Goal: Task Accomplishment & Management: Complete application form

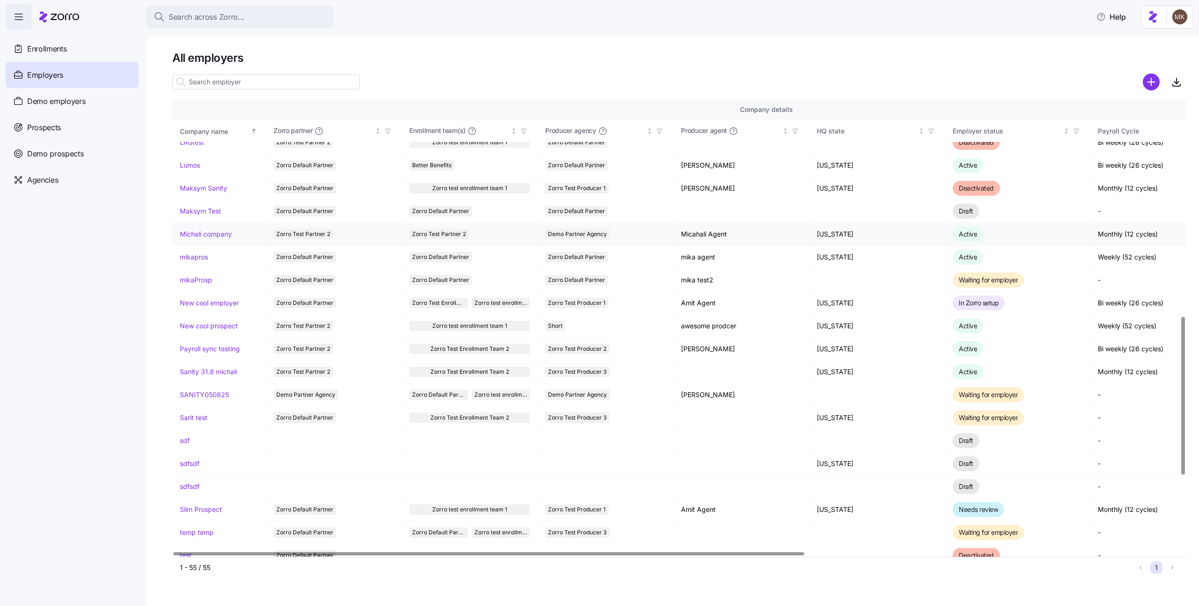
scroll to position [628, 0]
click at [222, 235] on link "Michali company" at bounding box center [206, 236] width 52 height 9
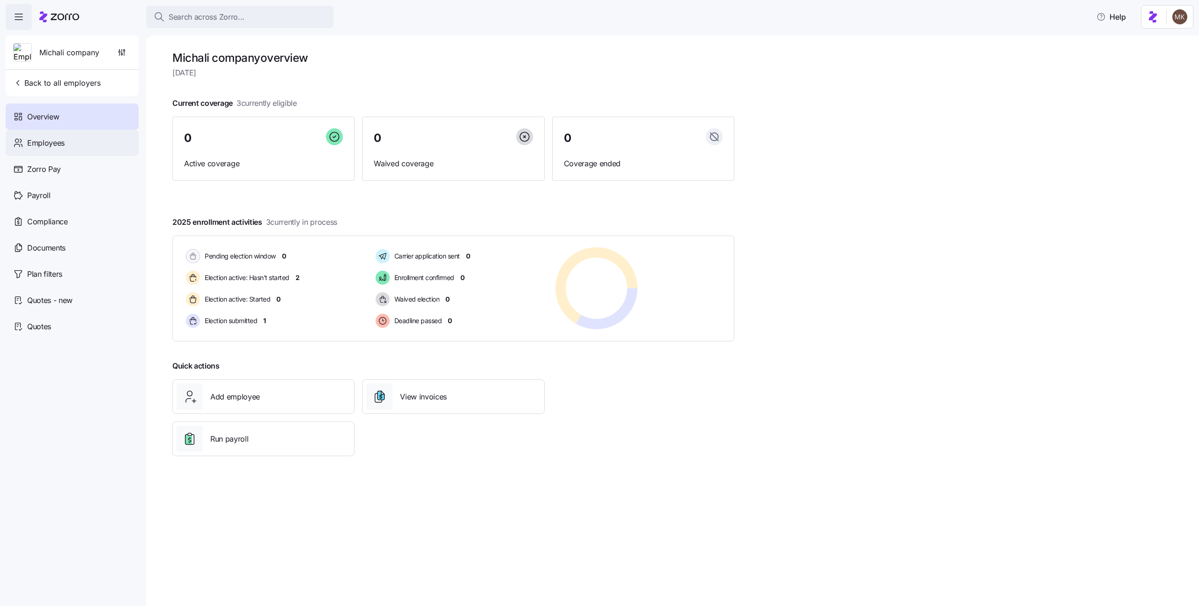
click at [82, 149] on div "Employees" at bounding box center [72, 143] width 133 height 26
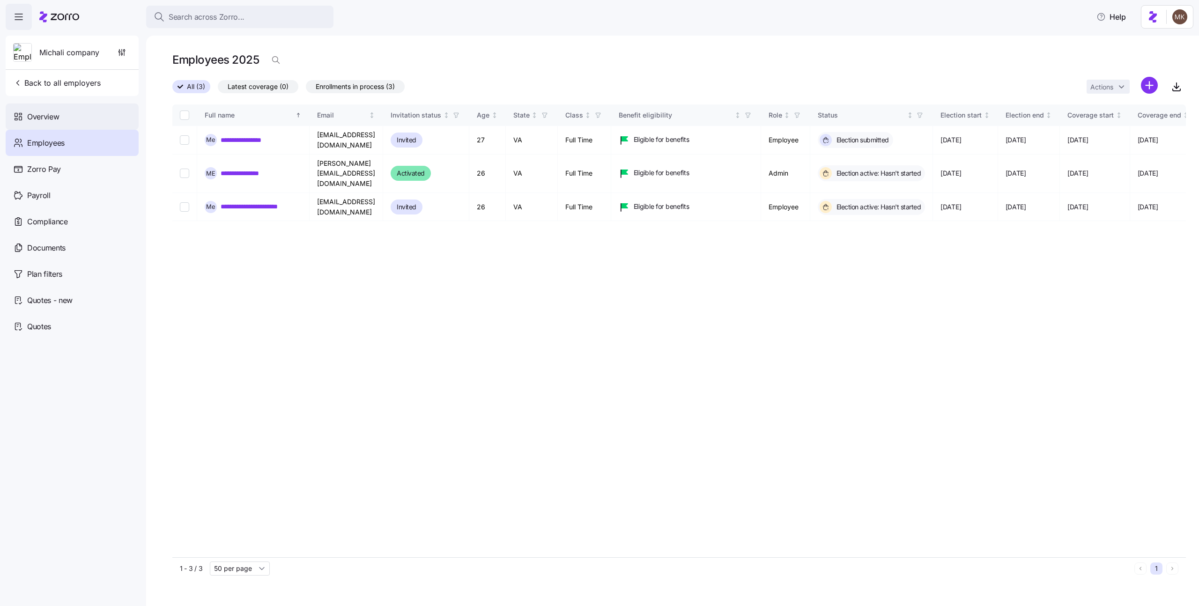
click at [90, 124] on div "Overview" at bounding box center [72, 117] width 133 height 26
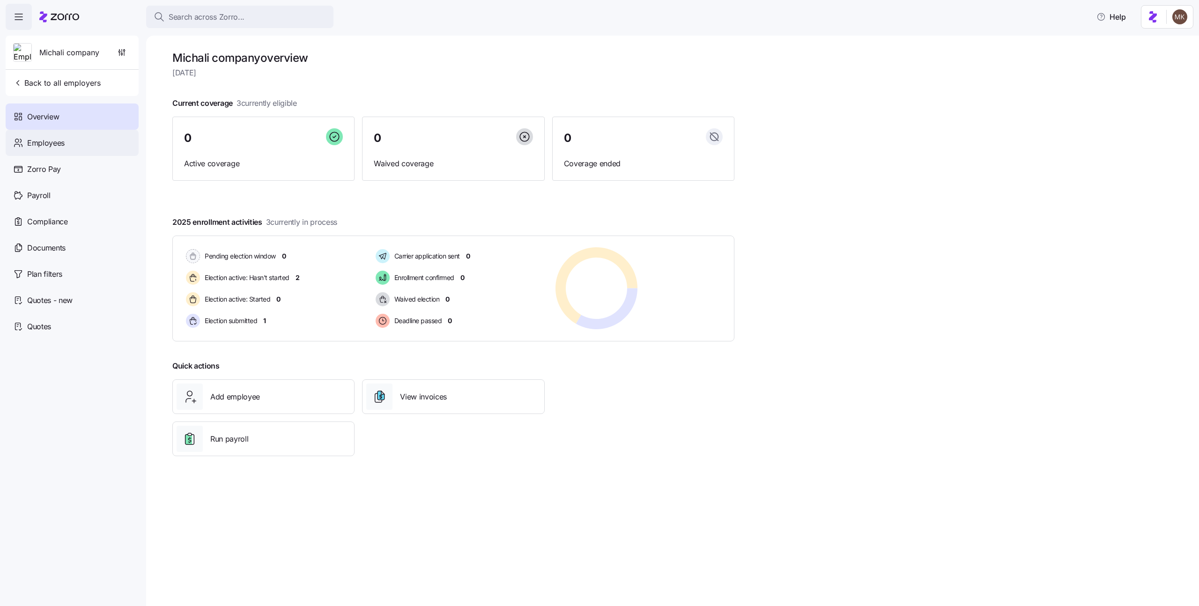
click at [88, 134] on div "Employees" at bounding box center [72, 143] width 133 height 26
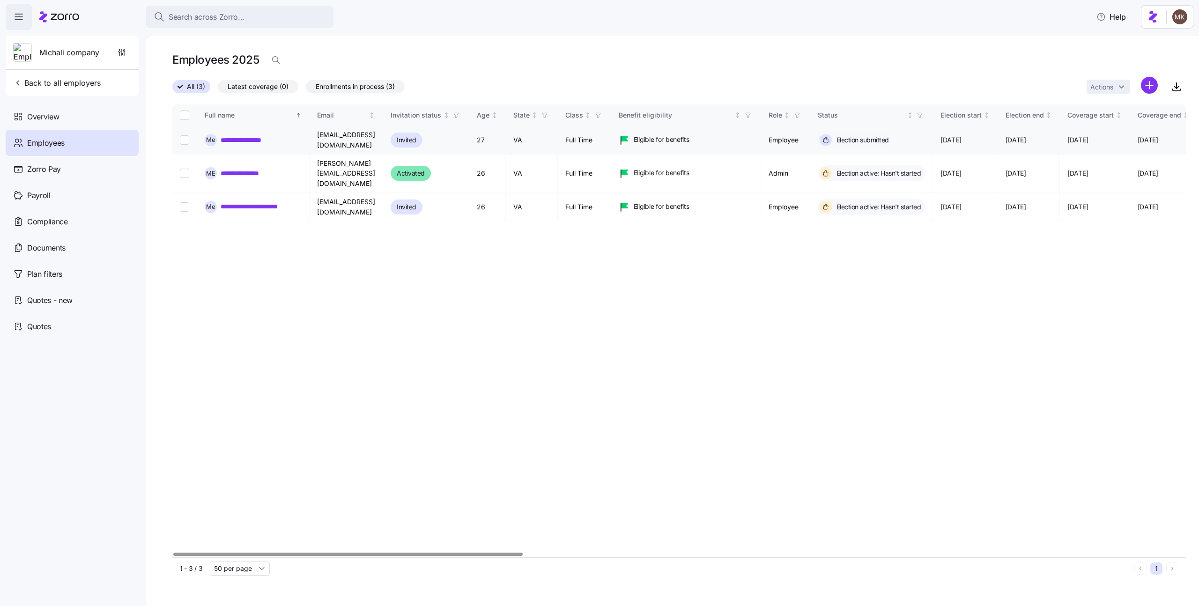
click at [246, 138] on link "**********" at bounding box center [250, 139] width 58 height 9
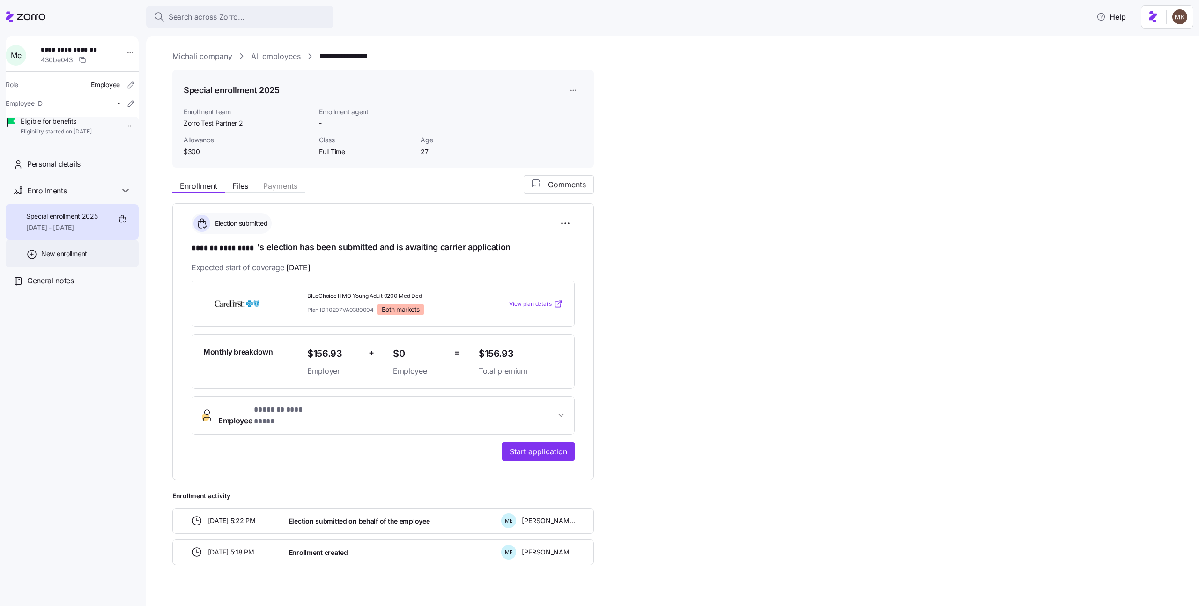
click at [82, 259] on span "New enrollment" at bounding box center [64, 253] width 46 height 9
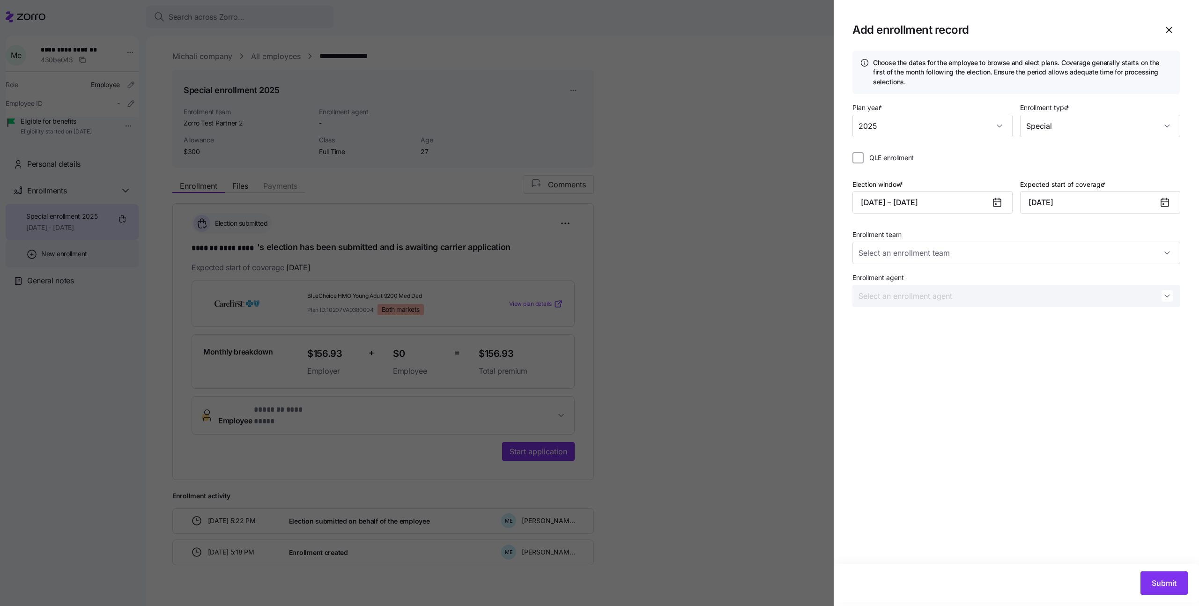
type input "Zorro Test Partner 2"
click at [996, 130] on input "2025" at bounding box center [933, 126] width 160 height 22
click at [996, 130] on div "2025" at bounding box center [933, 126] width 160 height 22
click at [983, 202] on button "09/17/2025 – 09/20/2025" at bounding box center [933, 202] width 160 height 22
click at [1013, 238] on icon "button" at bounding box center [1010, 235] width 10 height 10
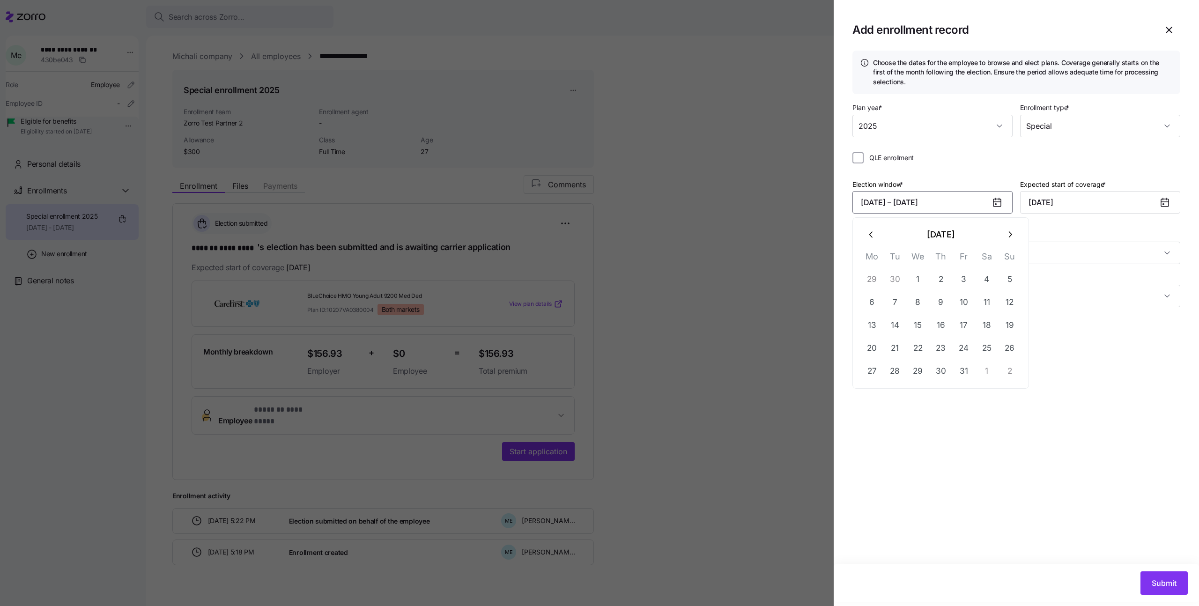
click at [1013, 238] on icon "button" at bounding box center [1010, 235] width 10 height 10
click at [986, 276] on button "1" at bounding box center [987, 279] width 22 height 22
click at [982, 327] on button "15" at bounding box center [987, 325] width 22 height 22
click at [1082, 205] on input "October 1, 2025" at bounding box center [1101, 202] width 160 height 22
click at [1167, 234] on button "button" at bounding box center [1178, 234] width 22 height 22
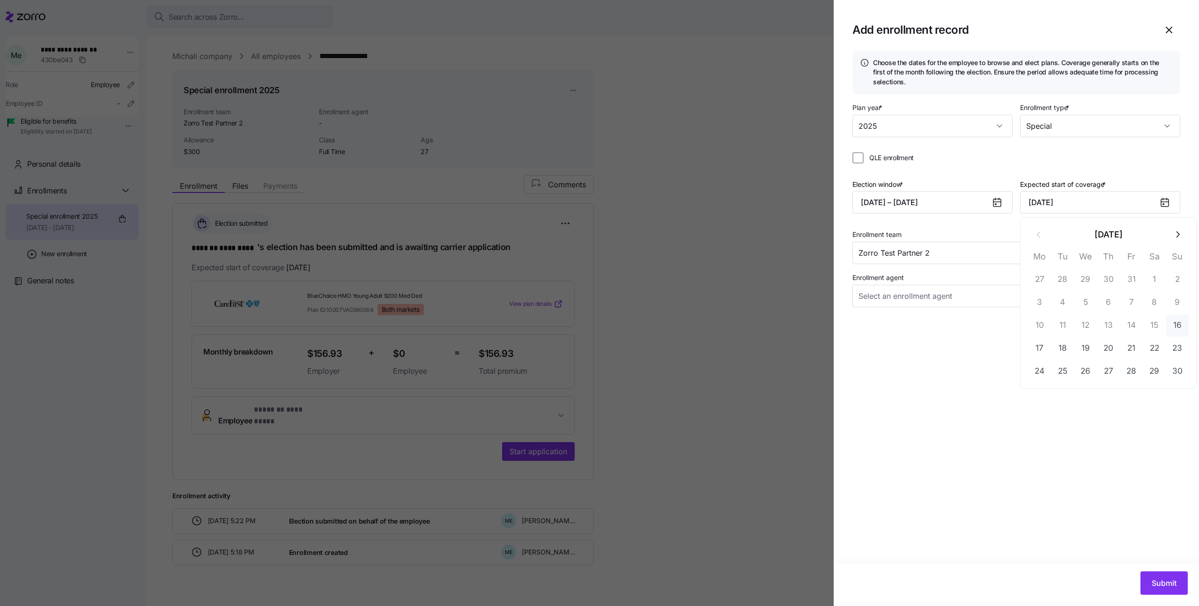
click at [1179, 326] on button "16" at bounding box center [1178, 325] width 22 height 22
type input "November 16, 2025"
click at [1154, 581] on span "Submit" at bounding box center [1164, 583] width 25 height 11
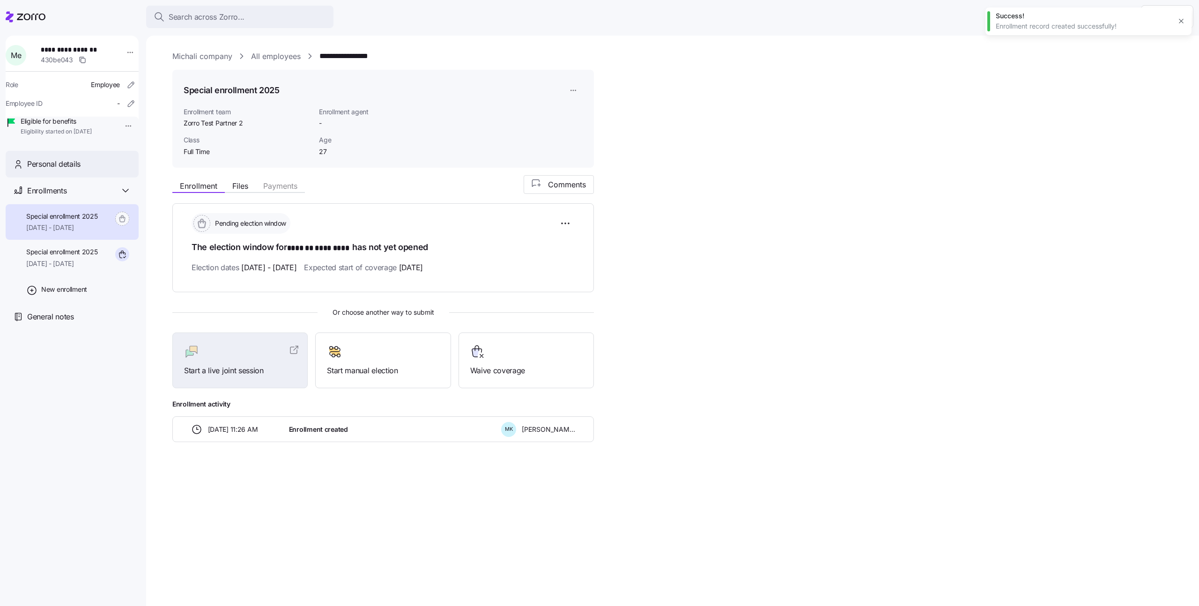
click at [75, 170] on div "Personal details" at bounding box center [72, 164] width 133 height 27
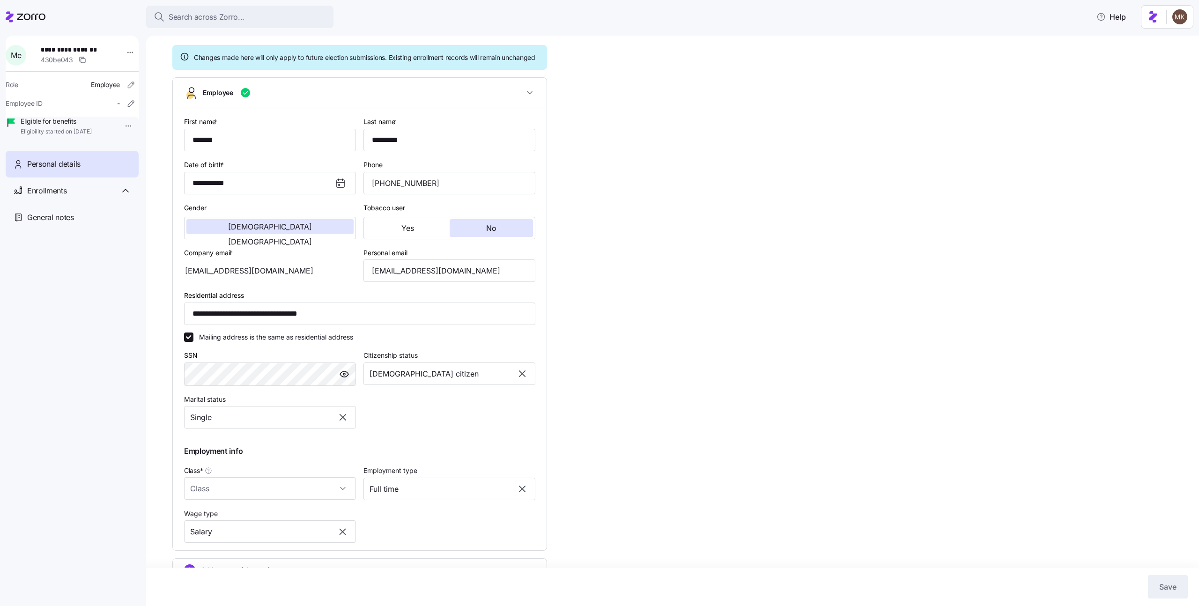
scroll to position [66, 0]
click at [305, 496] on input "Class *" at bounding box center [270, 489] width 172 height 22
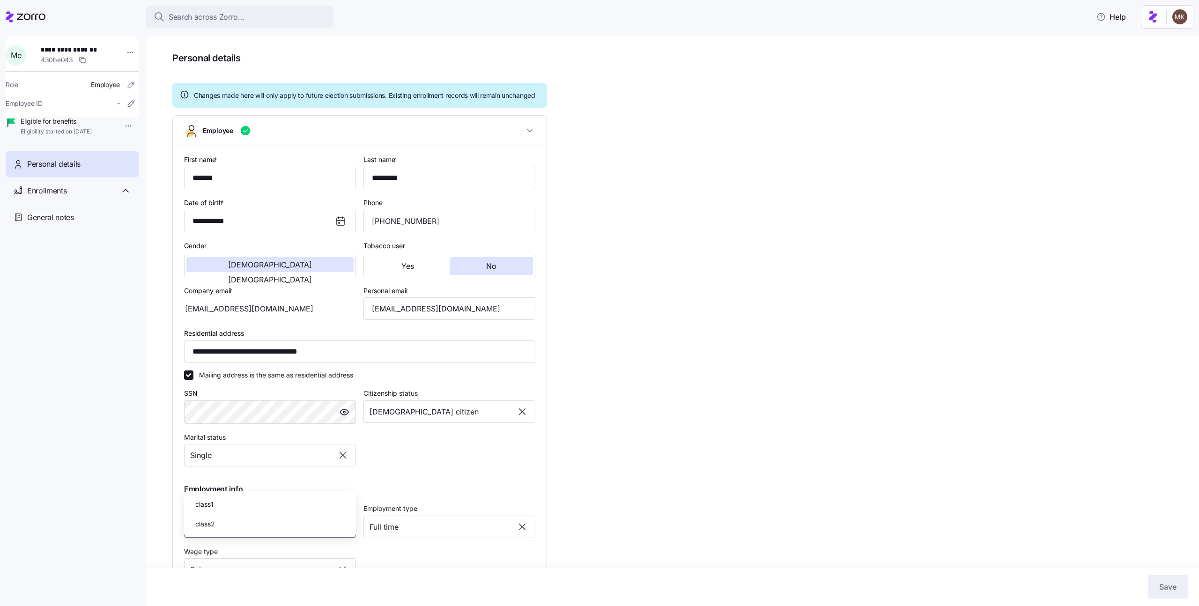
scroll to position [0, 0]
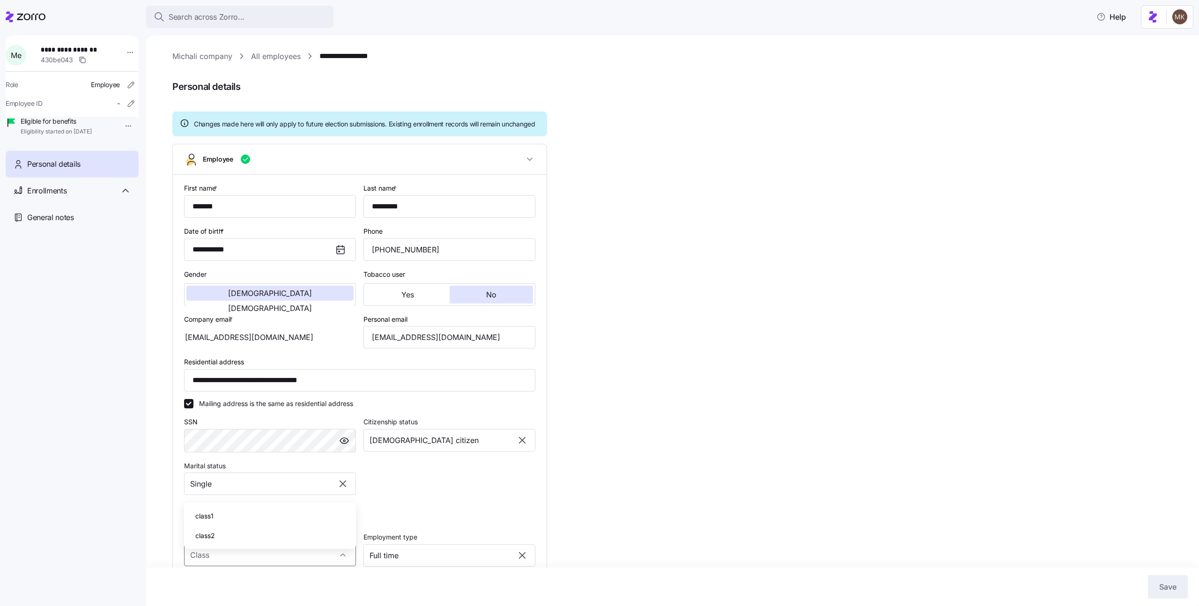
click at [258, 56] on link "All employees" at bounding box center [276, 57] width 50 height 12
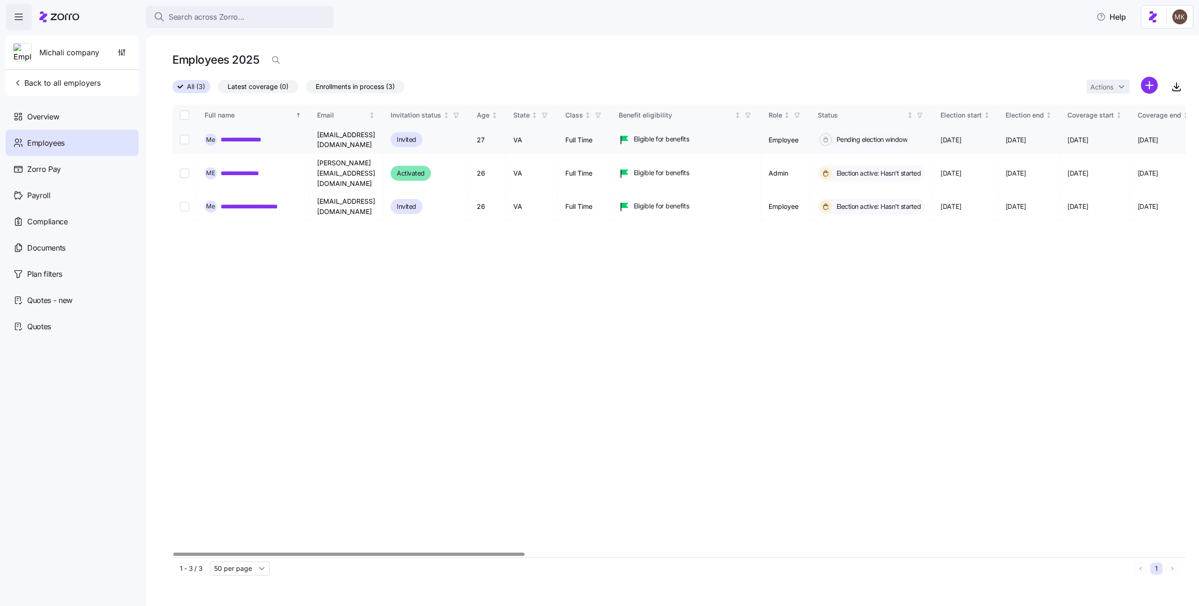
click at [261, 139] on link "**********" at bounding box center [250, 139] width 58 height 9
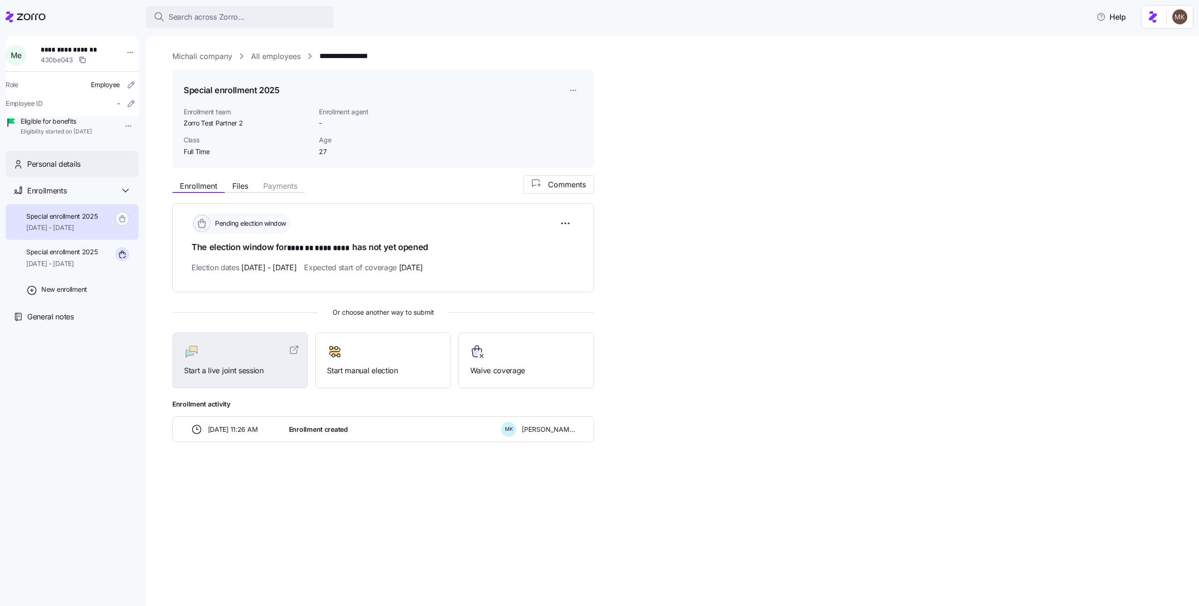
click at [59, 170] on span "Personal details" at bounding box center [53, 164] width 53 height 12
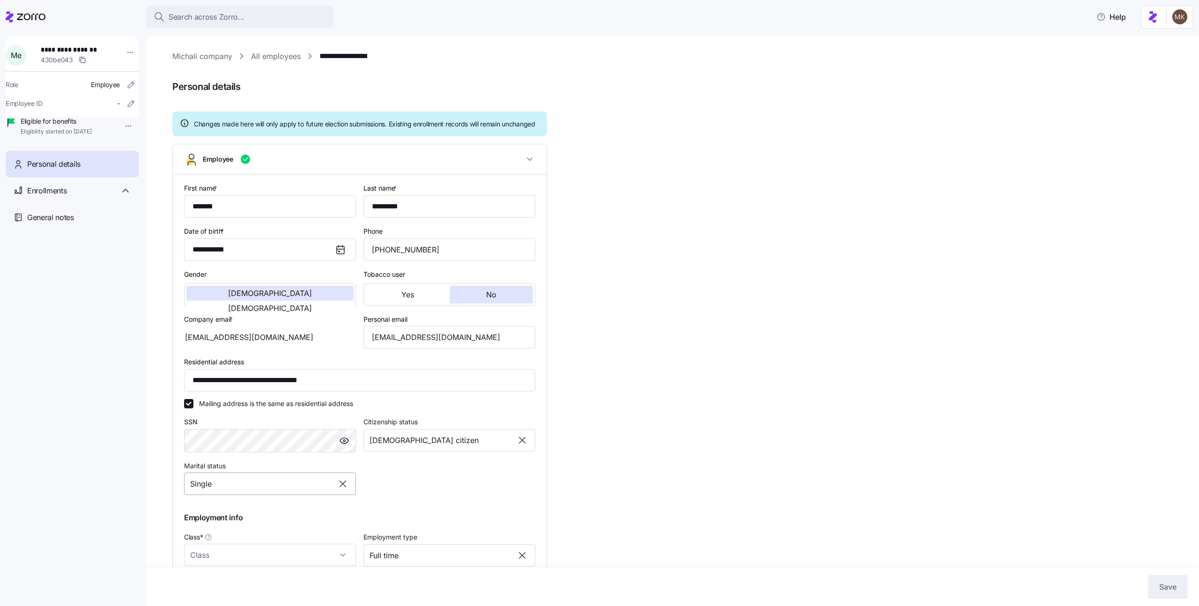
scroll to position [92, 0]
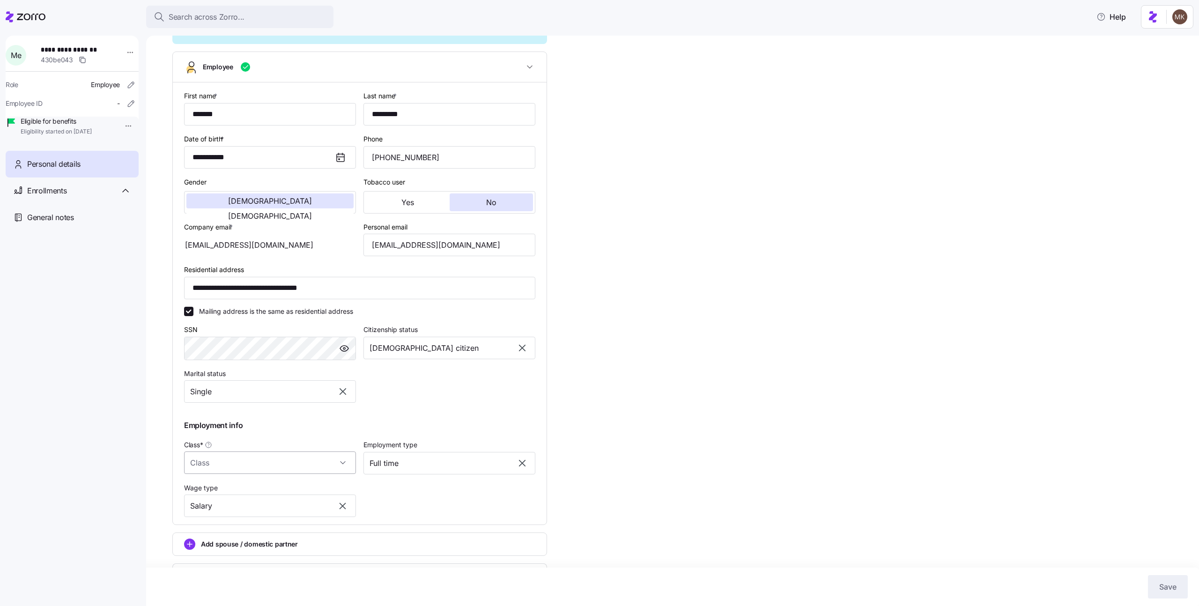
click at [285, 474] on input "Class *" at bounding box center [270, 463] width 172 height 22
click at [282, 494] on div "class1" at bounding box center [270, 501] width 164 height 20
type input "class1"
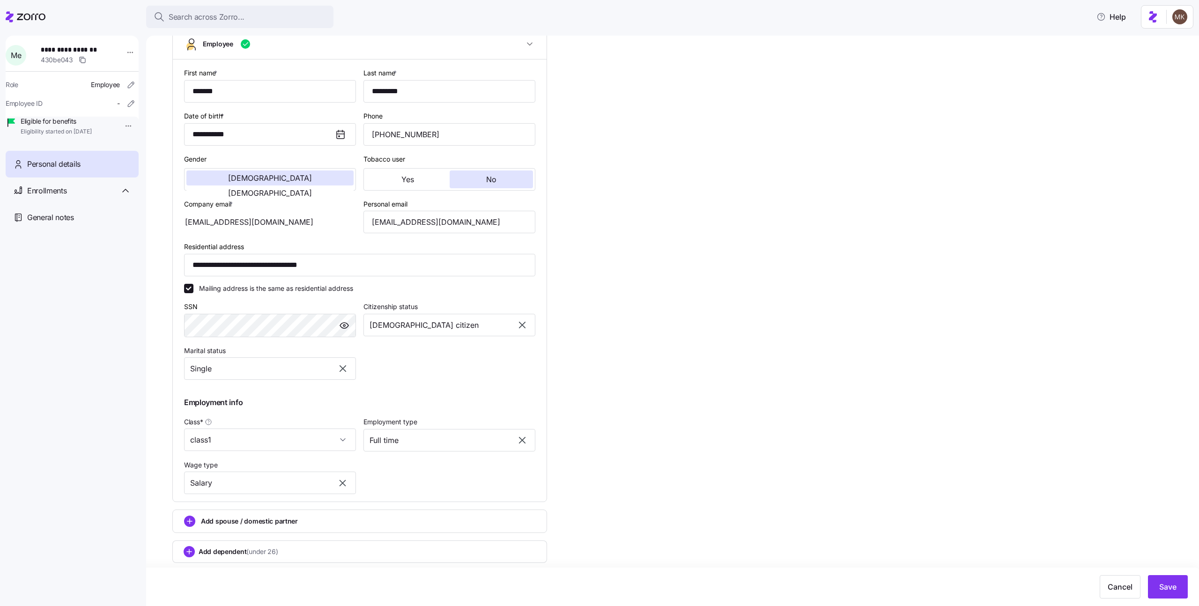
scroll to position [130, 0]
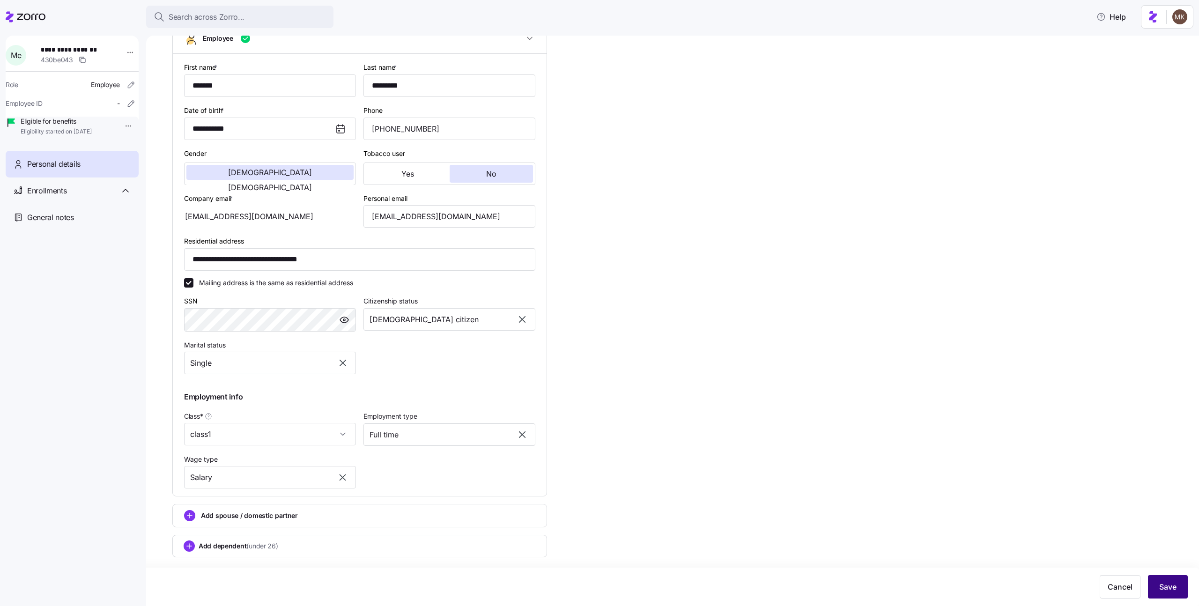
click at [1155, 588] on button "Save" at bounding box center [1168, 586] width 40 height 23
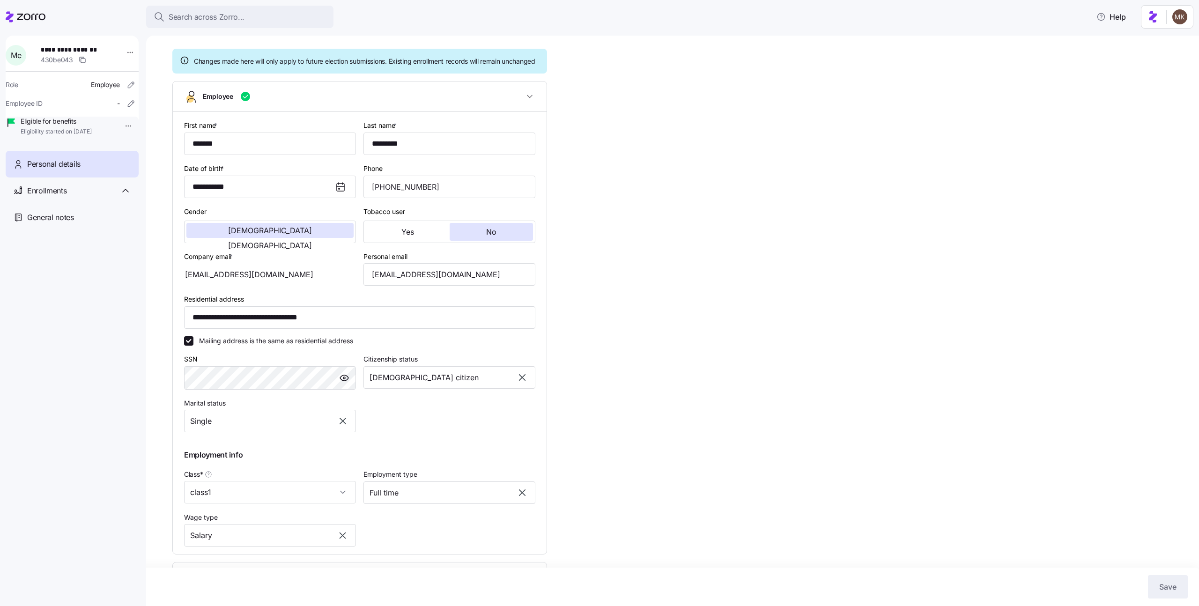
scroll to position [0, 0]
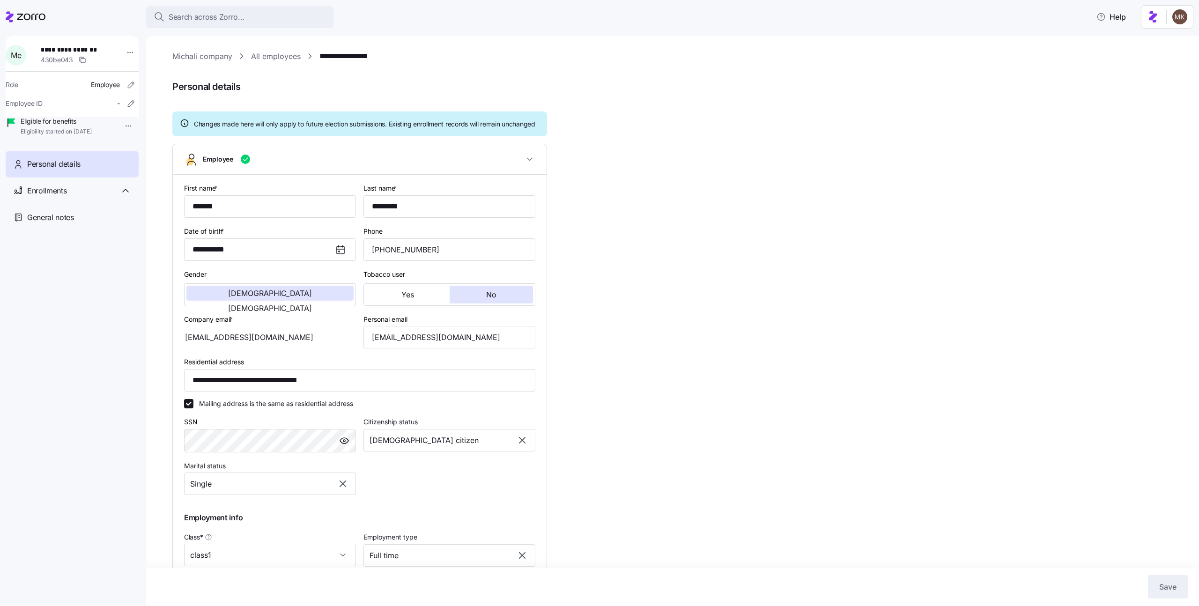
click at [261, 62] on div "**********" at bounding box center [679, 383] width 1014 height 665
click at [262, 60] on link "All employees" at bounding box center [276, 57] width 50 height 12
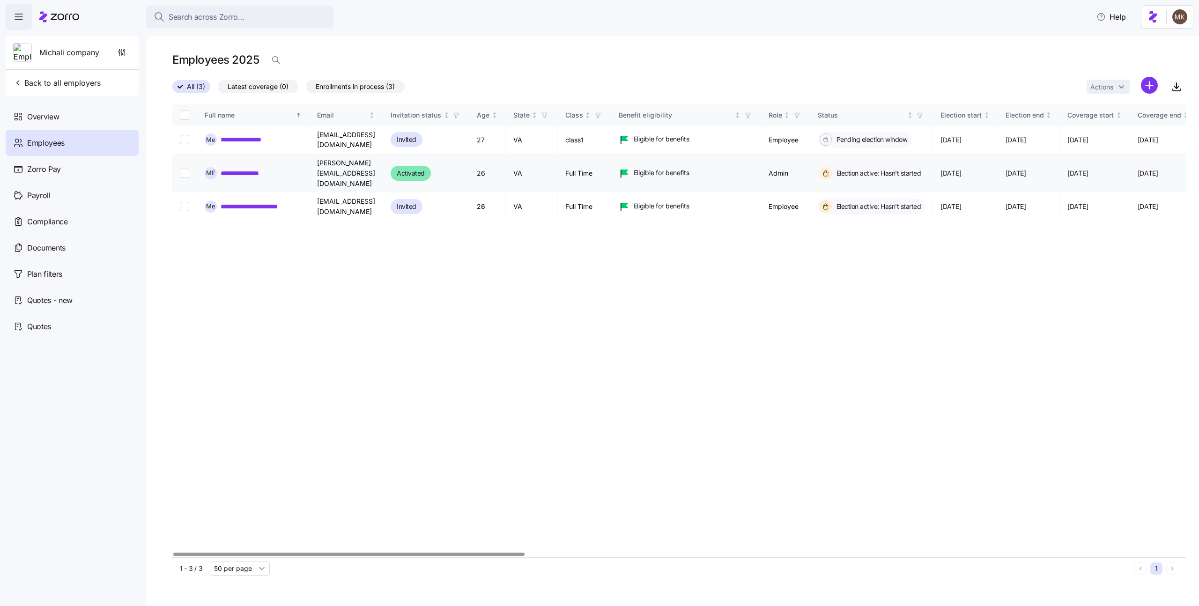
click at [259, 169] on link "**********" at bounding box center [247, 173] width 53 height 9
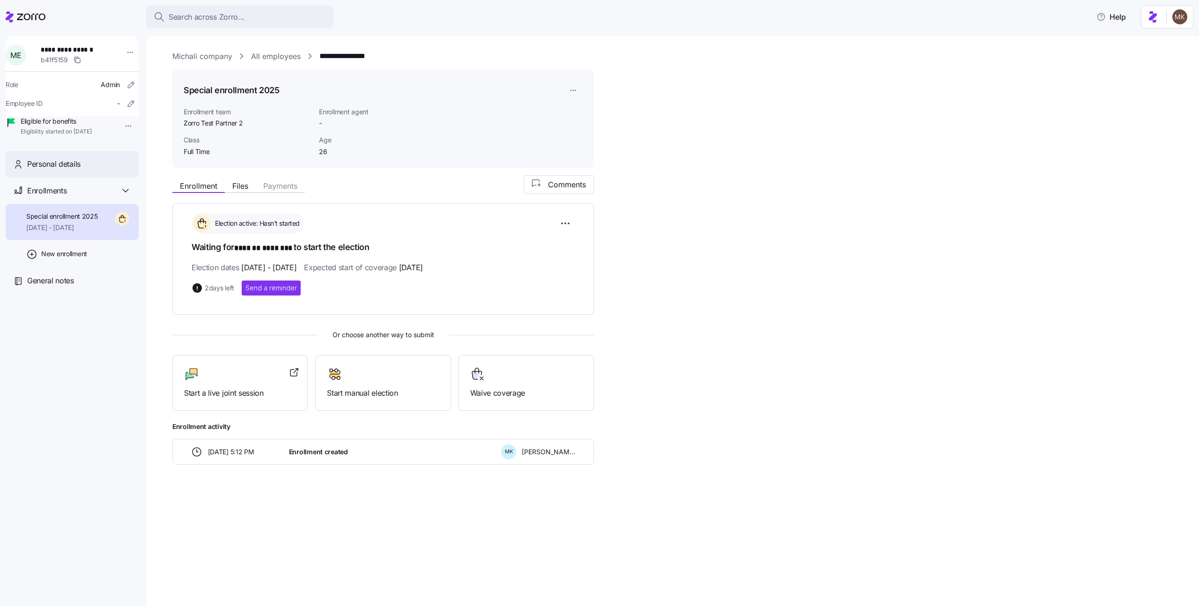
click at [111, 170] on div "Personal details" at bounding box center [79, 164] width 104 height 12
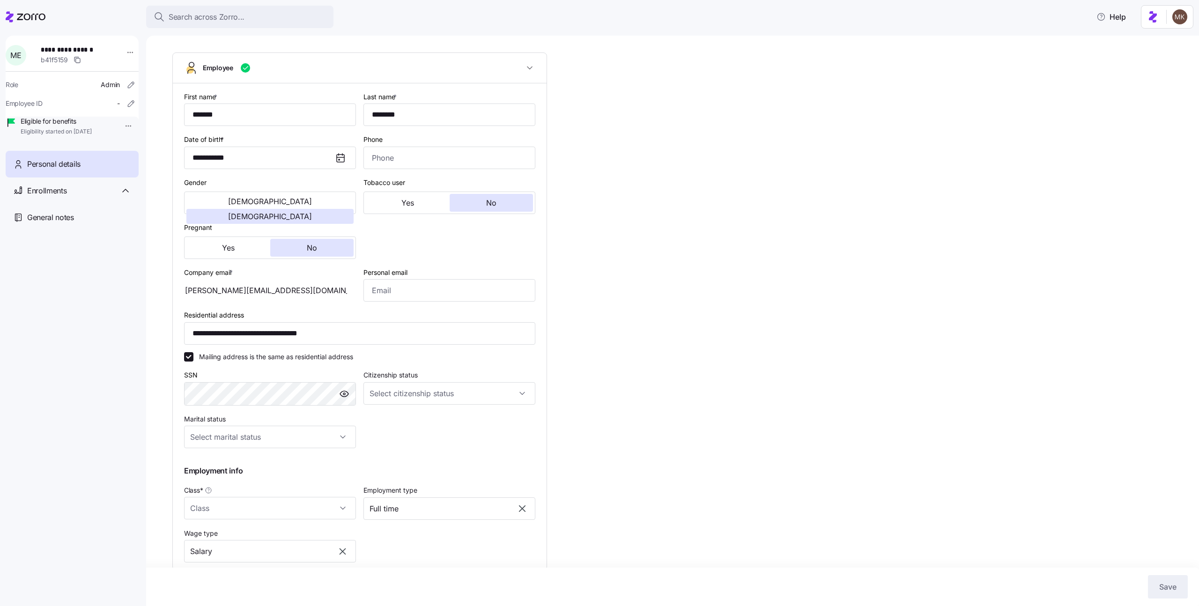
scroll to position [133, 0]
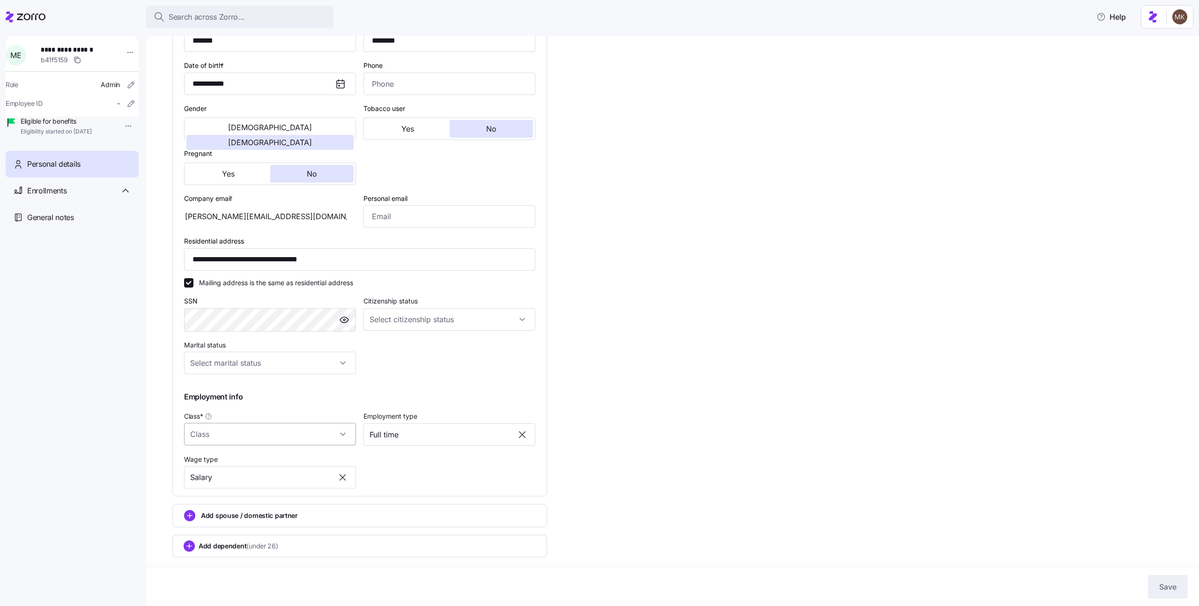
click at [286, 433] on input "Class *" at bounding box center [270, 434] width 172 height 22
click at [274, 477] on div "class2" at bounding box center [270, 483] width 164 height 20
type input "class2"
click at [1182, 588] on button "Save" at bounding box center [1168, 586] width 40 height 23
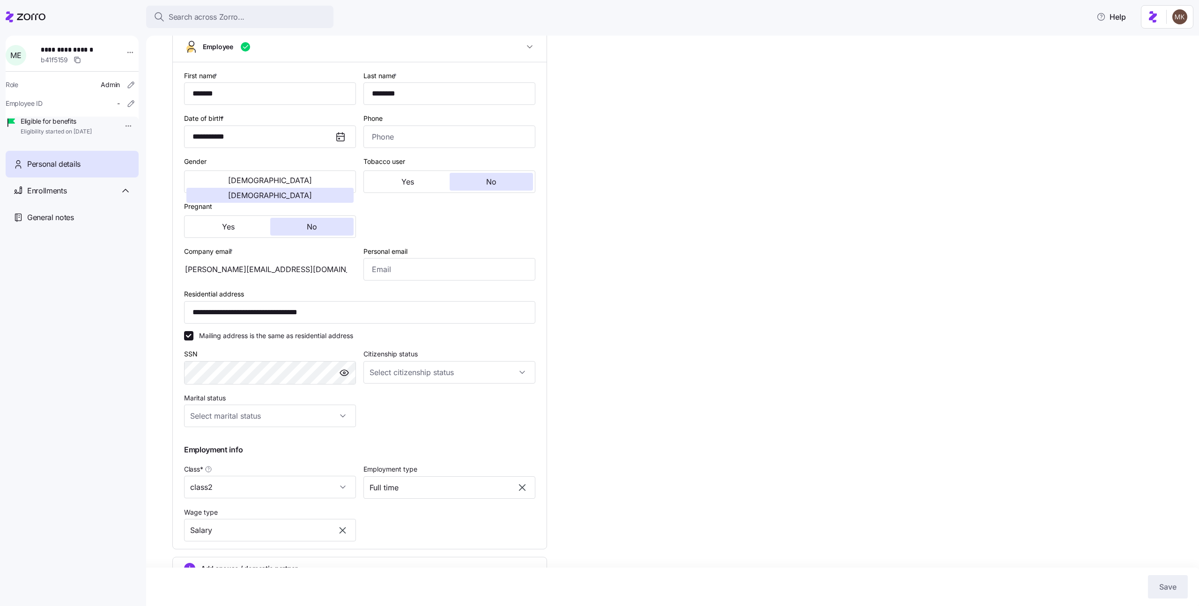
scroll to position [0, 0]
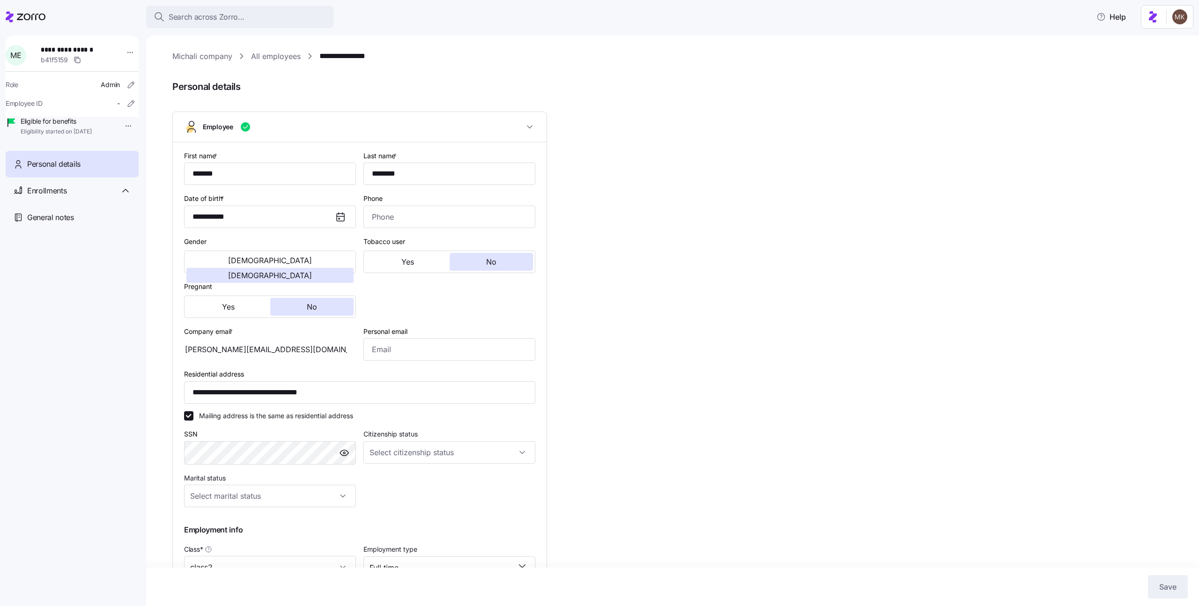
click at [287, 53] on link "All employees" at bounding box center [276, 57] width 50 height 12
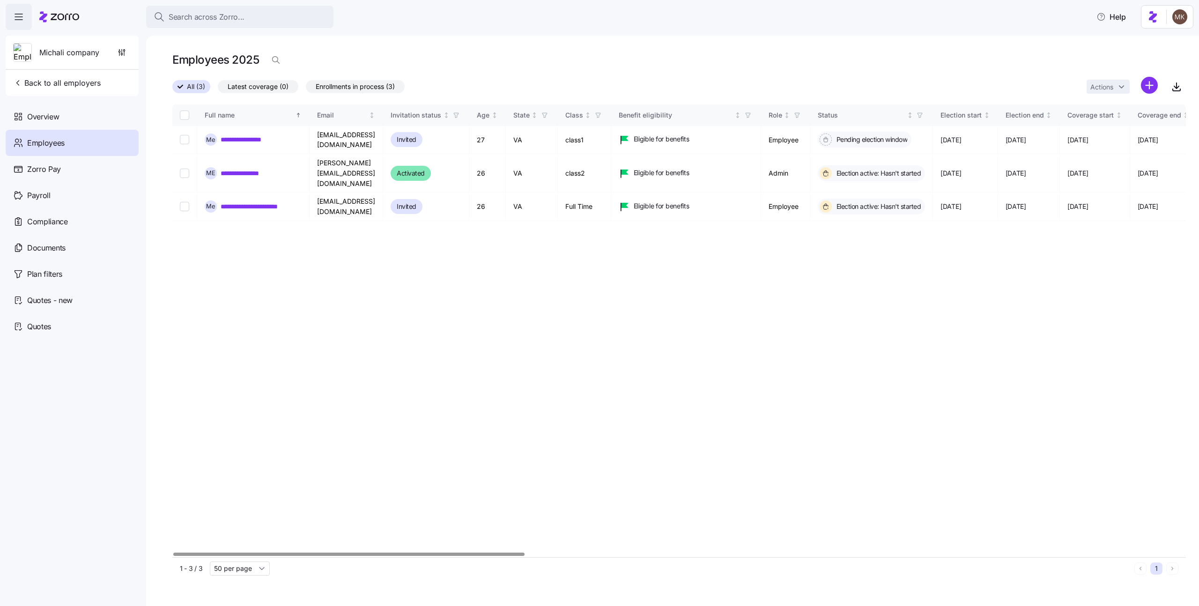
click at [325, 553] on div at bounding box center [348, 554] width 351 height 3
click at [81, 49] on span "Michali company" at bounding box center [69, 53] width 60 height 12
click at [68, 123] on div "Overview" at bounding box center [72, 117] width 133 height 26
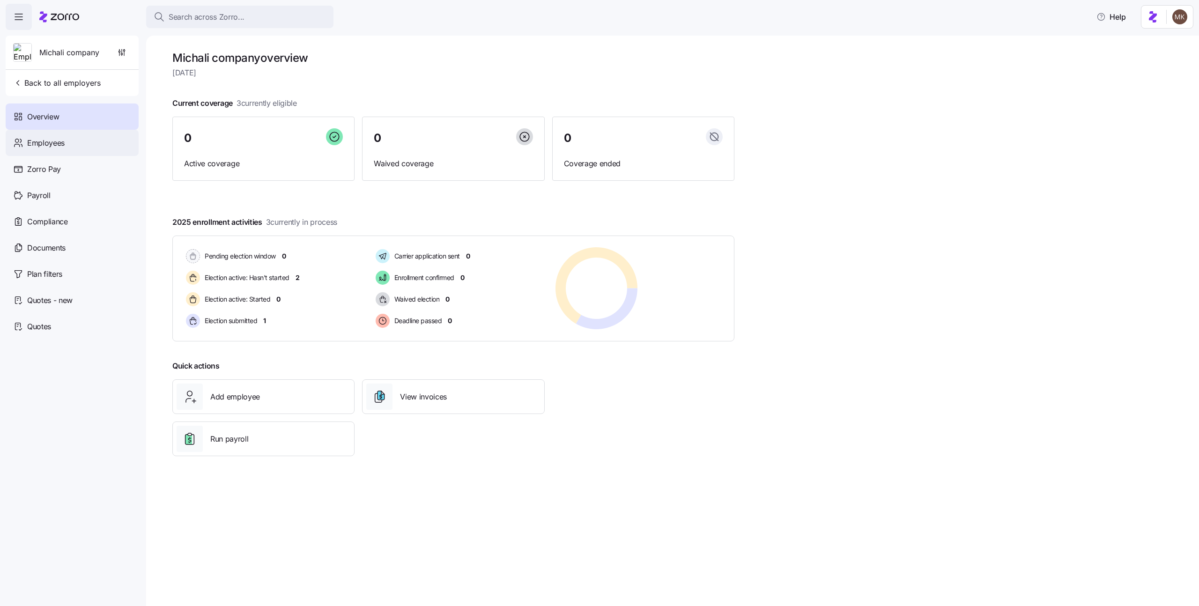
click at [71, 147] on div "Employees" at bounding box center [72, 143] width 133 height 26
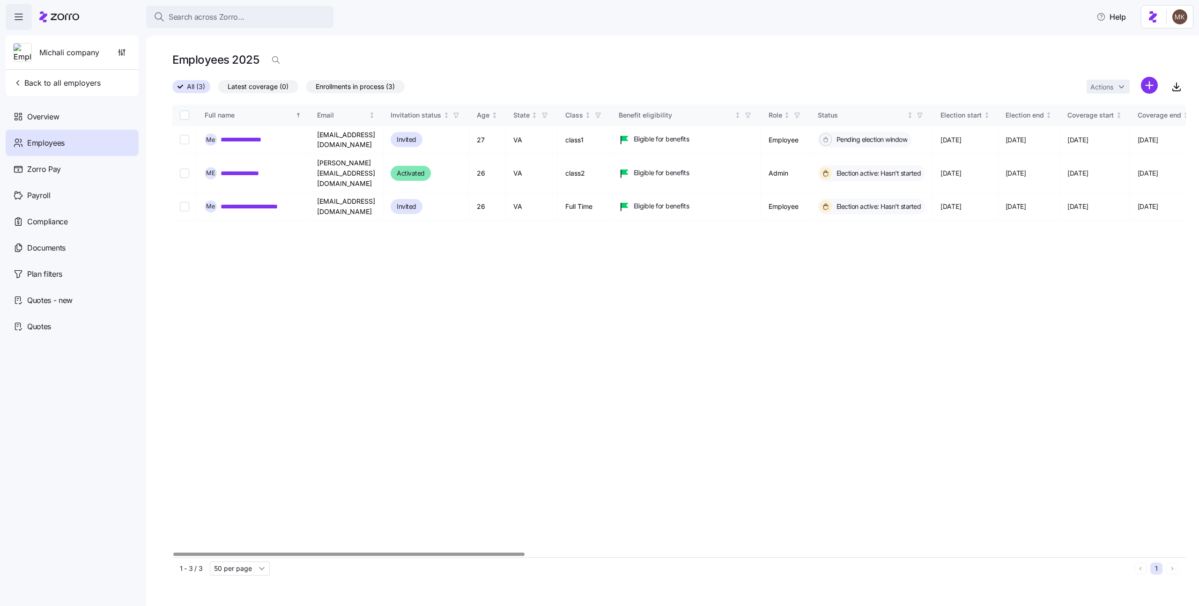
click at [523, 334] on div "**********" at bounding box center [679, 330] width 1014 height 453
click at [1155, 89] on html "**********" at bounding box center [599, 300] width 1199 height 601
click at [1119, 109] on span "Upload roster" at bounding box center [1108, 110] width 40 height 9
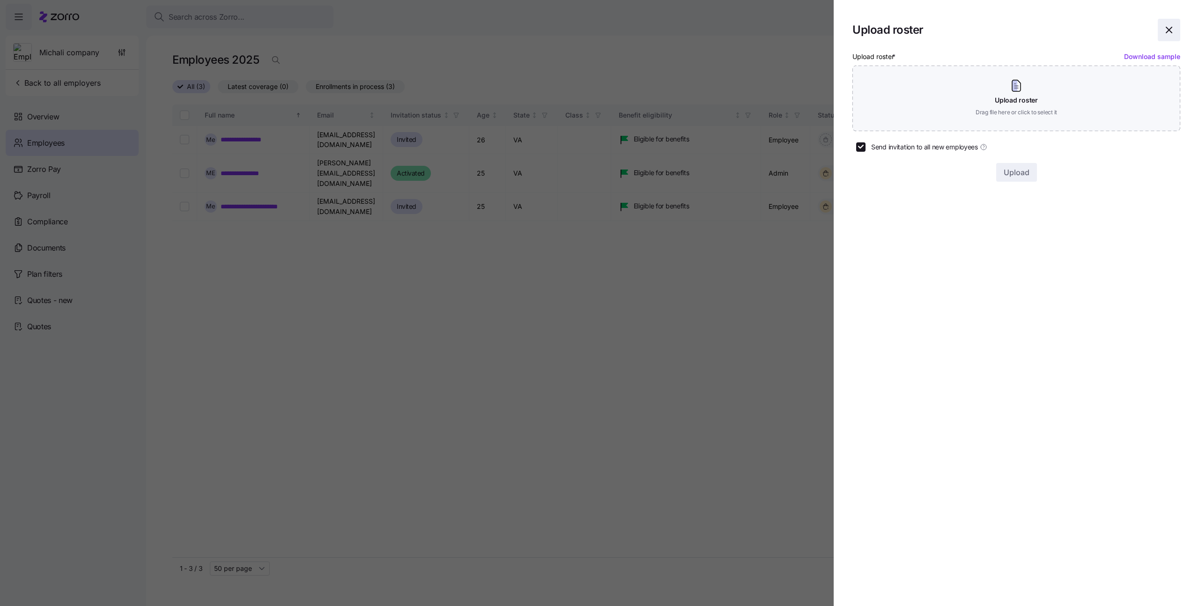
click at [1170, 28] on icon "button" at bounding box center [1169, 29] width 11 height 11
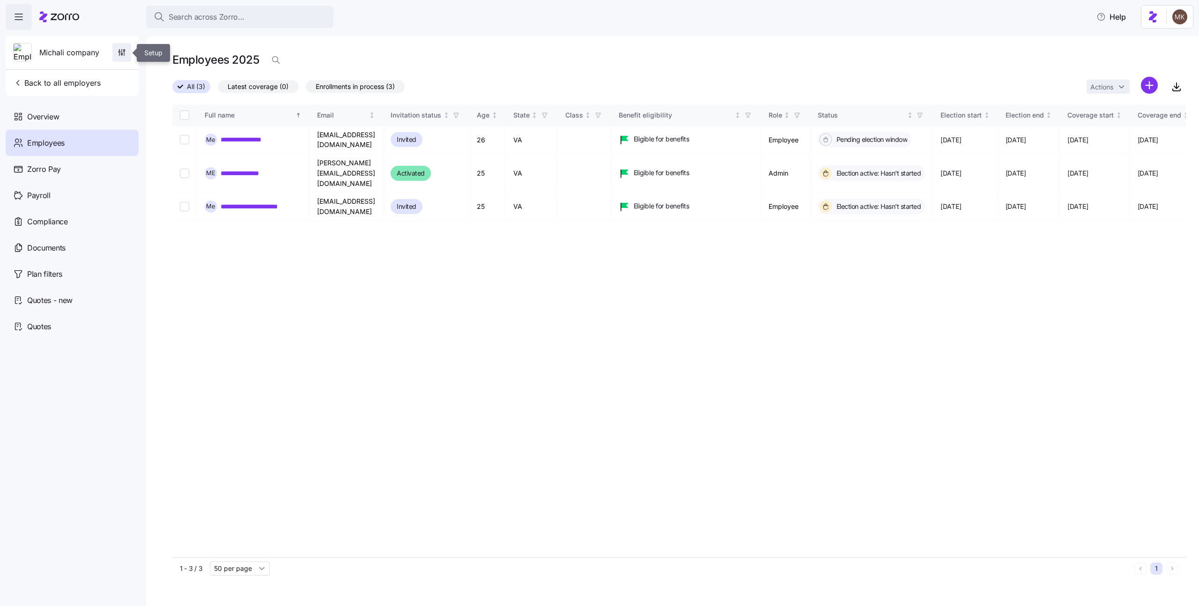
click at [121, 49] on icon "button" at bounding box center [121, 52] width 9 height 9
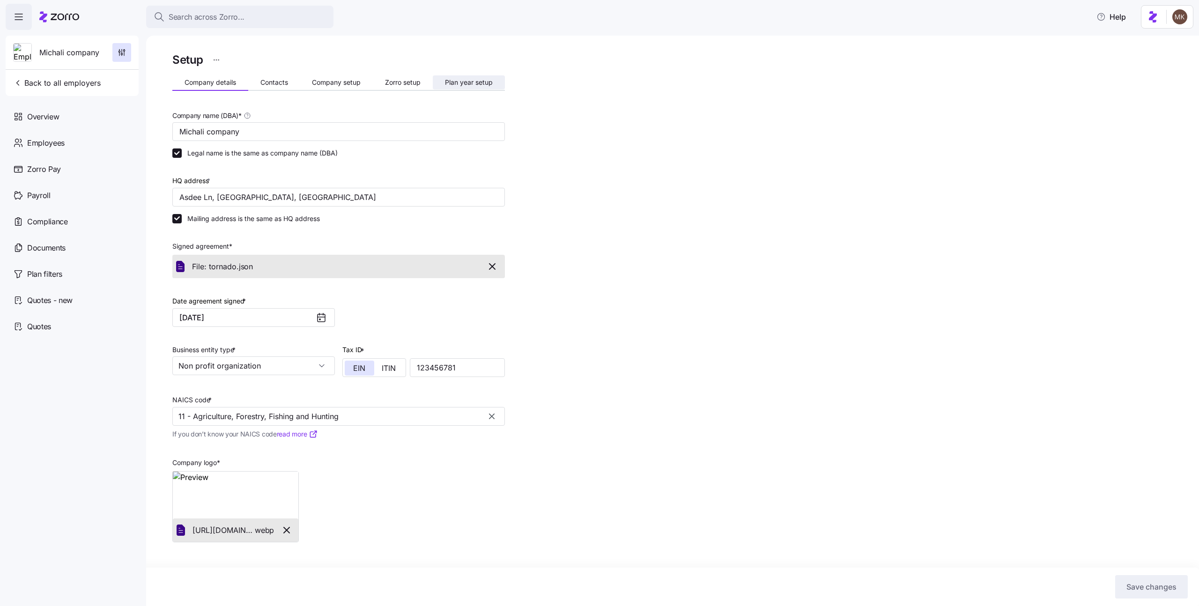
click at [480, 84] on span "Plan year setup" at bounding box center [469, 82] width 48 height 7
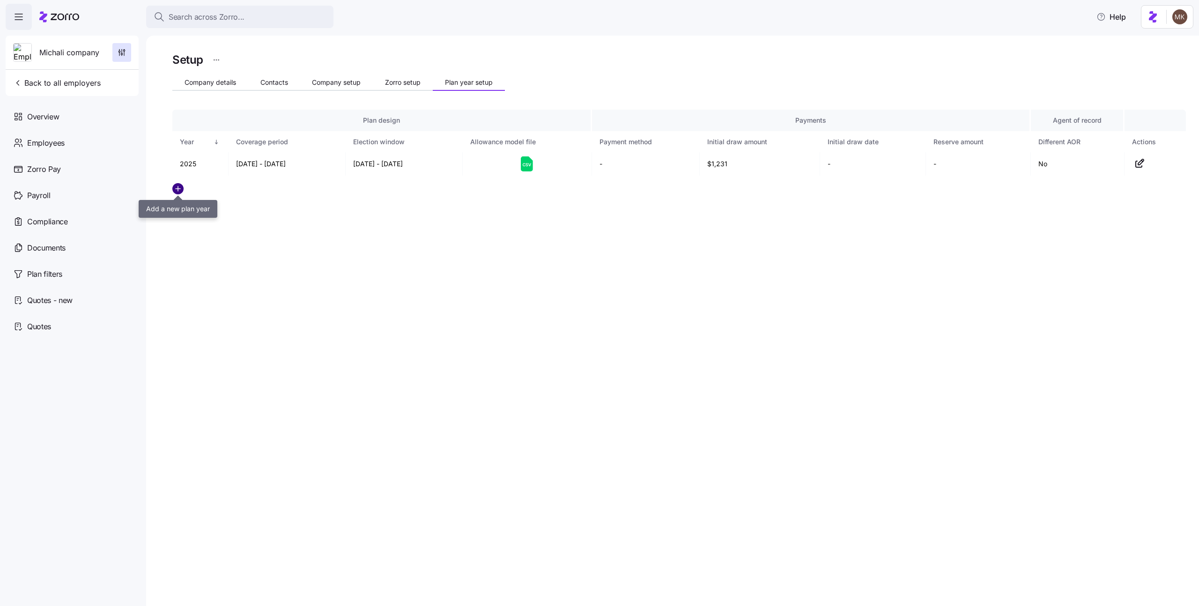
click at [178, 193] on circle "add icon" at bounding box center [178, 189] width 10 height 10
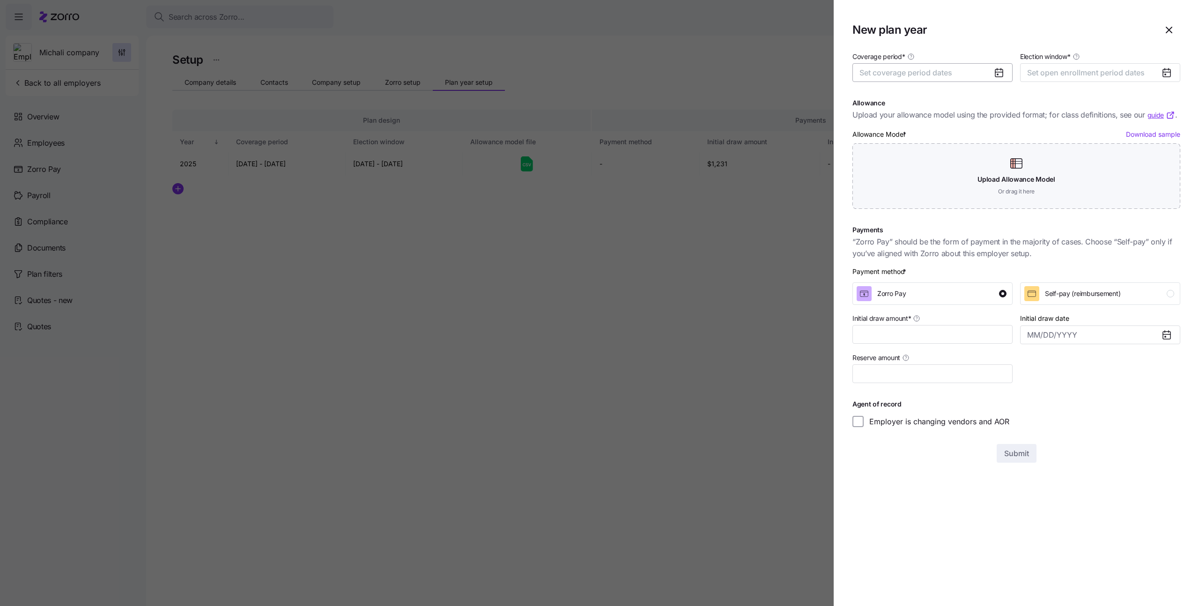
click at [988, 71] on button "Set coverage period dates" at bounding box center [933, 72] width 160 height 19
click at [990, 97] on button "button" at bounding box center [993, 102] width 20 height 20
click at [872, 127] on button "Jan" at bounding box center [884, 126] width 47 height 20
click at [968, 184] on button "Dec" at bounding box center [978, 186] width 47 height 20
click at [1107, 72] on span "Set open enrollment period dates" at bounding box center [1087, 72] width 118 height 9
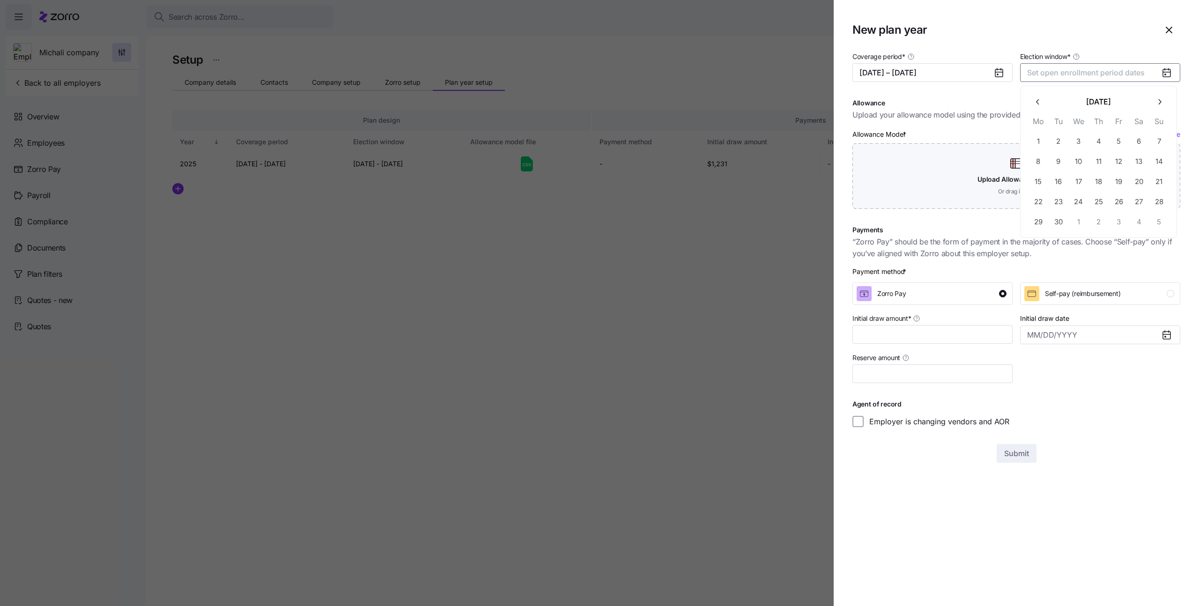
click at [1032, 98] on button "button" at bounding box center [1038, 102] width 20 height 20
click at [1101, 98] on button "June 2025" at bounding box center [1099, 102] width 102 height 20
click at [1158, 97] on button "button" at bounding box center [1160, 102] width 20 height 20
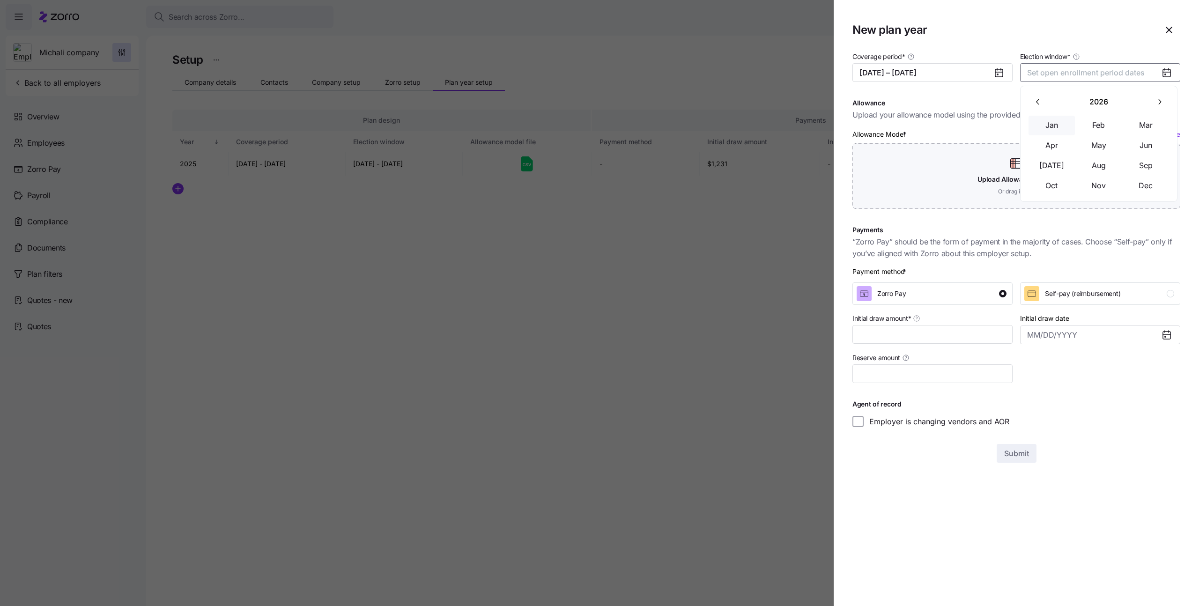
click at [1062, 123] on button "Jan" at bounding box center [1052, 126] width 47 height 20
click at [1095, 136] on button "1" at bounding box center [1099, 141] width 20 height 20
click at [1037, 88] on div "January 2026 Mo Tu We Th Fr Sa Su 29 30 31 1 2 3 4 5 6 7 8 9 10 11 12 13 14 15 …" at bounding box center [1099, 162] width 157 height 152
click at [1037, 96] on button "button" at bounding box center [1038, 102] width 20 height 20
click at [1035, 104] on icon "button" at bounding box center [1038, 101] width 9 height 9
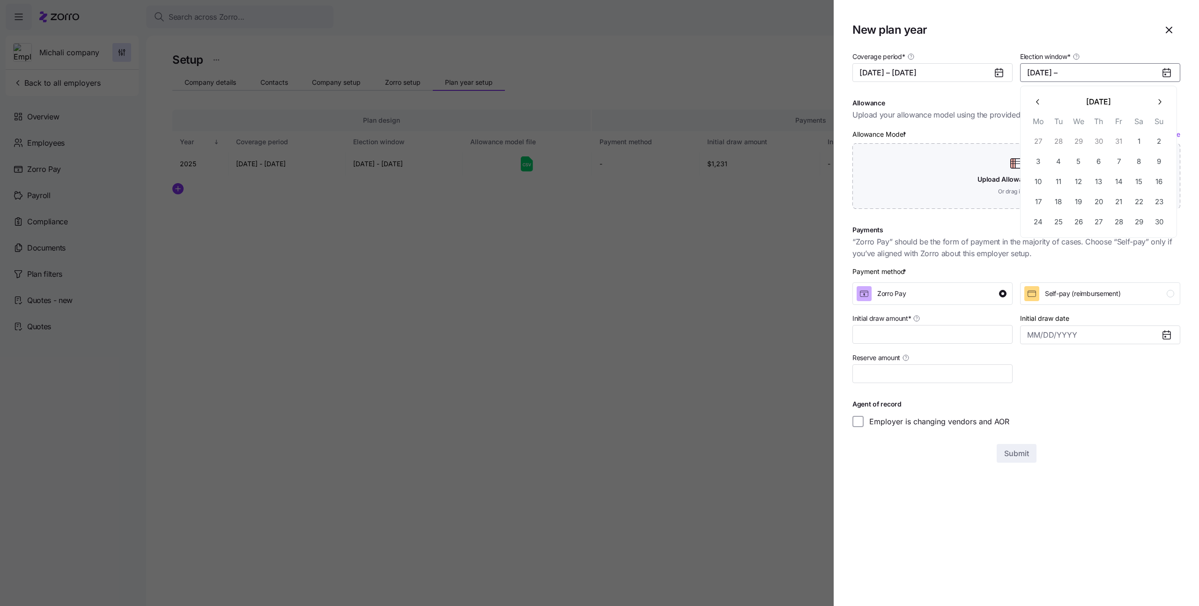
click at [1035, 104] on icon "button" at bounding box center [1038, 101] width 9 height 9
click at [1042, 137] on button "1" at bounding box center [1039, 141] width 20 height 20
click at [1111, 74] on button "09/01/2025 – 01/01/2026" at bounding box center [1101, 72] width 160 height 19
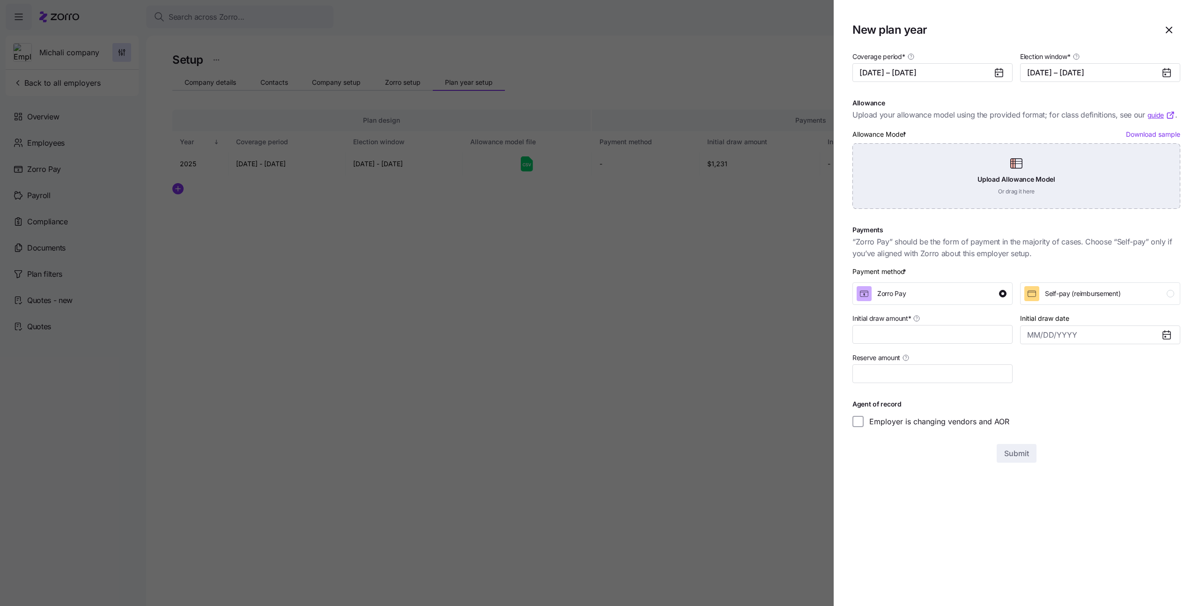
click at [905, 174] on div "Upload Allowance Model Or drag it here" at bounding box center [1017, 176] width 328 height 66
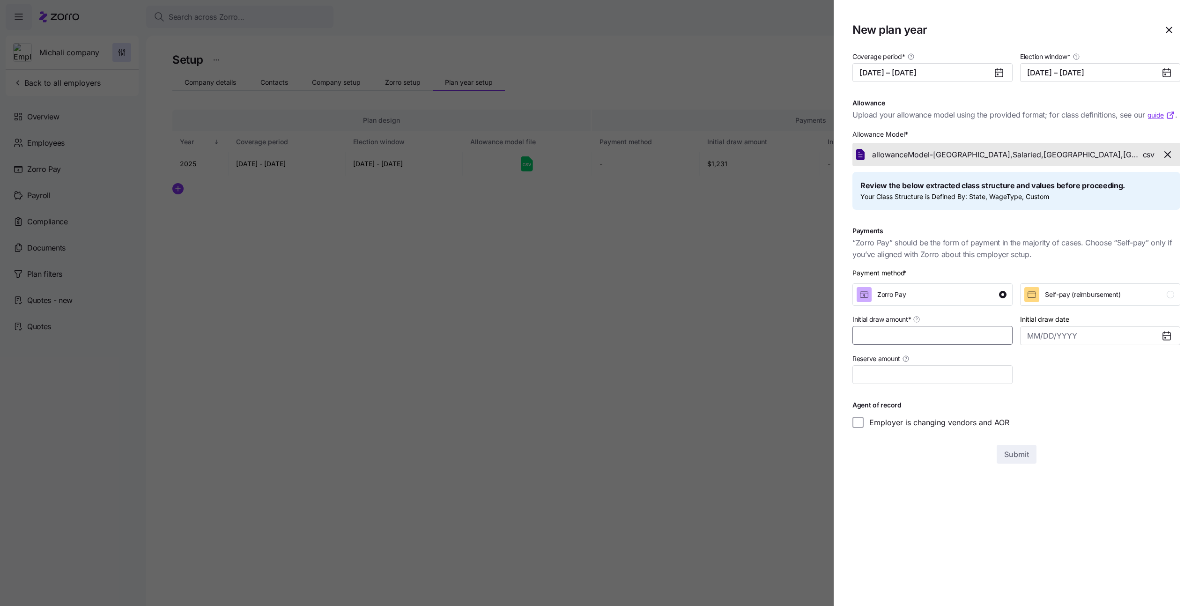
click at [892, 337] on input "Initial draw amount *" at bounding box center [933, 335] width 160 height 19
type input "$1,231"
click at [1028, 458] on span "Submit" at bounding box center [1017, 454] width 25 height 11
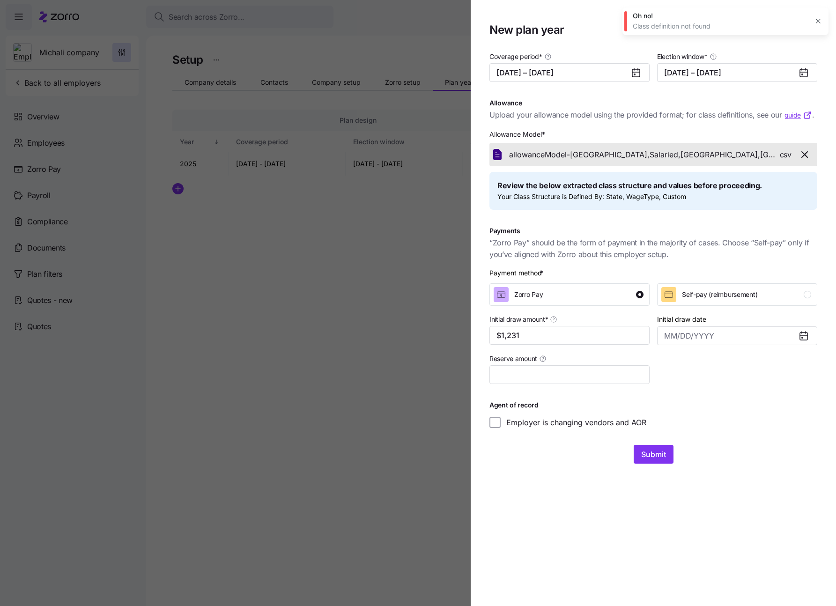
click at [660, 444] on div "Coverage period * 01/01/2026 – 12/31/2026 Election window * 09/01/2025 – 01/01/…" at bounding box center [654, 257] width 328 height 413
click at [661, 451] on span "Submit" at bounding box center [653, 454] width 25 height 11
click at [819, 23] on icon "button" at bounding box center [818, 20] width 7 height 7
click at [816, 30] on div "Oh no! Class definition not found" at bounding box center [726, 21] width 206 height 28
click at [819, 22] on icon "button" at bounding box center [818, 21] width 4 height 4
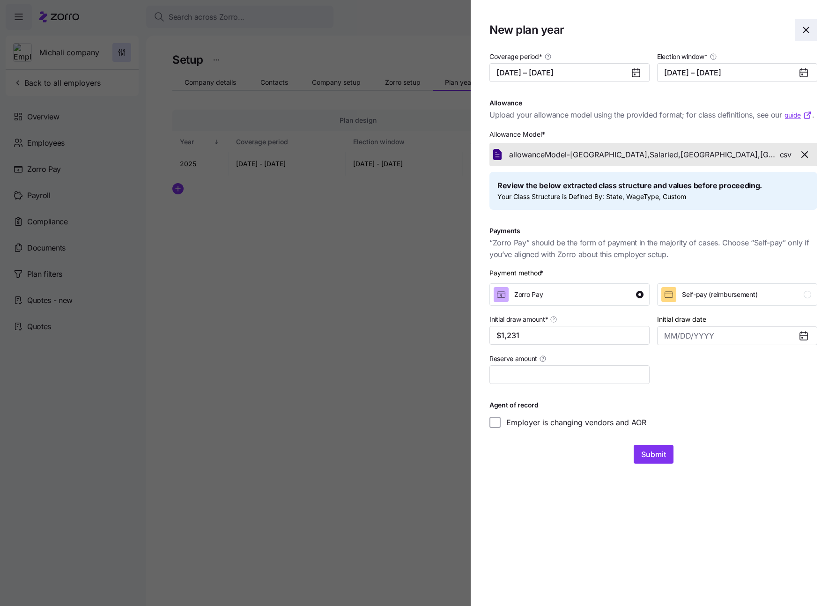
click at [816, 31] on span "button" at bounding box center [807, 30] width 22 height 22
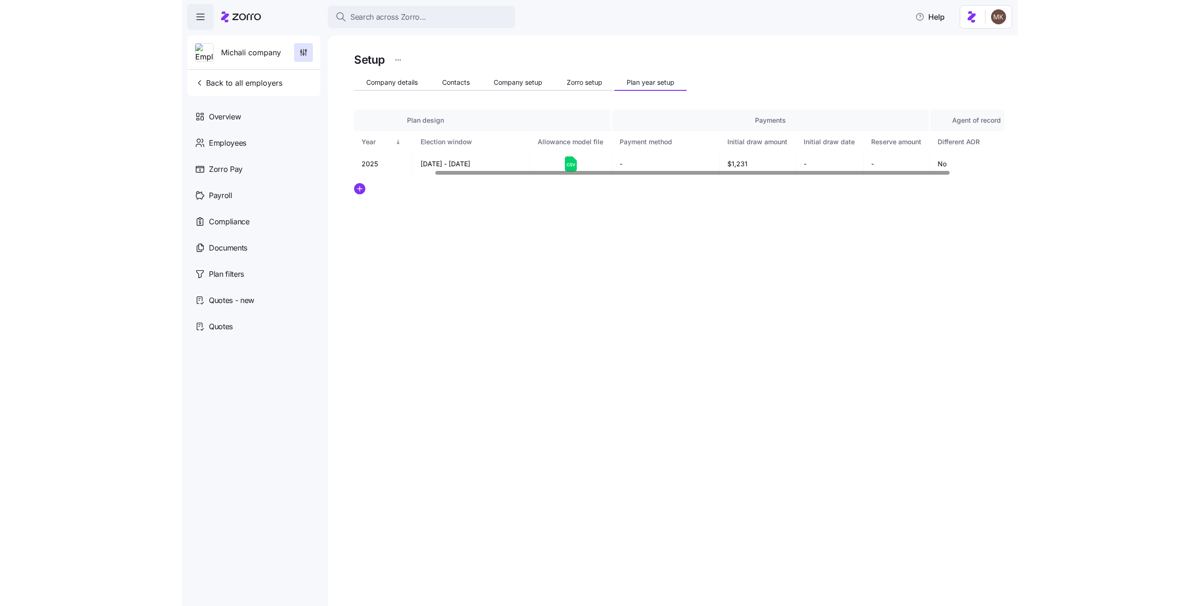
scroll to position [0, 171]
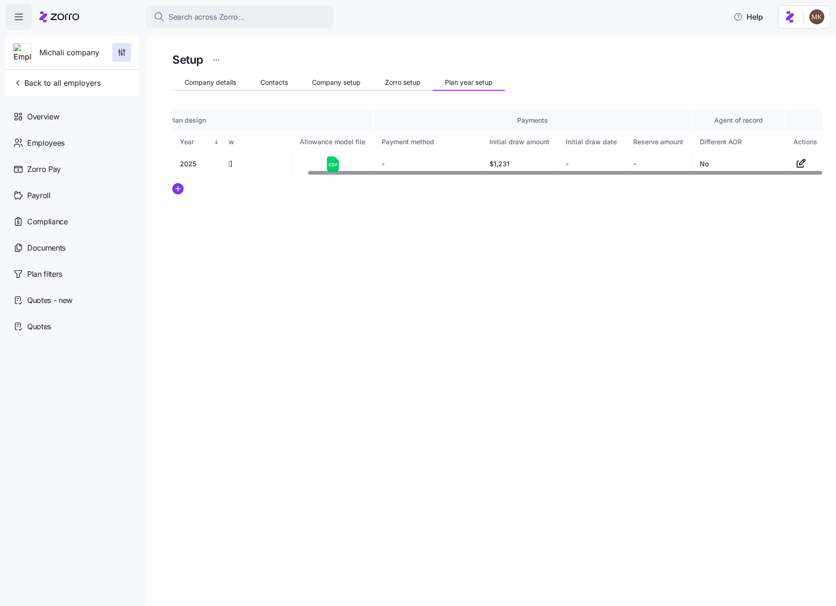
click at [678, 174] on div at bounding box center [565, 172] width 514 height 3
click at [802, 164] on icon "button" at bounding box center [801, 163] width 11 height 11
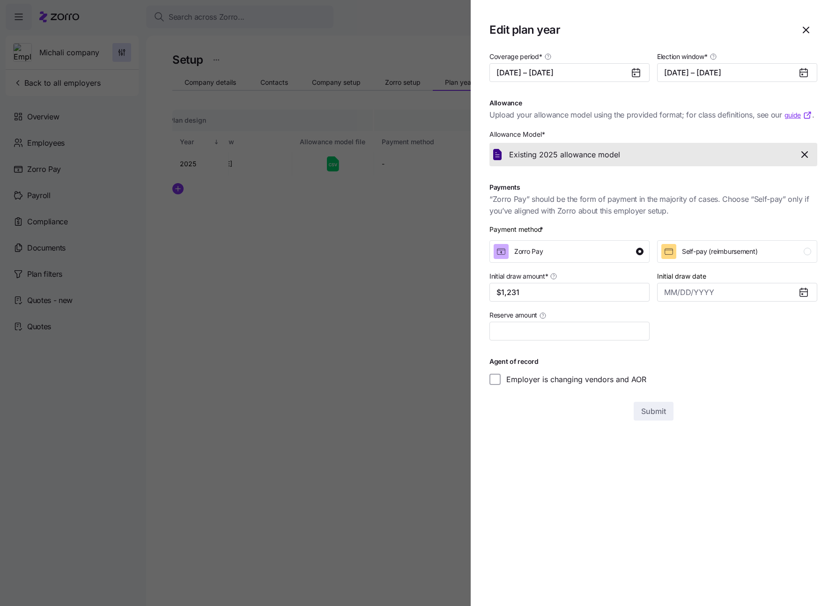
click at [802, 157] on icon "button" at bounding box center [804, 154] width 11 height 11
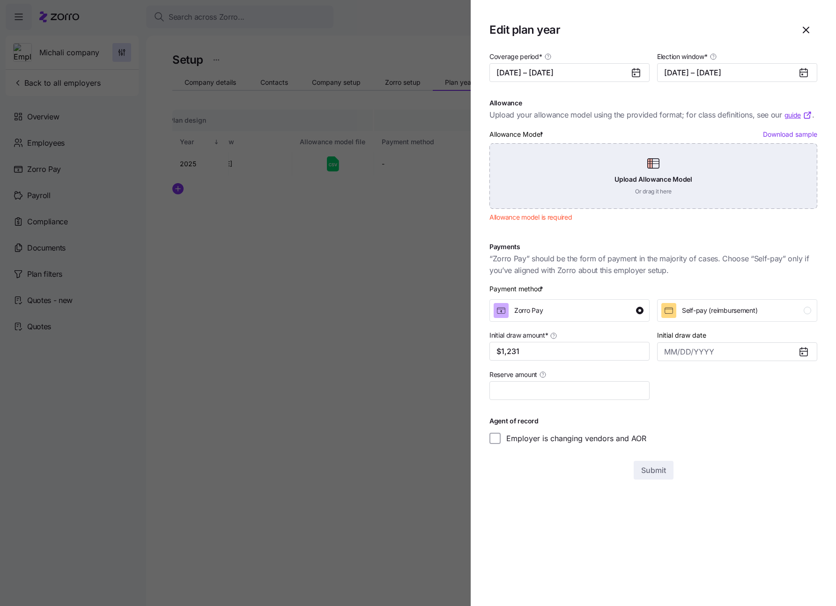
click at [679, 166] on div "Upload Allowance Model Or drag it here" at bounding box center [654, 176] width 328 height 66
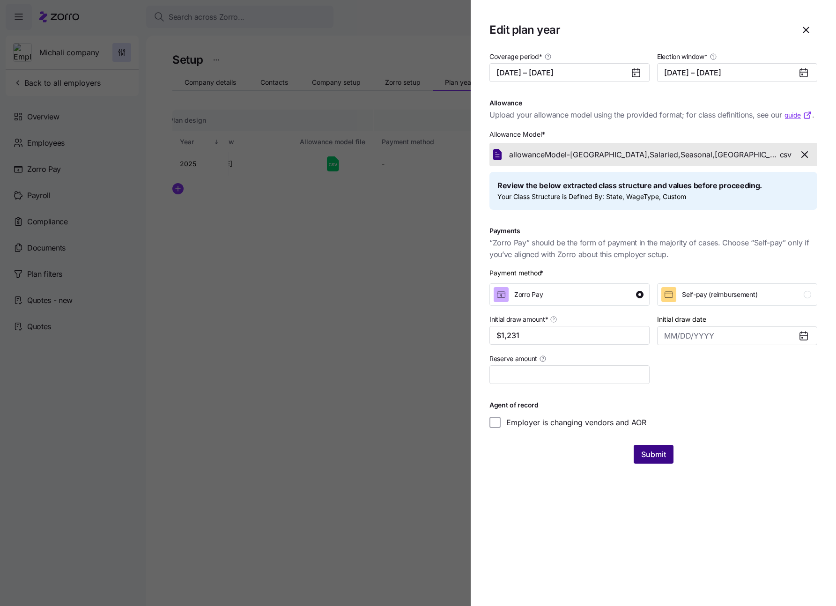
click at [645, 449] on span "Submit" at bounding box center [653, 454] width 25 height 11
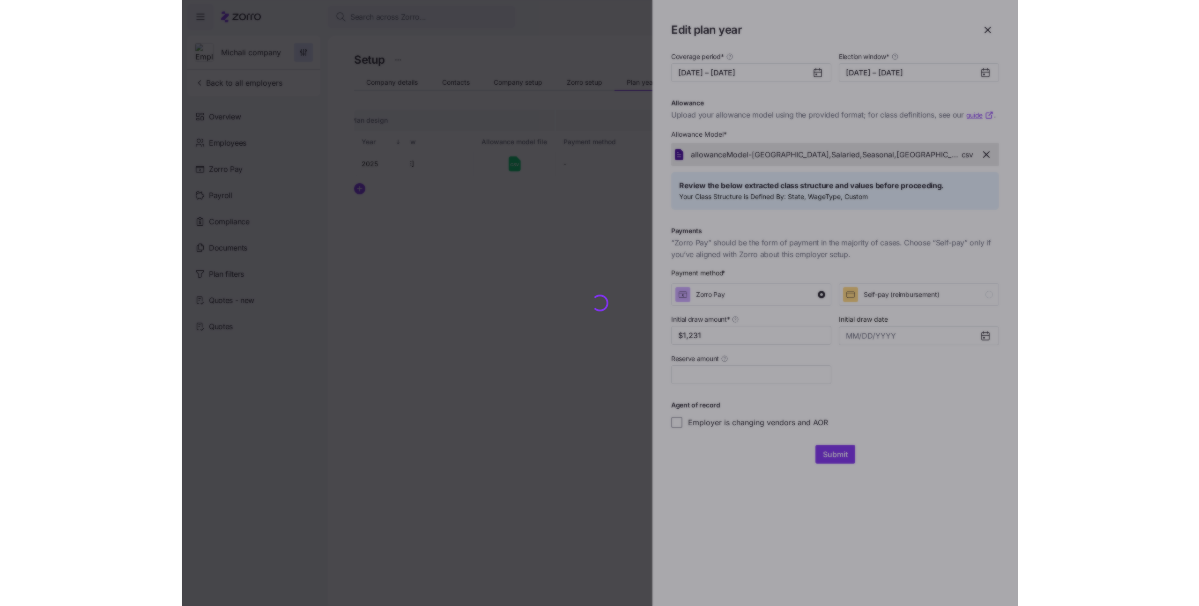
scroll to position [0, 0]
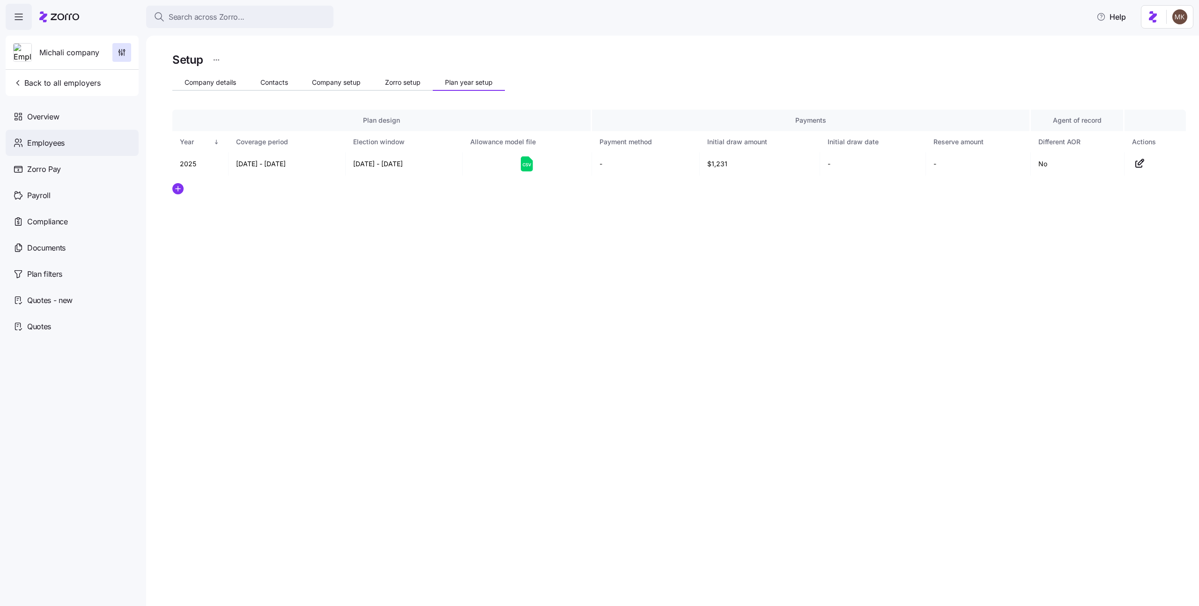
click at [86, 144] on div "Employees" at bounding box center [72, 143] width 133 height 26
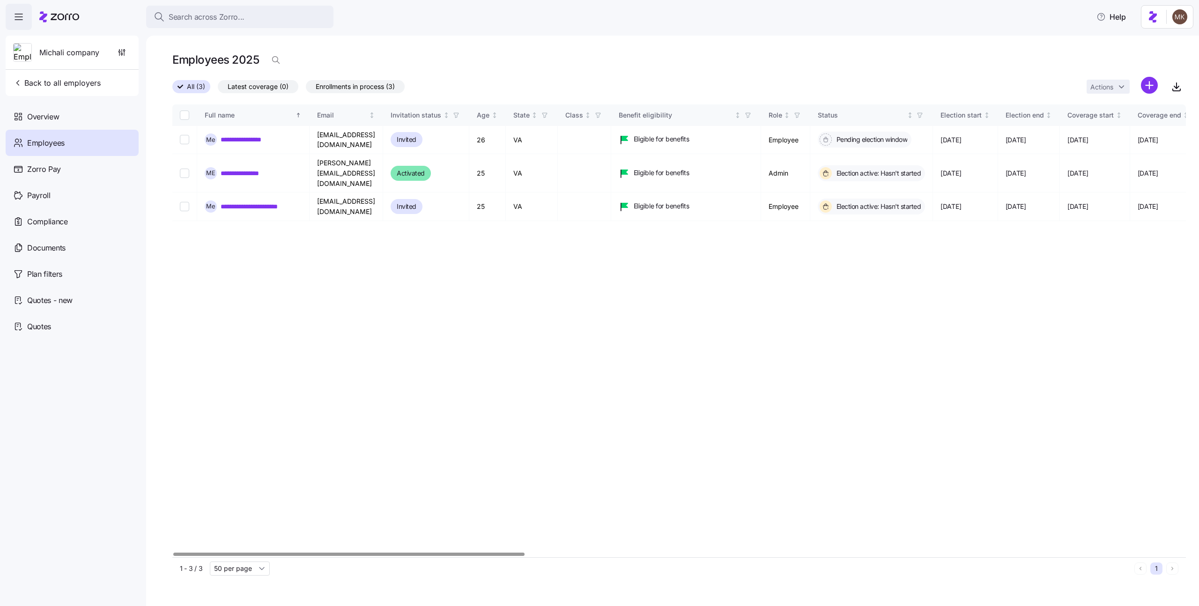
click at [1146, 85] on html "**********" at bounding box center [599, 300] width 1199 height 601
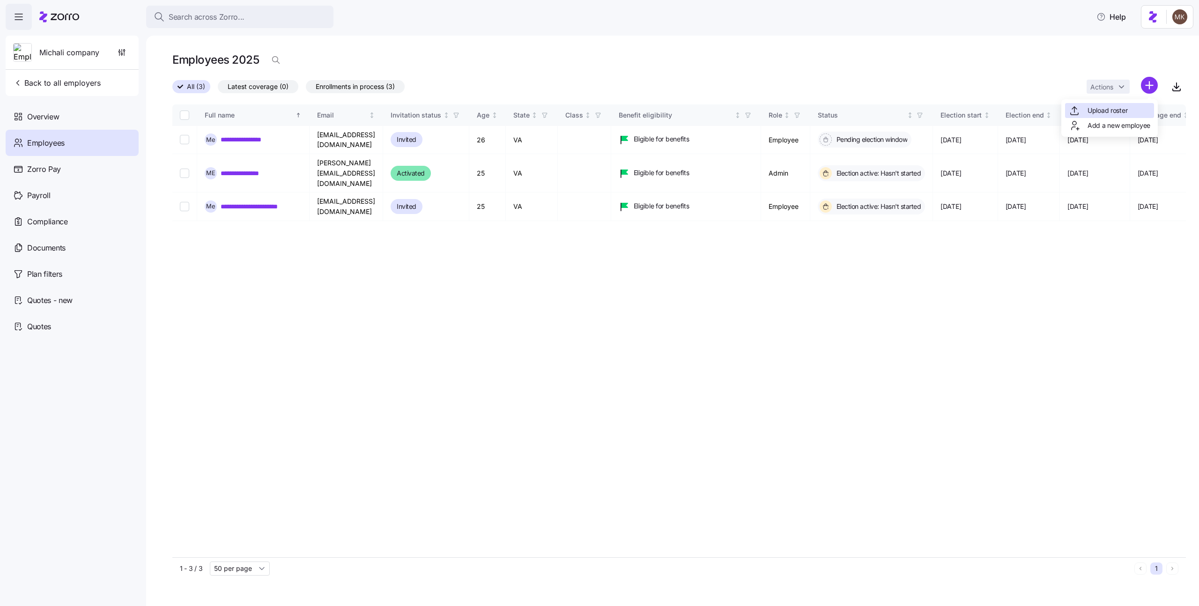
click at [1125, 106] on span "Upload roster" at bounding box center [1108, 110] width 40 height 9
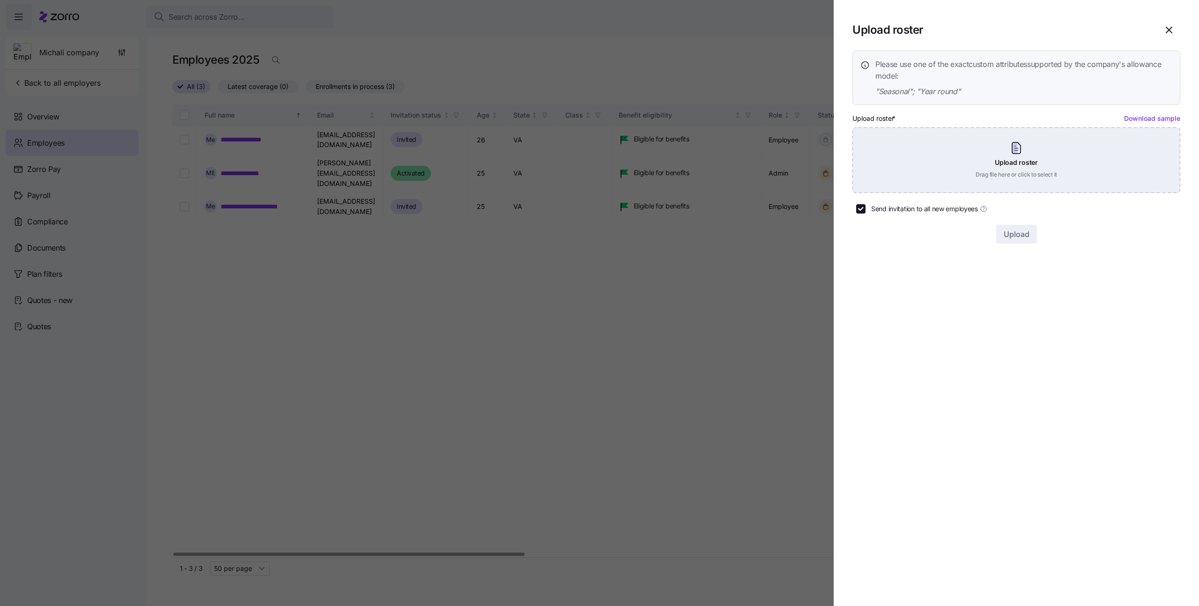
click at [939, 140] on div "Upload roster Drag file here or click to select it" at bounding box center [1017, 160] width 328 height 66
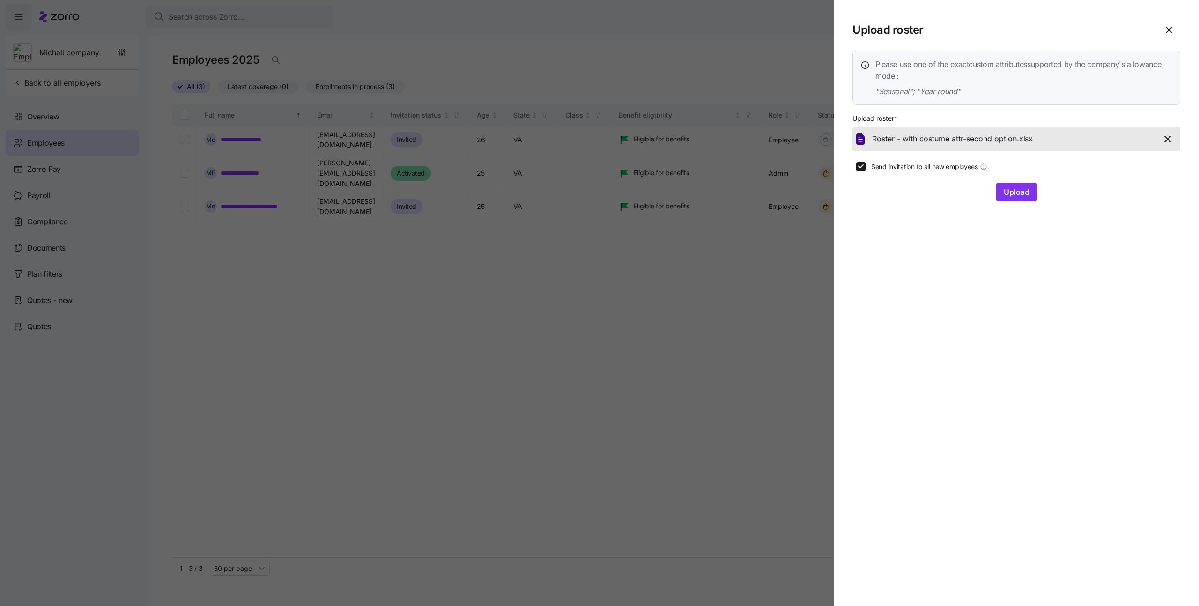
click at [900, 169] on span "Send invitation to all new employees" at bounding box center [925, 166] width 107 height 9
click at [866, 169] on input "Send invitation to all new employees" at bounding box center [861, 166] width 9 height 9
checkbox input "false"
click at [1008, 194] on span "Upload" at bounding box center [1017, 191] width 26 height 11
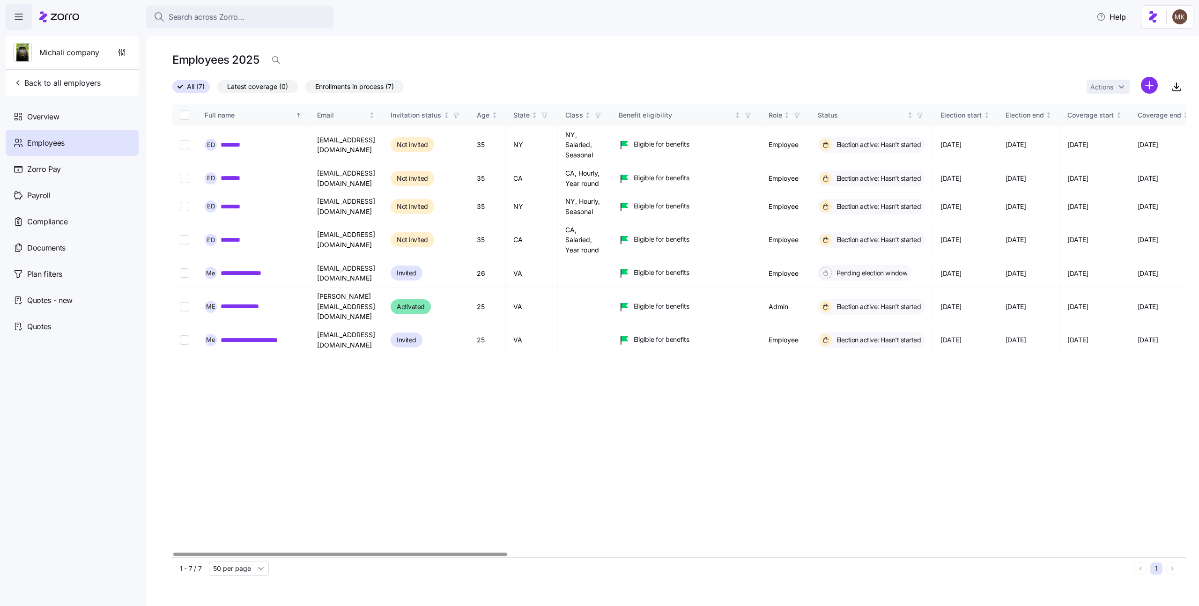
click at [400, 556] on div at bounding box center [340, 554] width 334 height 3
click at [240, 272] on link "**********" at bounding box center [250, 272] width 58 height 9
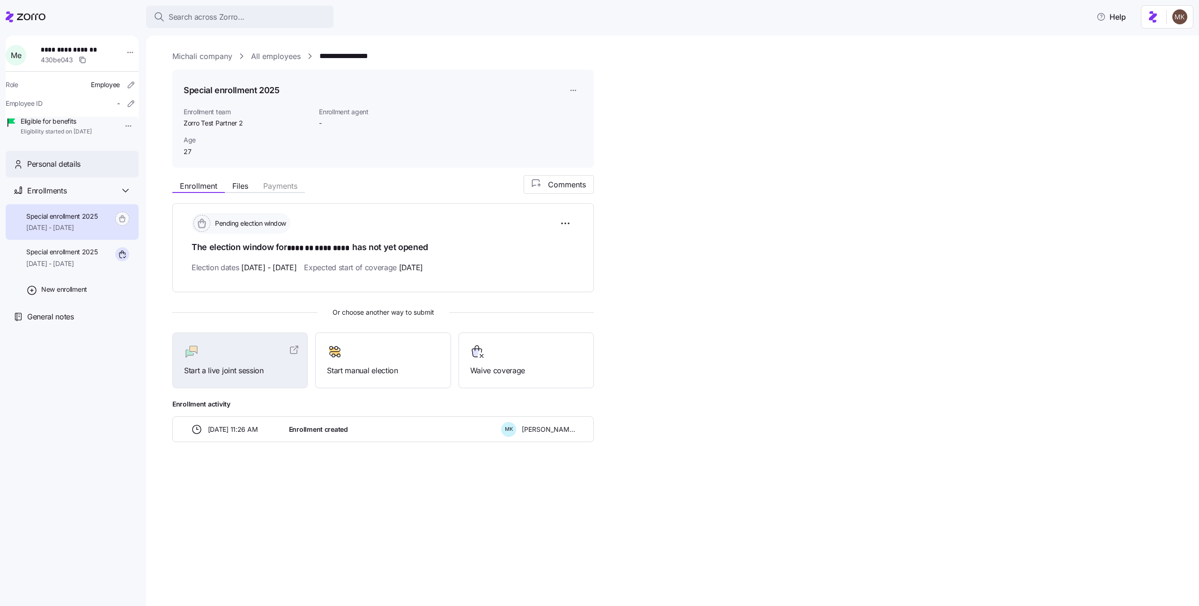
click at [124, 170] on div "Personal details" at bounding box center [79, 164] width 104 height 12
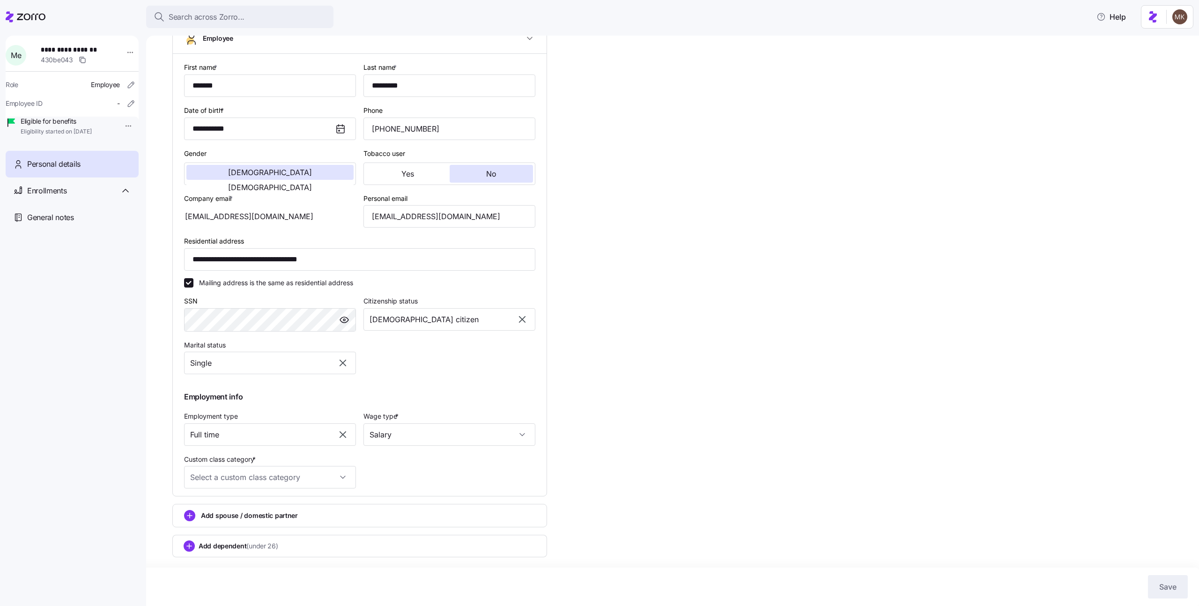
scroll to position [130, 0]
click at [214, 481] on input "Custom class category *" at bounding box center [270, 477] width 172 height 22
click at [208, 510] on span "Seasonal" at bounding box center [209, 506] width 28 height 10
type input "Seasonal"
click at [1162, 588] on span "Save" at bounding box center [1168, 586] width 17 height 11
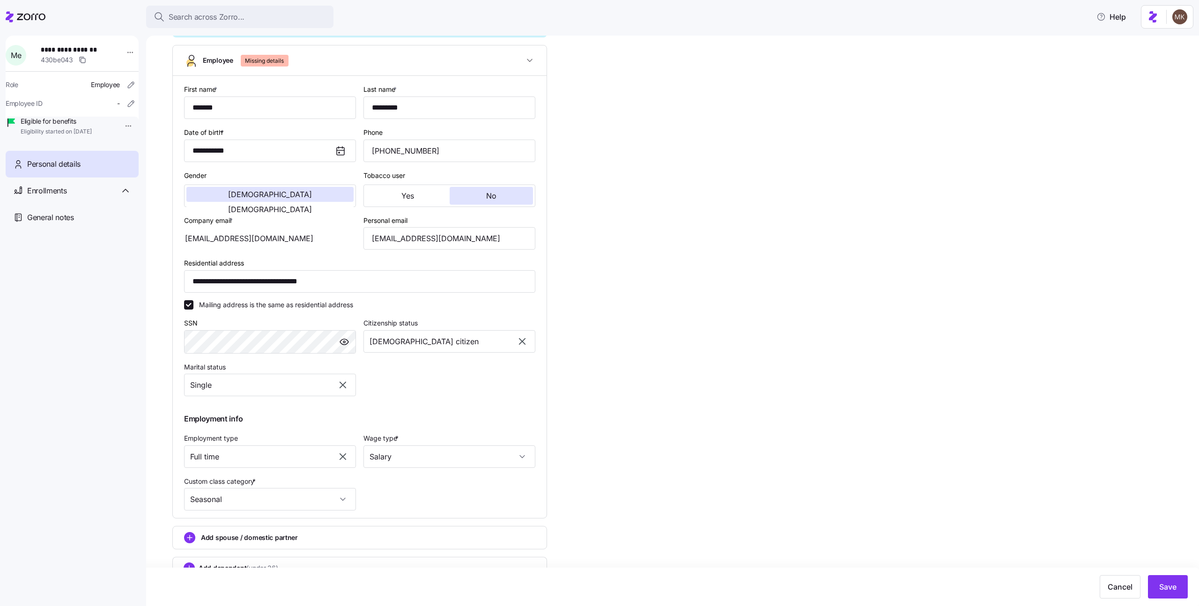
scroll to position [116, 0]
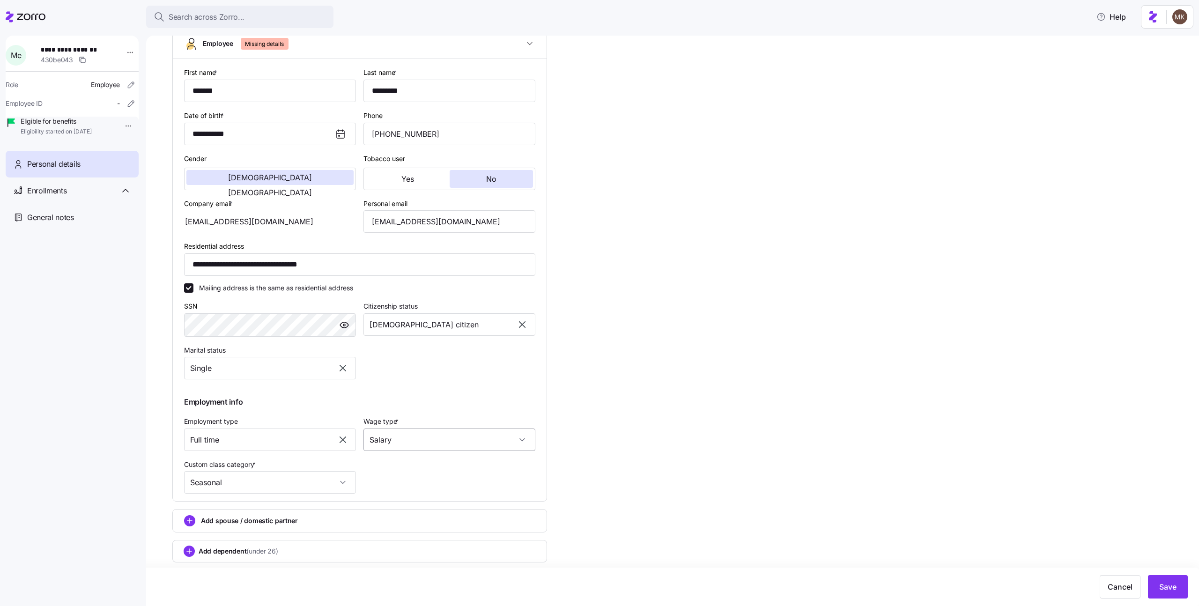
click at [473, 447] on input "Salary" at bounding box center [450, 440] width 172 height 22
click at [412, 276] on input "**********" at bounding box center [359, 264] width 351 height 22
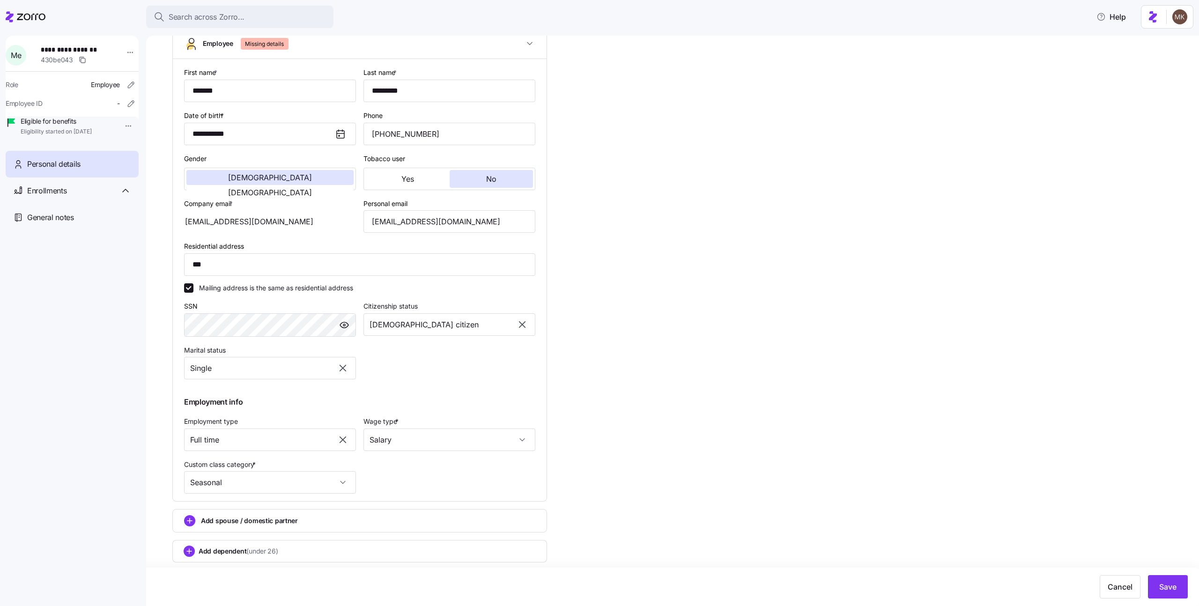
type input "**********"
click at [334, 276] on input "**********" at bounding box center [359, 264] width 351 height 22
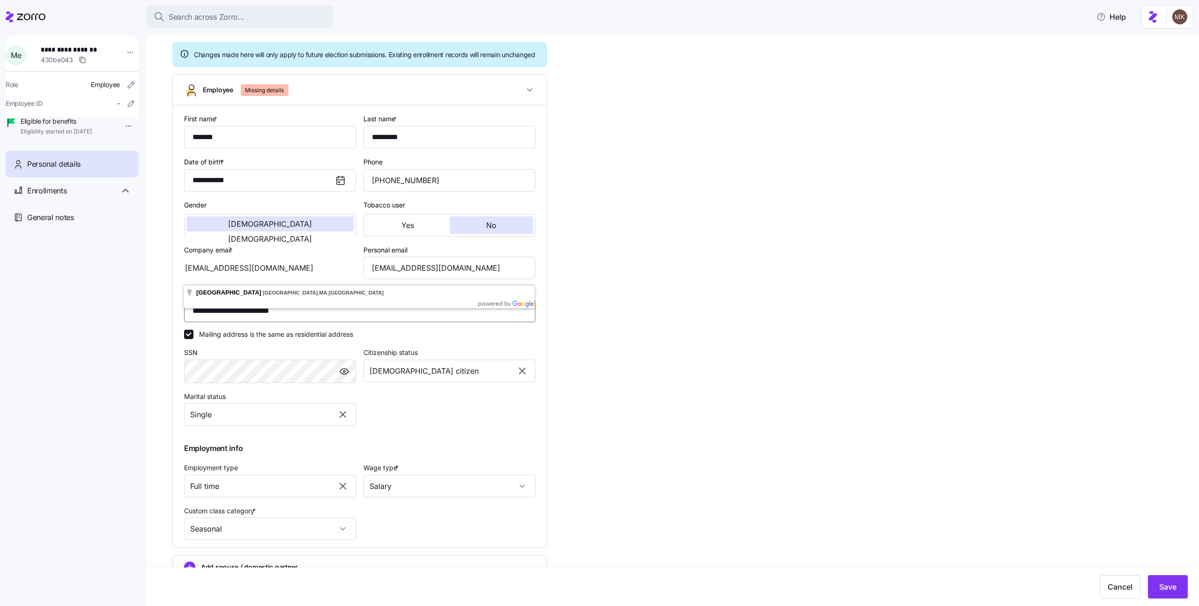
scroll to position [0, 0]
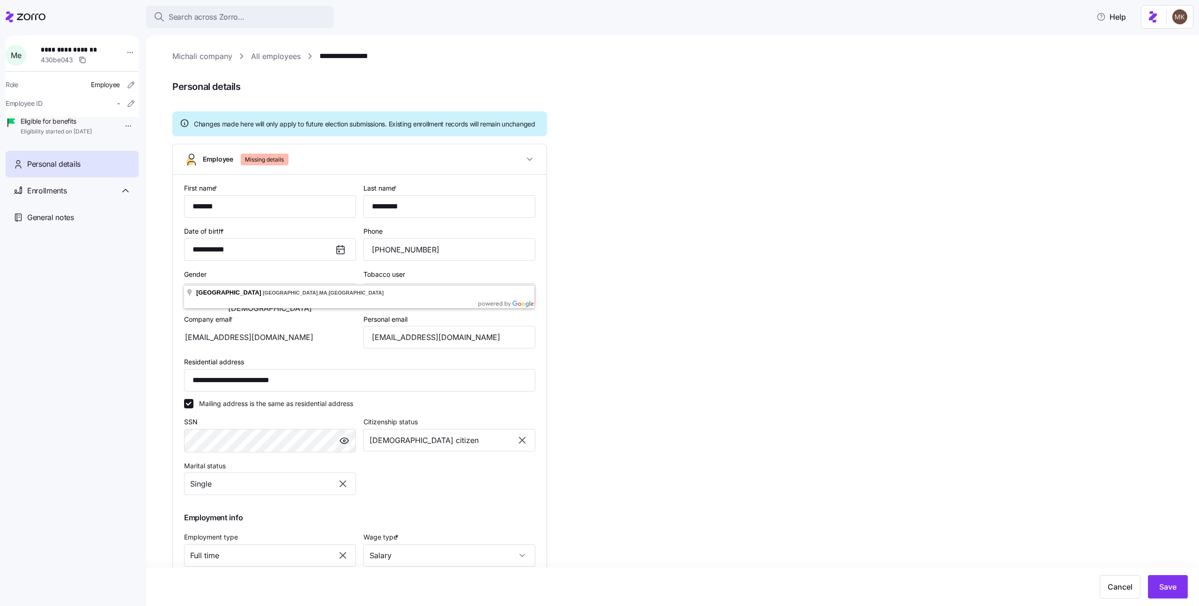
click at [269, 54] on link "All employees" at bounding box center [276, 57] width 50 height 12
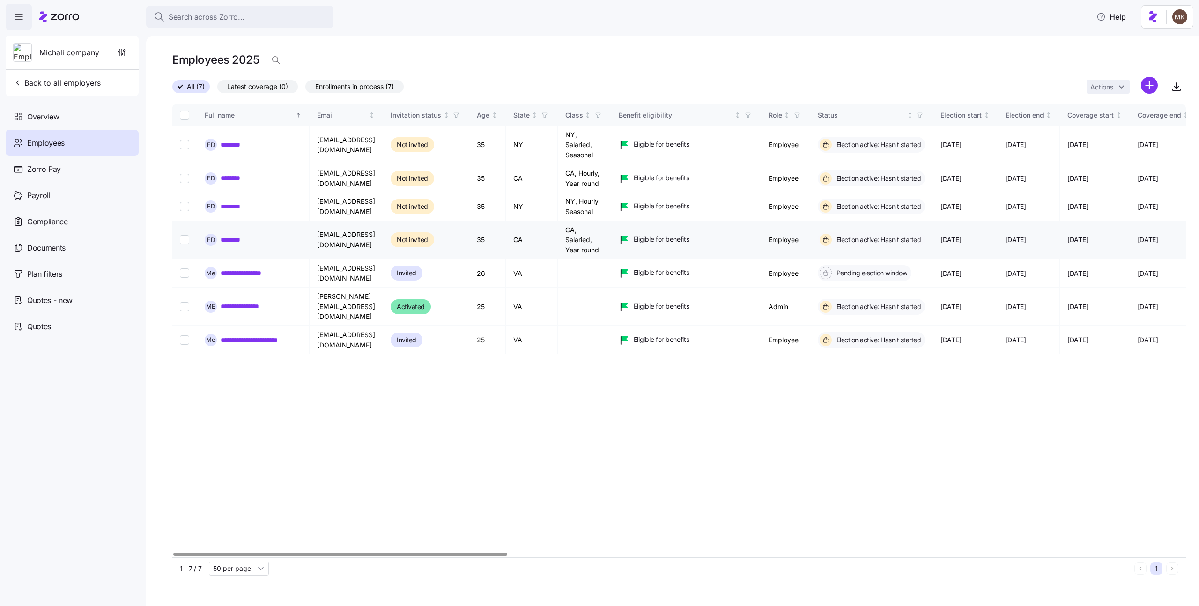
click at [249, 238] on link "********" at bounding box center [237, 239] width 32 height 9
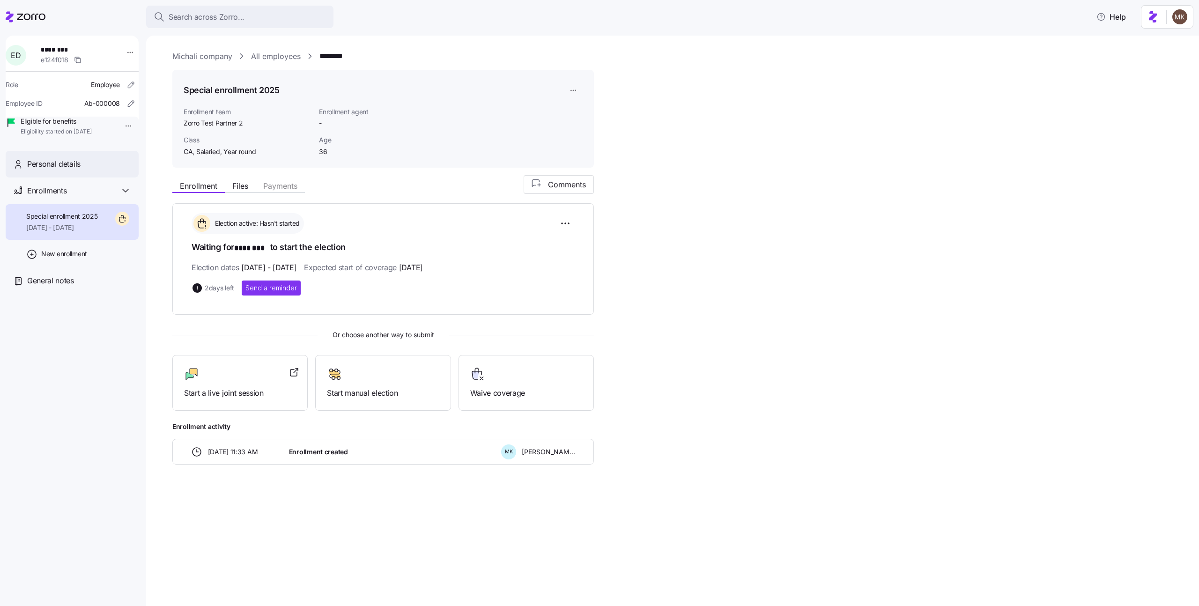
click at [97, 178] on div "Personal details" at bounding box center [72, 164] width 133 height 27
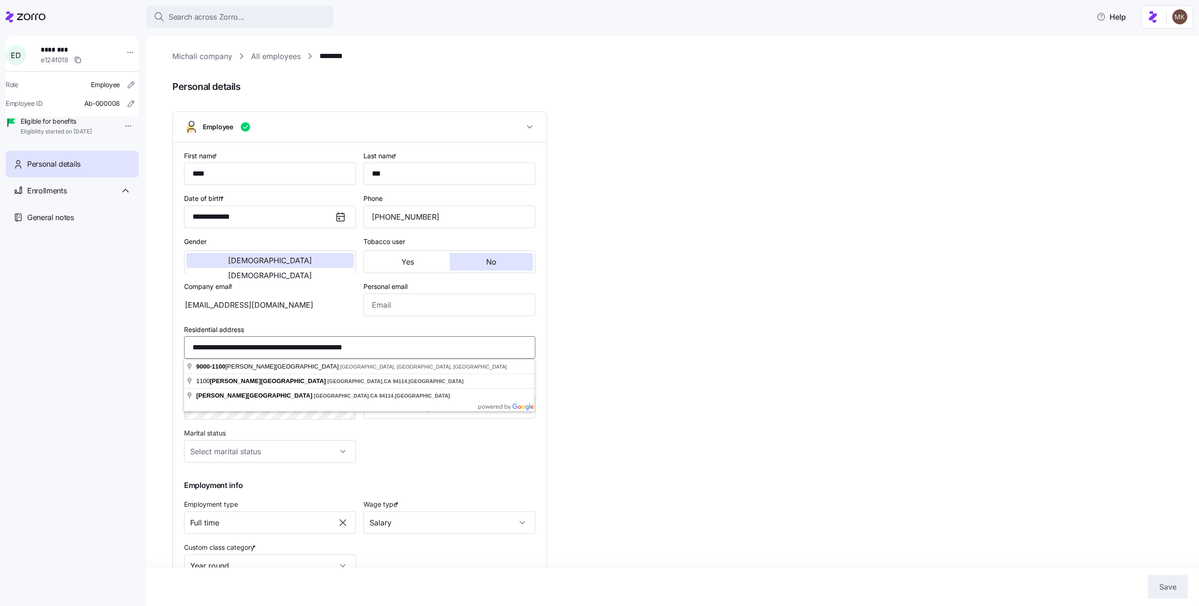
drag, startPoint x: 395, startPoint y: 347, endPoint x: 163, endPoint y: 336, distance: 233.1
click at [163, 336] on div "**********" at bounding box center [672, 321] width 1053 height 571
click at [278, 62] on link "All employees" at bounding box center [276, 57] width 50 height 12
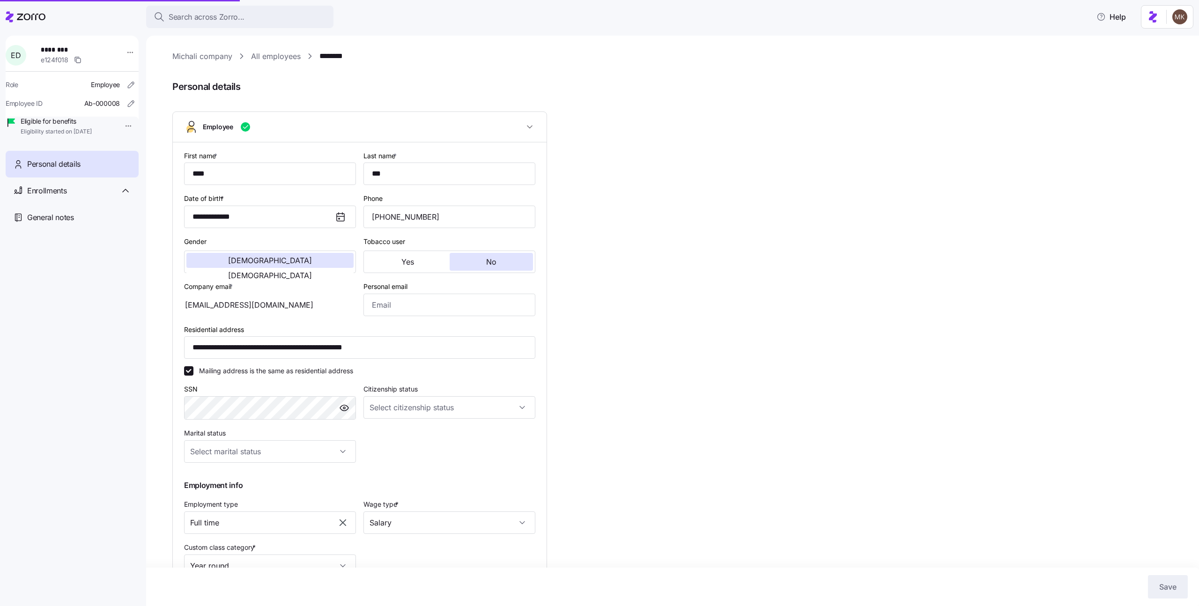
click at [283, 59] on link "All employees" at bounding box center [276, 57] width 50 height 12
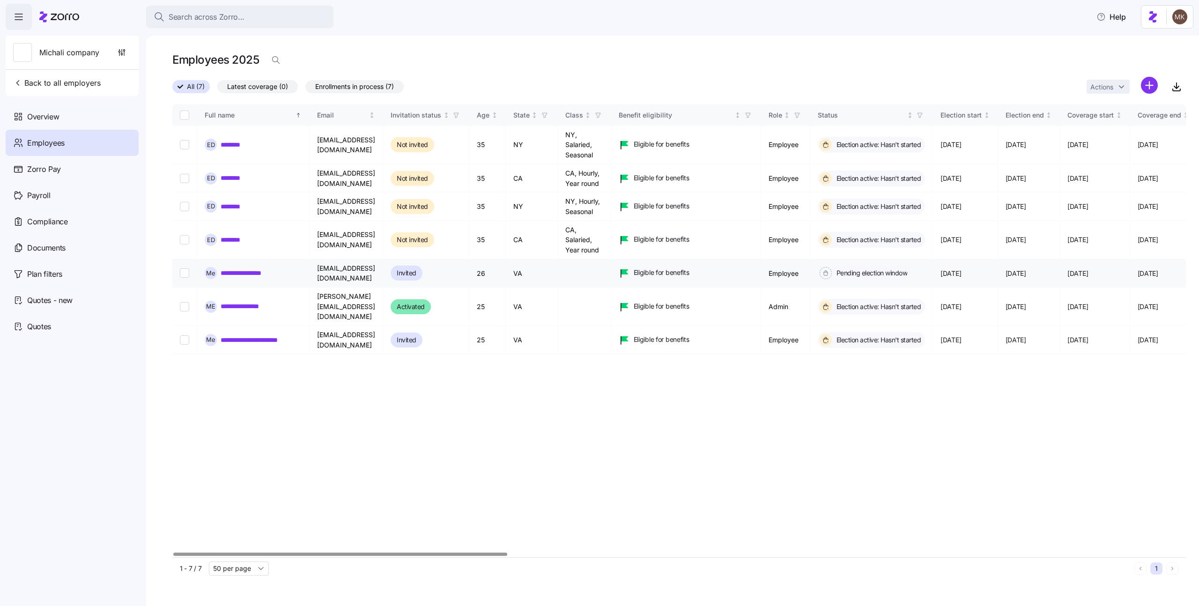
click at [268, 274] on link "**********" at bounding box center [250, 272] width 58 height 9
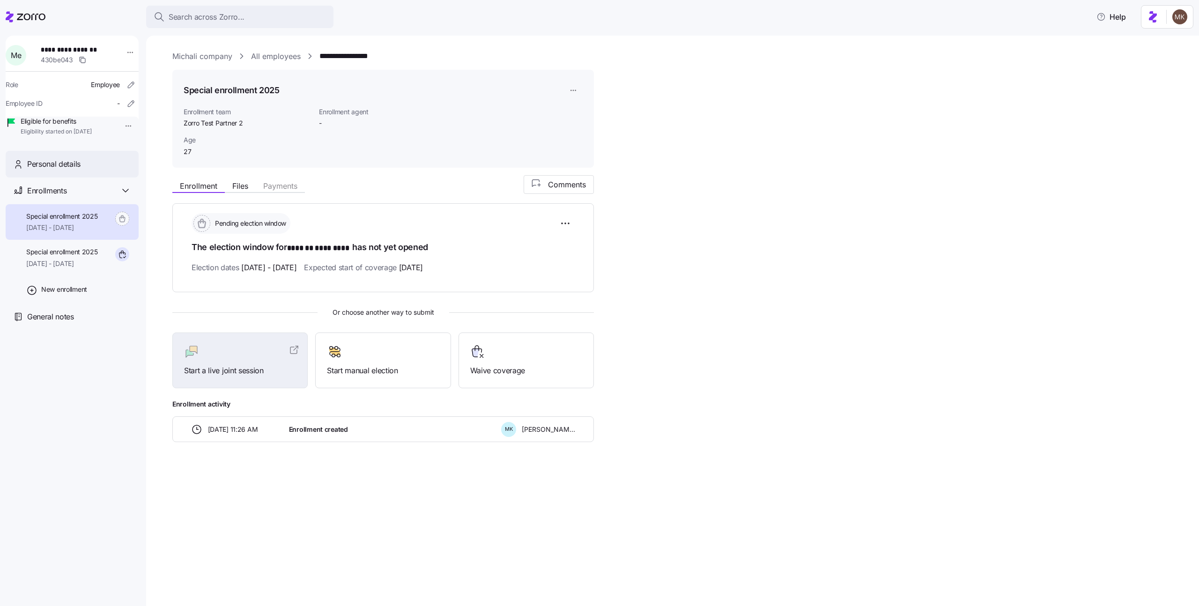
click at [72, 170] on span "Personal details" at bounding box center [53, 164] width 53 height 12
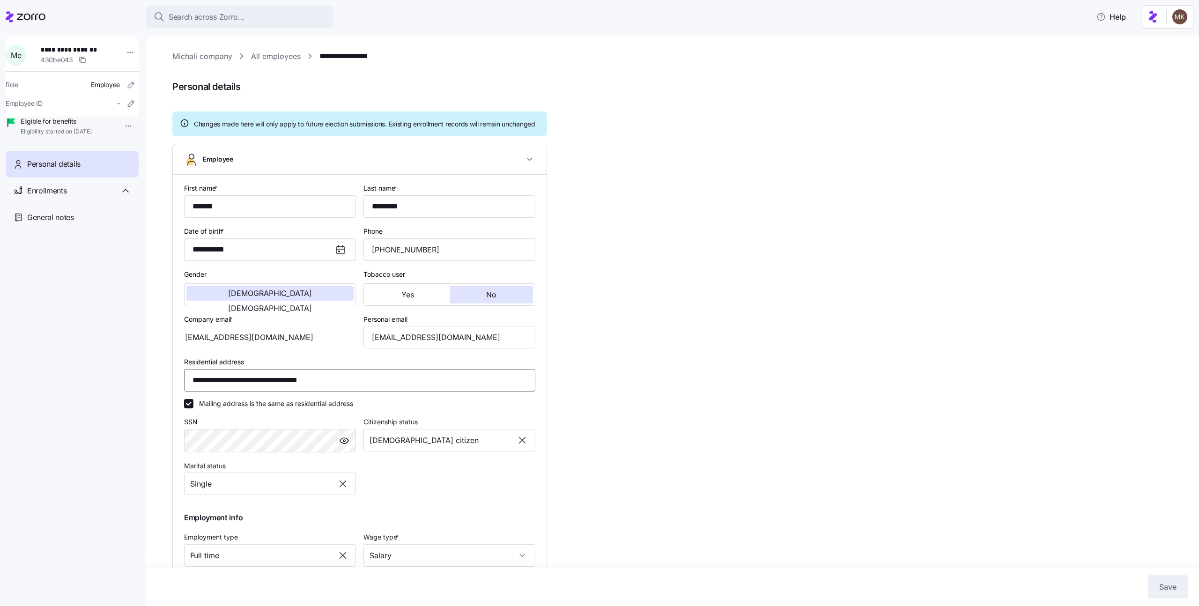
drag, startPoint x: 362, startPoint y: 388, endPoint x: 137, endPoint y: 371, distance: 225.6
click at [137, 371] on div "**********" at bounding box center [599, 300] width 1199 height 601
paste input "**********"
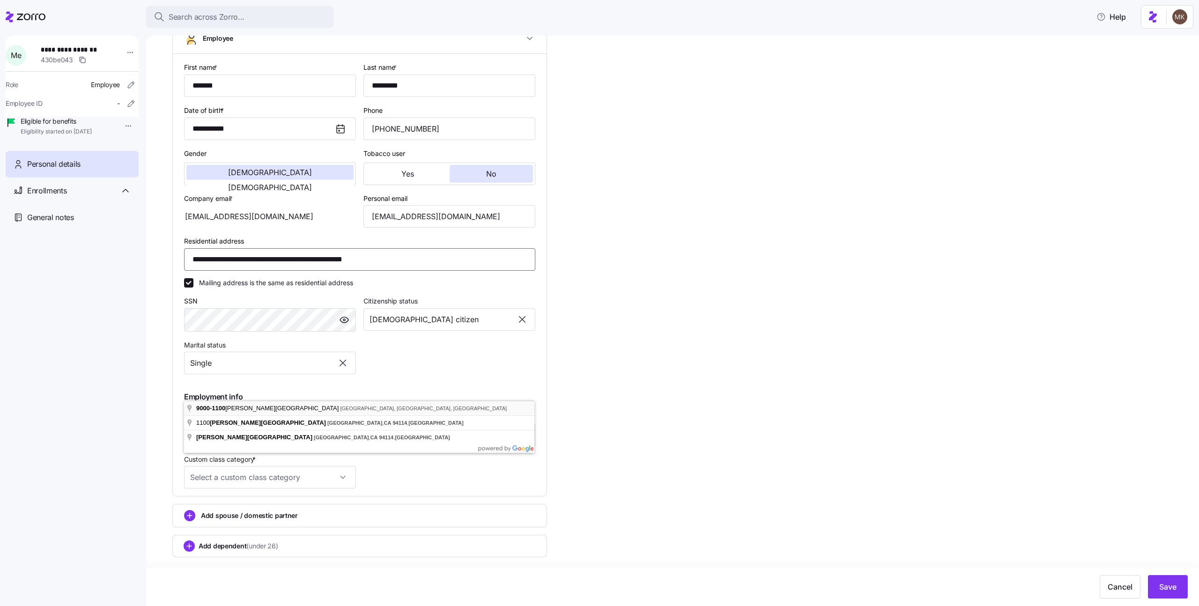
scroll to position [130, 0]
type input "**********"
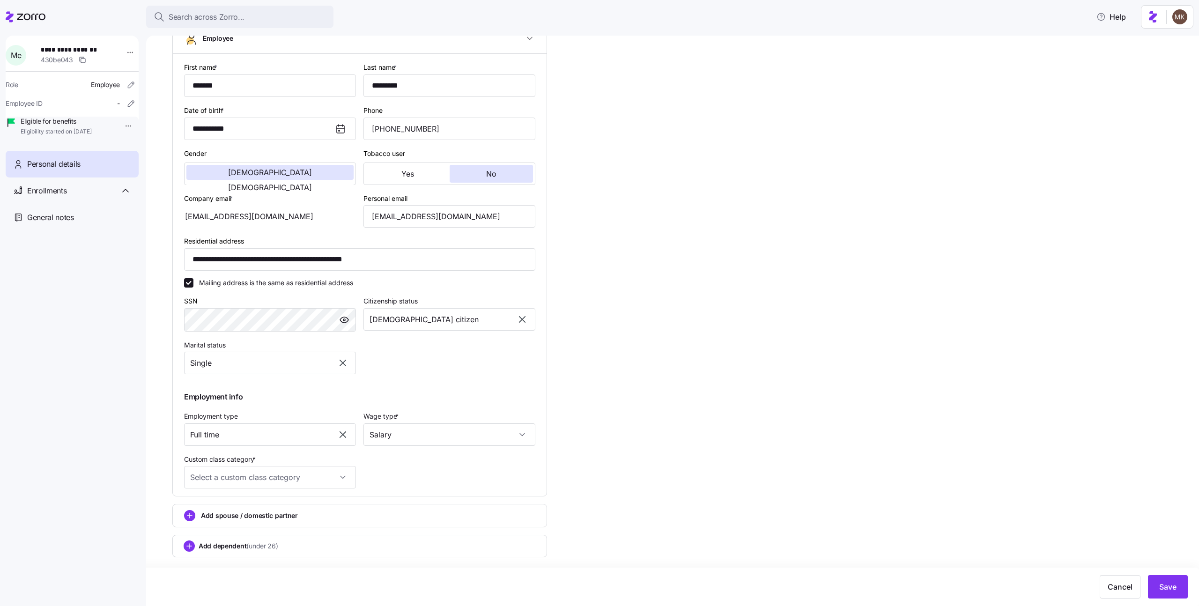
click at [632, 414] on div "**********" at bounding box center [679, 262] width 1014 height 665
click at [323, 476] on input "Custom class category *" at bounding box center [270, 477] width 172 height 22
click at [265, 505] on div "Seasonal" at bounding box center [270, 506] width 164 height 20
type input "Seasonal"
click at [1158, 579] on button "Save" at bounding box center [1168, 586] width 40 height 23
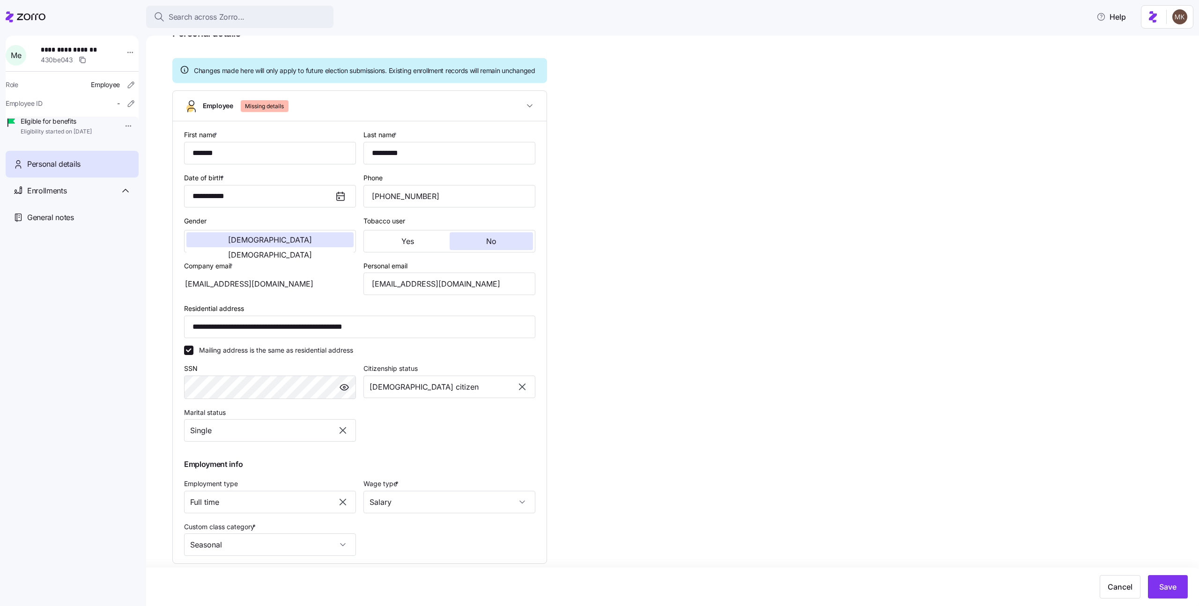
scroll to position [56, 0]
click at [488, 511] on input "Salary" at bounding box center [450, 500] width 172 height 22
click at [474, 526] on div "Salary Hourly" at bounding box center [450, 547] width 172 height 46
click at [471, 530] on div "Salary" at bounding box center [449, 538] width 164 height 20
click at [329, 511] on input "Full time" at bounding box center [270, 500] width 172 height 22
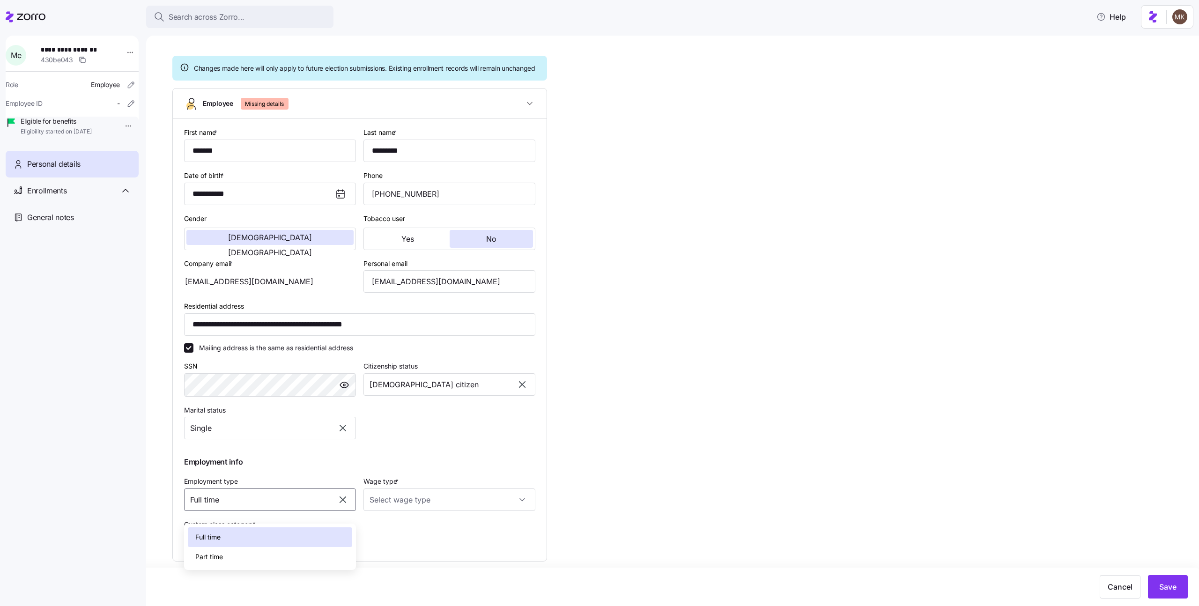
click at [344, 506] on icon "button" at bounding box center [342, 499] width 11 height 11
click at [1164, 593] on button "Save" at bounding box center [1168, 586] width 40 height 23
click at [329, 511] on input "Employment type" at bounding box center [270, 500] width 172 height 22
click at [325, 532] on div "Full time" at bounding box center [270, 538] width 164 height 20
type input "Full time"
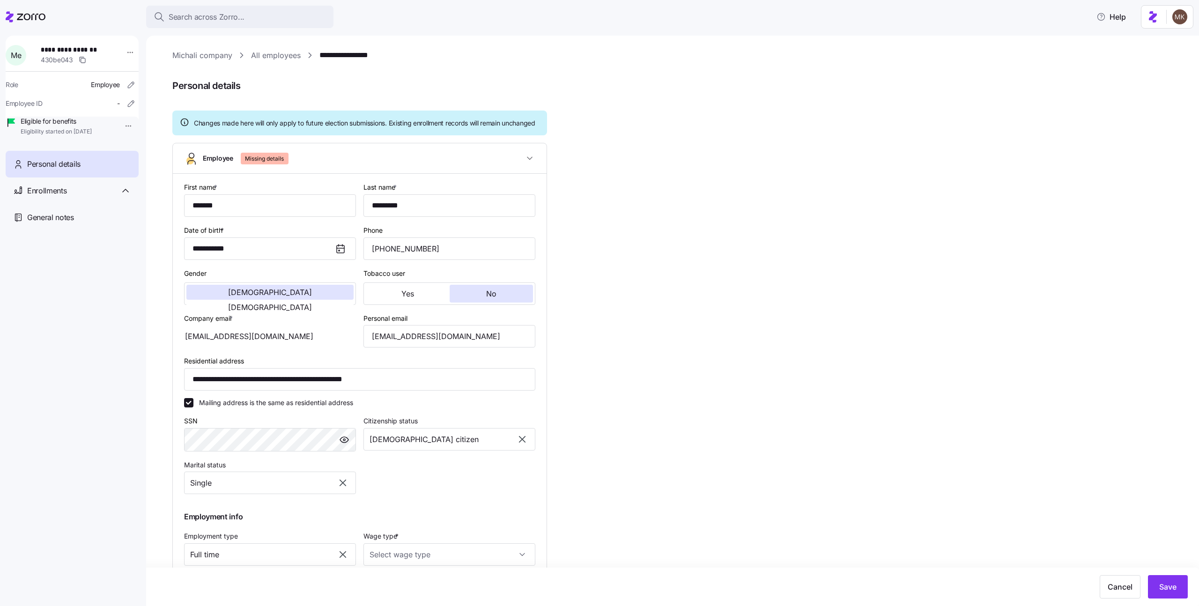
scroll to position [0, 0]
click at [421, 303] on button "Yes" at bounding box center [408, 294] width 84 height 18
click at [496, 298] on span "No" at bounding box center [491, 294] width 10 height 7
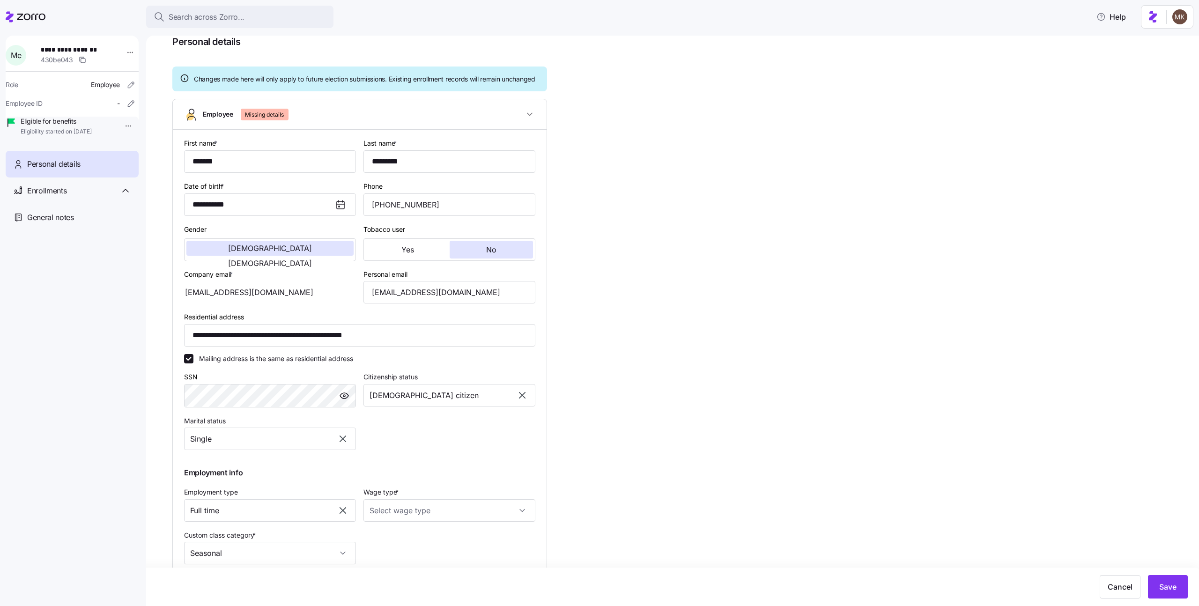
scroll to position [85, 0]
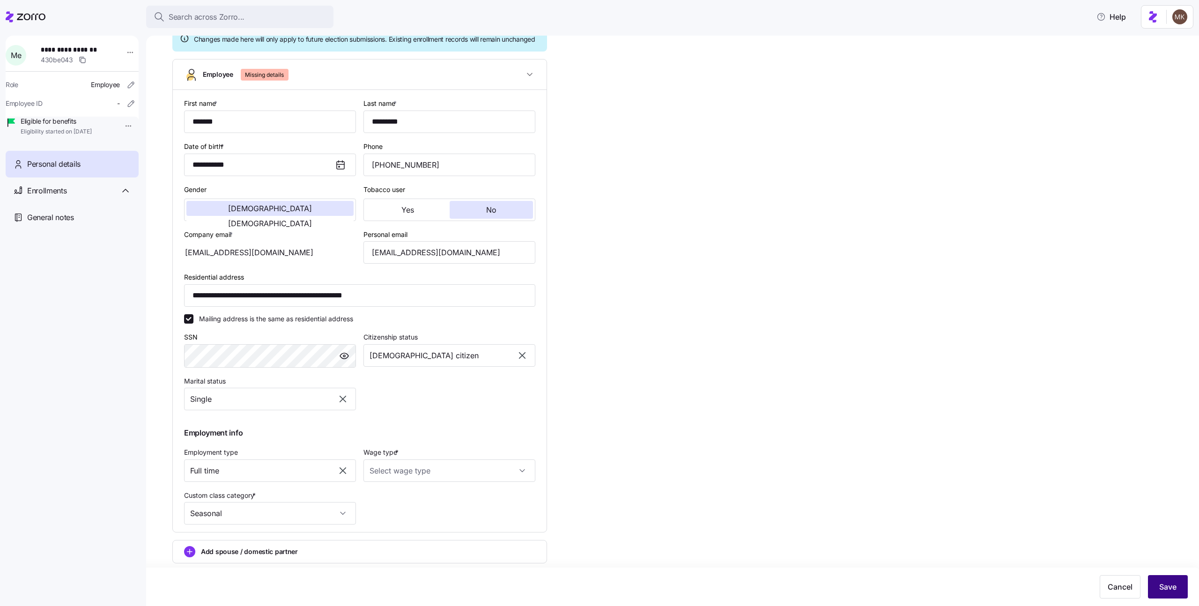
click at [1157, 581] on button "Save" at bounding box center [1168, 586] width 40 height 23
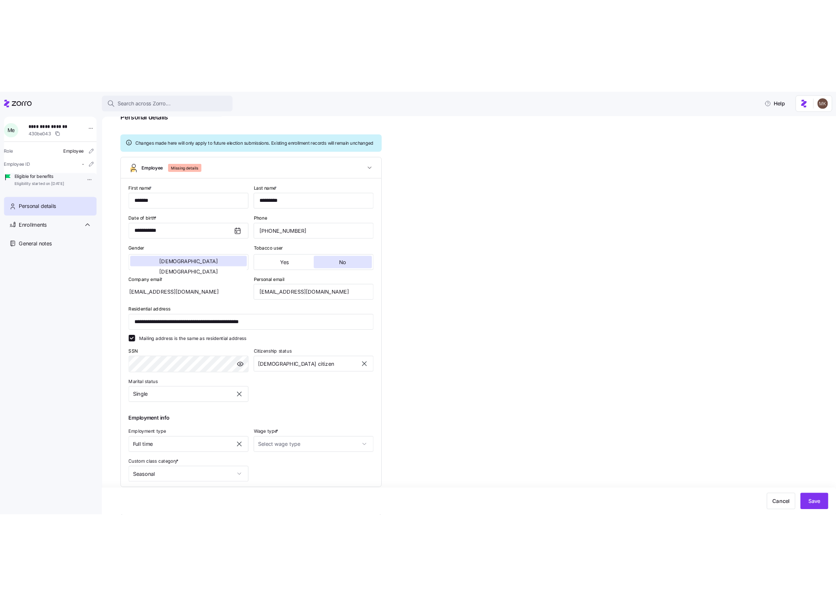
scroll to position [8, 0]
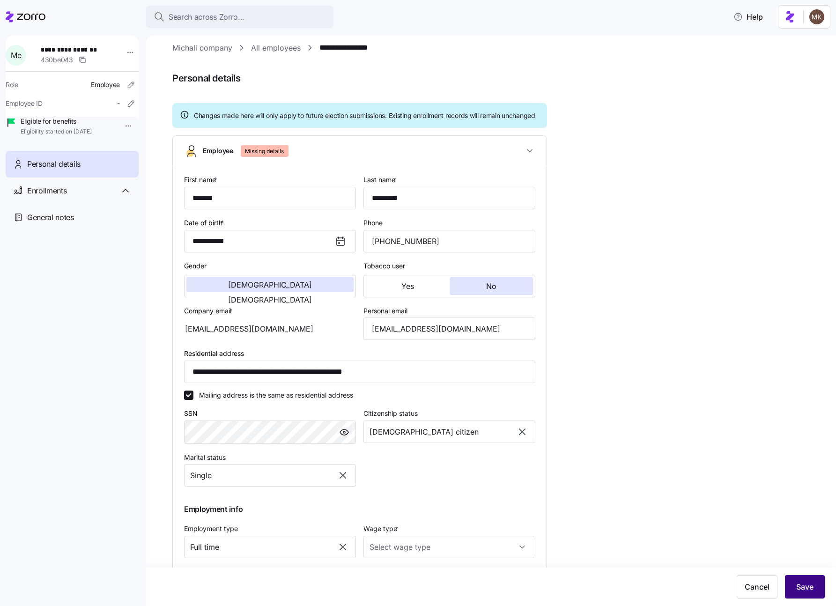
click at [805, 583] on span "Save" at bounding box center [805, 586] width 17 height 11
click at [246, 157] on span "Missing details" at bounding box center [264, 151] width 39 height 12
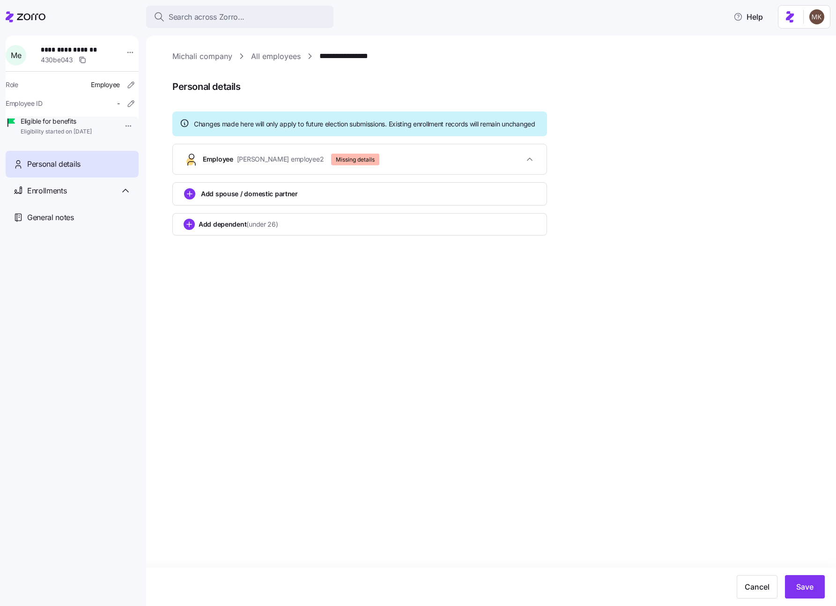
scroll to position [0, 0]
click at [299, 163] on div "Employee Michali employee2 Missing details" at bounding box center [363, 160] width 321 height 12
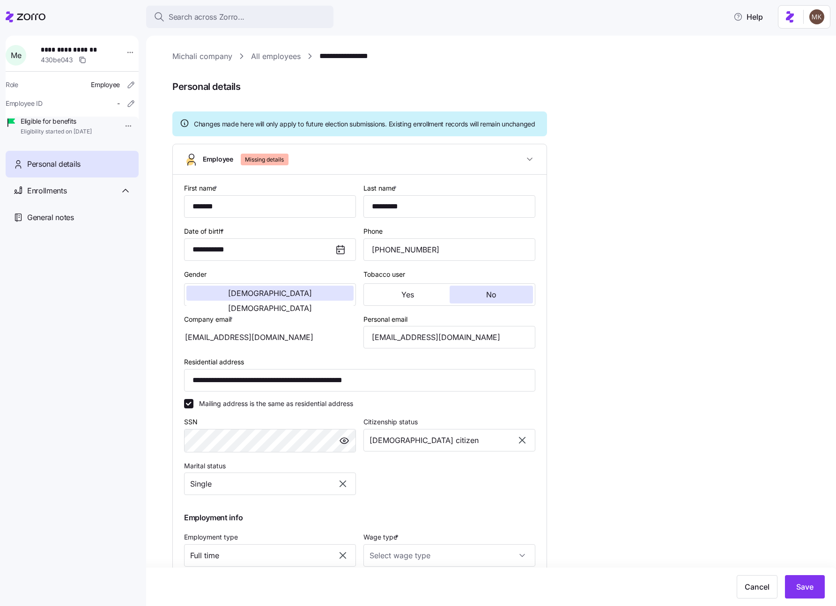
click at [311, 165] on div "Employee Missing details" at bounding box center [363, 160] width 321 height 12
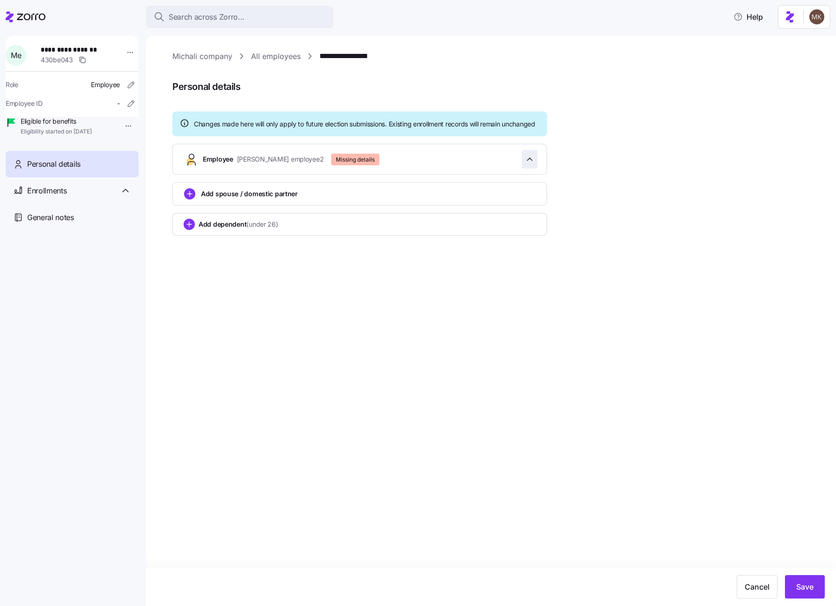
click at [531, 164] on icon "button" at bounding box center [529, 159] width 9 height 9
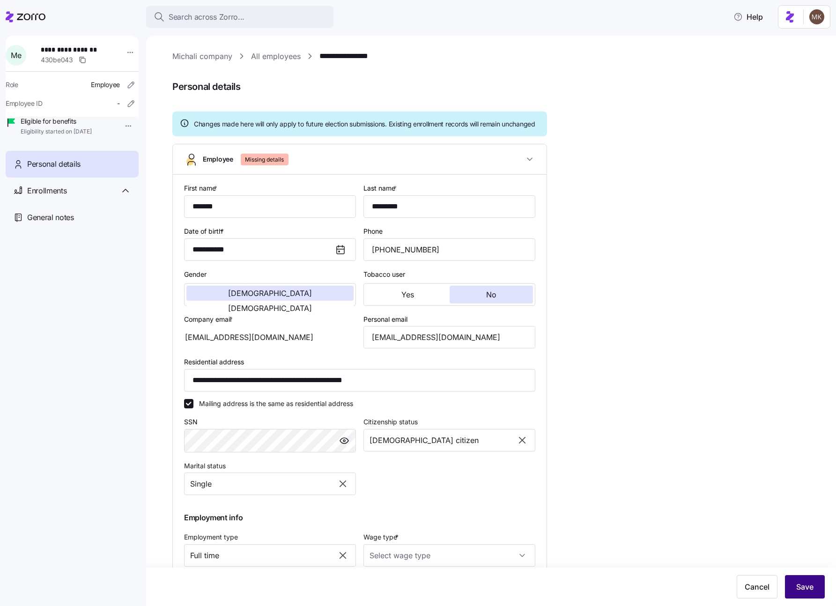
click at [808, 596] on button "Save" at bounding box center [805, 586] width 40 height 23
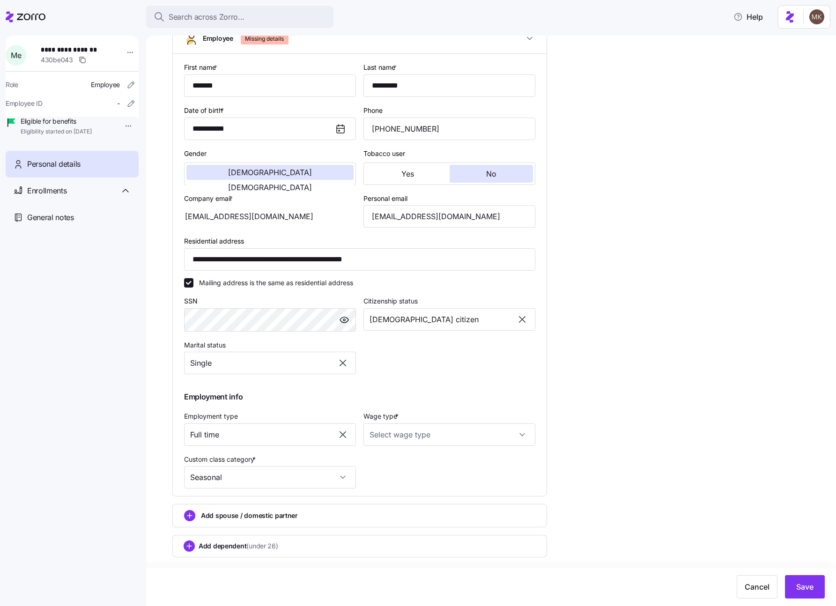
scroll to position [130, 0]
click at [297, 478] on input "Seasonal" at bounding box center [270, 477] width 172 height 22
click at [256, 530] on div "Year round" at bounding box center [270, 525] width 164 height 20
type input "Year round"
click at [794, 586] on button "Save" at bounding box center [805, 586] width 40 height 23
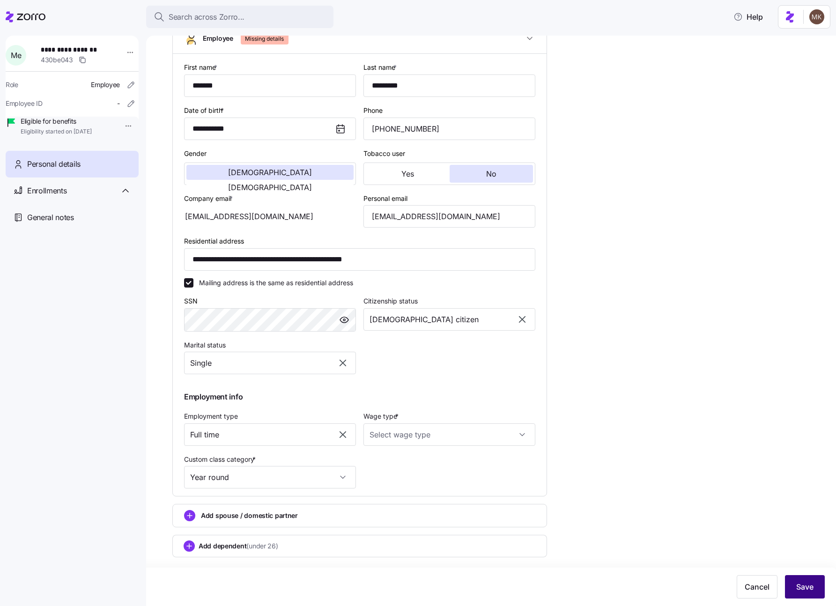
click at [794, 586] on button "Save" at bounding box center [805, 586] width 40 height 23
click at [795, 586] on button "Save" at bounding box center [805, 586] width 40 height 23
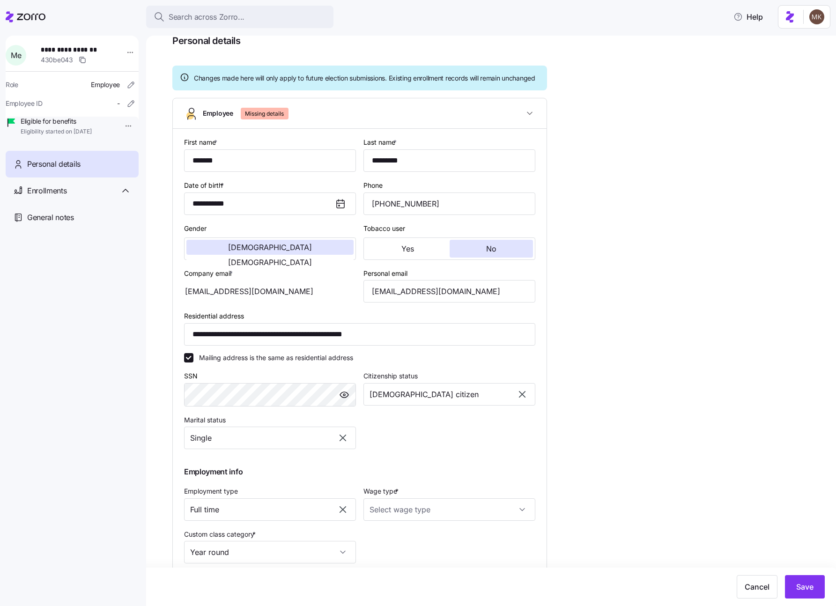
scroll to position [0, 0]
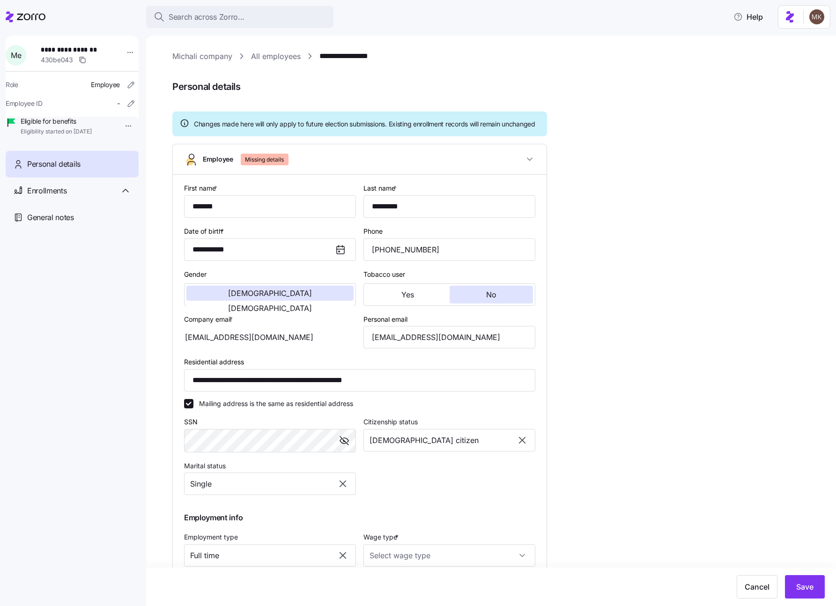
click at [350, 448] on span "button" at bounding box center [344, 441] width 14 height 14
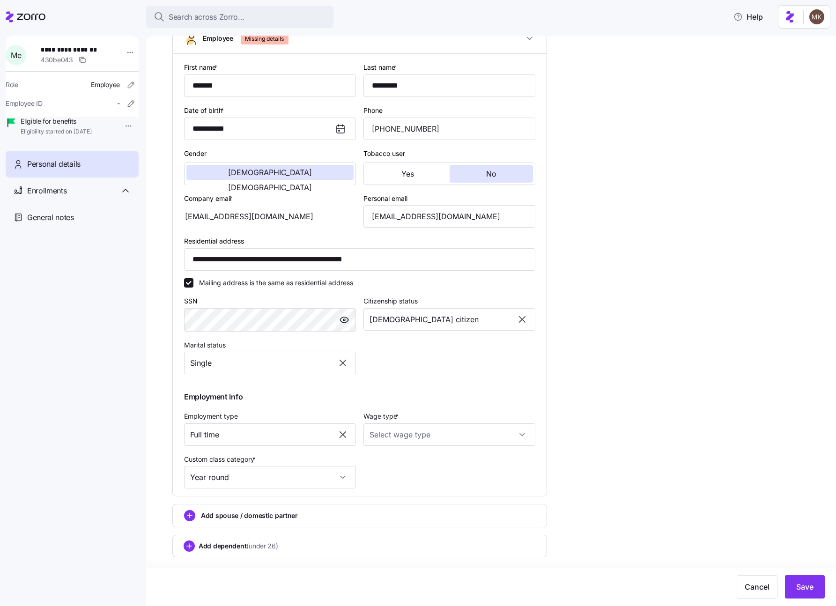
scroll to position [130, 0]
click at [435, 443] on input "Wage type *" at bounding box center [450, 435] width 172 height 22
click at [421, 456] on div "Salary" at bounding box center [449, 463] width 164 height 20
type input "Salary"
click at [807, 586] on span "Save" at bounding box center [805, 586] width 17 height 11
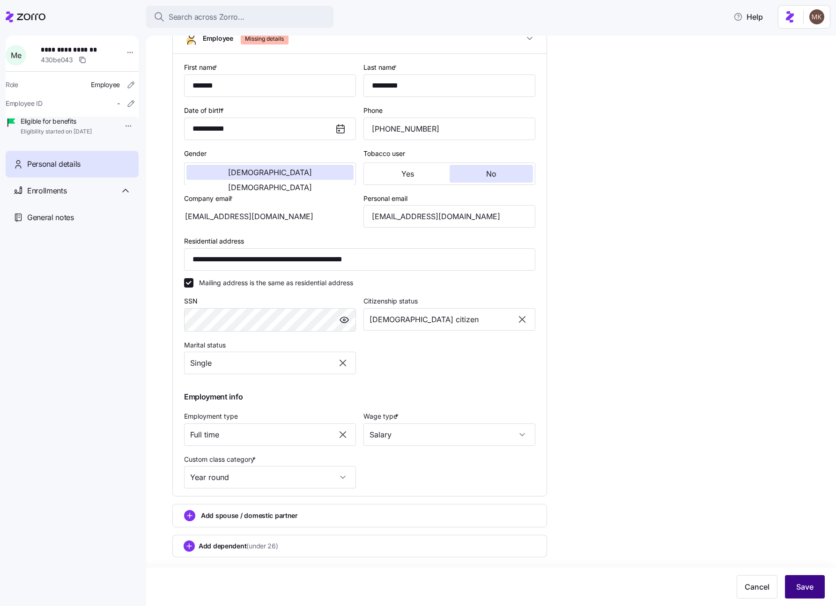
click at [807, 586] on span "Save" at bounding box center [805, 586] width 17 height 11
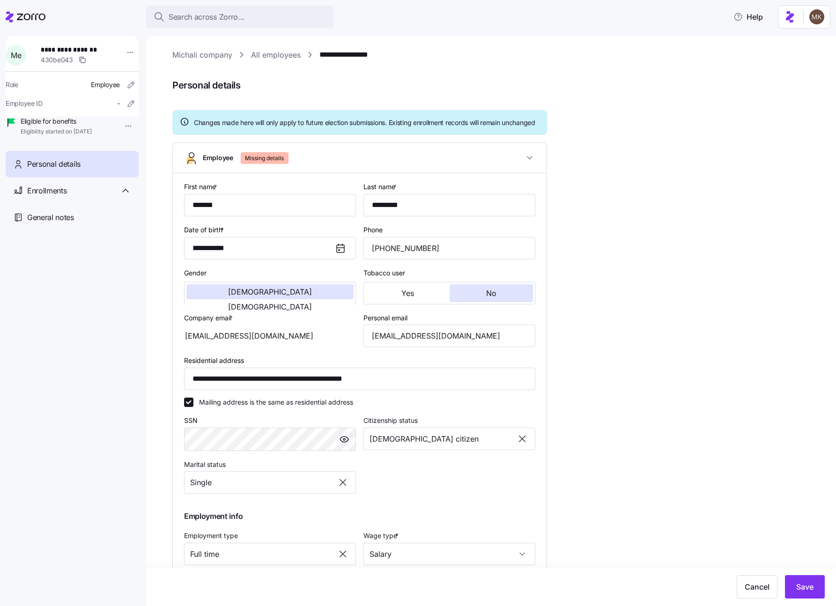
scroll to position [0, 0]
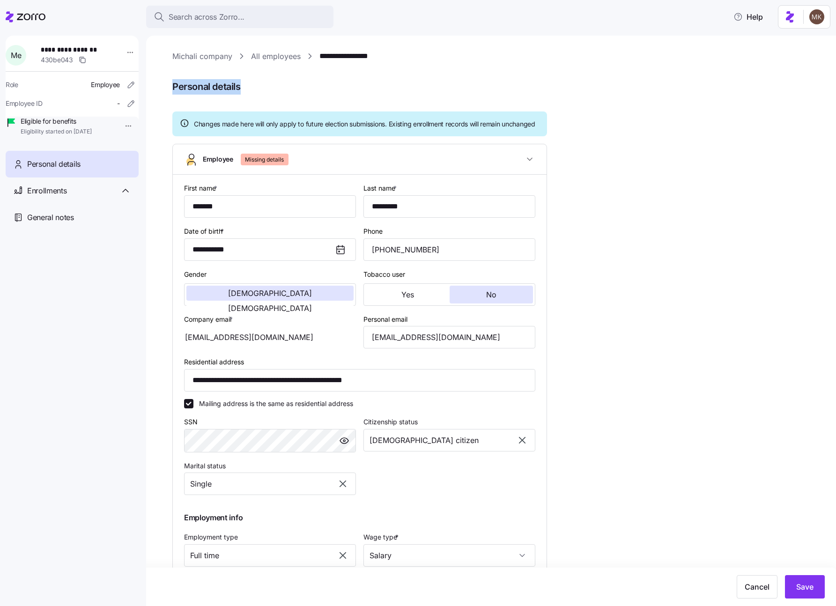
drag, startPoint x: 253, startPoint y: 86, endPoint x: 173, endPoint y: 85, distance: 80.6
click at [173, 85] on span "Personal details" at bounding box center [497, 86] width 651 height 15
copy span "Personal details"
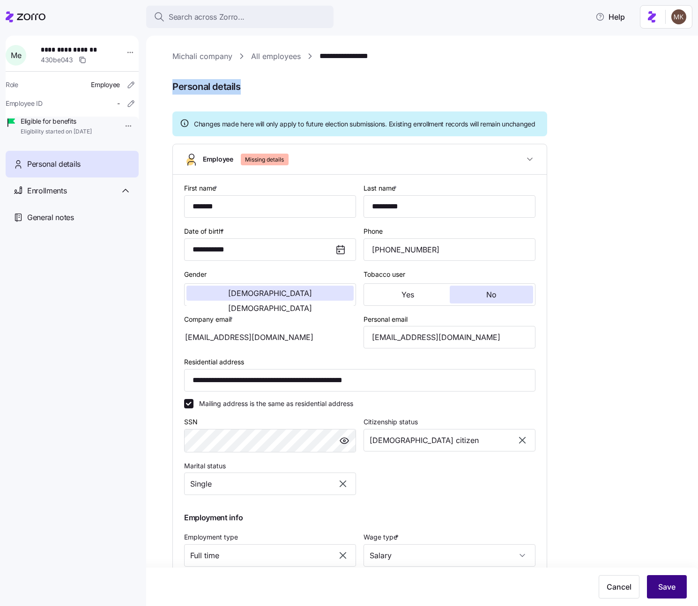
click at [657, 583] on button "Save" at bounding box center [667, 586] width 40 height 23
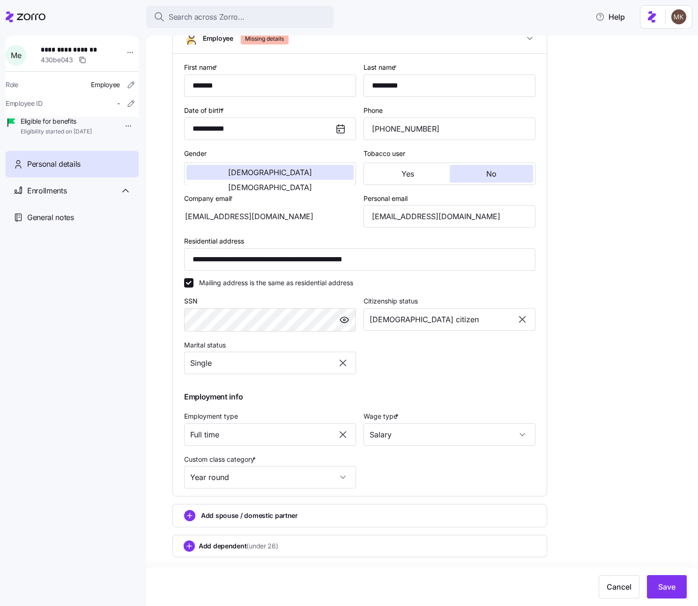
scroll to position [130, 0]
click at [331, 475] on input "Year round" at bounding box center [270, 477] width 172 height 22
click at [294, 509] on div "Seasonal" at bounding box center [270, 506] width 164 height 20
type input "Seasonal"
click at [665, 583] on span "Save" at bounding box center [666, 586] width 17 height 11
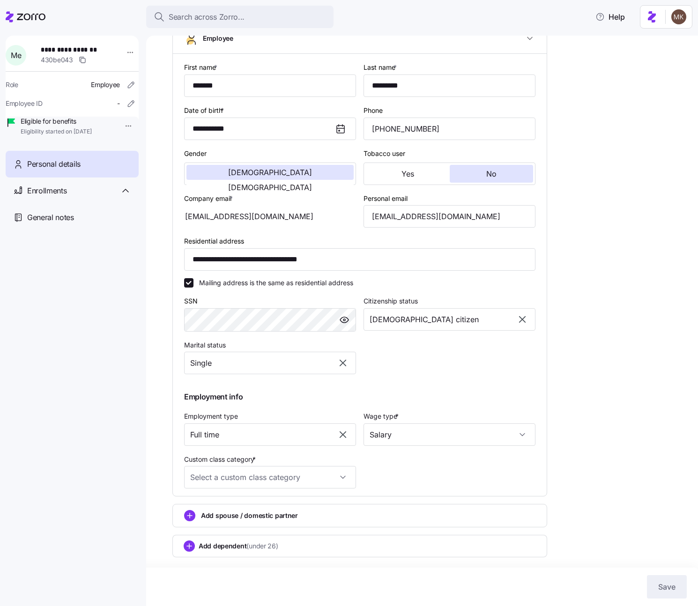
scroll to position [130, 0]
click at [321, 479] on input "Custom class category *" at bounding box center [270, 477] width 172 height 22
click at [305, 506] on div "Seasonal" at bounding box center [270, 506] width 164 height 20
type input "Seasonal"
click at [681, 586] on button "Save" at bounding box center [667, 586] width 40 height 23
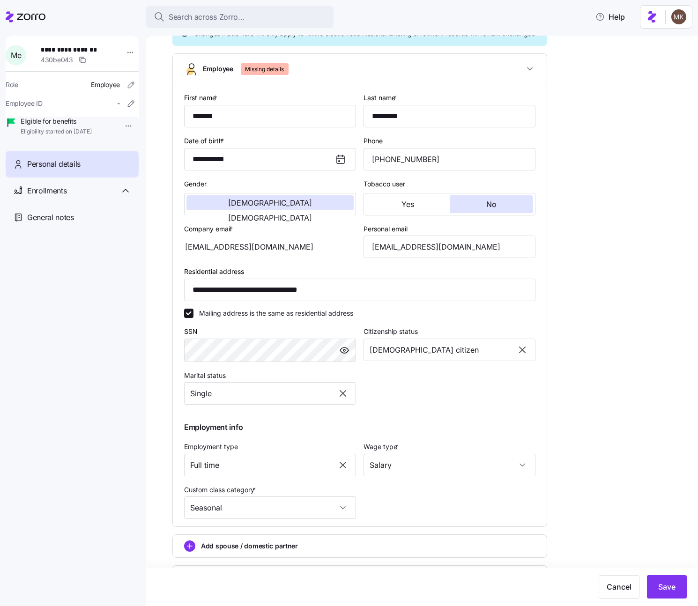
scroll to position [0, 0]
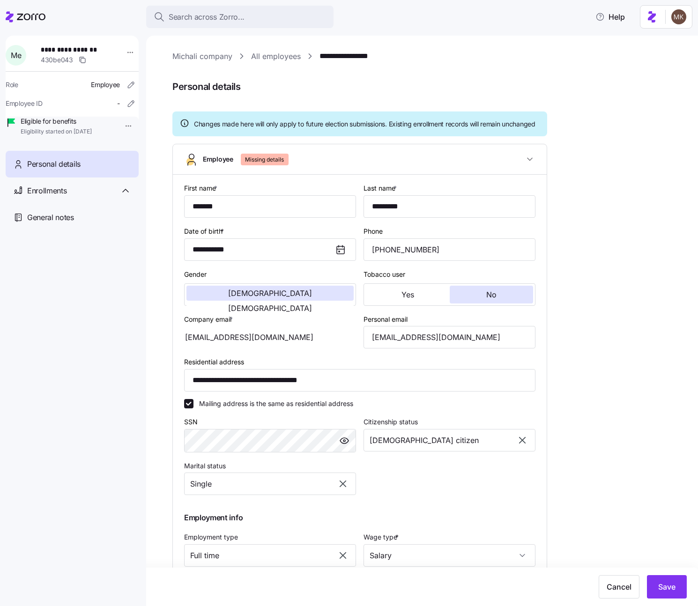
click at [268, 165] on span "Missing details" at bounding box center [264, 160] width 39 height 12
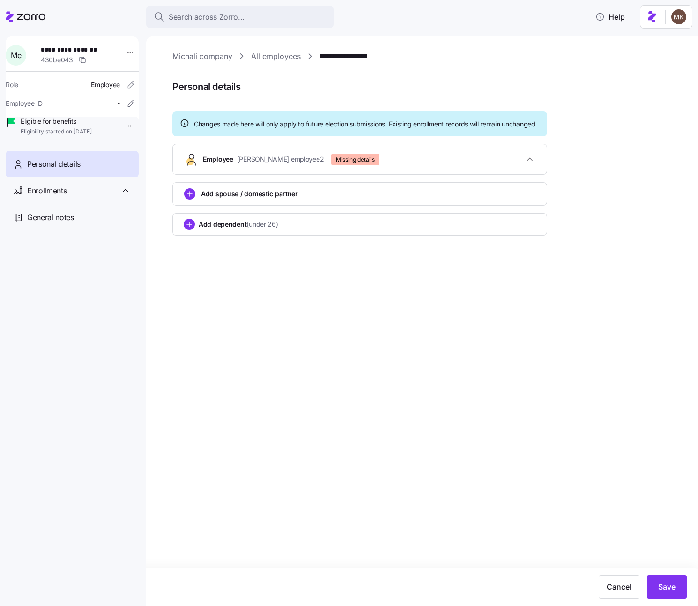
click at [268, 164] on span "[PERSON_NAME] employee2" at bounding box center [280, 159] width 87 height 9
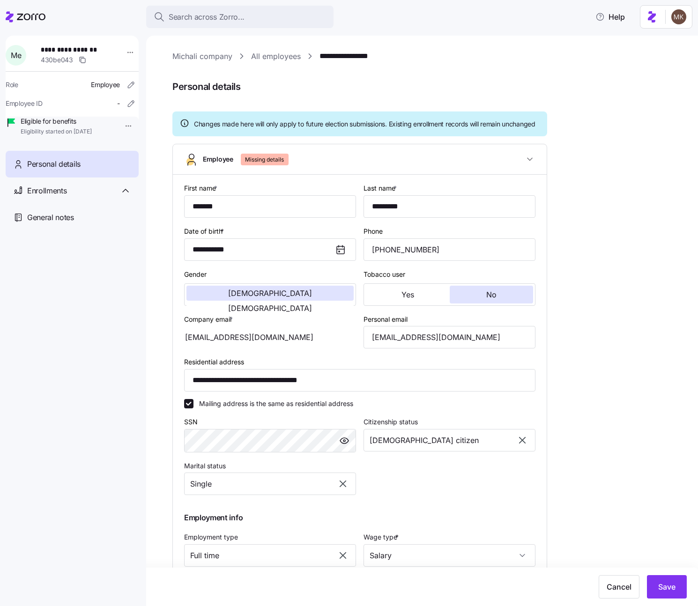
click at [279, 165] on span "Missing details" at bounding box center [264, 160] width 39 height 12
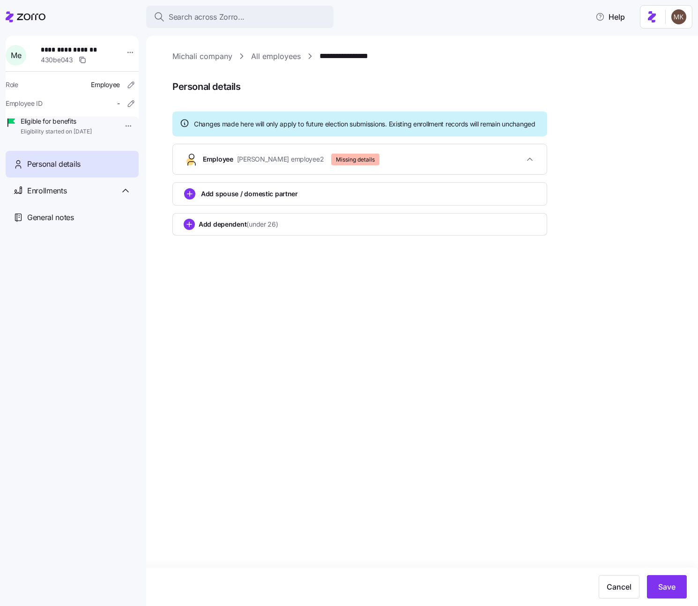
click at [279, 164] on span "[PERSON_NAME] employee2" at bounding box center [280, 159] width 87 height 9
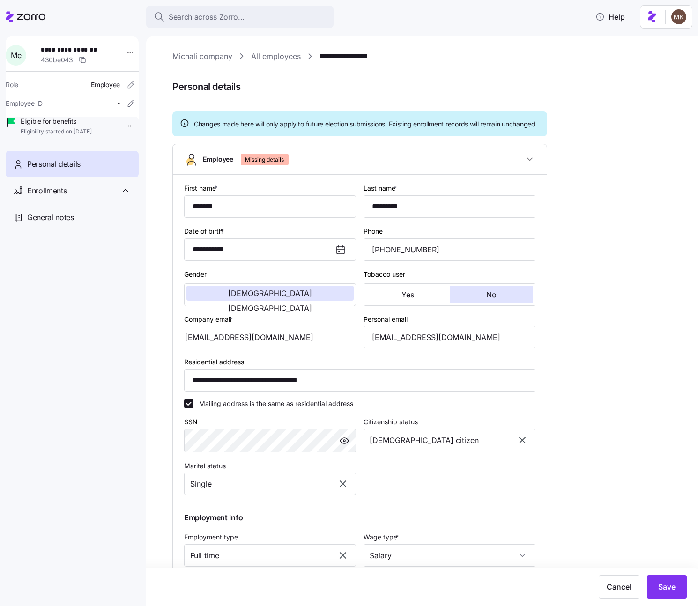
click at [279, 165] on span "Missing details" at bounding box center [264, 160] width 39 height 12
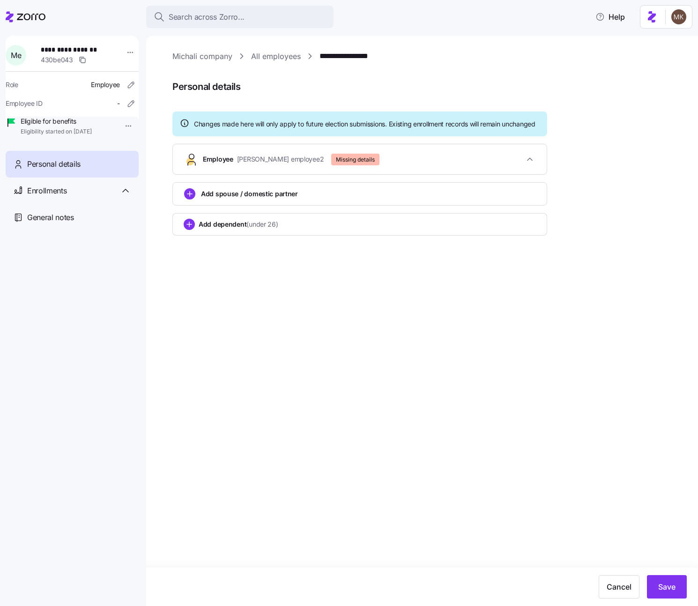
click at [336, 165] on span "Missing details" at bounding box center [355, 160] width 39 height 12
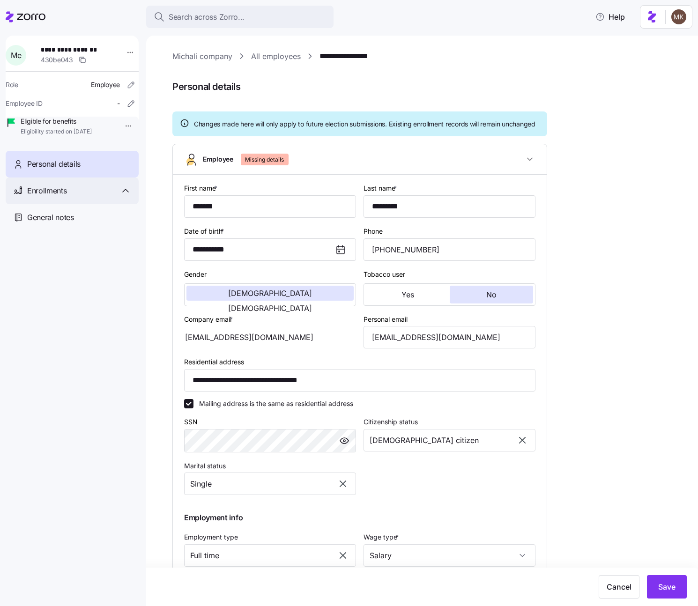
click at [79, 204] on div "Enrollments" at bounding box center [72, 191] width 133 height 27
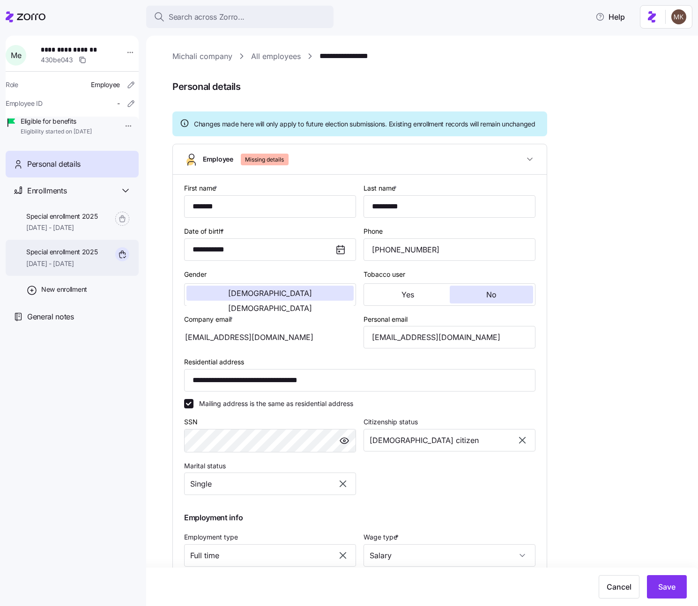
click at [72, 268] on span "[DATE] - [DATE]" at bounding box center [62, 263] width 72 height 9
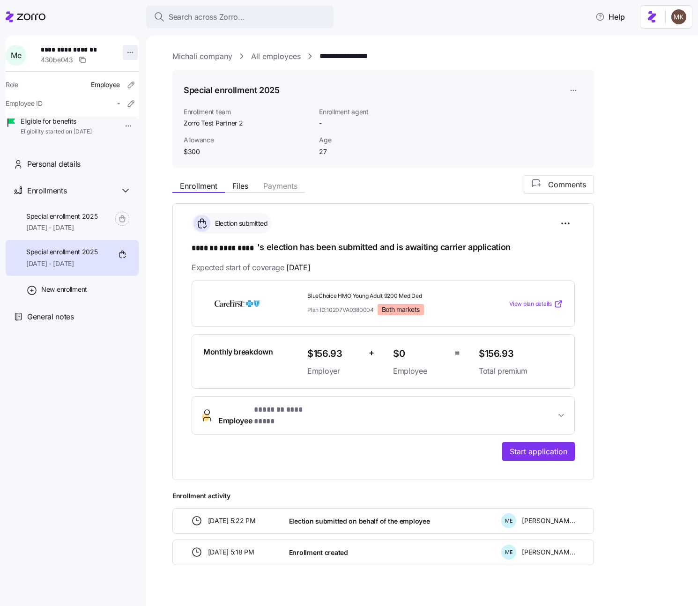
click at [125, 50] on html "**********" at bounding box center [349, 300] width 698 height 601
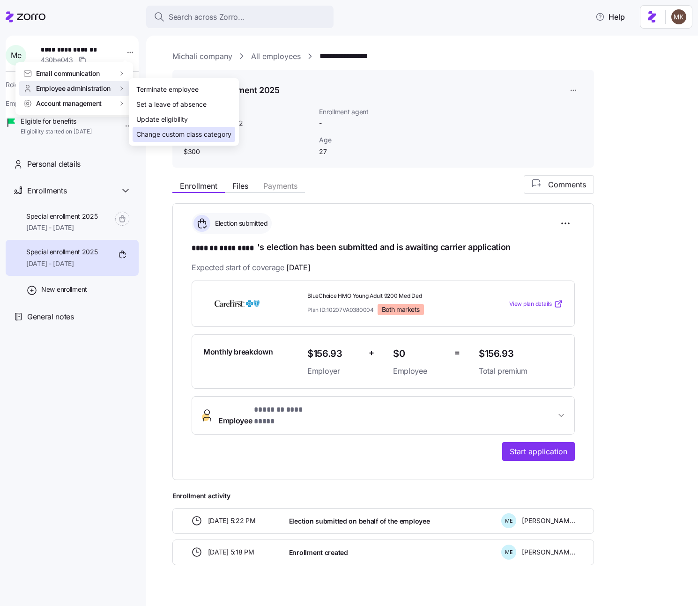
click at [176, 129] on div "Change custom class category" at bounding box center [183, 134] width 95 height 10
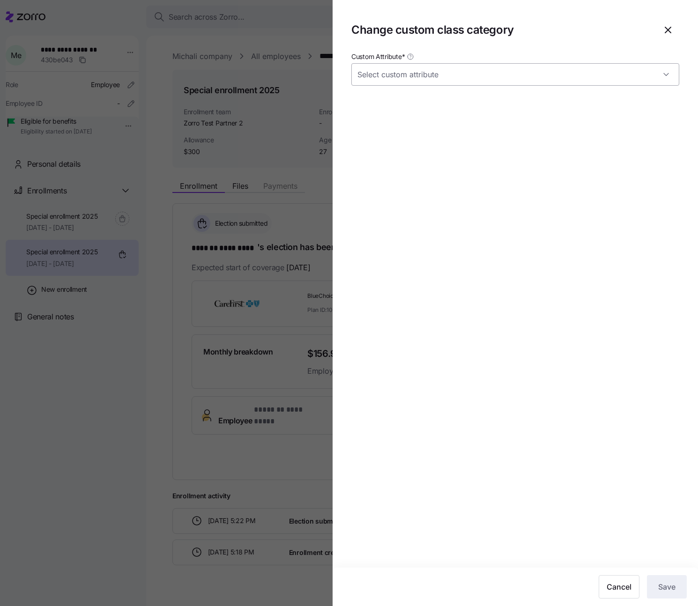
click at [471, 79] on input "Custom Attribute *" at bounding box center [515, 74] width 328 height 22
click at [439, 100] on div "Seasonal" at bounding box center [515, 103] width 320 height 20
type input "Seasonal"
click at [672, 586] on span "Save" at bounding box center [666, 586] width 17 height 11
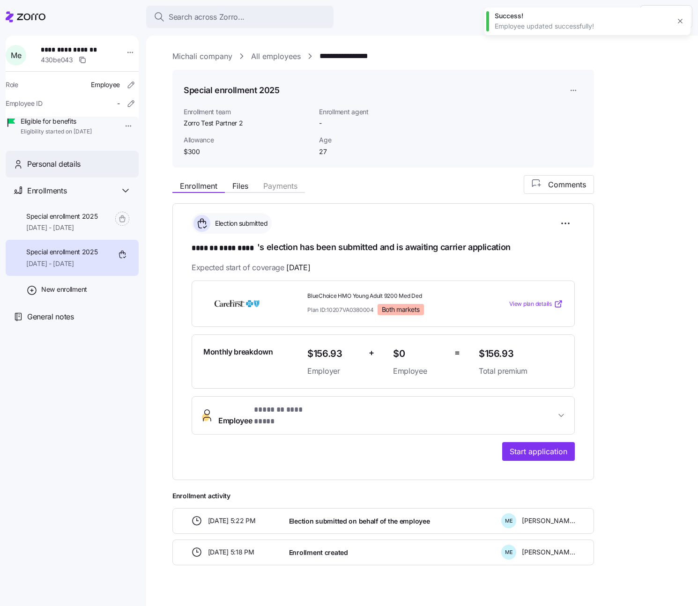
click at [60, 170] on span "Personal details" at bounding box center [53, 164] width 53 height 12
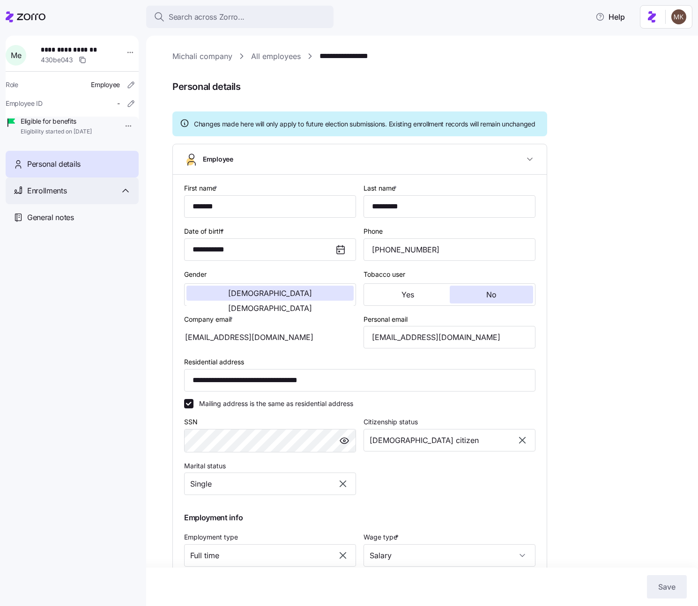
click at [73, 196] on div "Enrollments" at bounding box center [72, 191] width 133 height 27
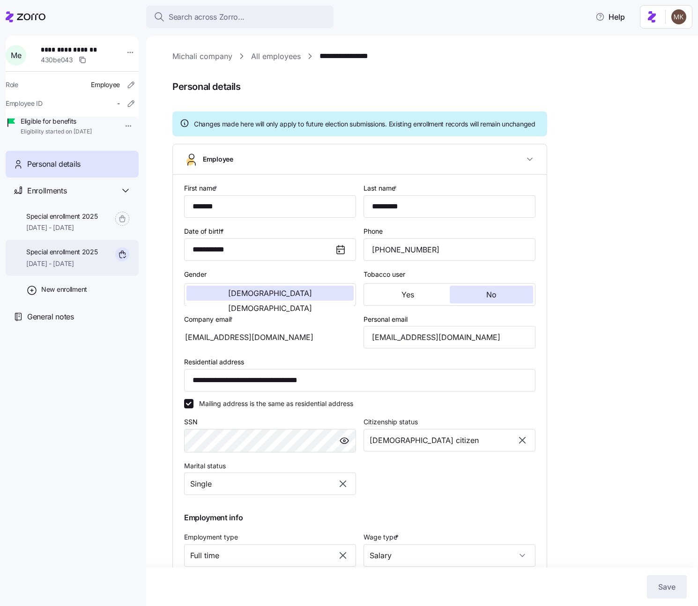
click at [77, 257] on span "Special enrollment 2025" at bounding box center [62, 251] width 72 height 9
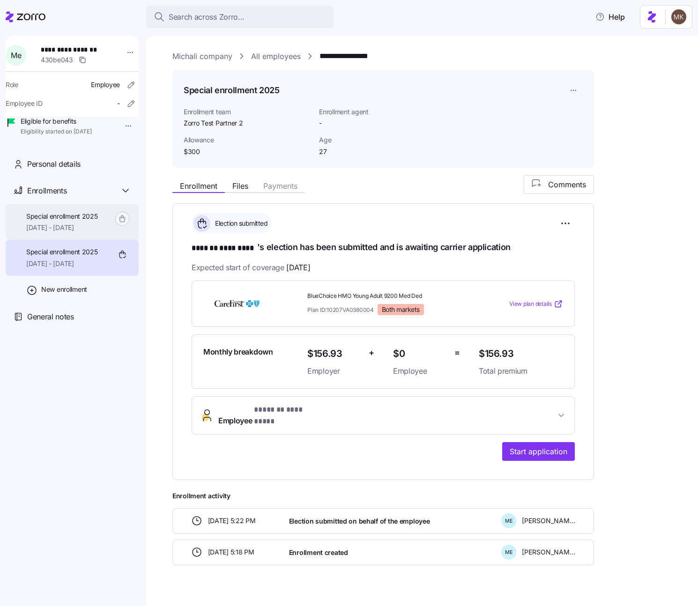
click at [97, 221] on span "Special enrollment 2025" at bounding box center [62, 216] width 72 height 9
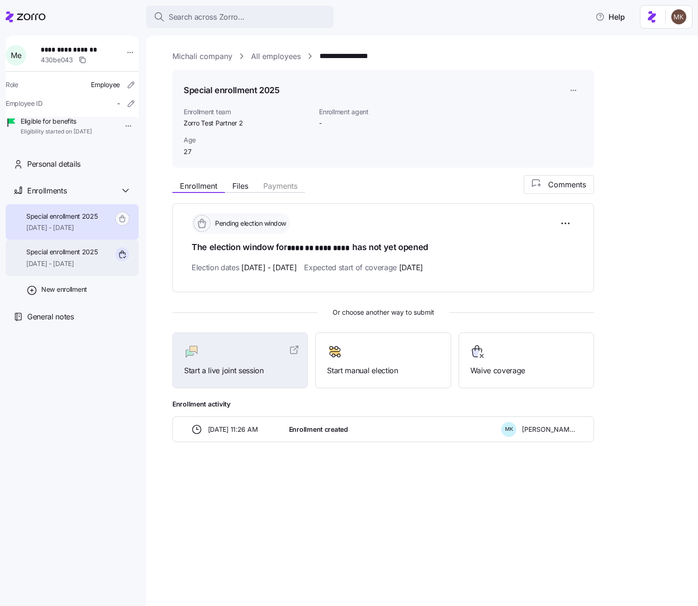
click at [68, 268] on span "[DATE] - [DATE]" at bounding box center [62, 263] width 72 height 9
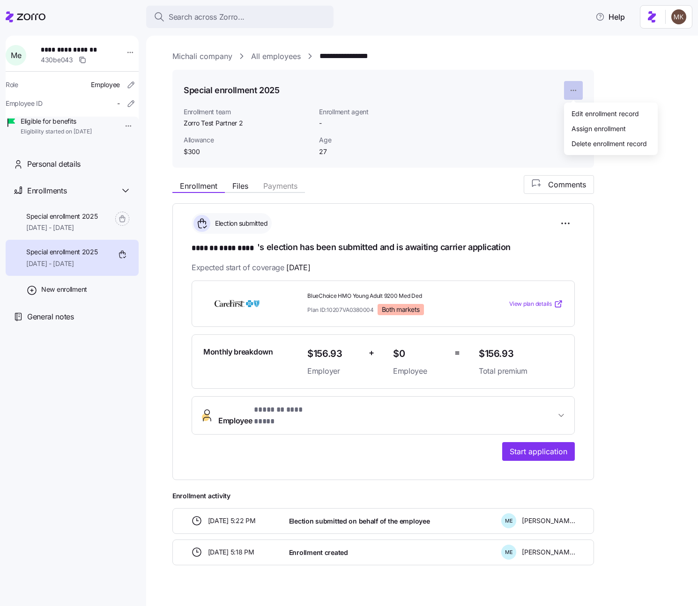
click at [571, 93] on html "**********" at bounding box center [349, 300] width 698 height 601
click at [525, 106] on html "**********" at bounding box center [349, 300] width 698 height 601
click at [38, 232] on span "[DATE] - [DATE]" at bounding box center [62, 227] width 72 height 9
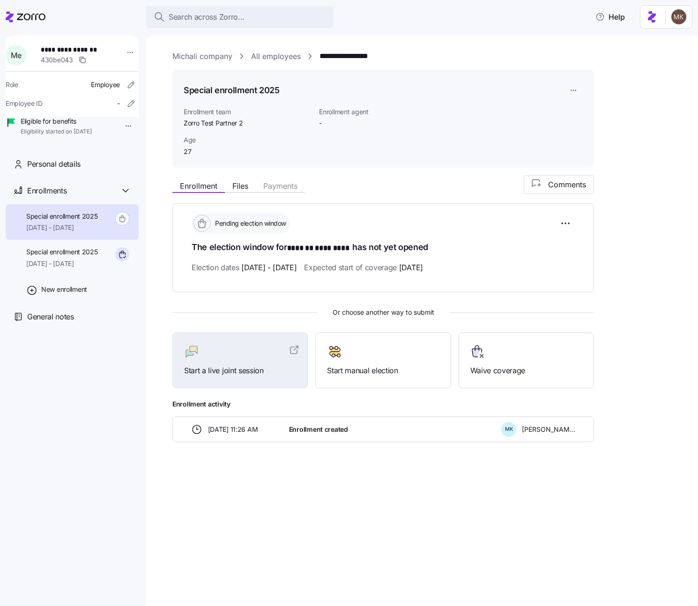
drag, startPoint x: 231, startPoint y: 147, endPoint x: 386, endPoint y: 144, distance: 154.6
click at [386, 144] on div "Age [DEMOGRAPHIC_DATA]" at bounding box center [383, 146] width 407 height 29
click at [41, 257] on span "Special enrollment 2025" at bounding box center [62, 251] width 72 height 9
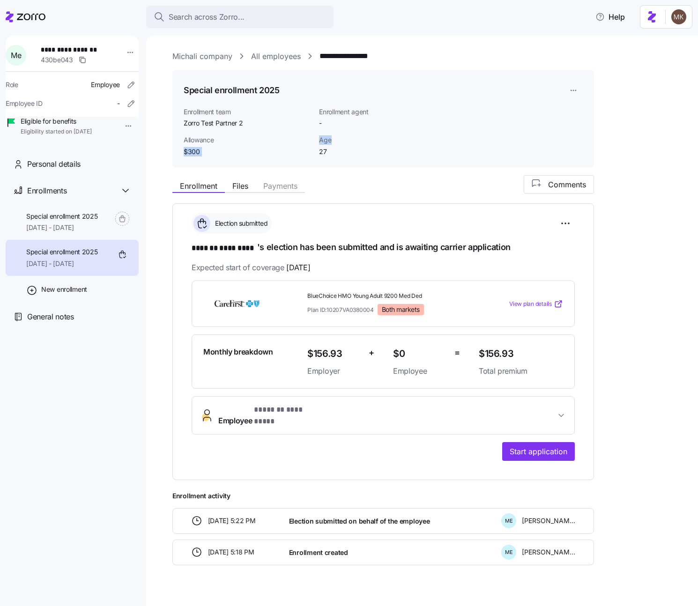
drag, startPoint x: 312, startPoint y: 138, endPoint x: 332, endPoint y: 137, distance: 20.2
click at [332, 137] on div "Allowance $300 Age [DEMOGRAPHIC_DATA]" at bounding box center [383, 146] width 407 height 29
click at [312, 107] on div "Enrollment team Zorro Test Partner 2" at bounding box center [247, 118] width 135 height 29
drag, startPoint x: 312, startPoint y: 108, endPoint x: 391, endPoint y: 110, distance: 79.2
click at [391, 110] on div "Enrollment team Zorro Test Partner 2 Enrollment agent -" at bounding box center [383, 118] width 407 height 29
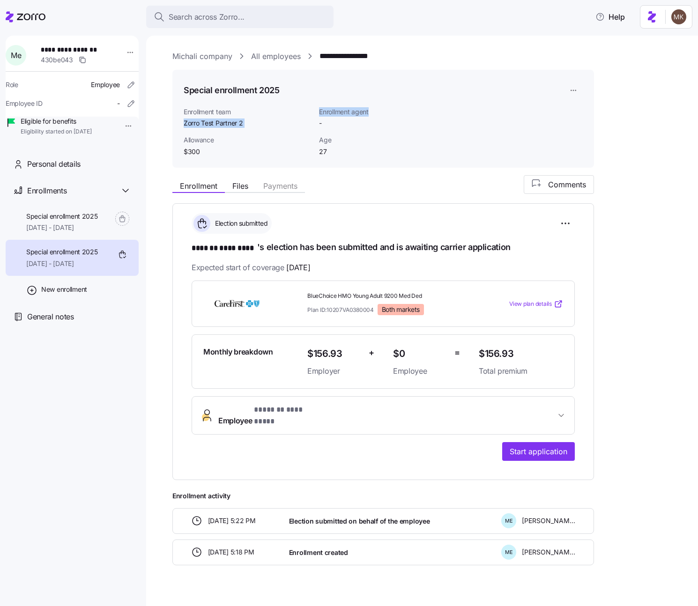
click at [391, 110] on span "Enrollment agent" at bounding box center [366, 111] width 94 height 9
click at [323, 112] on span "Enrollment agent" at bounding box center [366, 111] width 94 height 9
click at [359, 112] on span "Enrollment agent" at bounding box center [366, 111] width 94 height 9
click at [372, 112] on span "Enrollment agent" at bounding box center [366, 111] width 94 height 9
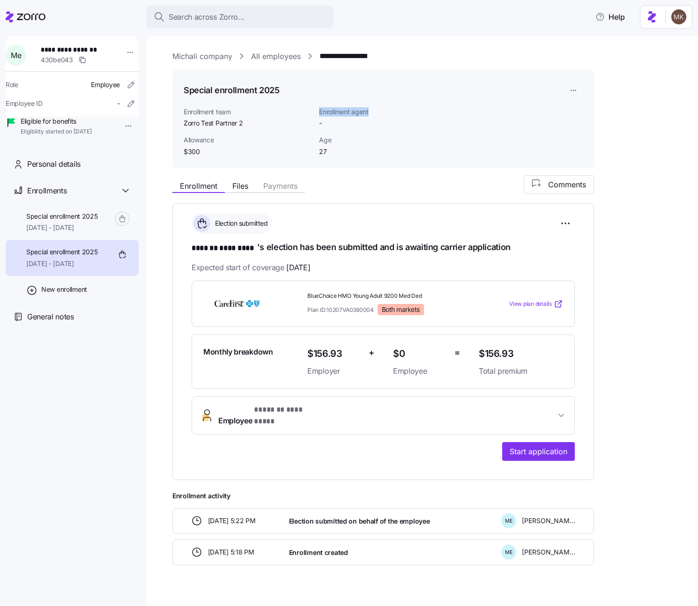
drag, startPoint x: 375, startPoint y: 112, endPoint x: 320, endPoint y: 112, distance: 55.8
click at [319, 112] on span "Enrollment agent" at bounding box center [366, 111] width 94 height 9
copy span "Enrollment agent"
click at [198, 139] on span "Allowance" at bounding box center [248, 139] width 128 height 9
click at [204, 113] on span "Enrollment team" at bounding box center [248, 111] width 128 height 9
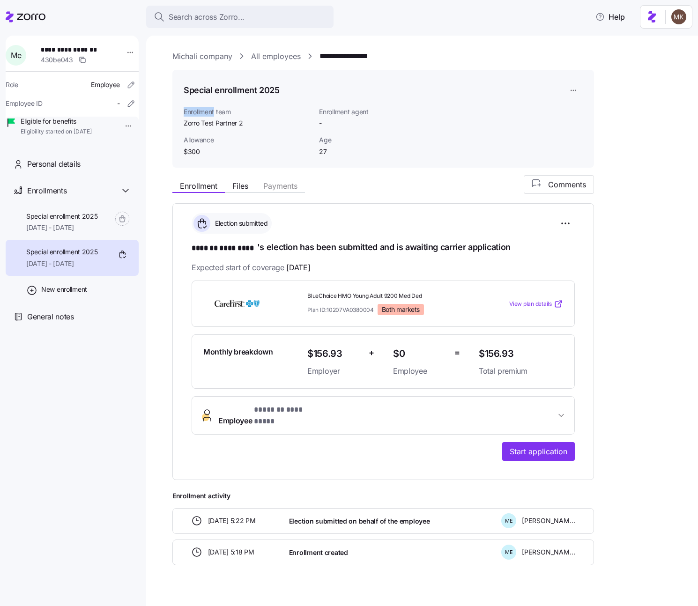
click at [204, 113] on span "Enrollment team" at bounding box center [248, 111] width 128 height 9
copy span "Enrollment team"
drag, startPoint x: 258, startPoint y: 89, endPoint x: 172, endPoint y: 89, distance: 85.3
click at [172, 89] on div "Special enrollment 2025 Enrollment team Zorro Test Partner 2 Enrollment agent -…" at bounding box center [383, 119] width 422 height 98
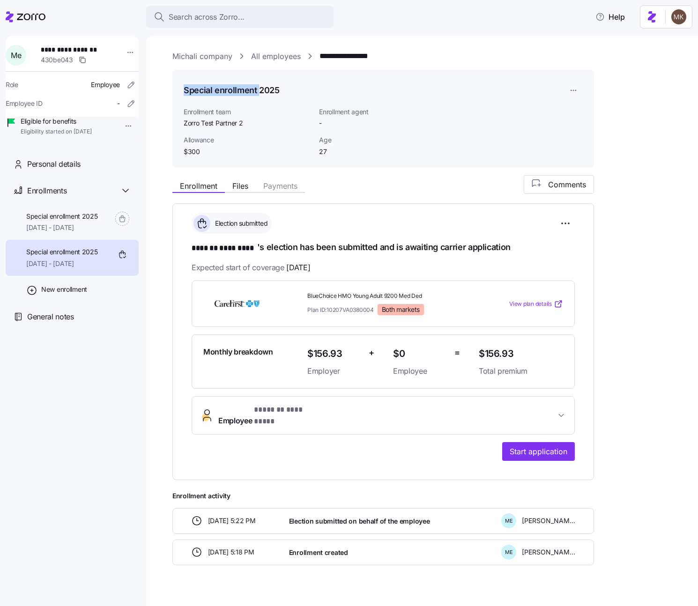
copy h1 "Special enrollment"
click at [76, 232] on span "[DATE] - [DATE]" at bounding box center [62, 227] width 72 height 9
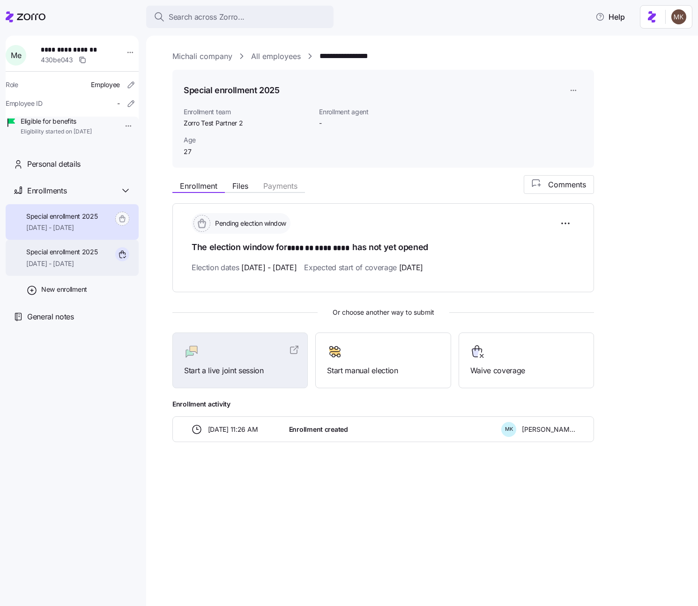
click at [88, 257] on span "Special enrollment 2025" at bounding box center [62, 251] width 72 height 9
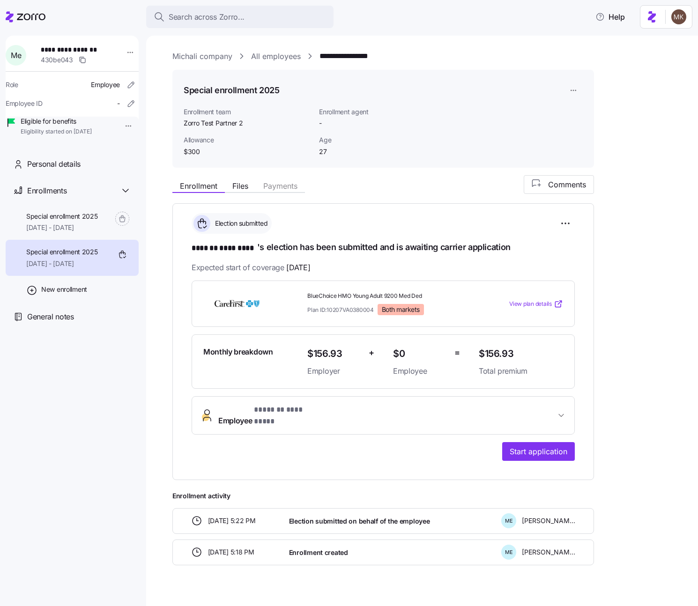
click at [543, 415] on span "Employee * ******* ********* *" at bounding box center [386, 415] width 337 height 22
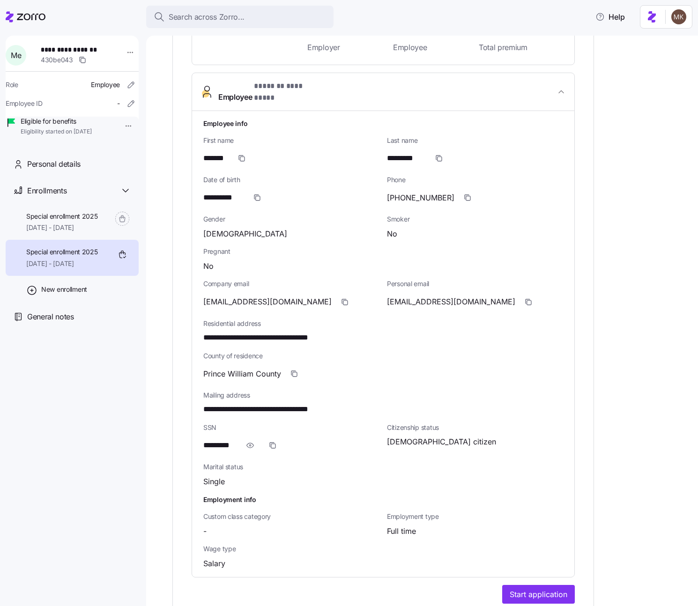
scroll to position [318, 0]
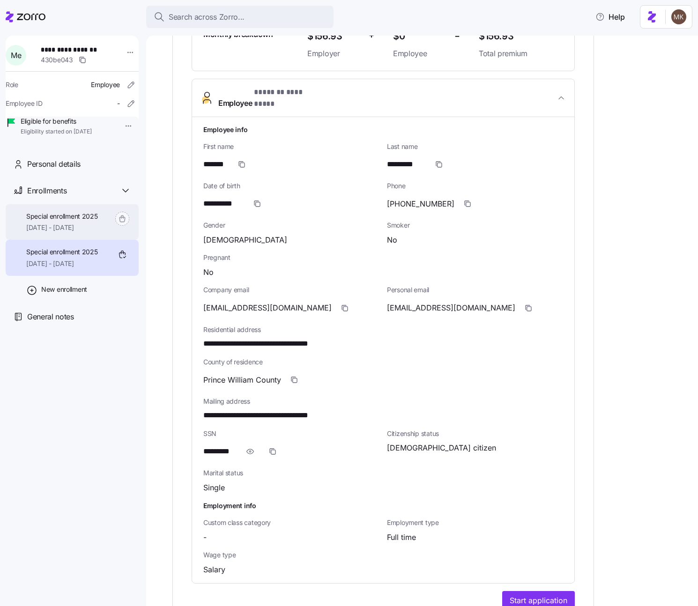
click at [78, 232] on span "[DATE] - [DATE]" at bounding box center [62, 227] width 72 height 9
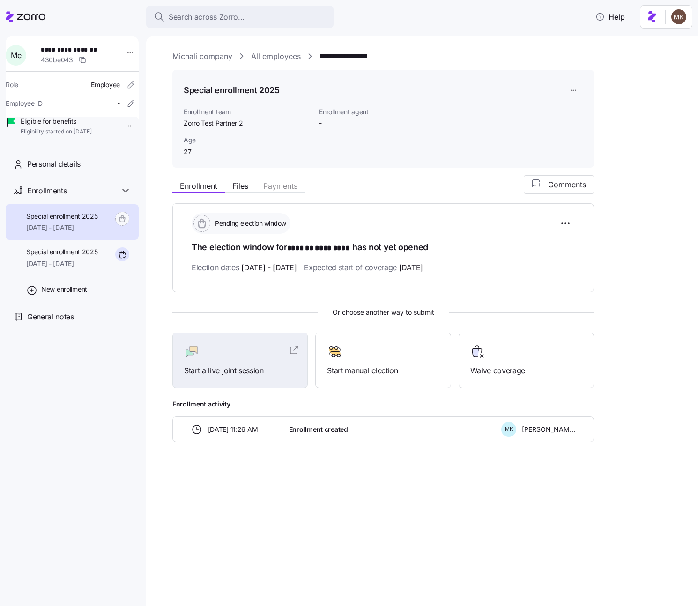
click at [283, 56] on link "All employees" at bounding box center [276, 57] width 50 height 12
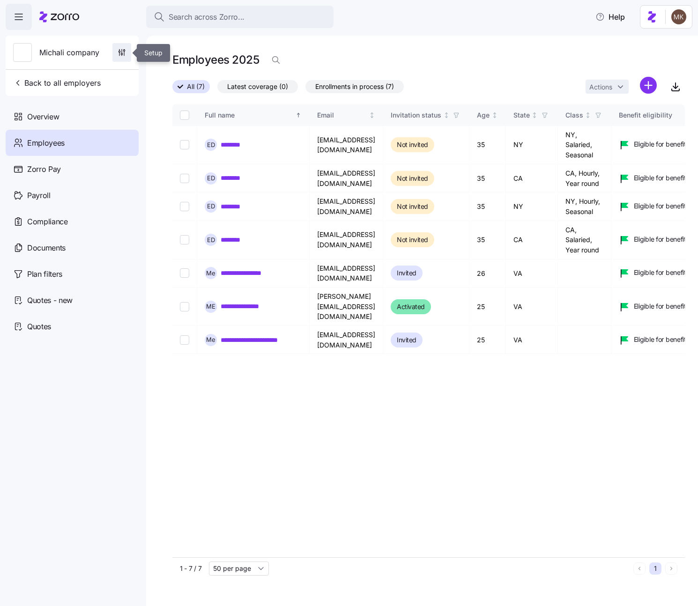
click at [127, 57] on span "button" at bounding box center [122, 53] width 18 height 18
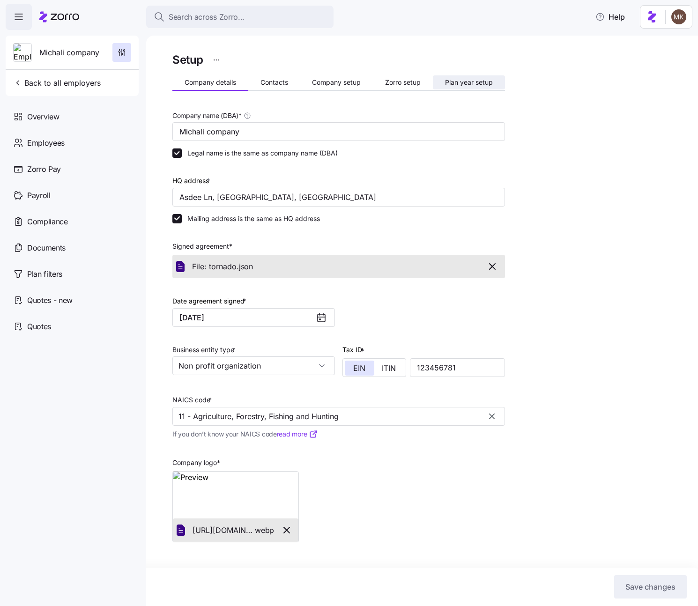
click at [480, 85] on span "Plan year setup" at bounding box center [469, 82] width 48 height 7
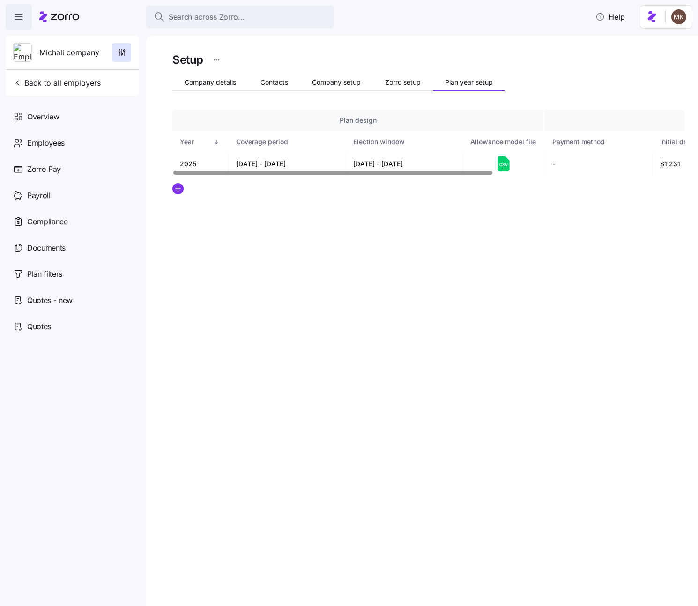
click at [298, 174] on div at bounding box center [332, 172] width 319 height 3
click at [323, 176] on div at bounding box center [428, 173] width 513 height 6
click at [105, 120] on div "Overview" at bounding box center [72, 117] width 133 height 26
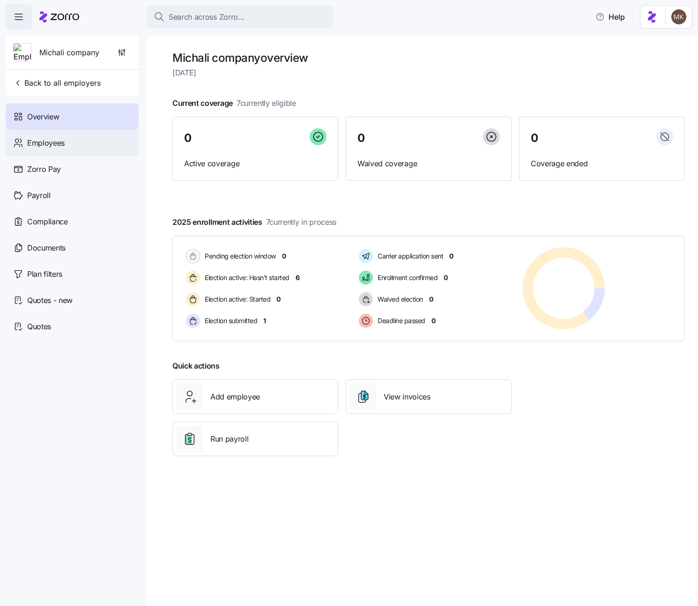
click at [77, 145] on div "Employees" at bounding box center [72, 143] width 133 height 26
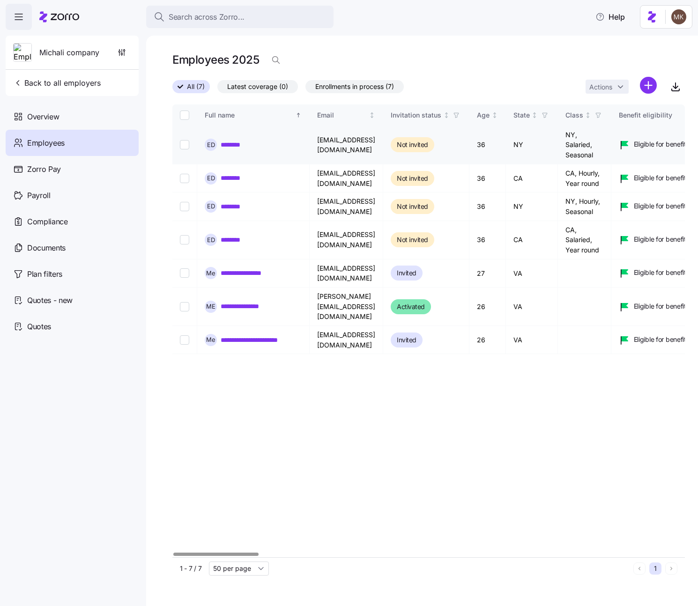
click at [238, 146] on link "********" at bounding box center [237, 144] width 32 height 9
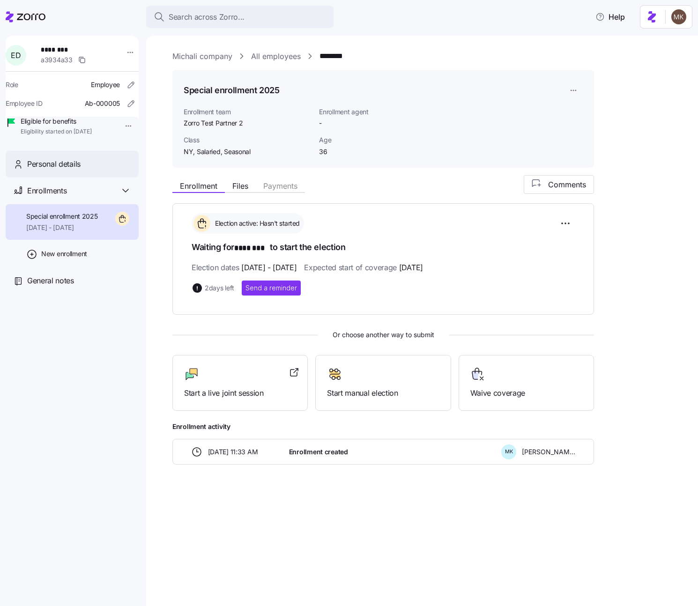
click at [97, 170] on div "Personal details" at bounding box center [79, 164] width 104 height 12
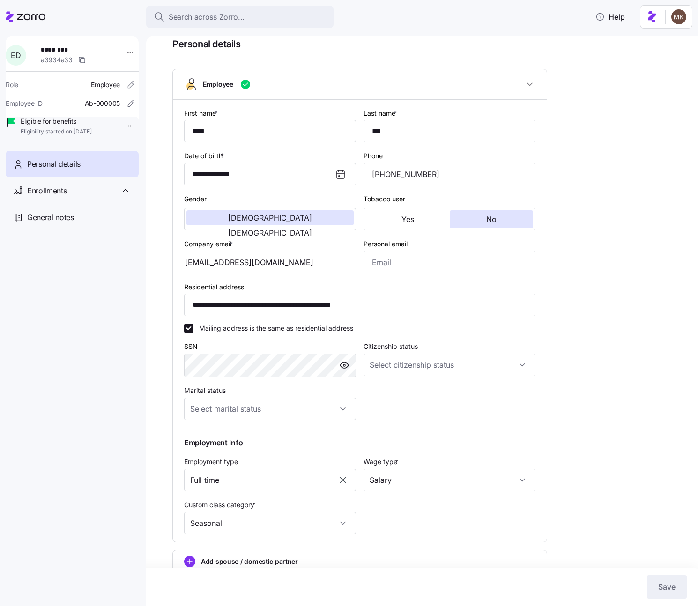
scroll to position [60, 0]
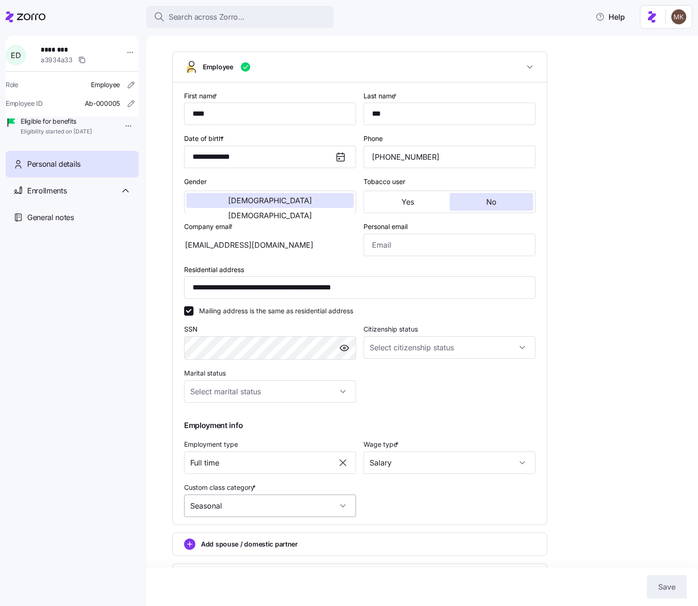
click at [332, 509] on input "Seasonal" at bounding box center [270, 506] width 172 height 22
click at [290, 550] on div "Year round" at bounding box center [270, 554] width 164 height 20
type input "Year round"
click at [655, 586] on button "Save" at bounding box center [667, 586] width 40 height 23
click at [74, 197] on div "Enrollments" at bounding box center [79, 191] width 104 height 12
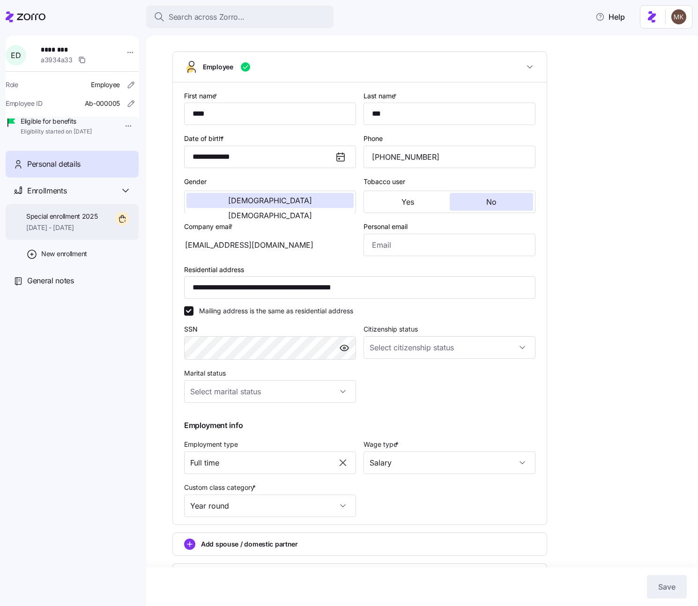
click at [70, 221] on span "Special enrollment 2025" at bounding box center [62, 216] width 72 height 9
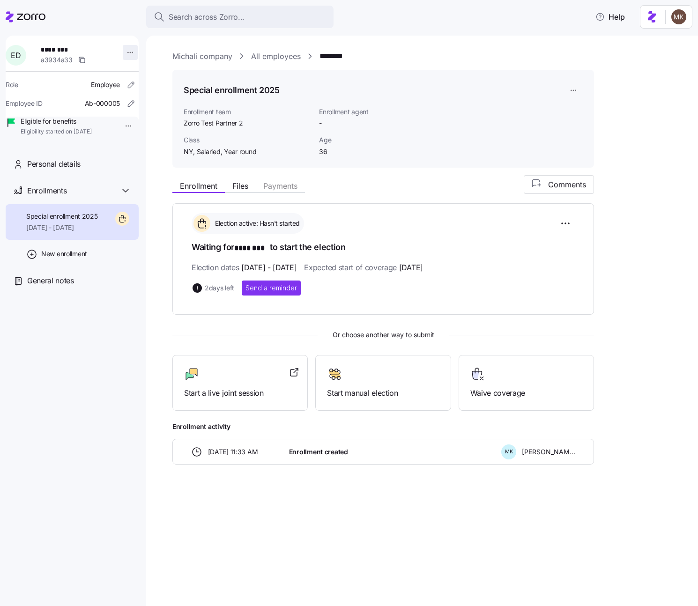
click at [125, 53] on html "Search across Zorro... Help E D ******** a3934a33 Role Employee Employee ID Ab-…" at bounding box center [349, 300] width 698 height 601
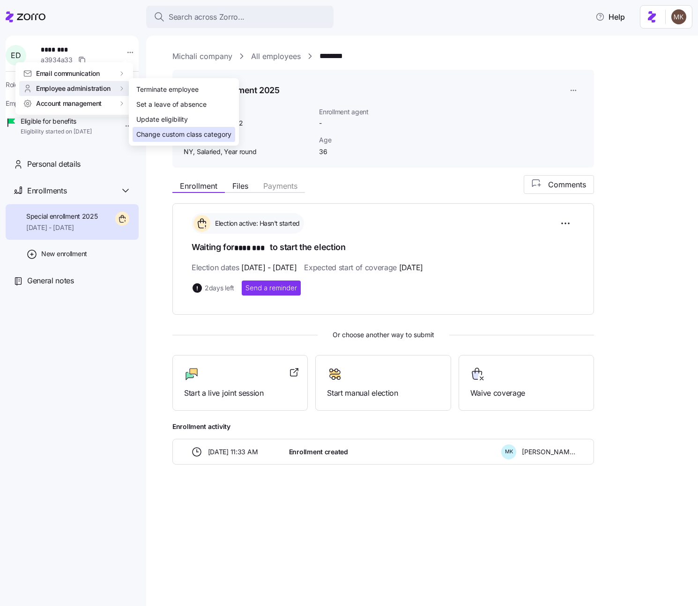
click at [195, 131] on div "Change custom class category" at bounding box center [183, 134] width 95 height 10
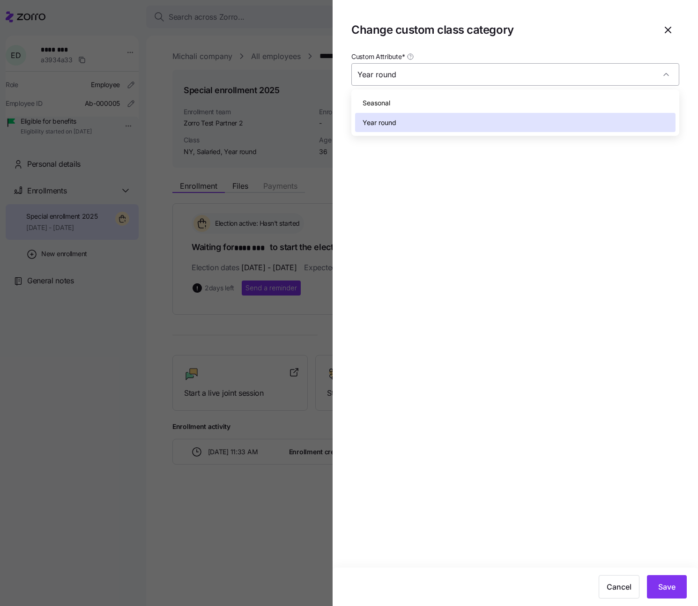
click at [455, 81] on input "Year round" at bounding box center [515, 74] width 328 height 22
click at [444, 101] on div "Seasonal" at bounding box center [515, 103] width 320 height 20
type input "Seasonal"
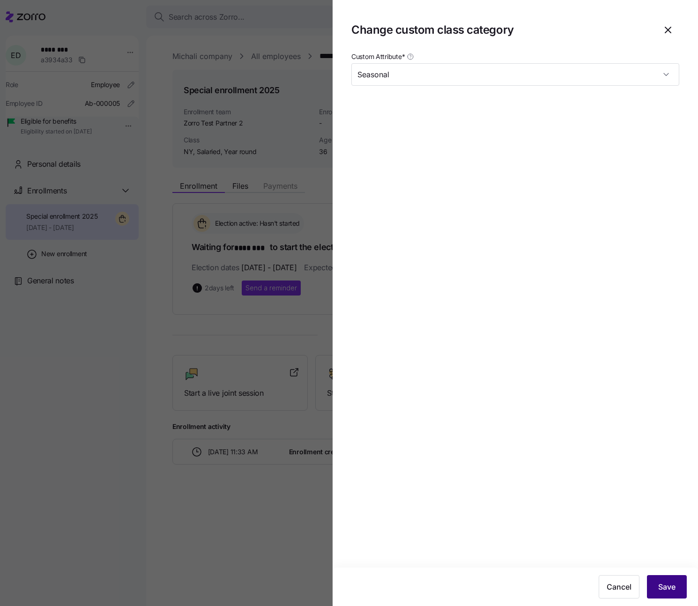
click at [669, 588] on span "Save" at bounding box center [666, 586] width 17 height 11
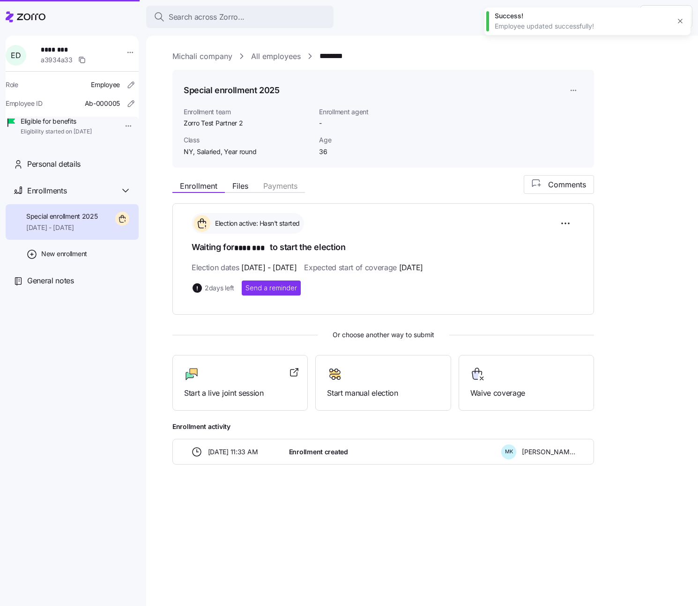
type input "Seasonal"
click at [102, 170] on div "Personal details" at bounding box center [79, 164] width 104 height 12
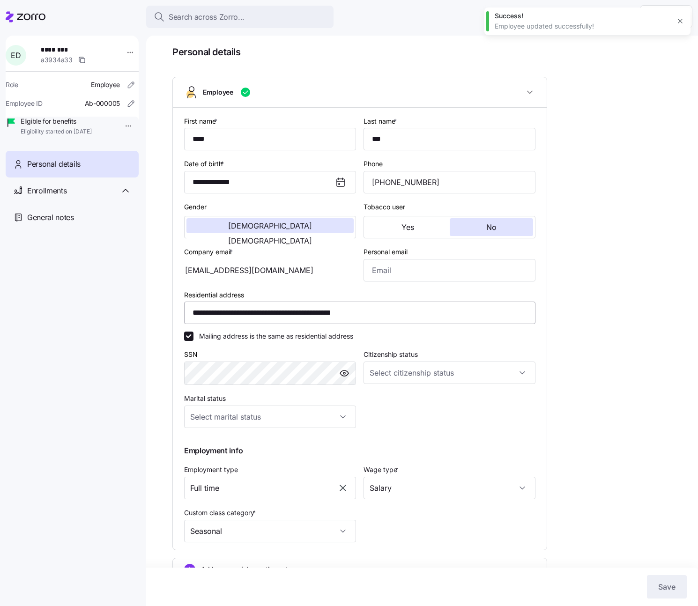
scroll to position [35, 0]
click at [83, 197] on div "Enrollments" at bounding box center [79, 191] width 104 height 12
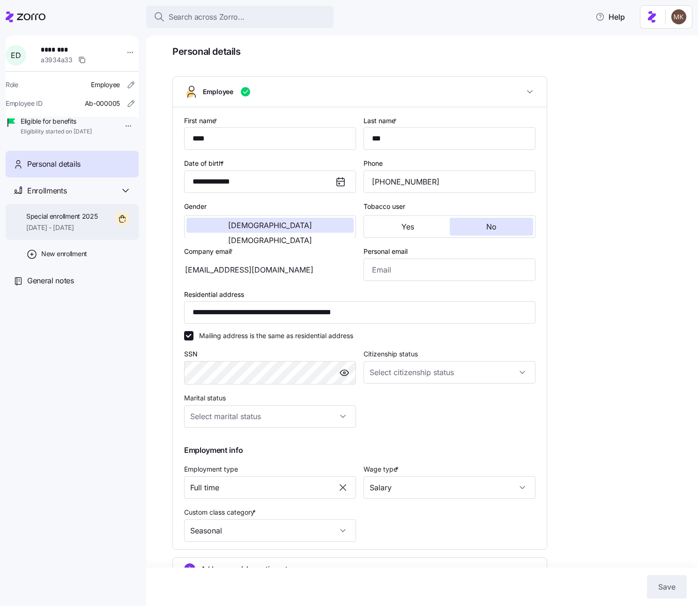
click at [72, 221] on span "Special enrollment 2025" at bounding box center [62, 216] width 72 height 9
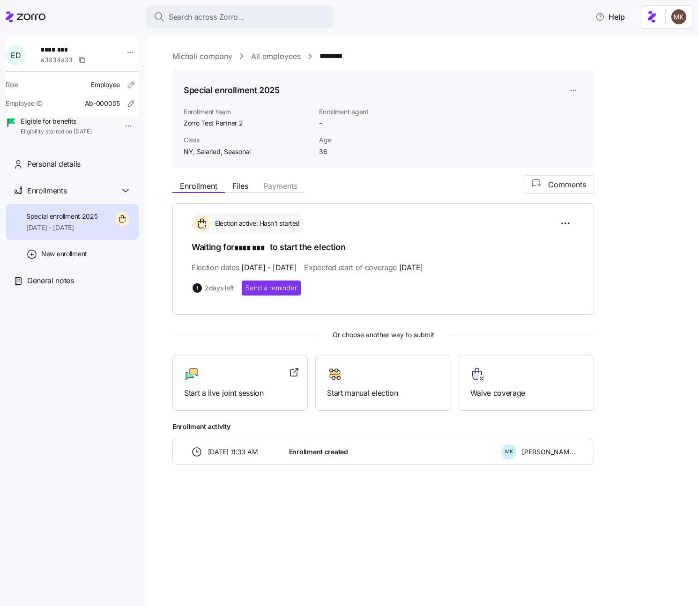
click at [275, 58] on link "All employees" at bounding box center [276, 57] width 50 height 12
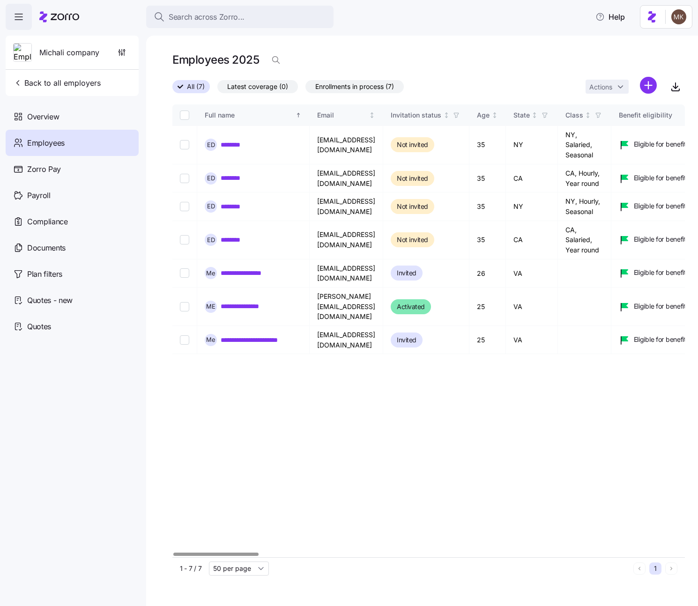
click at [136, 59] on div "Michali company Back to all employers" at bounding box center [72, 66] width 133 height 60
click at [128, 55] on span "button" at bounding box center [122, 53] width 18 height 18
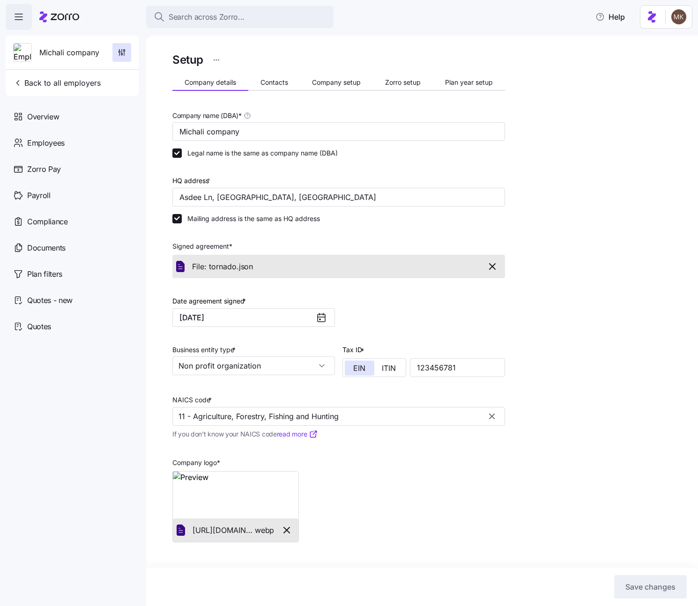
click at [453, 74] on div "Setup Company details Contacts Company setup Zorro setup Plan year setup Compan…" at bounding box center [338, 319] width 333 height 537
click at [472, 88] on button "Plan year setup" at bounding box center [469, 82] width 72 height 14
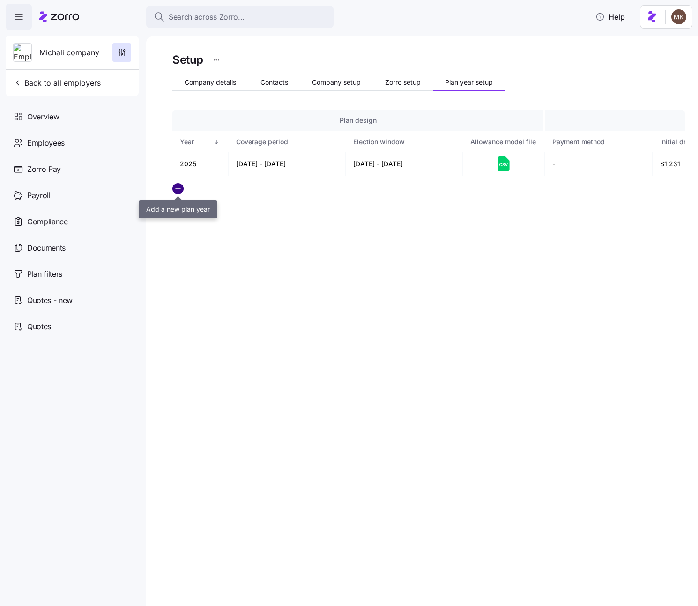
click at [179, 189] on circle "add icon" at bounding box center [178, 189] width 10 height 10
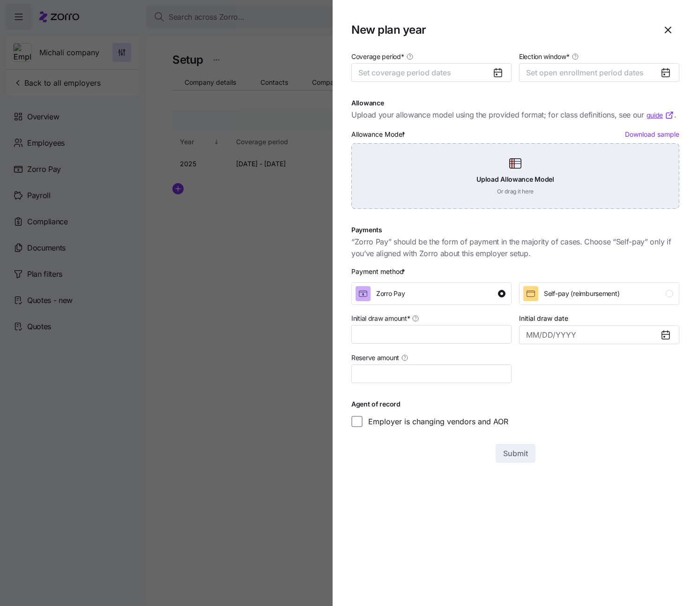
click at [518, 173] on div "Upload Allowance Model Or drag it here" at bounding box center [515, 176] width 328 height 66
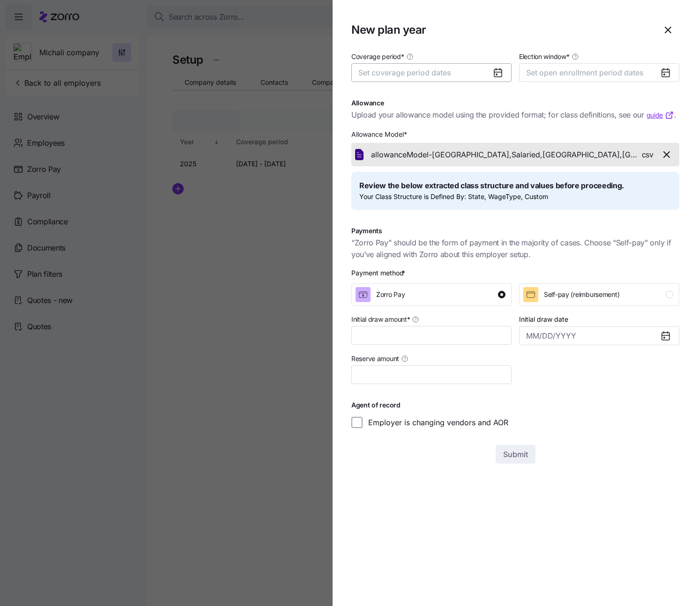
click at [432, 71] on span "Set coverage period dates" at bounding box center [404, 72] width 93 height 9
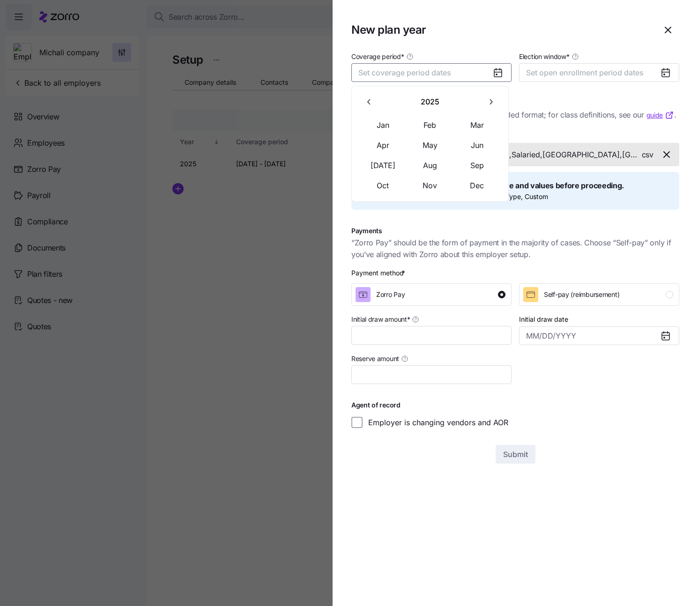
click at [495, 101] on button "button" at bounding box center [491, 102] width 20 height 20
click at [392, 123] on button "Jan" at bounding box center [383, 126] width 47 height 20
click at [496, 183] on button "Dec" at bounding box center [477, 186] width 47 height 20
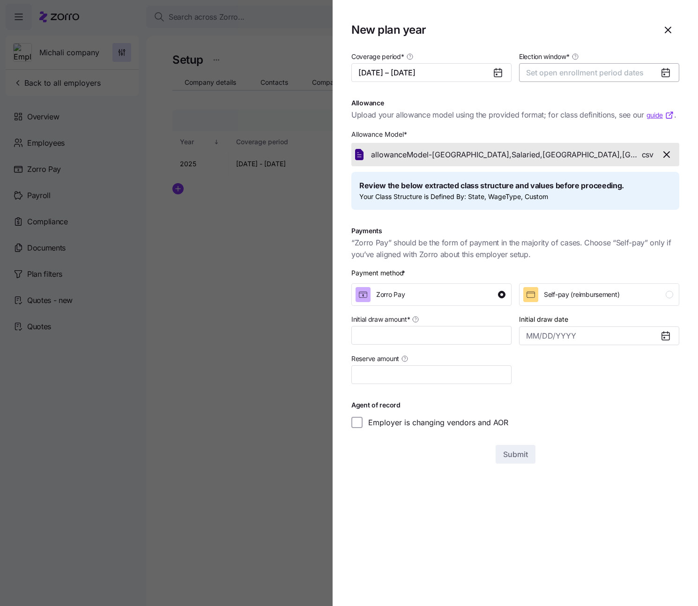
click at [561, 80] on button "Set open enrollment period dates" at bounding box center [599, 72] width 160 height 19
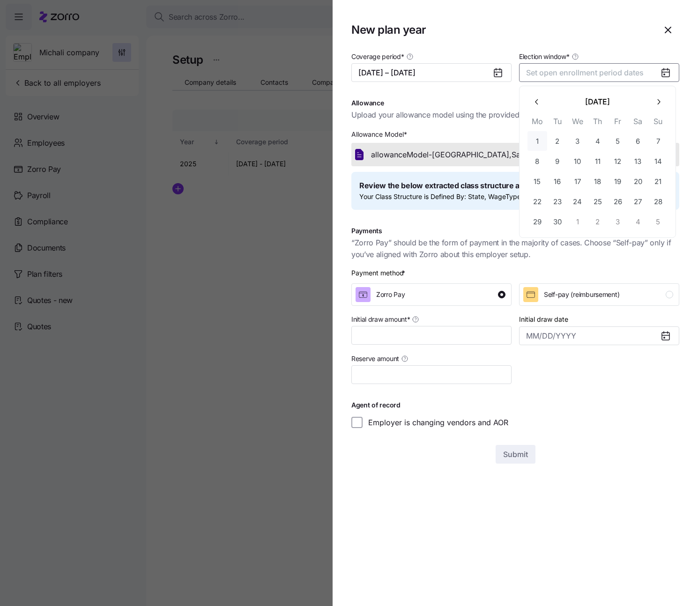
click at [539, 136] on button "1" at bounding box center [538, 141] width 20 height 20
click at [663, 101] on button "button" at bounding box center [658, 102] width 20 height 20
click at [584, 216] on button "31" at bounding box center [578, 222] width 20 height 20
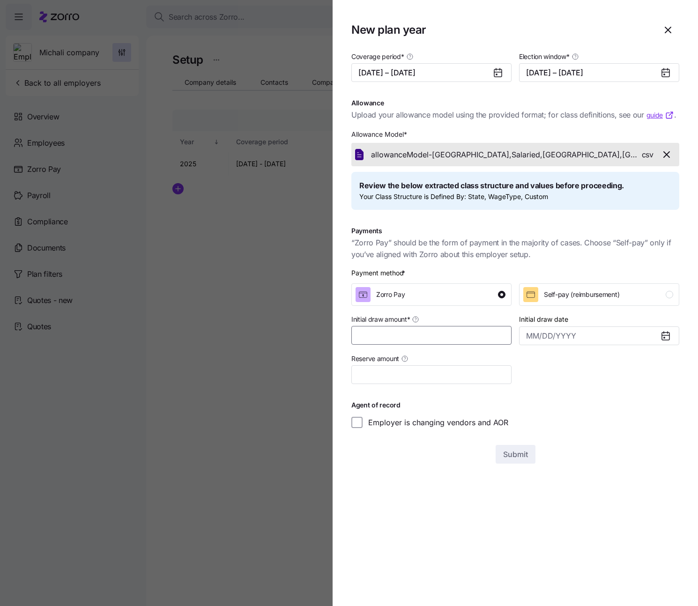
click at [465, 339] on input "Initial draw amount *" at bounding box center [431, 335] width 160 height 19
type input "$1,231"
click at [512, 451] on span "Submit" at bounding box center [515, 454] width 25 height 11
click at [585, 457] on div "Coverage period * 01/01/2026 – 12/31/2026 Election window * 09/01/2025 – 12/31/…" at bounding box center [515, 257] width 328 height 413
click at [644, 438] on div "Coverage period * 01/01/2026 – 12/31/2026 Election window * 09/01/2025 – 12/31/…" at bounding box center [515, 257] width 328 height 413
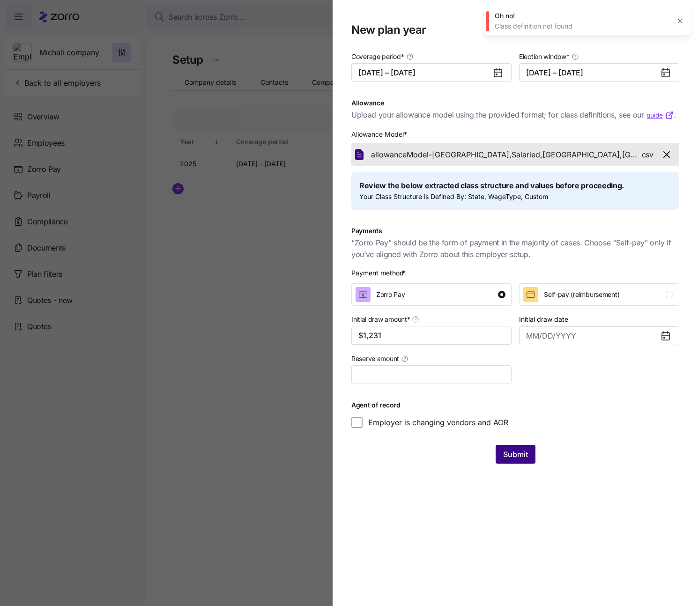
click at [525, 457] on span "Submit" at bounding box center [515, 454] width 25 height 11
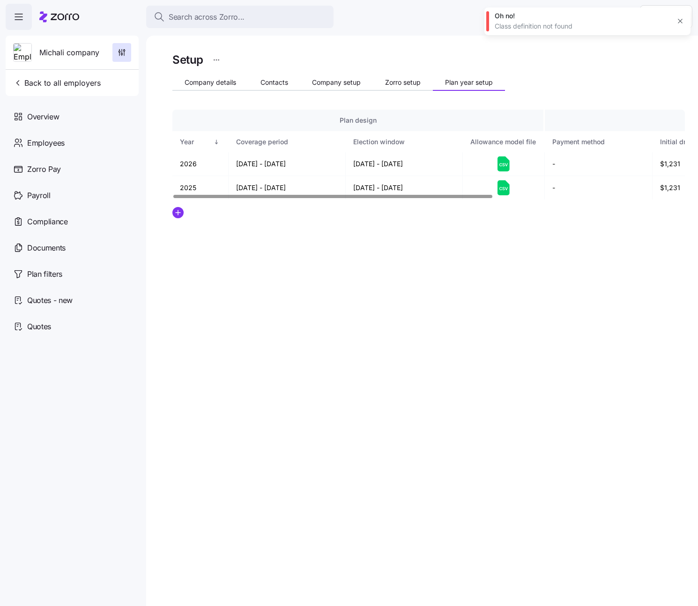
click at [679, 22] on icon "button" at bounding box center [680, 20] width 7 height 7
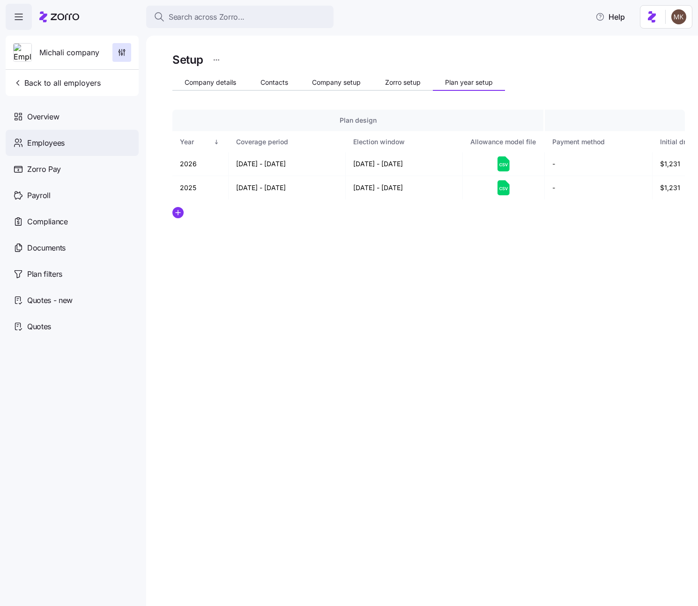
click at [88, 148] on div "Employees" at bounding box center [72, 143] width 133 height 26
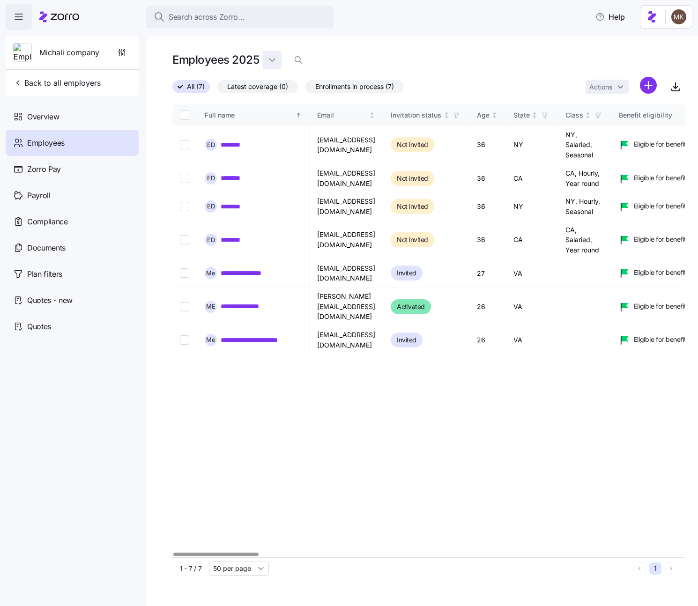
click at [268, 57] on html "Search across Zorro... Help Michali company Back to all employers Overview Empl…" at bounding box center [349, 300] width 698 height 601
click at [274, 84] on div "2026" at bounding box center [278, 83] width 17 height 10
click at [232, 556] on div at bounding box center [215, 554] width 85 height 3
click at [238, 276] on div "**********" at bounding box center [253, 273] width 97 height 12
click at [241, 241] on link "********" at bounding box center [237, 239] width 32 height 9
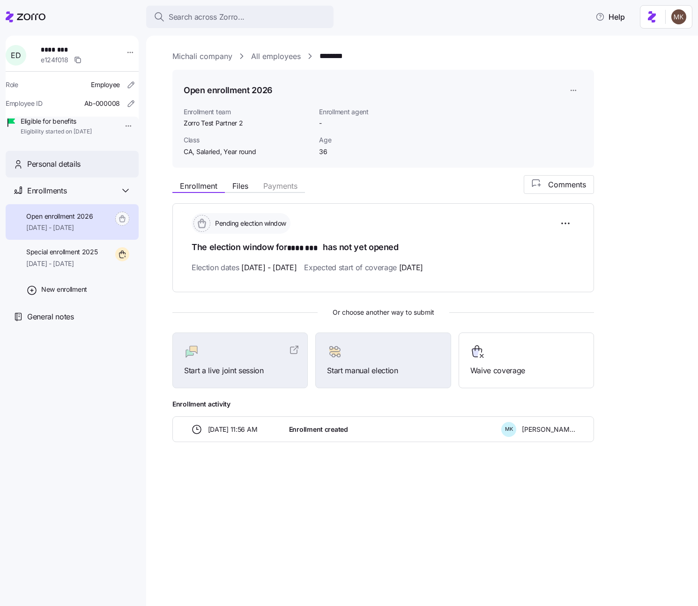
click at [80, 170] on span "Personal details" at bounding box center [53, 164] width 53 height 12
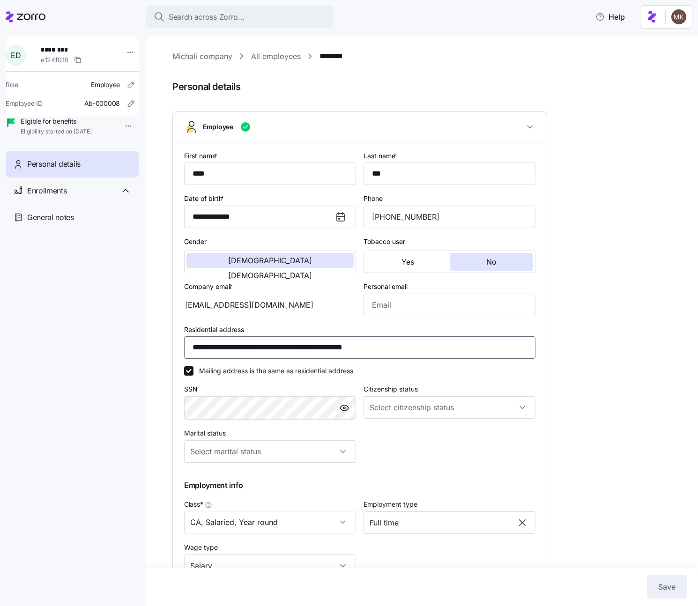
drag, startPoint x: 412, startPoint y: 340, endPoint x: 179, endPoint y: 338, distance: 232.9
click at [179, 338] on div "**********" at bounding box center [360, 363] width 374 height 442
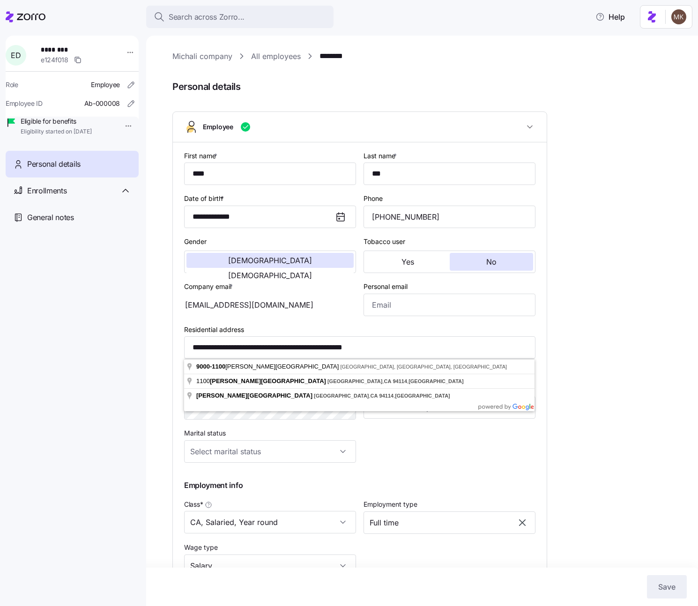
click at [273, 54] on link "All employees" at bounding box center [276, 57] width 50 height 12
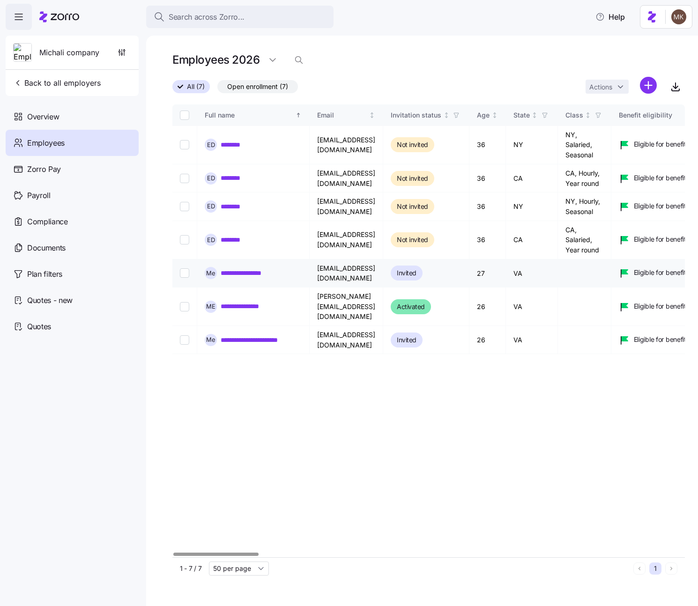
click at [268, 272] on link "**********" at bounding box center [250, 272] width 58 height 9
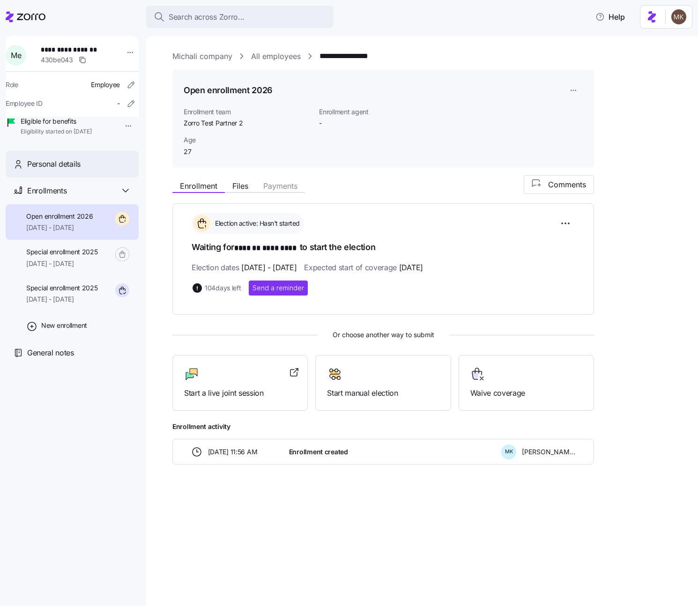
click at [56, 178] on div "Personal details" at bounding box center [72, 164] width 133 height 27
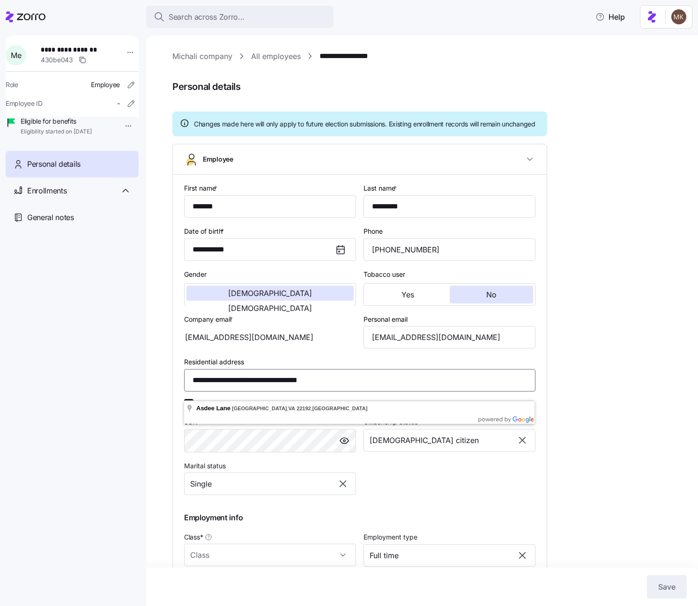
drag, startPoint x: 372, startPoint y: 388, endPoint x: 150, endPoint y: 387, distance: 222.1
click at [150, 387] on div "**********" at bounding box center [422, 321] width 552 height 571
paste input "**********"
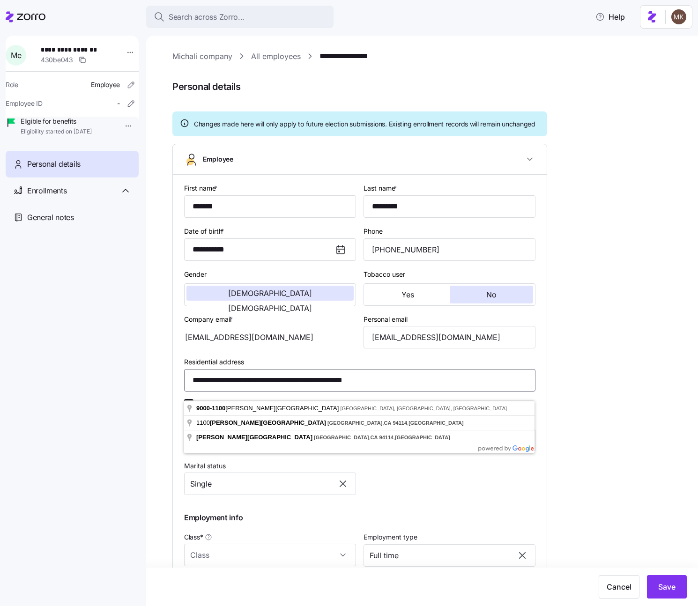
type input "**********"
click at [100, 401] on div "**********" at bounding box center [72, 309] width 133 height 546
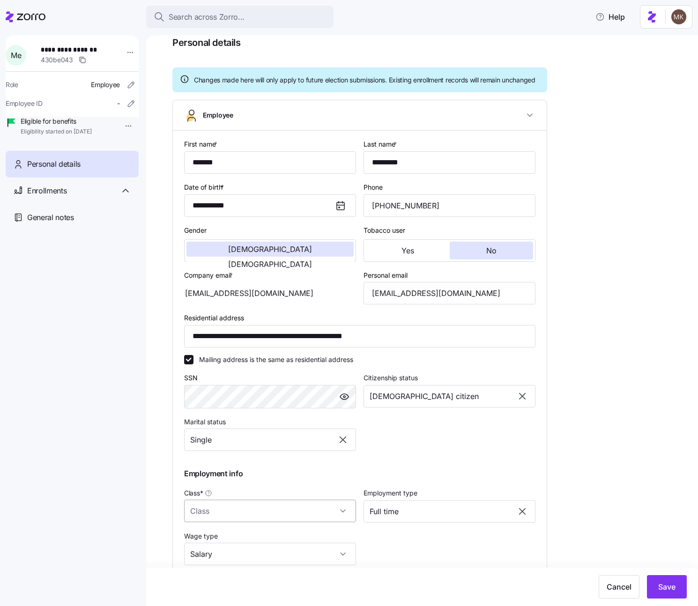
scroll to position [130, 0]
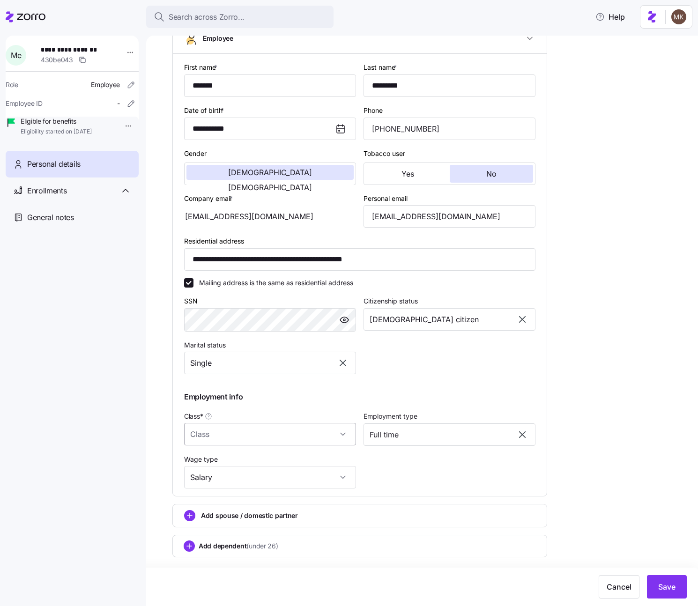
click at [304, 426] on input "Class *" at bounding box center [270, 434] width 172 height 22
drag, startPoint x: 248, startPoint y: 400, endPoint x: 176, endPoint y: 397, distance: 72.2
click at [176, 397] on div "**********" at bounding box center [360, 275] width 374 height 442
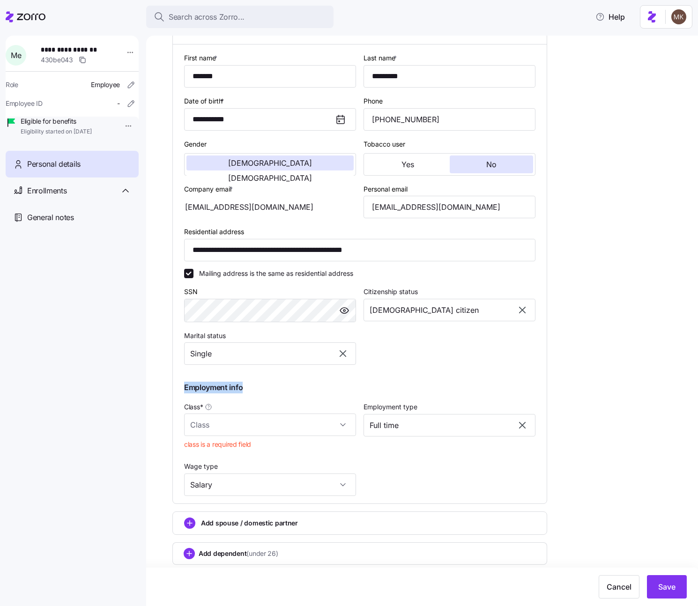
copy span "Employment info"
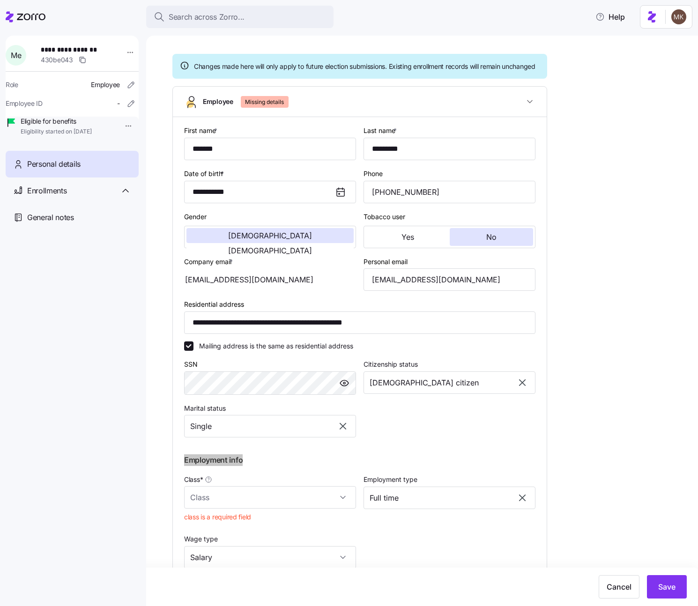
scroll to position [0, 0]
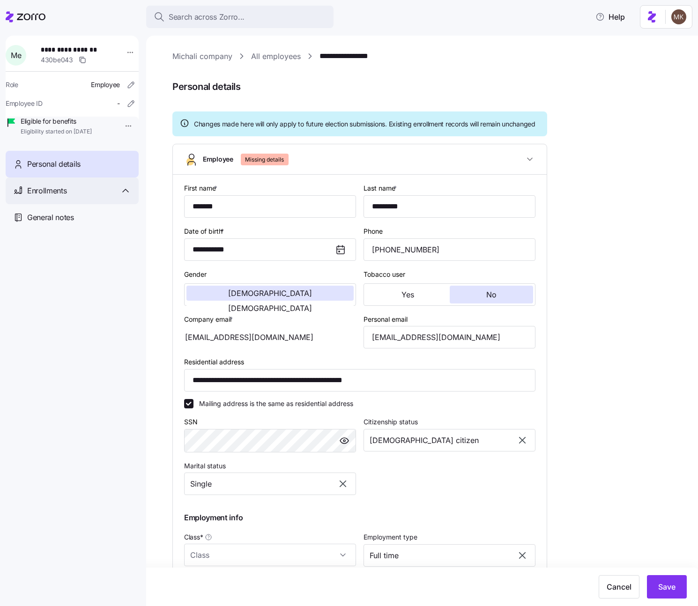
click at [68, 197] on div "Enrollments" at bounding box center [79, 191] width 104 height 12
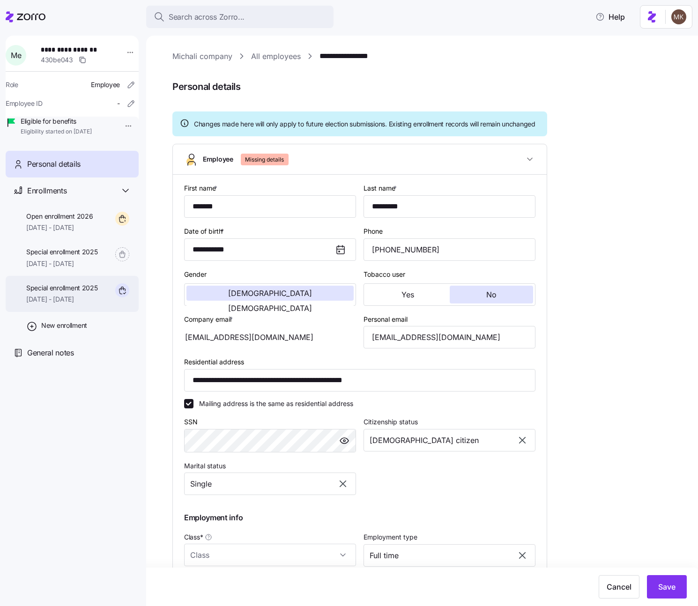
click at [78, 293] on span "Special enrollment 2025" at bounding box center [62, 287] width 72 height 9
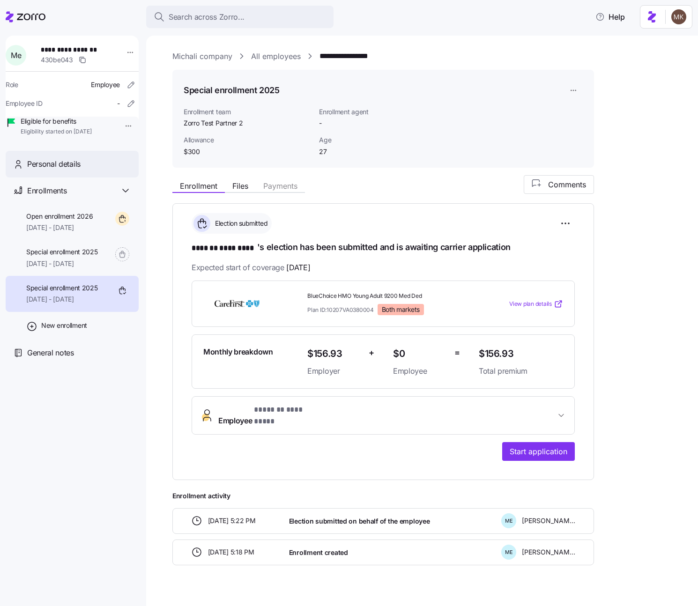
click at [78, 170] on div "Personal details" at bounding box center [72, 164] width 133 height 27
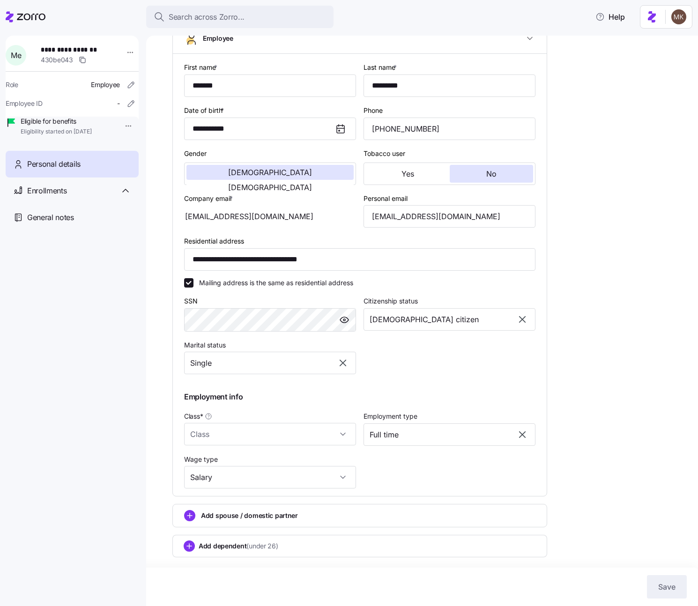
scroll to position [130, 0]
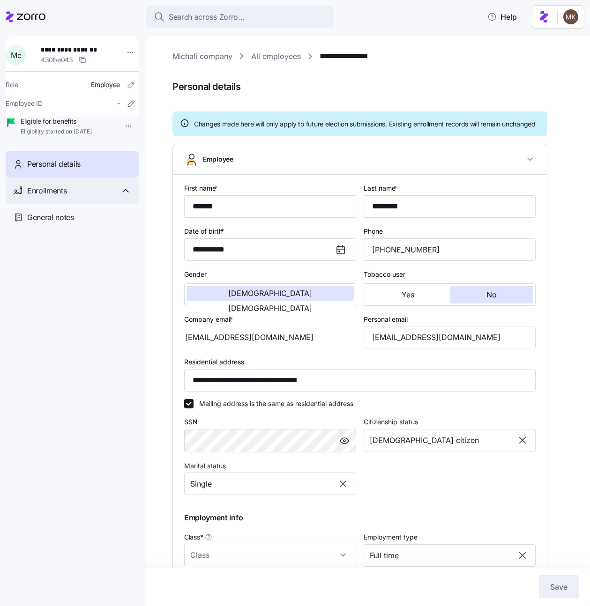
click at [96, 197] on div "Enrollments" at bounding box center [72, 191] width 133 height 27
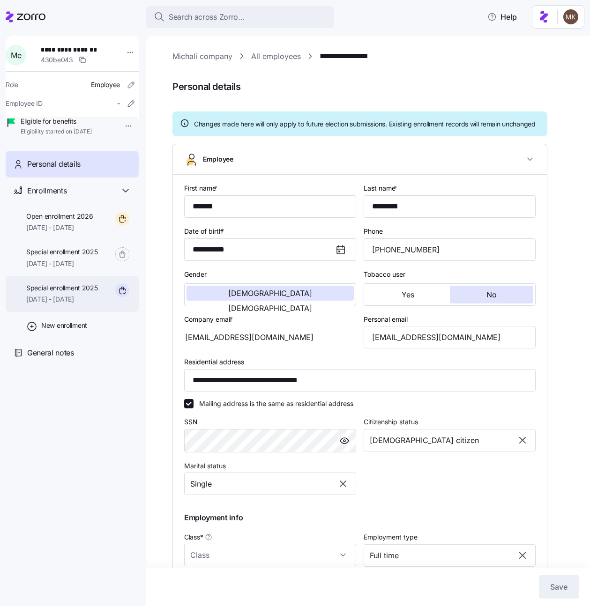
click at [84, 293] on span "Special enrollment 2025" at bounding box center [62, 287] width 72 height 9
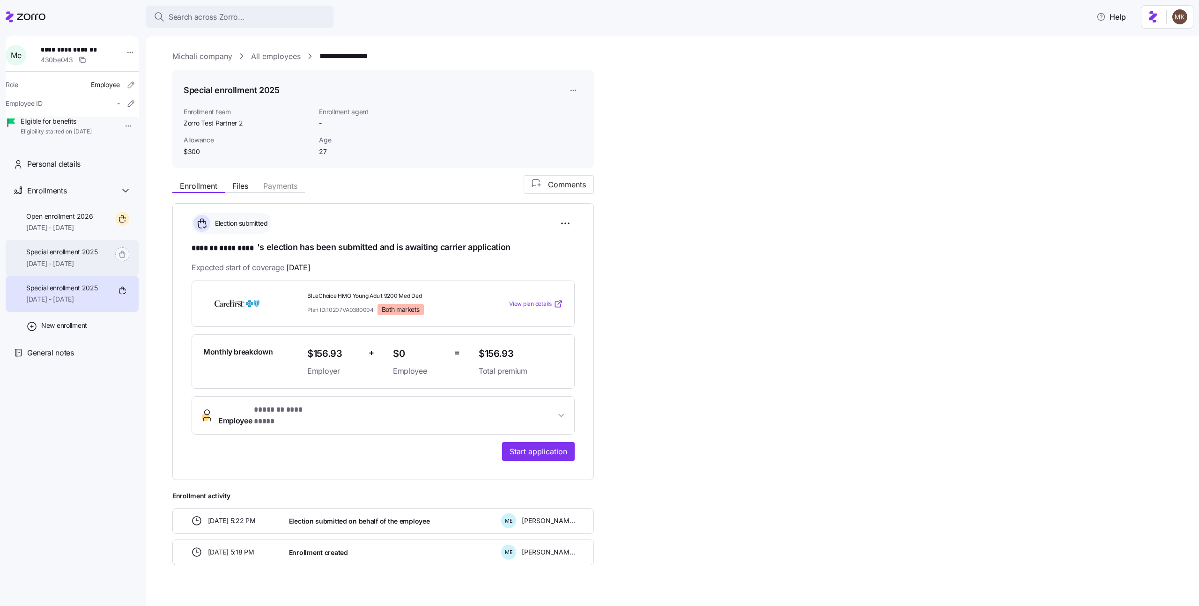
click at [79, 257] on span "Special enrollment 2025" at bounding box center [62, 251] width 72 height 9
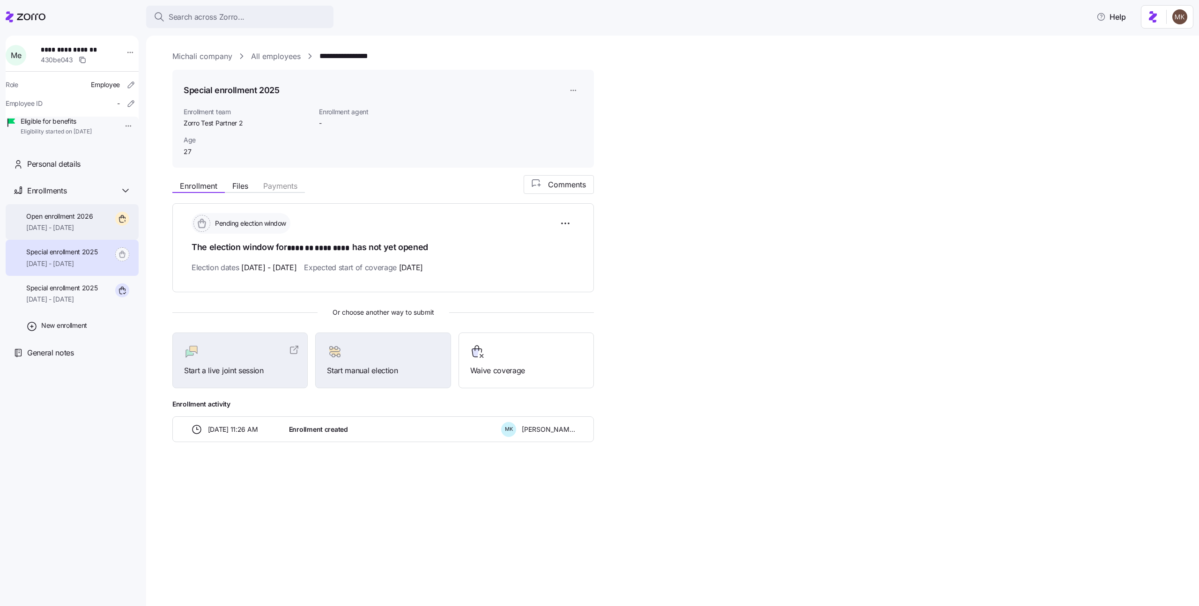
click at [75, 232] on span "[DATE] - [DATE]" at bounding box center [59, 227] width 67 height 9
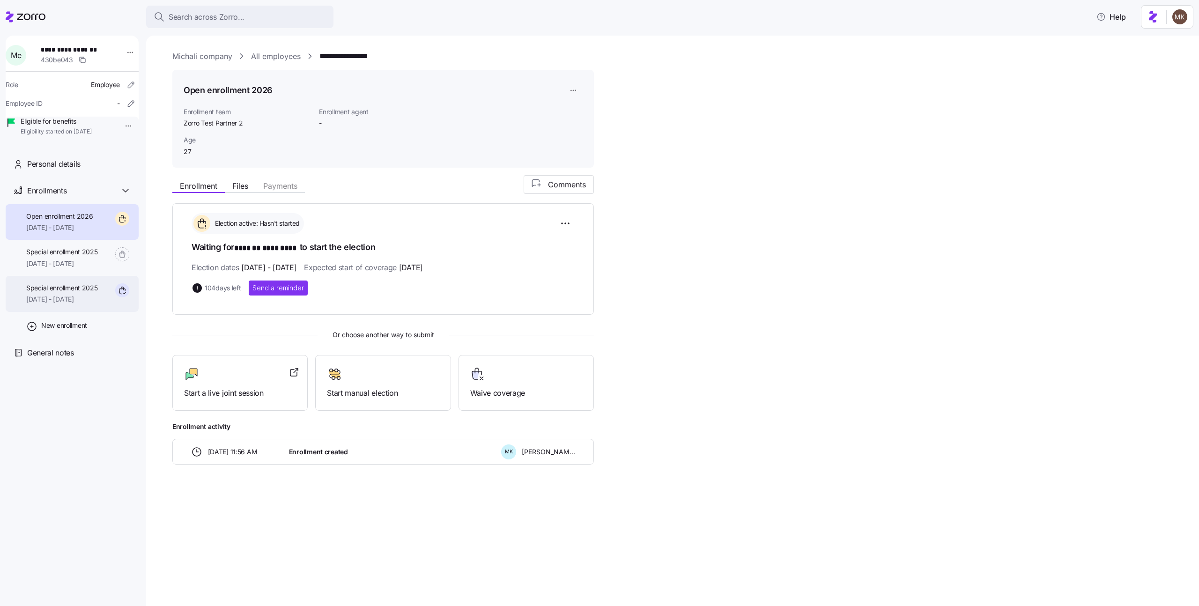
click at [66, 304] on span "[DATE] - [DATE]" at bounding box center [62, 299] width 72 height 9
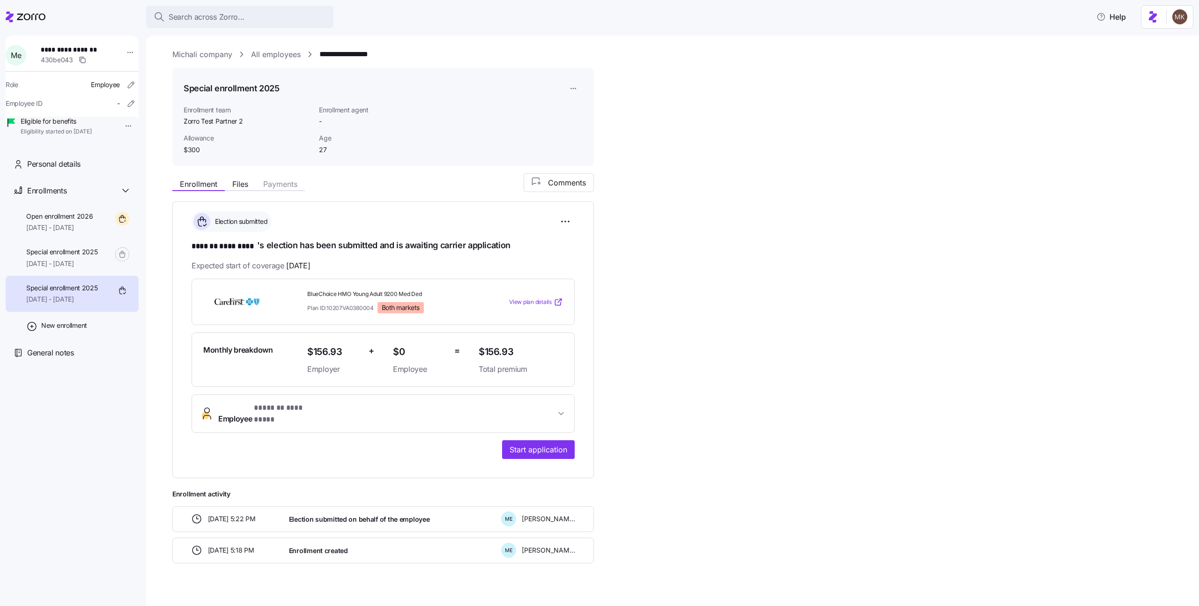
scroll to position [4, 0]
click at [69, 170] on span "Personal details" at bounding box center [53, 164] width 53 height 12
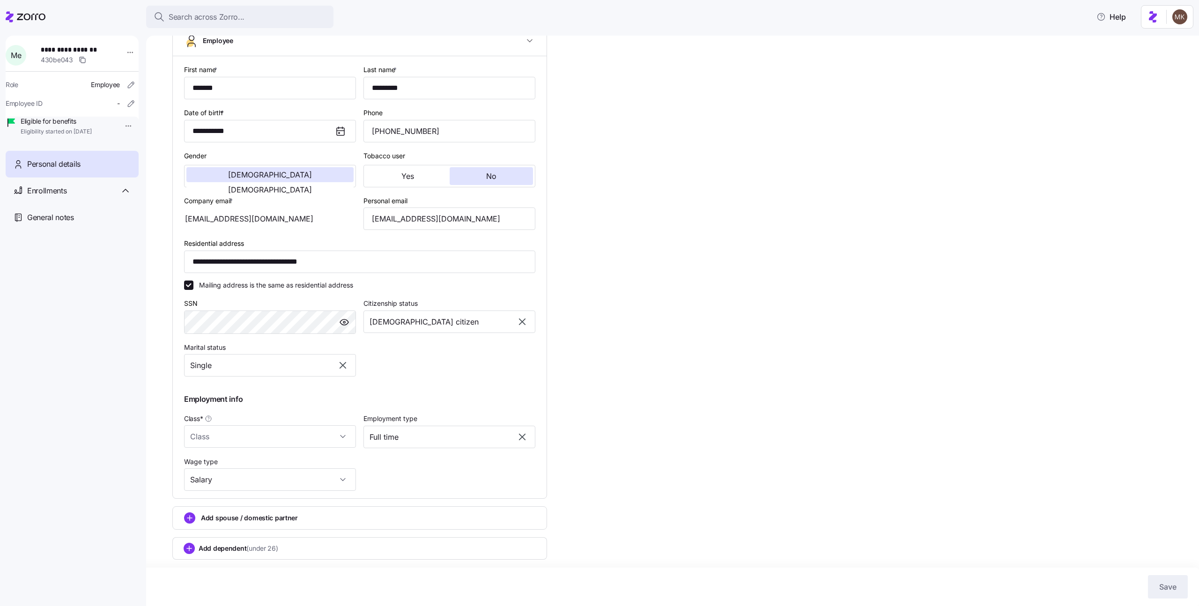
scroll to position [130, 0]
click at [33, 197] on span "Enrollments" at bounding box center [46, 191] width 39 height 12
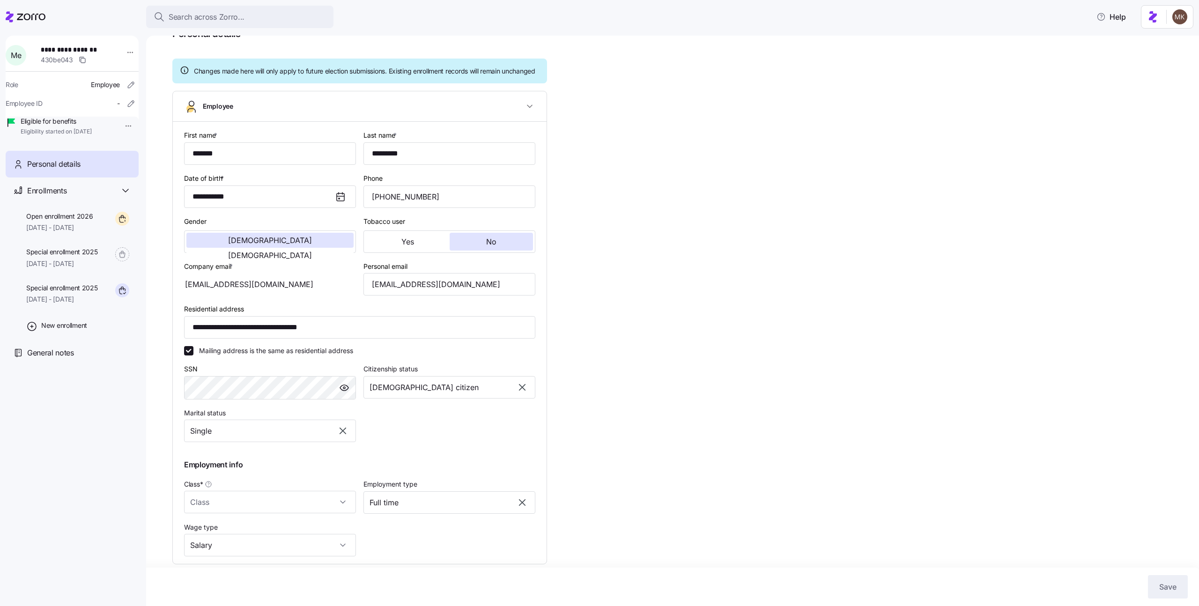
scroll to position [0, 0]
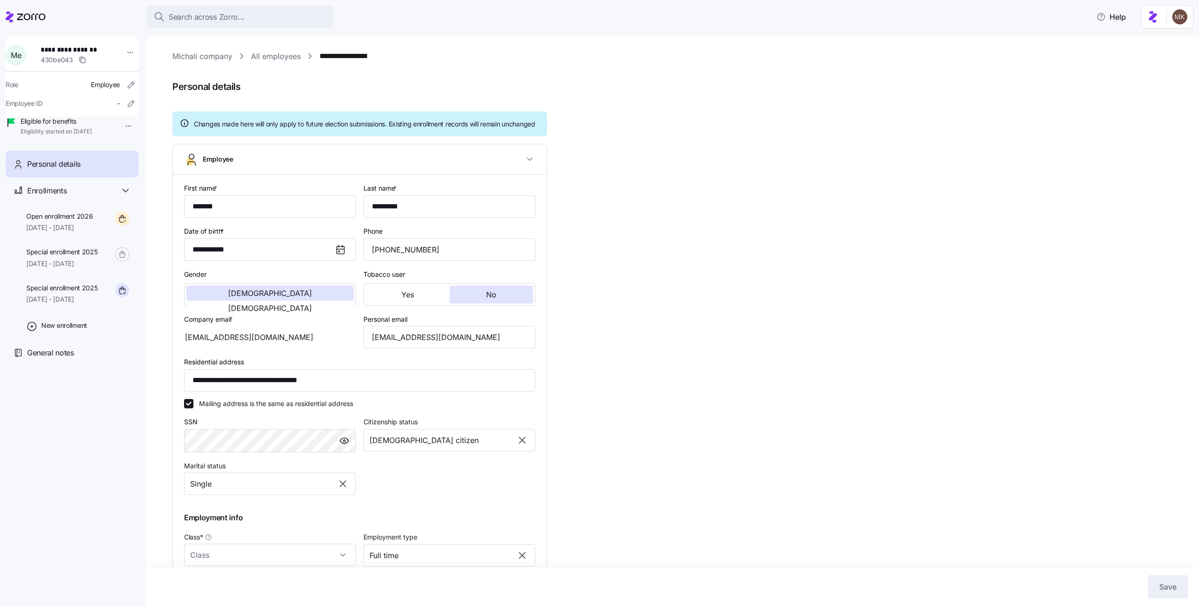
click at [272, 60] on link "All employees" at bounding box center [276, 57] width 50 height 12
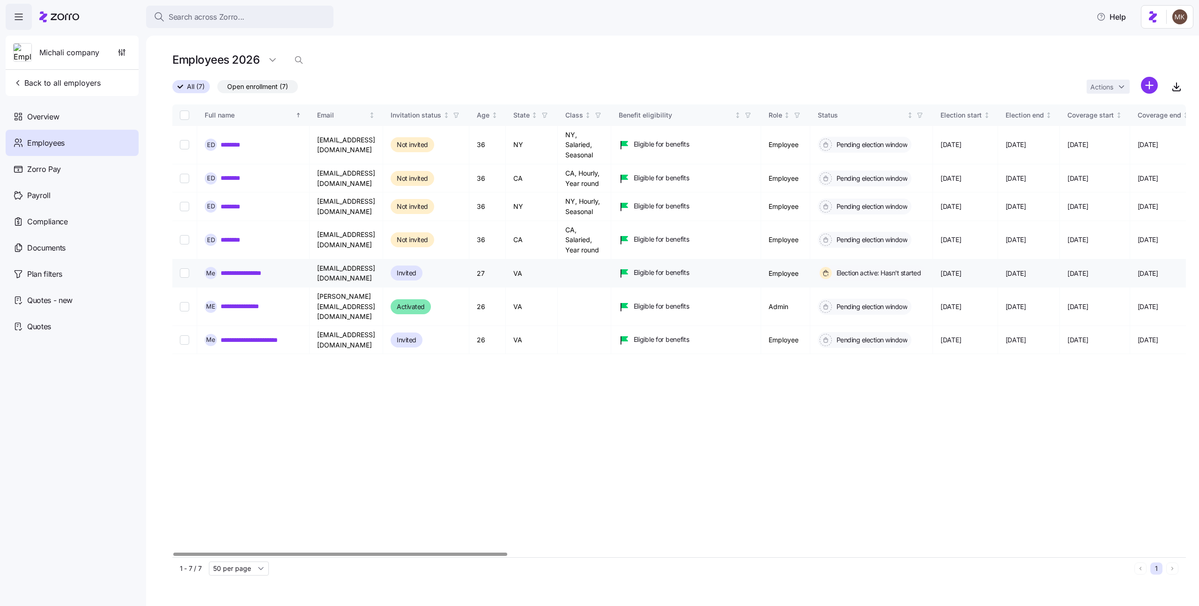
click at [185, 270] on input "Select record 5" at bounding box center [184, 272] width 9 height 9
checkbox input "true"
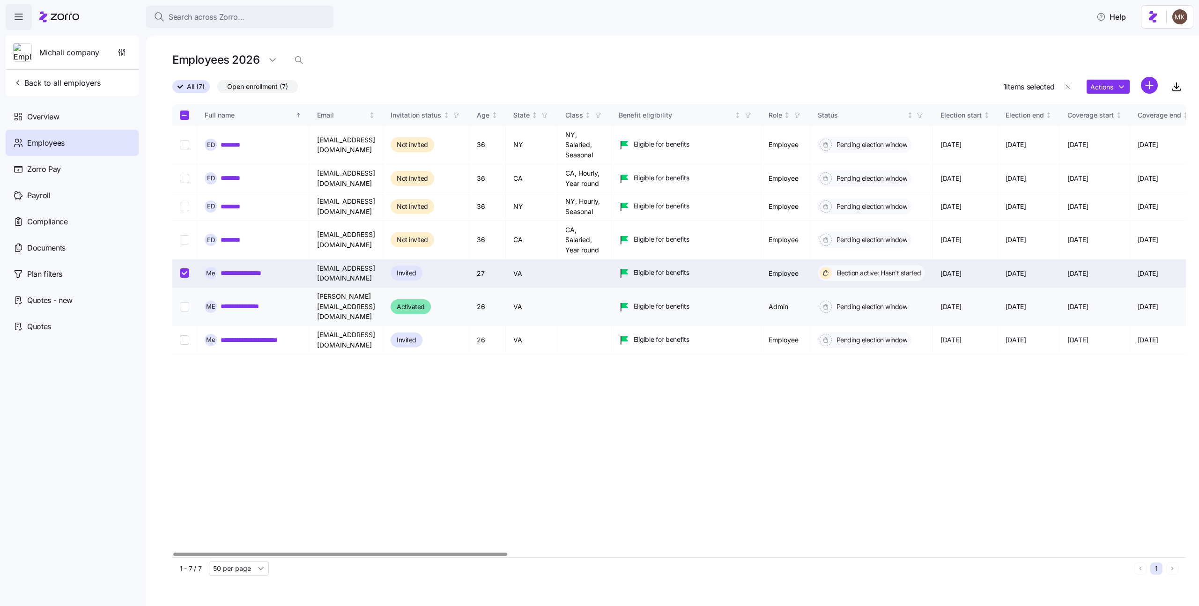
click at [186, 302] on input "Select record 6" at bounding box center [184, 306] width 9 height 9
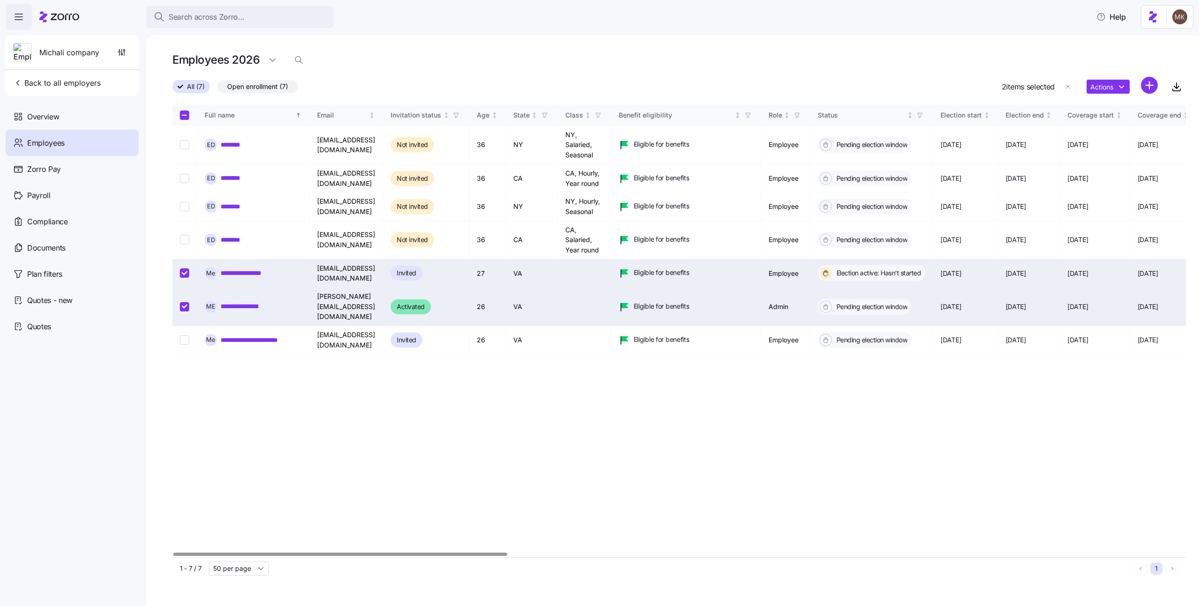
click at [698, 77] on div "Actions" at bounding box center [1122, 87] width 71 height 20
click at [698, 85] on html "Search across Zorro... Help Michali company Back to all employers Overview Empl…" at bounding box center [599, 300] width 1199 height 601
click at [186, 302] on input "Select record 6" at bounding box center [184, 306] width 9 height 9
checkbox input "false"
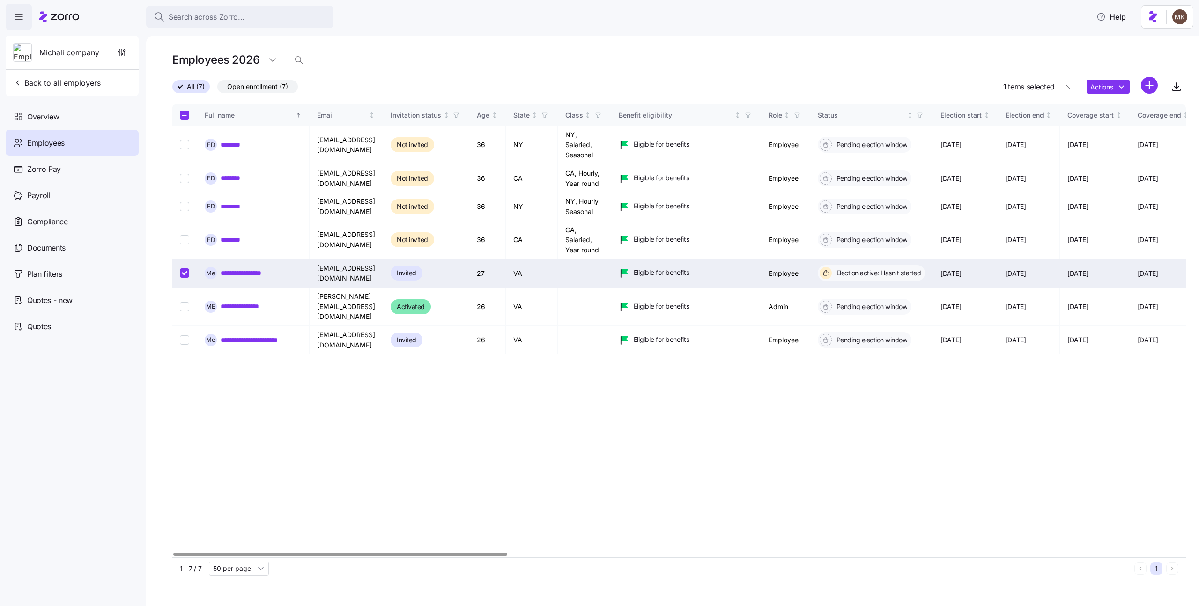
click at [184, 273] on input "Select record 5" at bounding box center [184, 272] width 9 height 9
checkbox input "false"
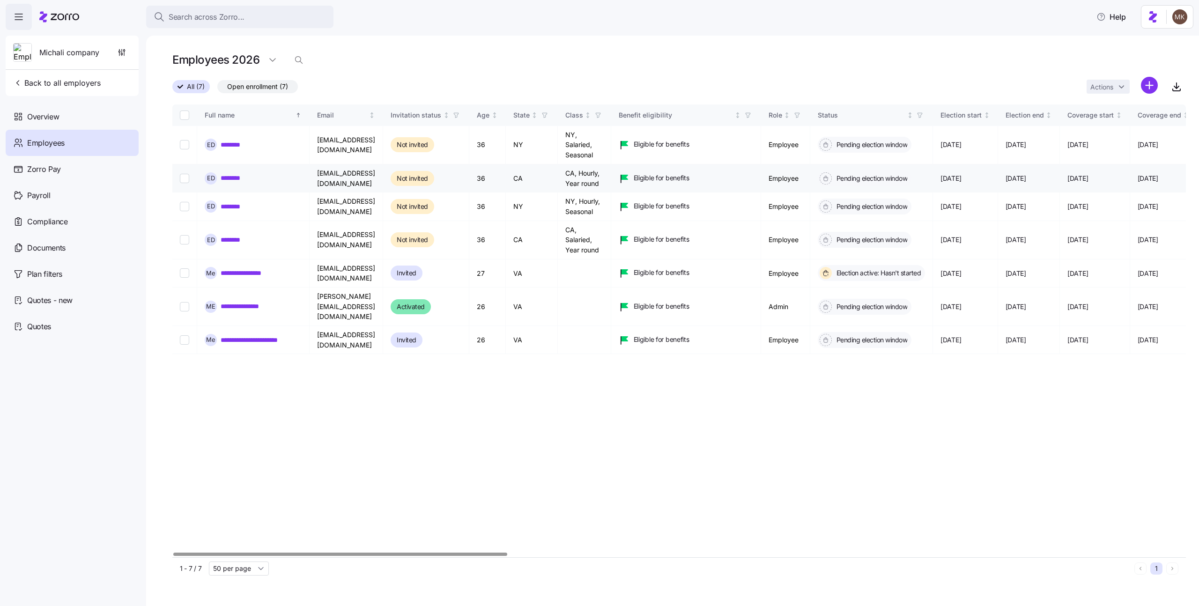
click at [184, 181] on input "Select record 2" at bounding box center [184, 178] width 9 height 9
checkbox input "true"
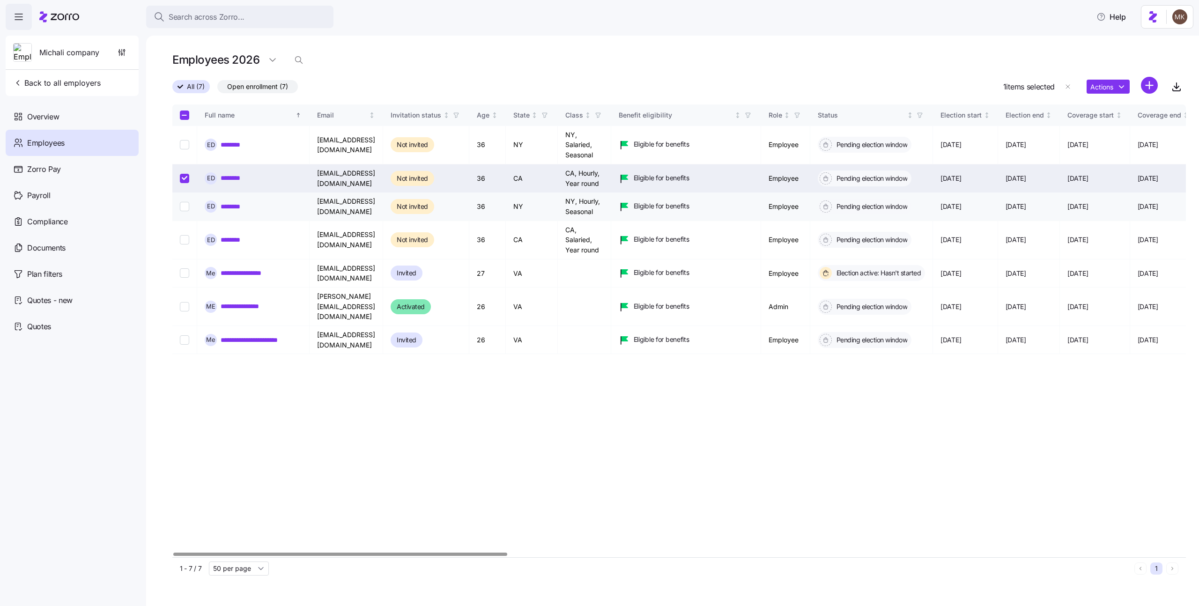
click at [180, 206] on input "Select record 3" at bounding box center [184, 206] width 9 height 9
checkbox input "true"
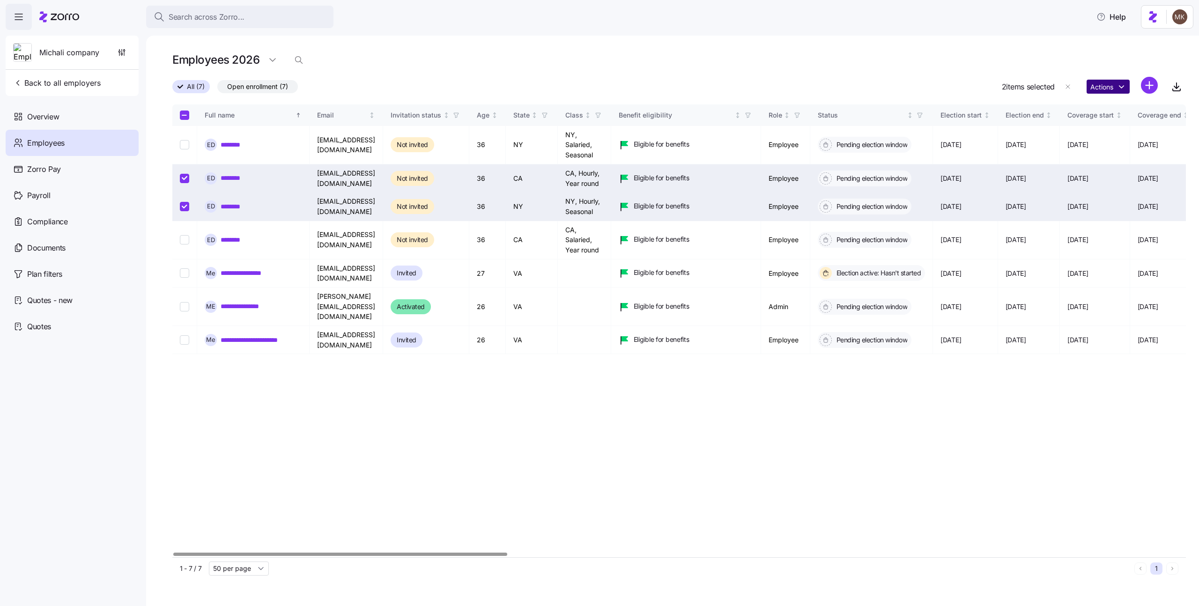
click at [698, 92] on html "Search across Zorro... Help Michali company Back to all employers Overview Empl…" at bounding box center [599, 300] width 1199 height 601
click at [698, 390] on html "Search across Zorro... Help Michali company Back to all employers Overview Empl…" at bounding box center [599, 300] width 1199 height 601
click at [450, 78] on div "All (7) Open enrollment (7) 2 items selected Actions" at bounding box center [679, 87] width 1014 height 20
click at [667, 61] on div "Employees 2026" at bounding box center [679, 60] width 1014 height 19
click at [177, 206] on td at bounding box center [184, 207] width 25 height 28
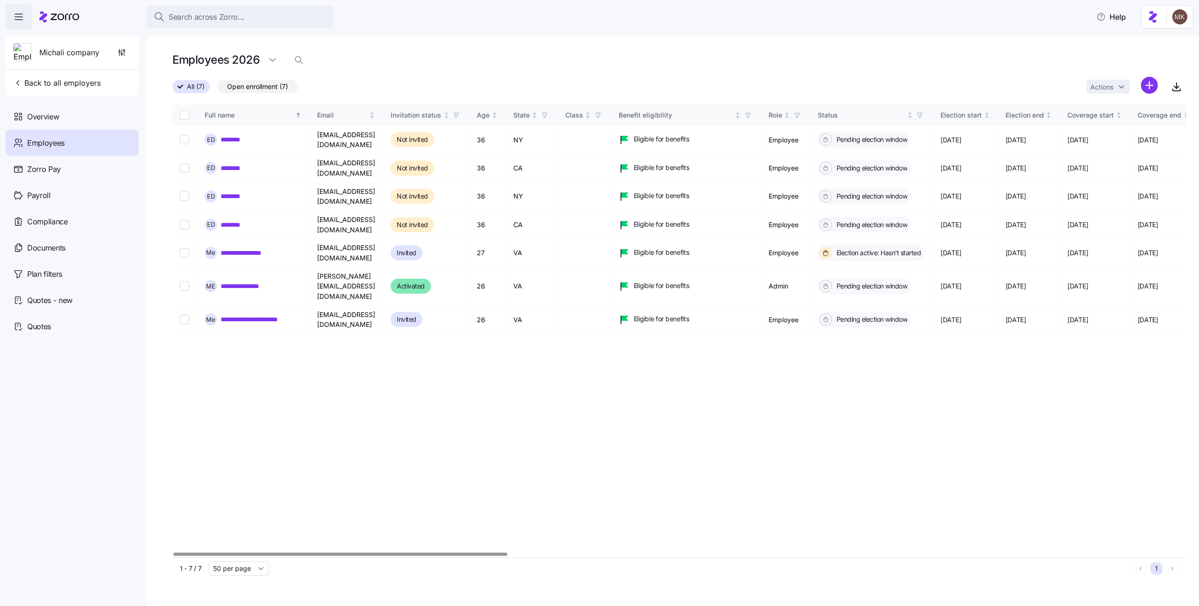
click at [183, 112] on input "Select all records" at bounding box center [184, 115] width 9 height 9
checkbox input "true"
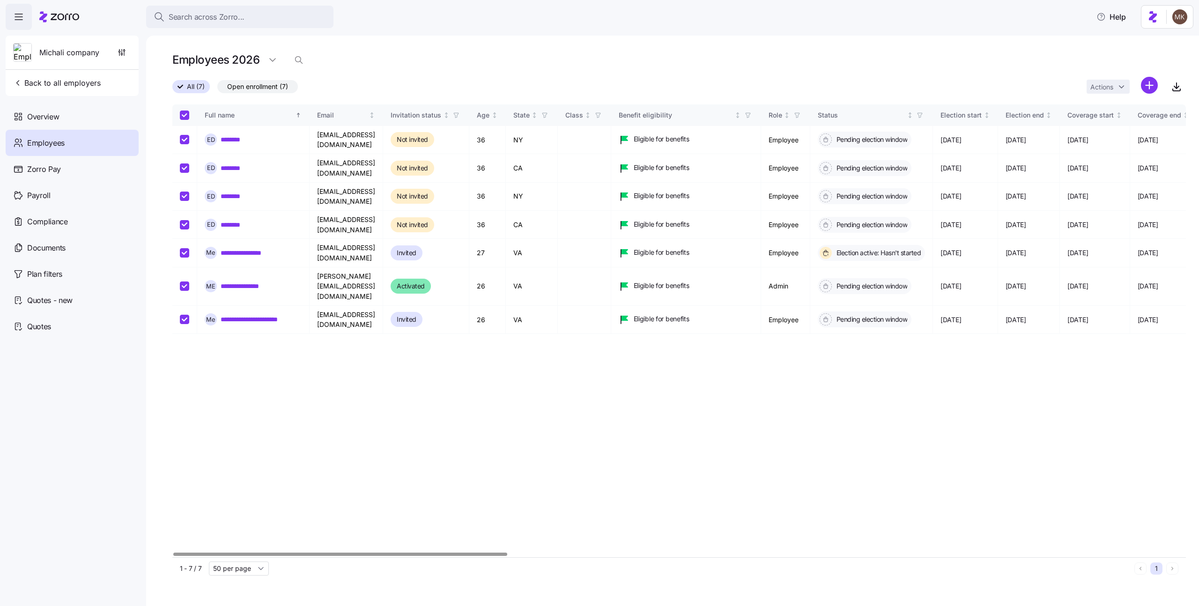
checkbox input "true"
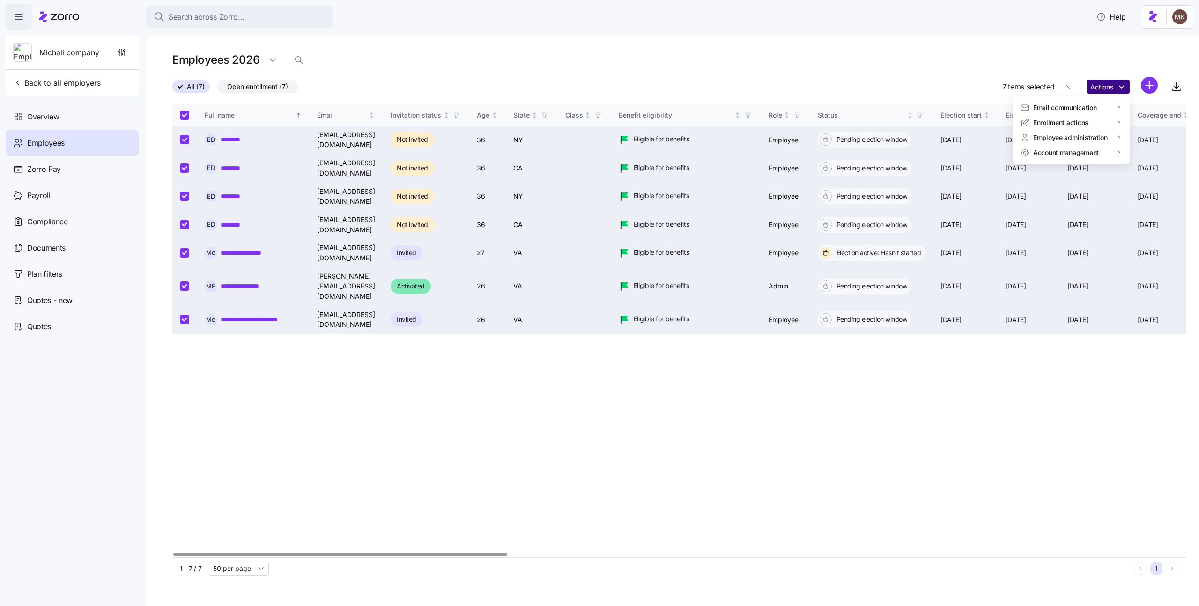
click at [1109, 88] on html "Search across Zorro... Help Michali company Back to all employers Overview Empl…" at bounding box center [599, 300] width 1199 height 601
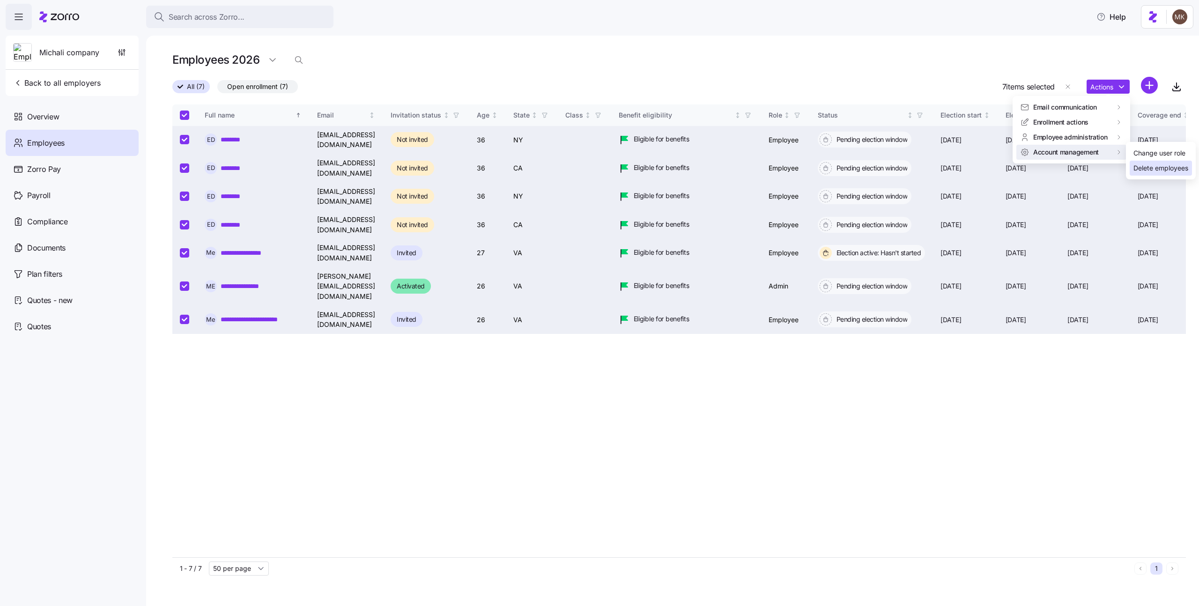
click at [1162, 171] on div "Delete employees" at bounding box center [1161, 168] width 55 height 10
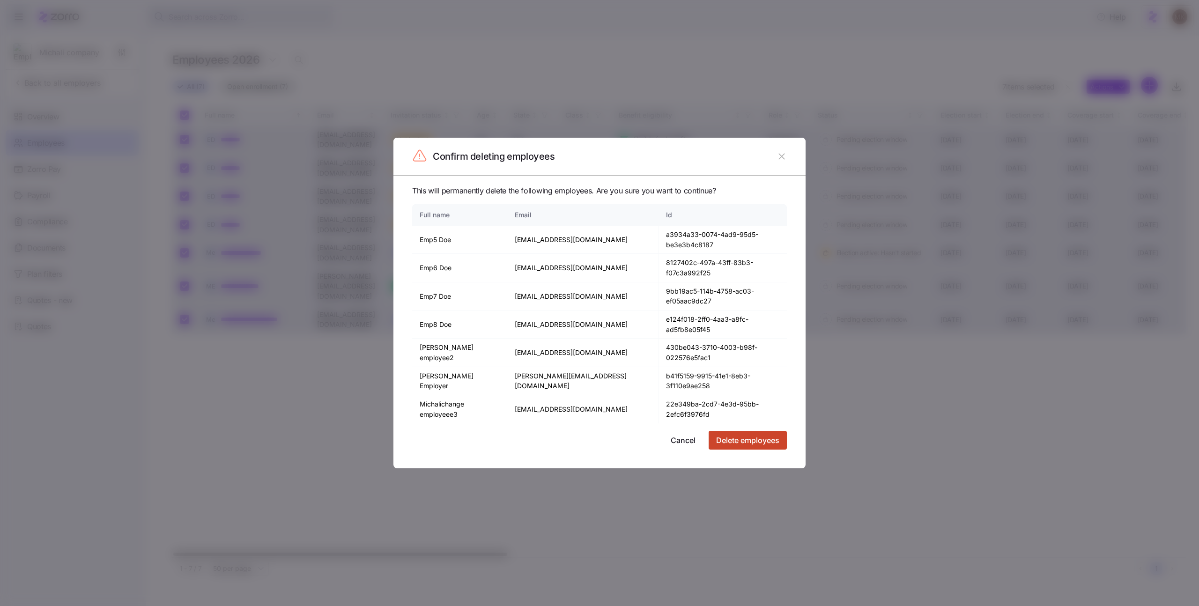
click at [748, 435] on span "Delete employees" at bounding box center [747, 440] width 63 height 11
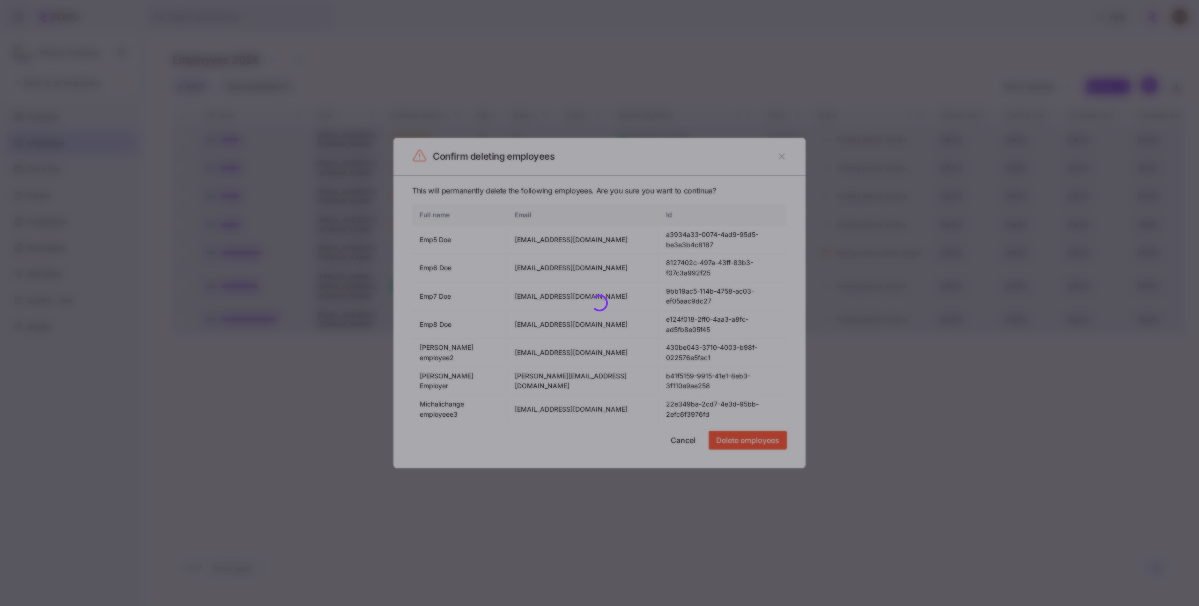
checkbox input "false"
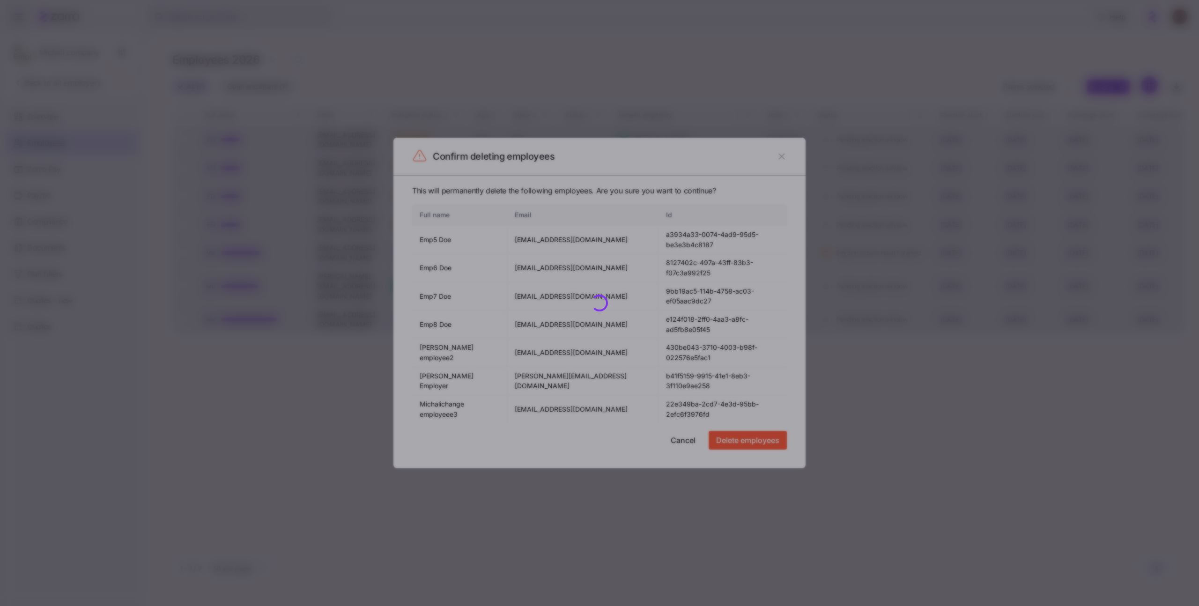
checkbox input "false"
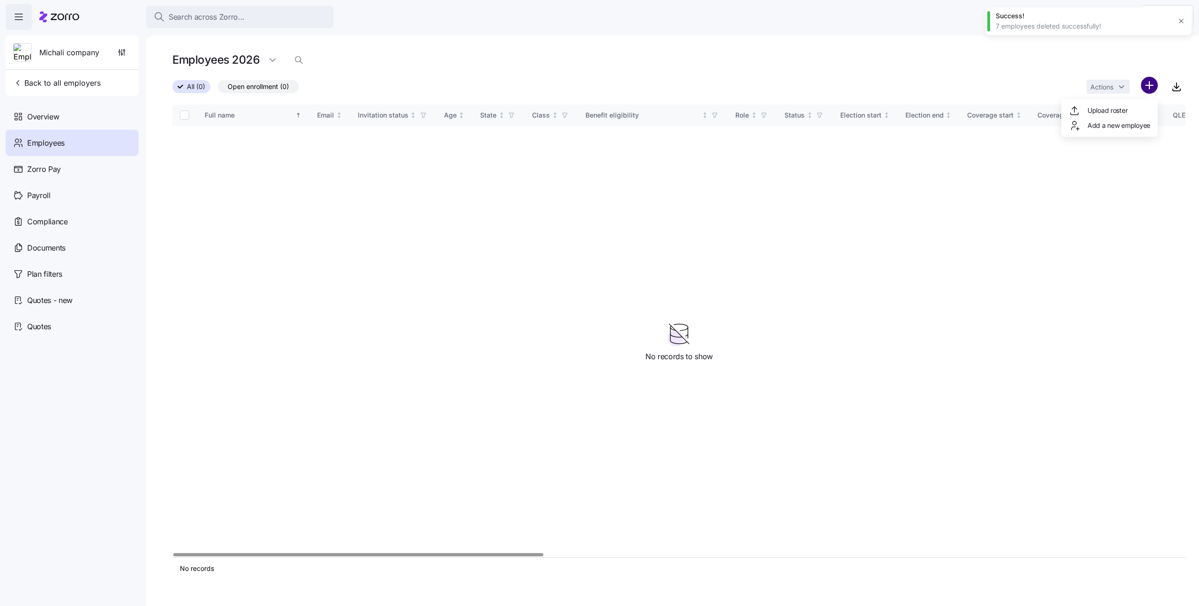
click at [1158, 86] on html "Search across Zorro... Help Michali company Back to all employers Overview Empl…" at bounding box center [599, 300] width 1199 height 601
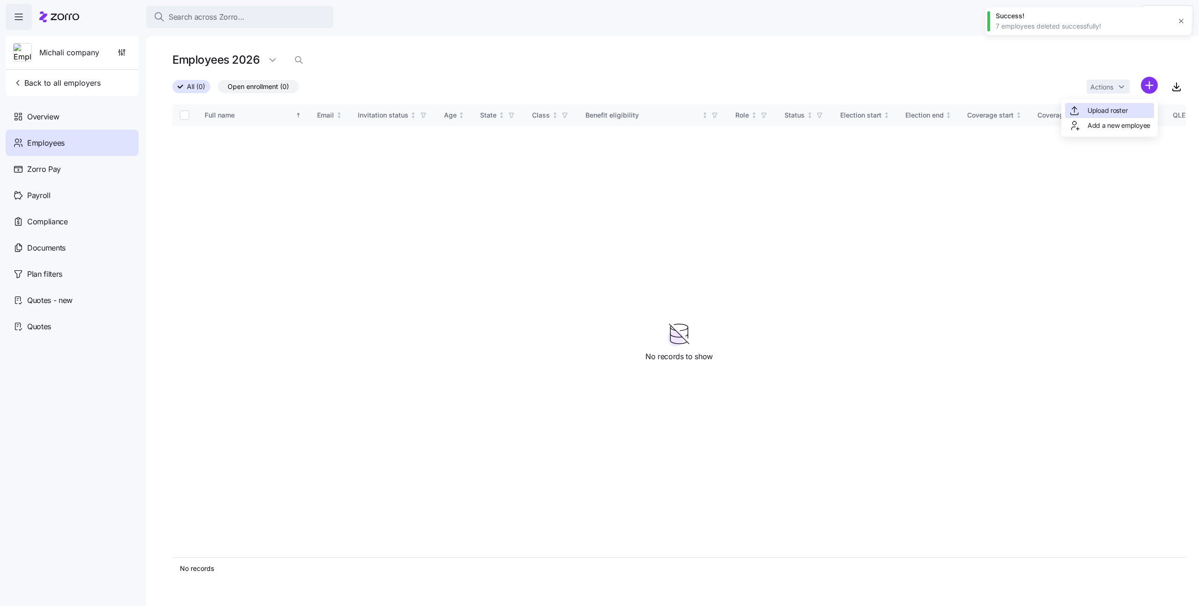
click at [1106, 112] on span "Upload roster" at bounding box center [1108, 110] width 40 height 9
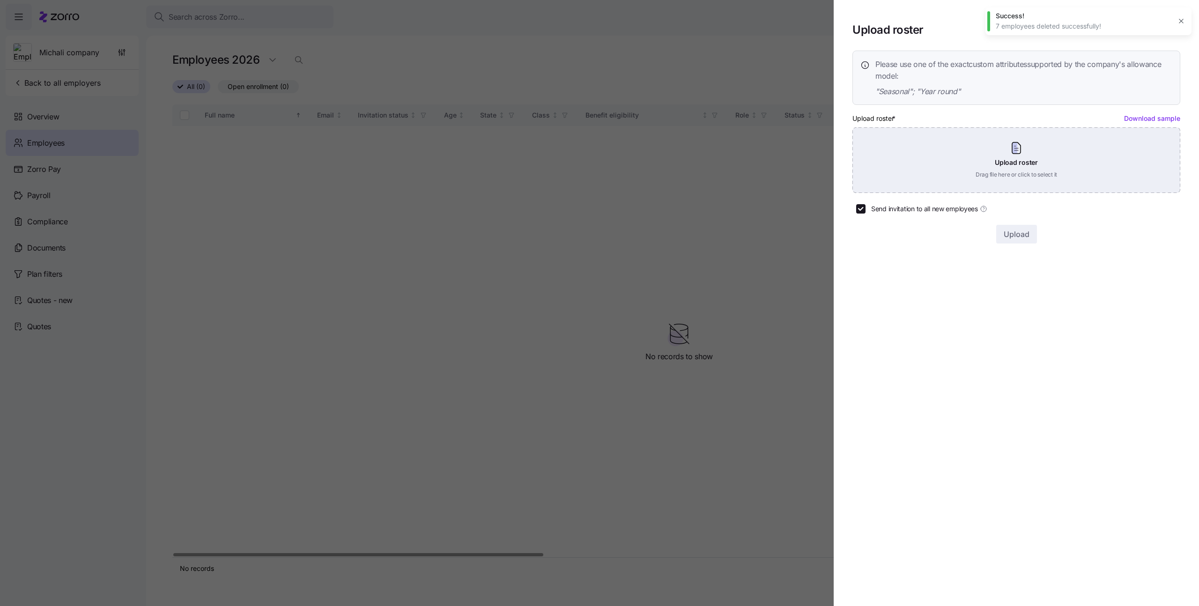
click at [947, 157] on div "Upload roster Drag file here or click to select it" at bounding box center [1017, 160] width 328 height 66
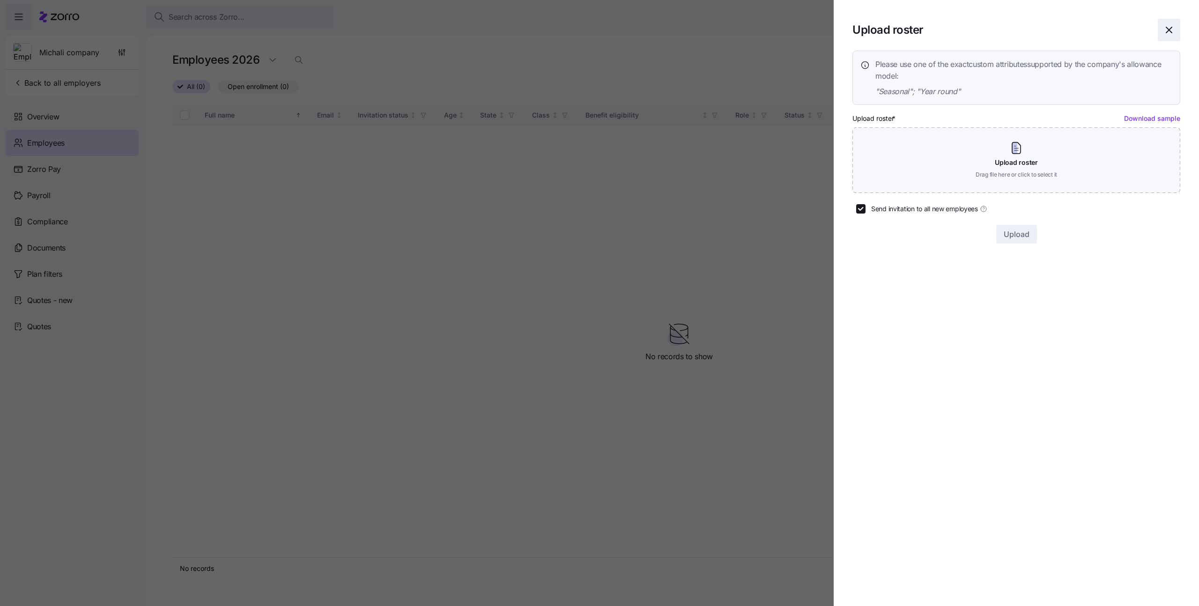
click at [1167, 33] on icon "button" at bounding box center [1169, 29] width 11 height 11
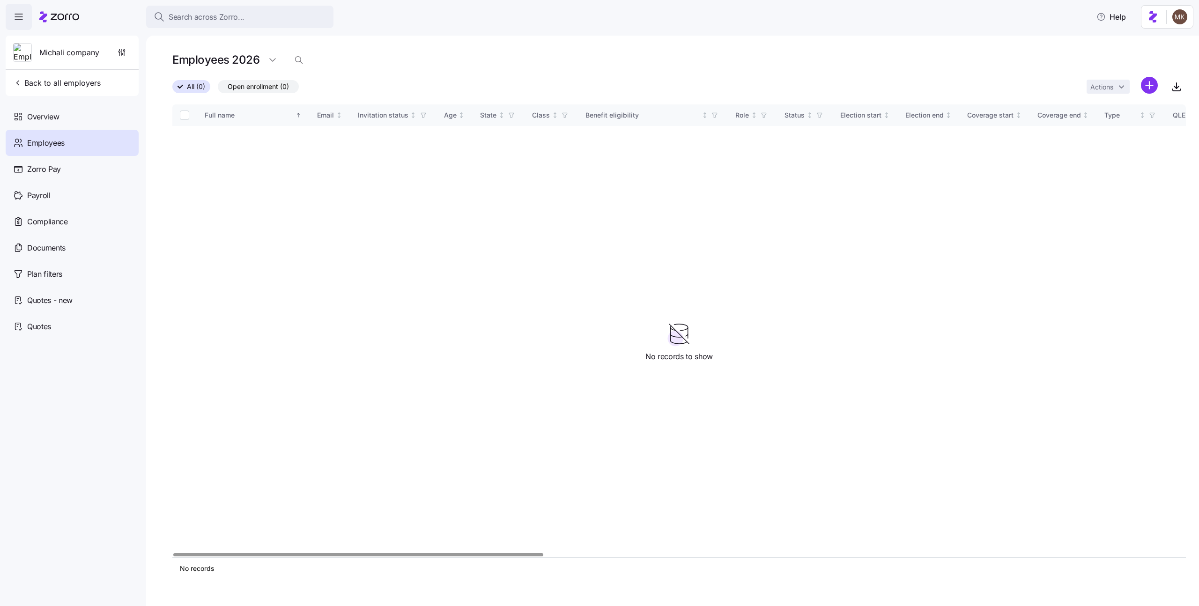
click at [238, 66] on h1 "Employees 2026" at bounding box center [215, 59] width 87 height 15
click at [272, 62] on html "Search across Zorro... Help Michali company Back to all employers Overview Empl…" at bounding box center [599, 300] width 1199 height 601
click at [270, 93] on div "2025" at bounding box center [278, 98] width 16 height 10
click at [233, 300] on div "Full name Email Invitation status Age State Class Benefit eligibility Role Stat…" at bounding box center [679, 330] width 1014 height 453
click at [1142, 89] on html "Search across Zorro... Help Michali company Back to all employers Overview Empl…" at bounding box center [599, 300] width 1199 height 601
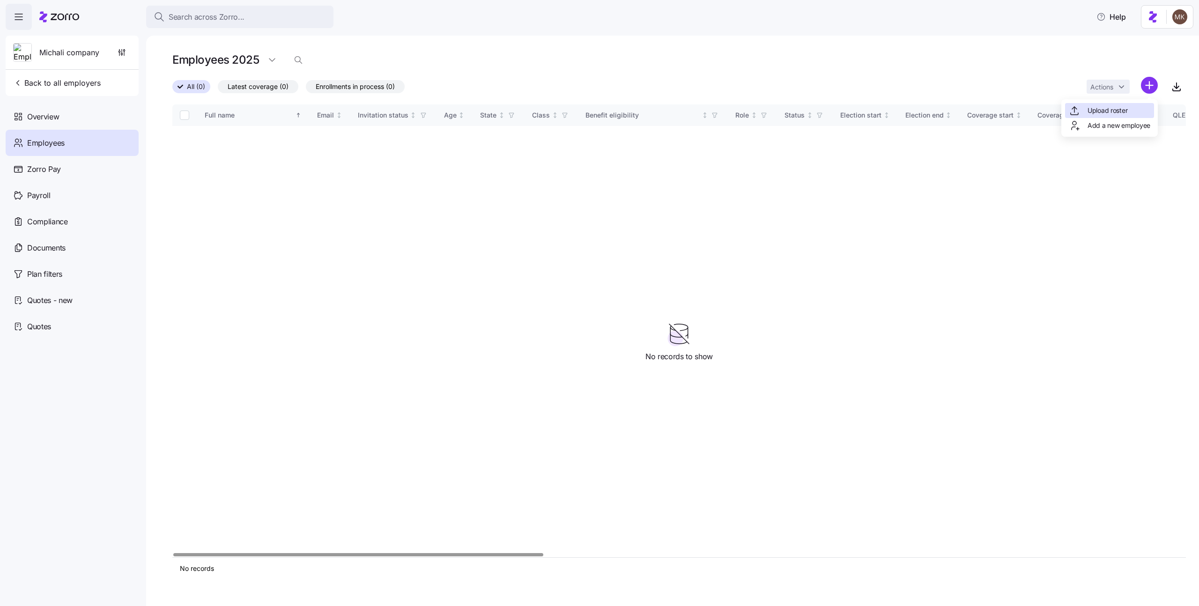
click at [1122, 115] on span "Upload roster" at bounding box center [1108, 110] width 40 height 9
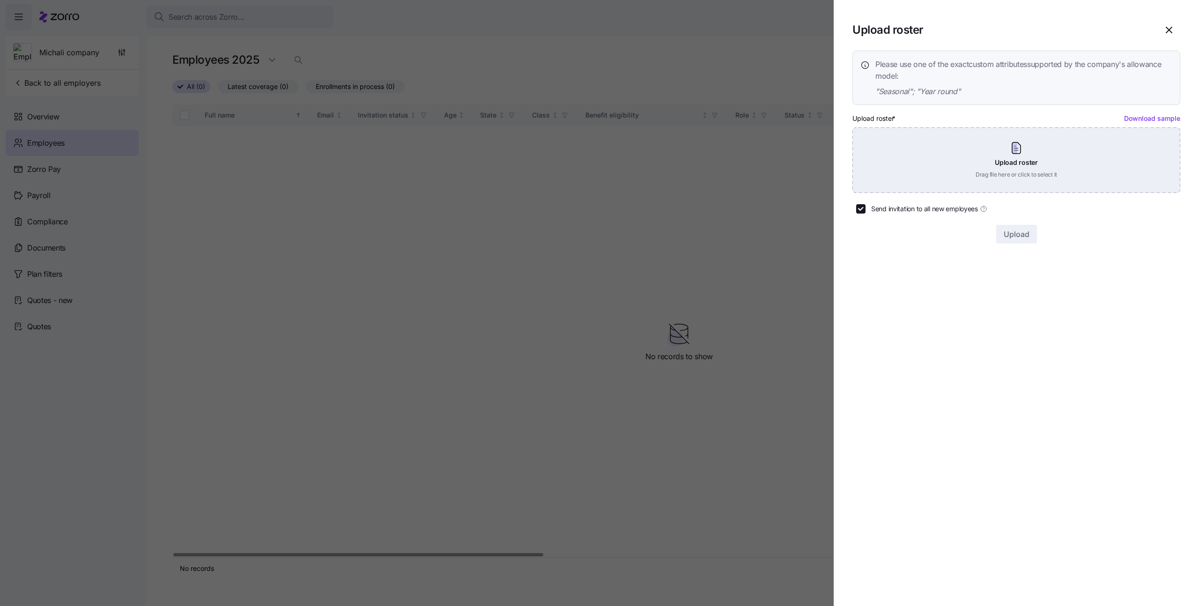
click at [985, 144] on div "Upload roster Drag file here or click to select it" at bounding box center [1017, 160] width 328 height 66
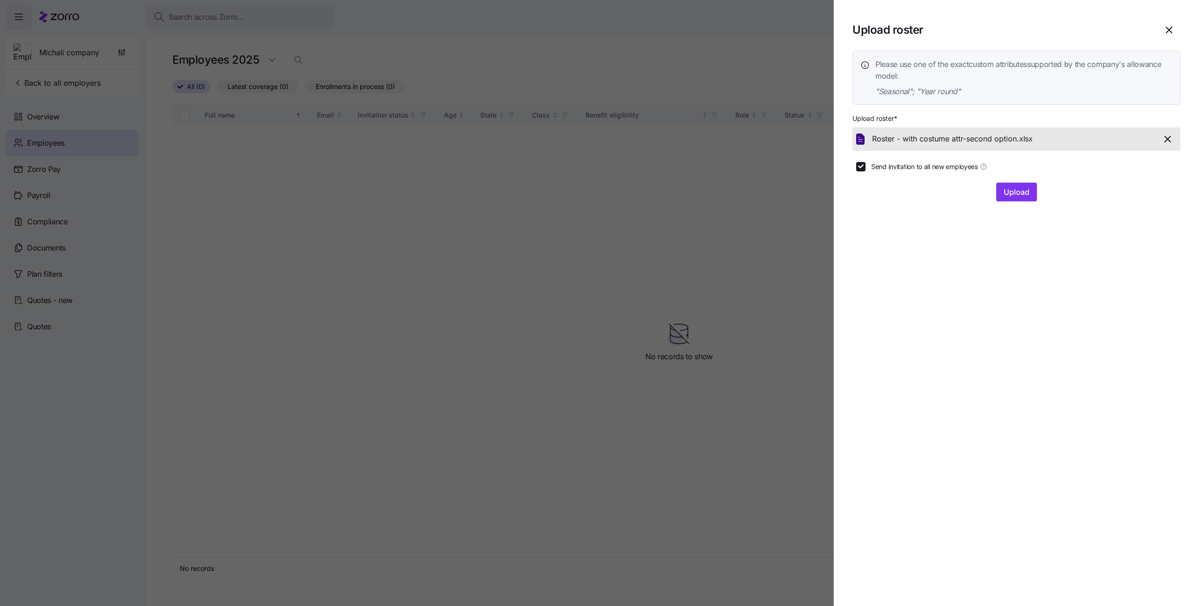
click at [878, 170] on span "Send invitation to all new employees" at bounding box center [925, 166] width 107 height 9
click at [866, 170] on input "Send invitation to all new employees" at bounding box center [861, 166] width 9 height 9
checkbox input "false"
click at [1012, 189] on span "Upload" at bounding box center [1017, 191] width 26 height 11
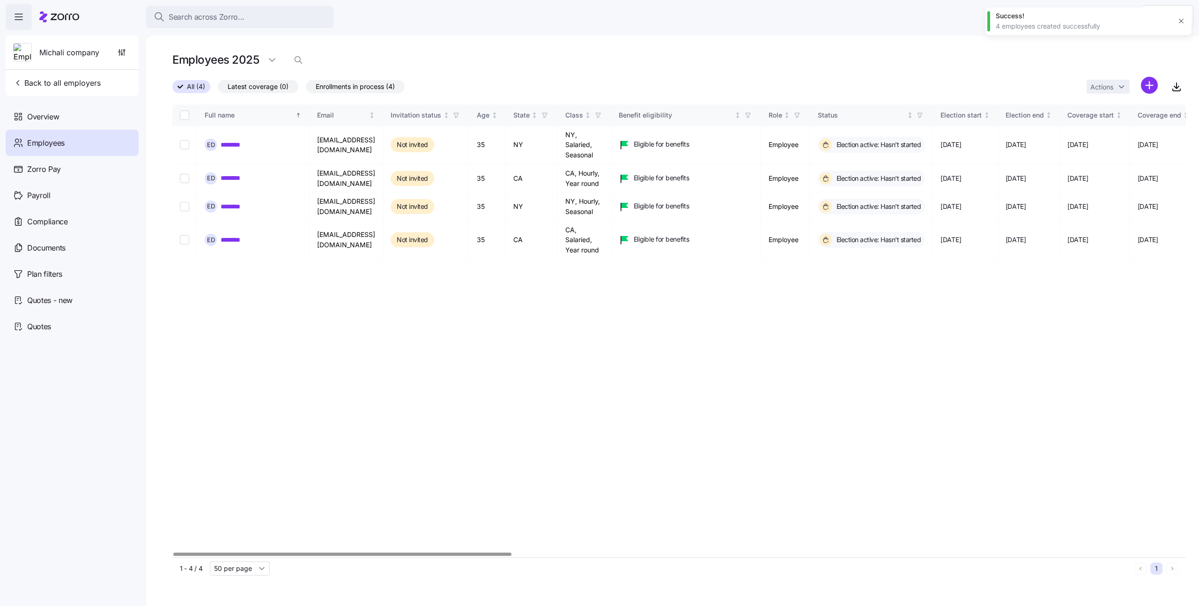
click at [1182, 20] on icon "button" at bounding box center [1181, 20] width 7 height 7
click at [1181, 16] on html "Search across Zorro... Help Michali company Back to all employers Overview Empl…" at bounding box center [599, 300] width 1199 height 601
click at [610, 318] on html "Search across Zorro... Help Michali company Back to all employers Overview Empl…" at bounding box center [599, 300] width 1199 height 601
click at [83, 119] on div "Overview" at bounding box center [72, 117] width 133 height 26
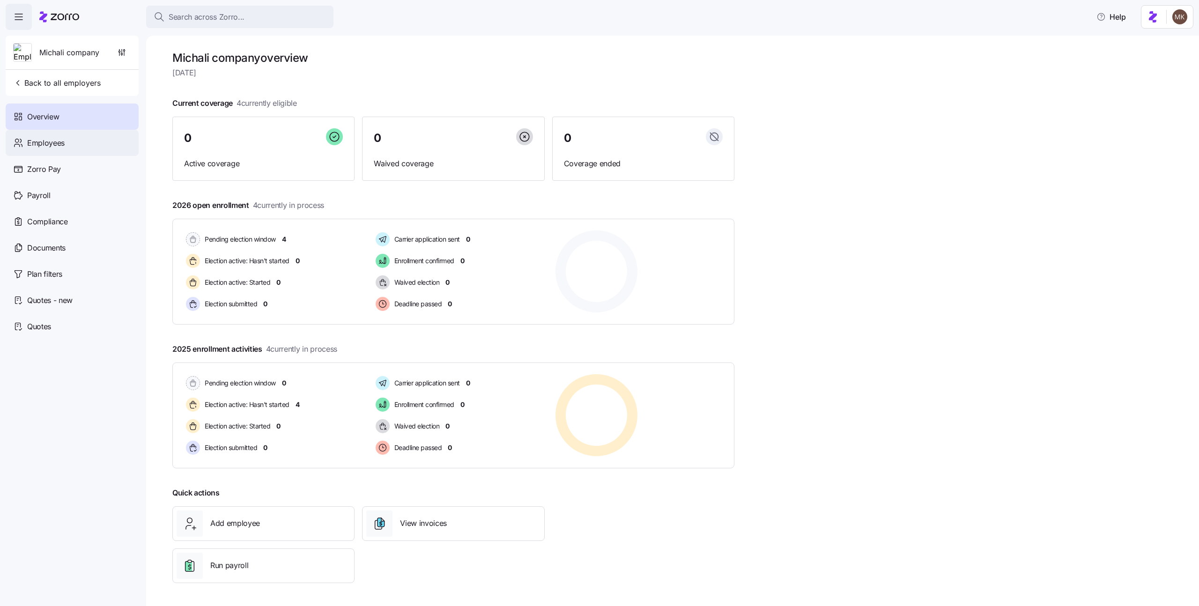
click at [85, 147] on div "Employees" at bounding box center [72, 143] width 133 height 26
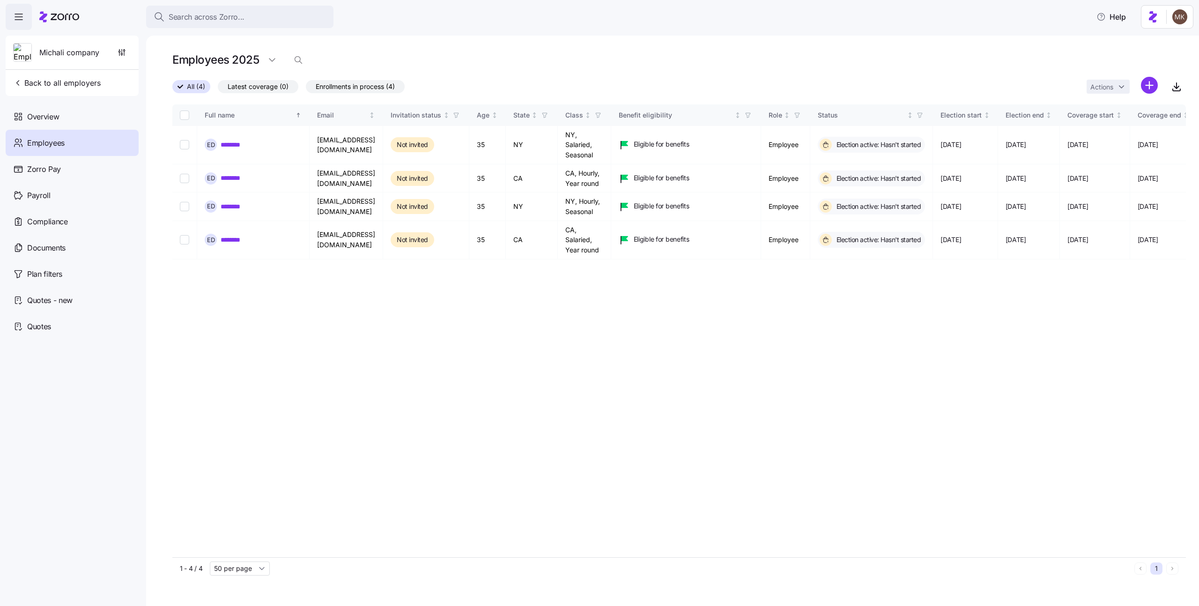
drag, startPoint x: 100, startPoint y: 54, endPoint x: 95, endPoint y: 54, distance: 4.7
click at [97, 54] on div "Michali company" at bounding box center [72, 53] width 126 height 34
click at [84, 22] on div "Search across Zorro... Help" at bounding box center [600, 17] width 1188 height 26
click at [74, 20] on icon at bounding box center [59, 16] width 40 height 11
click at [63, 15] on icon at bounding box center [65, 17] width 29 height 7
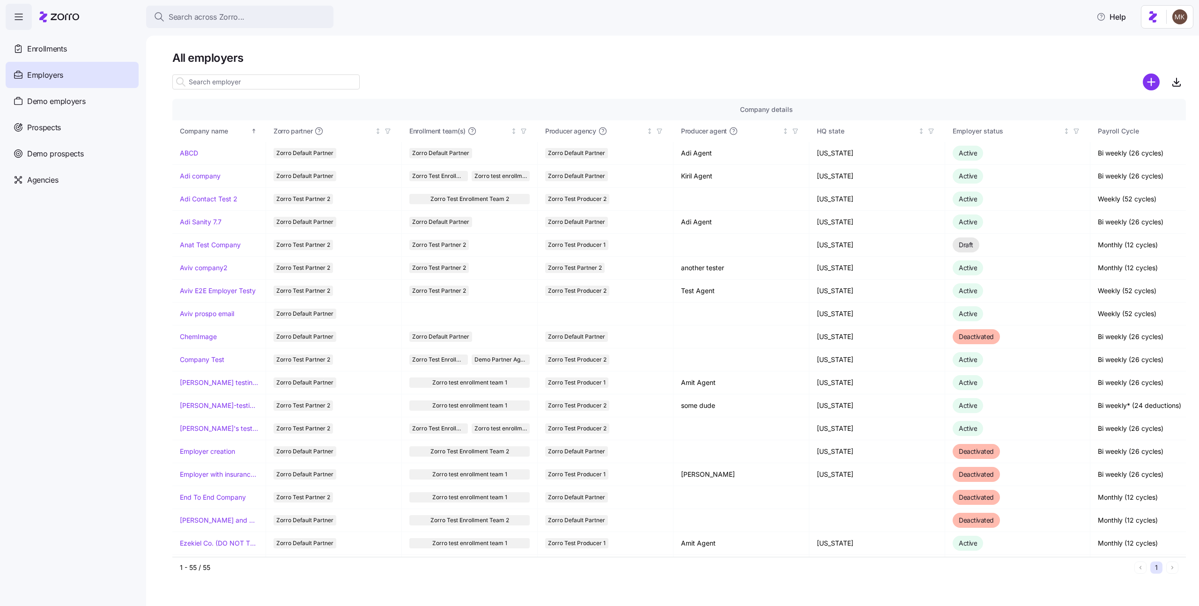
click at [1147, 82] on icon "add icon" at bounding box center [1151, 82] width 17 height 17
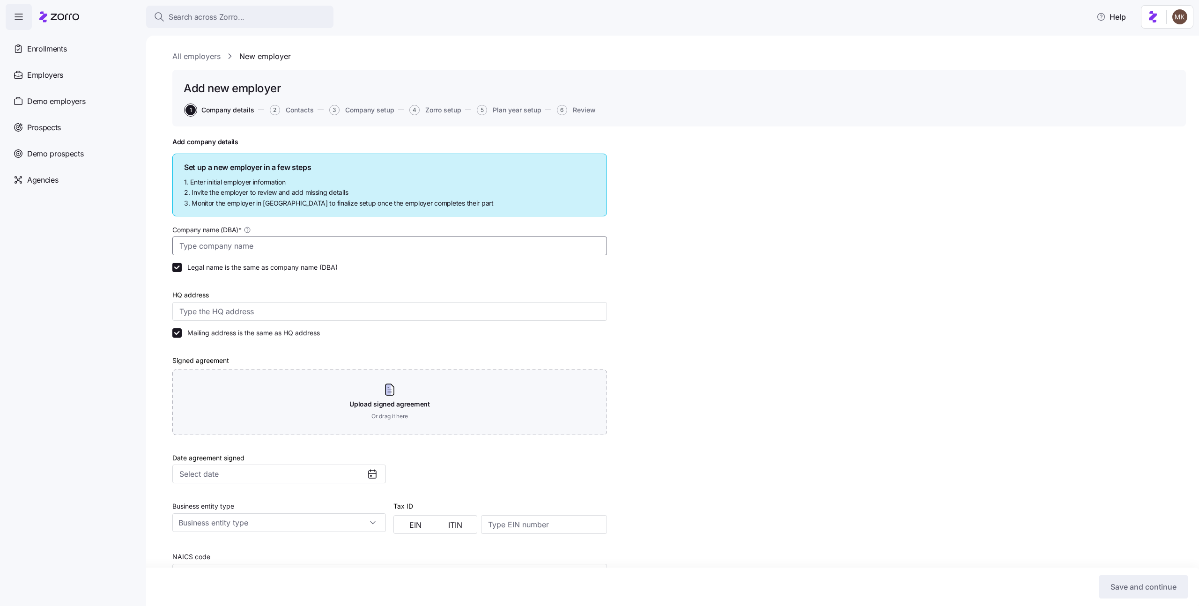
click at [283, 249] on input "Company name (DBA) *" at bounding box center [389, 246] width 435 height 19
type input "Michali company class automations"
click at [293, 309] on input "HQ address" at bounding box center [389, 311] width 435 height 19
paste input "d1ab6634-1a6f-4fb9-9c06-1249b85b47c3"
type input "d1ab6634-1a6f-4fb9-9c06-1249b85b47c3"
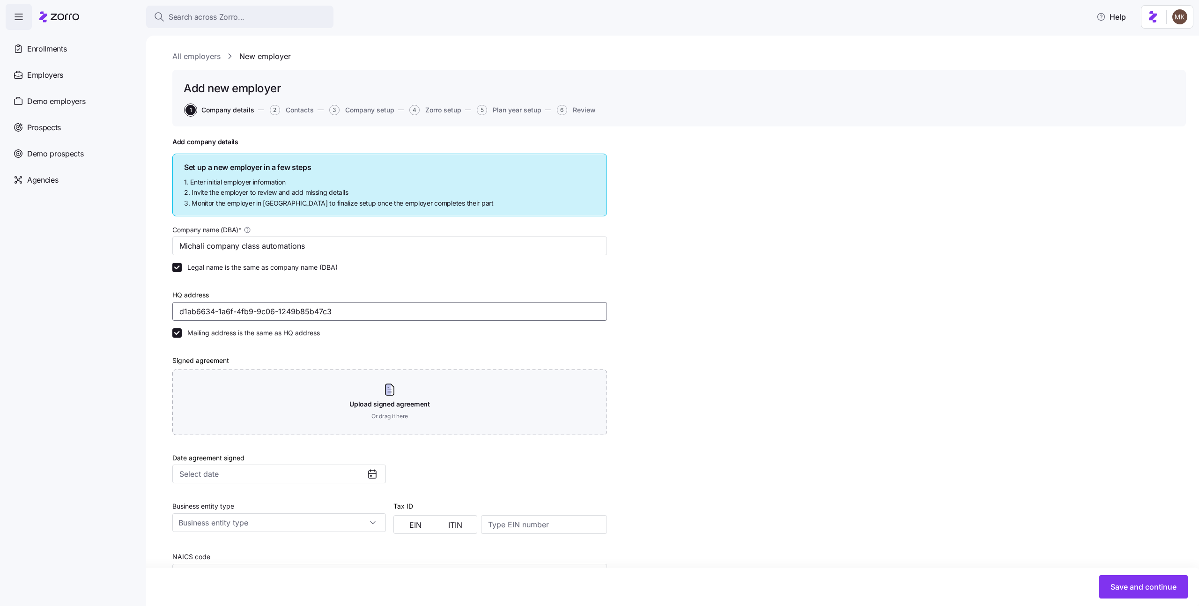
drag, startPoint x: 360, startPoint y: 310, endPoint x: 137, endPoint y: 307, distance: 222.6
click at [137, 307] on div "Search across Zorro... Help Enrollments Employers Demo employers Prospects Demo…" at bounding box center [599, 300] width 1199 height 601
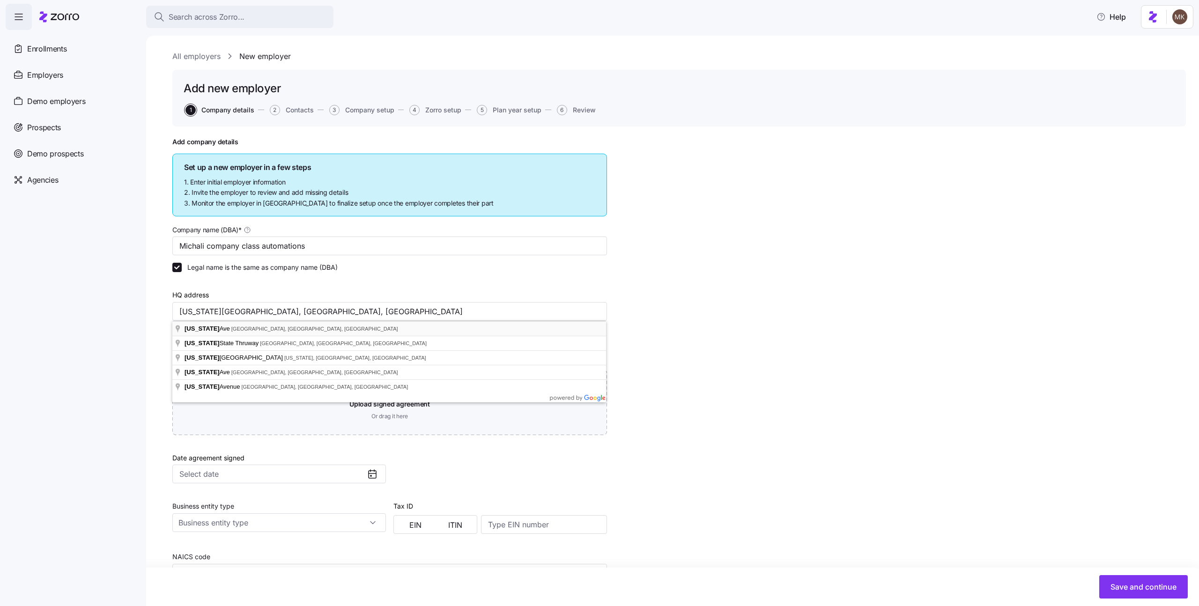
type input "[US_STATE][STREET_ADDRESS]"
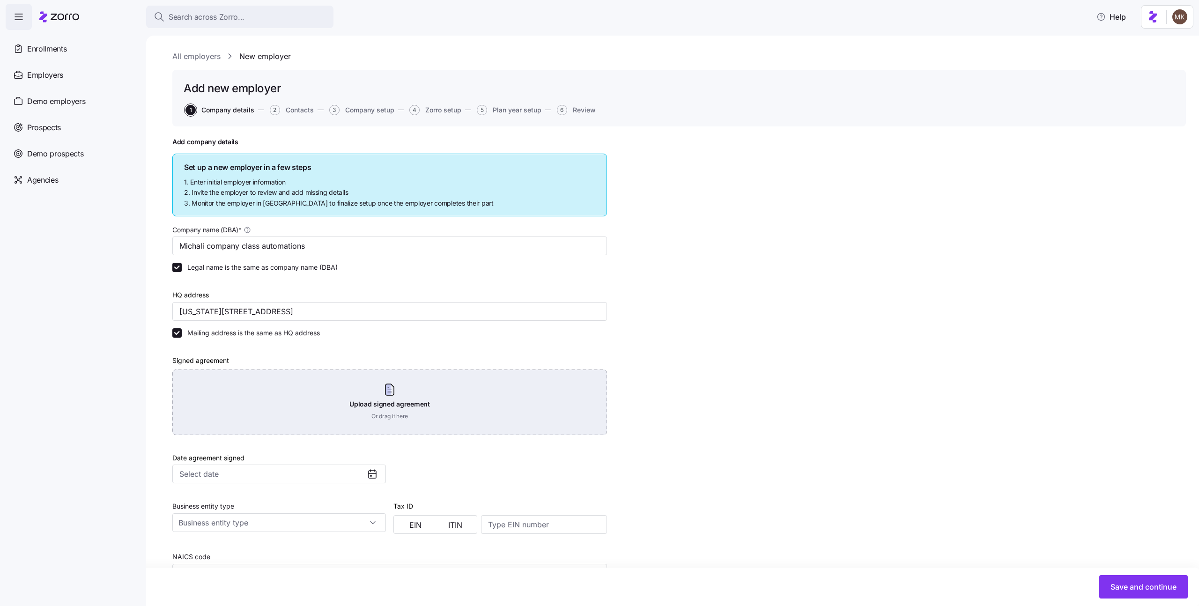
click at [289, 394] on div "Upload signed agreement Or drag it here" at bounding box center [389, 403] width 435 height 66
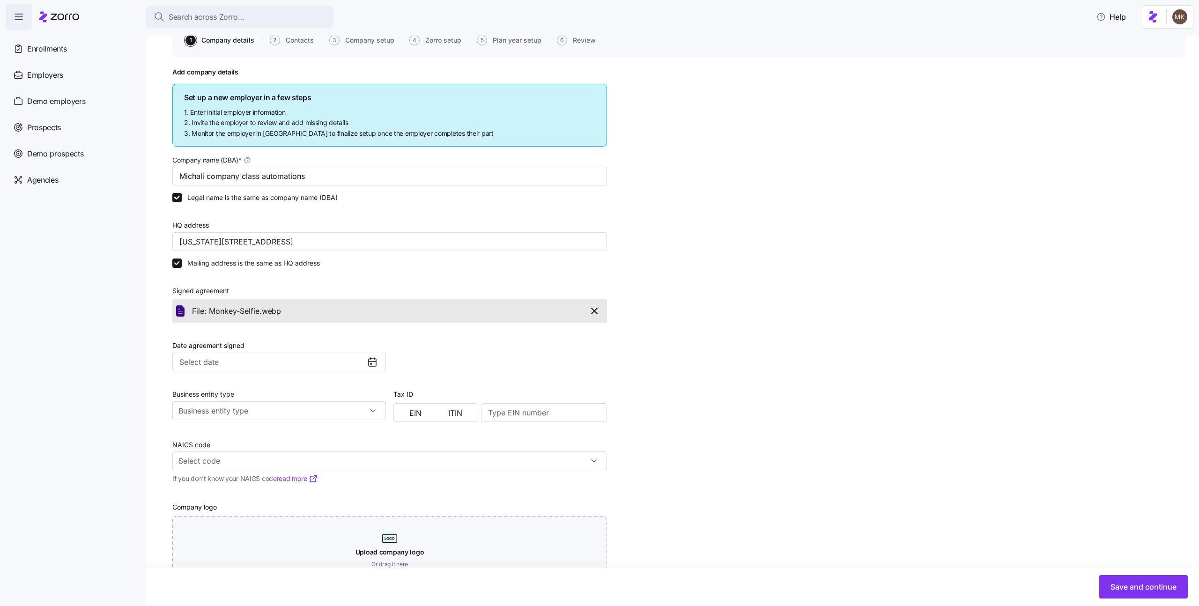
scroll to position [104, 0]
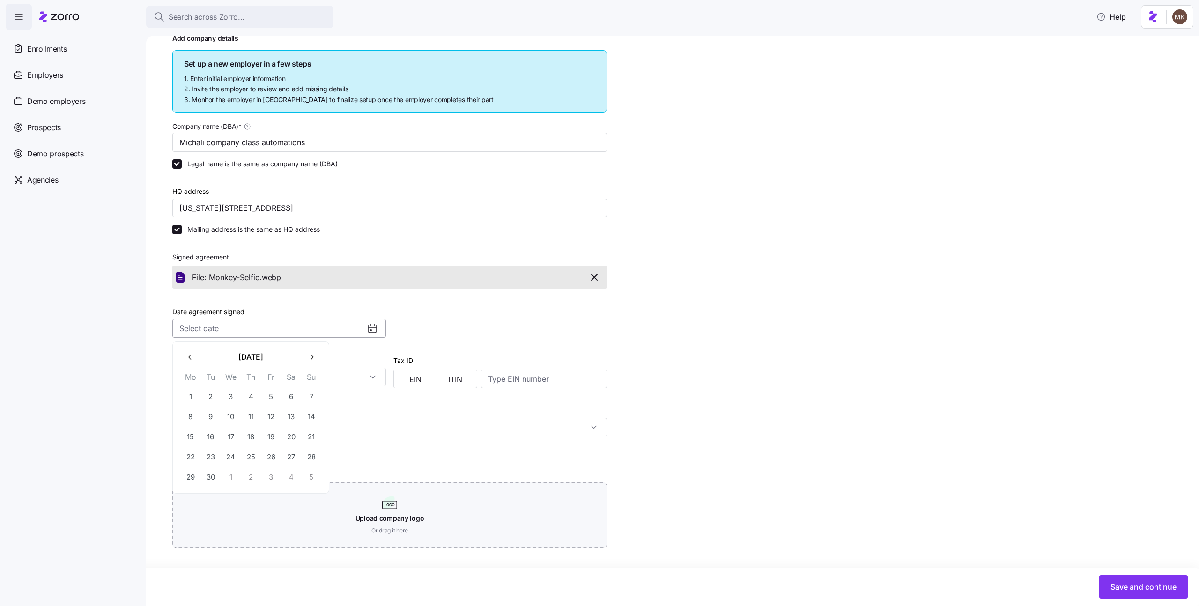
click at [276, 329] on input "Date agreement signed" at bounding box center [279, 328] width 214 height 19
click at [185, 389] on button "1" at bounding box center [191, 397] width 20 height 20
type input "[DATE]"
click at [321, 378] on input "Business entity type" at bounding box center [279, 377] width 214 height 19
click at [231, 435] on span "Non profit organization" at bounding box center [217, 438] width 71 height 10
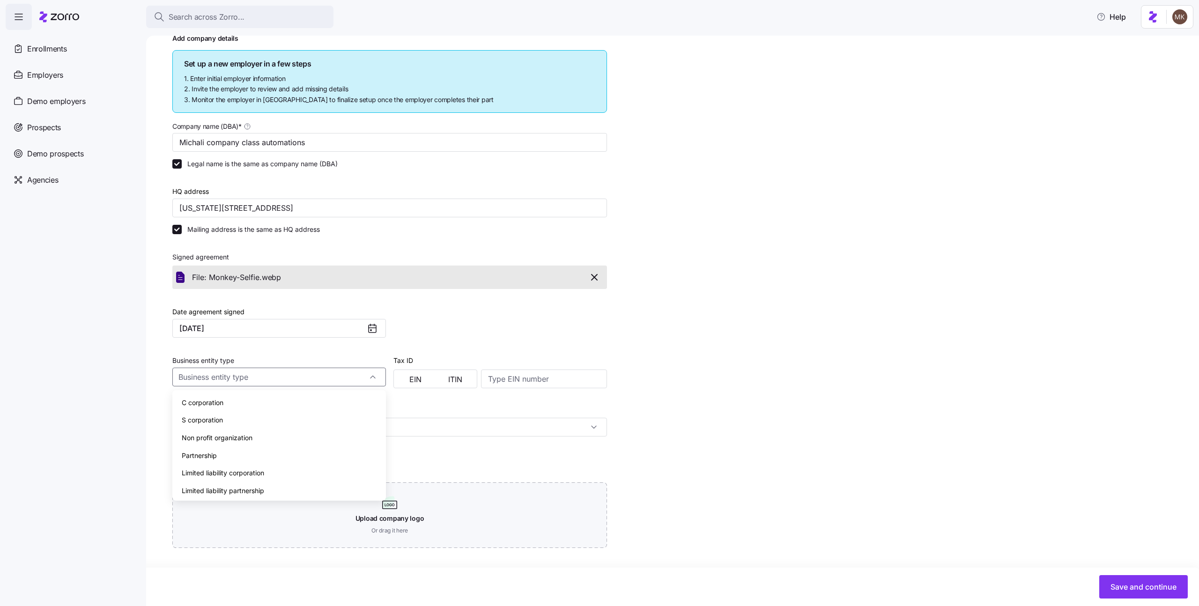
type input "Non profit organization"
click at [410, 377] on span "EIN" at bounding box center [416, 379] width 12 height 7
click at [507, 375] on input at bounding box center [544, 379] width 126 height 19
type input "777812345"
click at [495, 423] on input "NAICS code" at bounding box center [389, 427] width 435 height 19
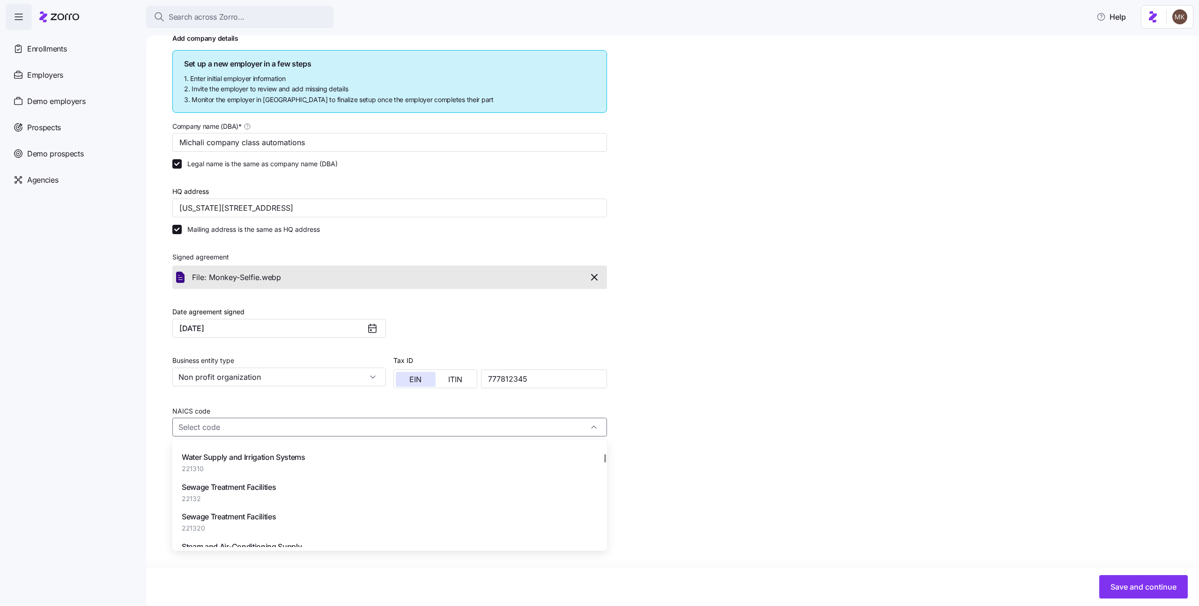
scroll to position [6208, 0]
click at [253, 514] on div "Utility System Construction 2371" at bounding box center [389, 528] width 427 height 30
type input "2371 - Utility System Construction"
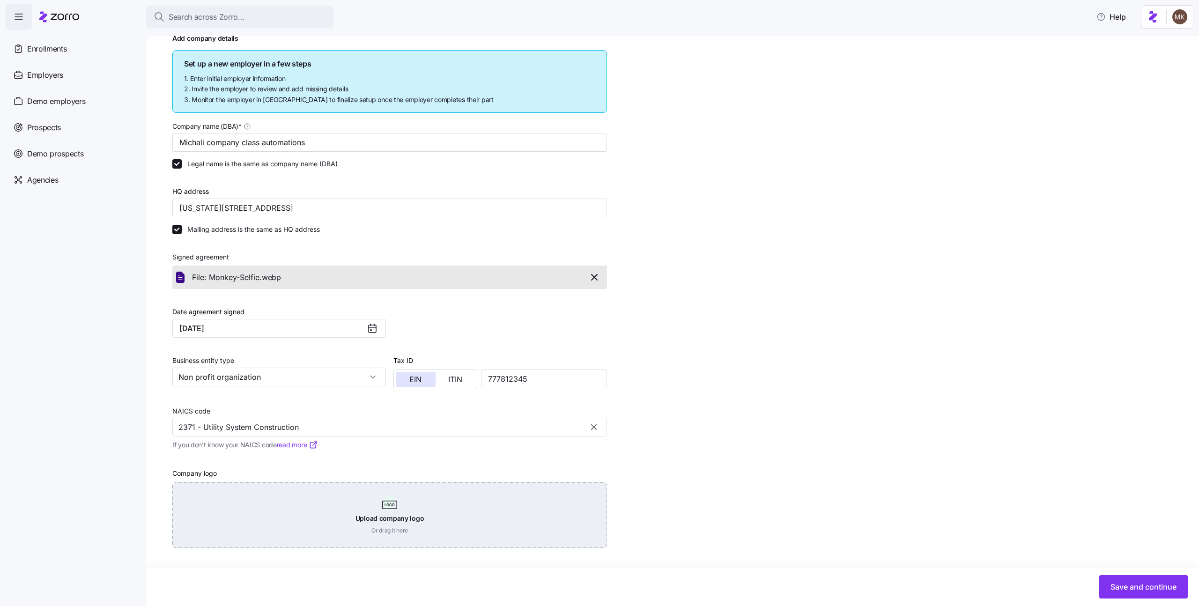
click at [215, 520] on div "Upload company logo Or drag it here" at bounding box center [389, 516] width 435 height 66
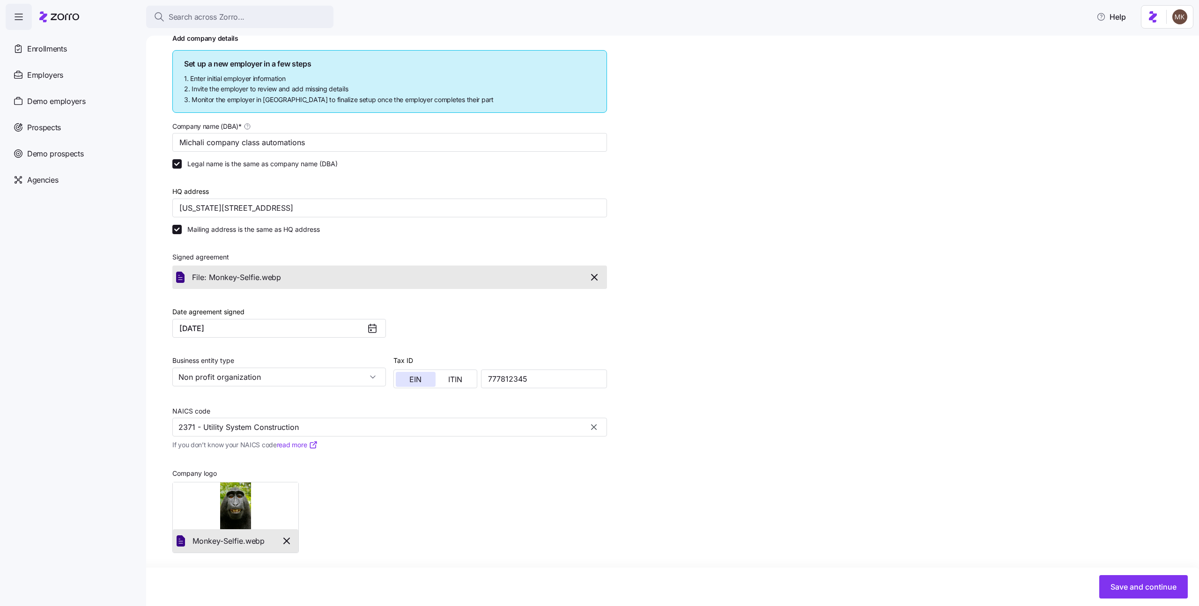
click at [594, 276] on icon "button" at bounding box center [594, 277] width 11 height 11
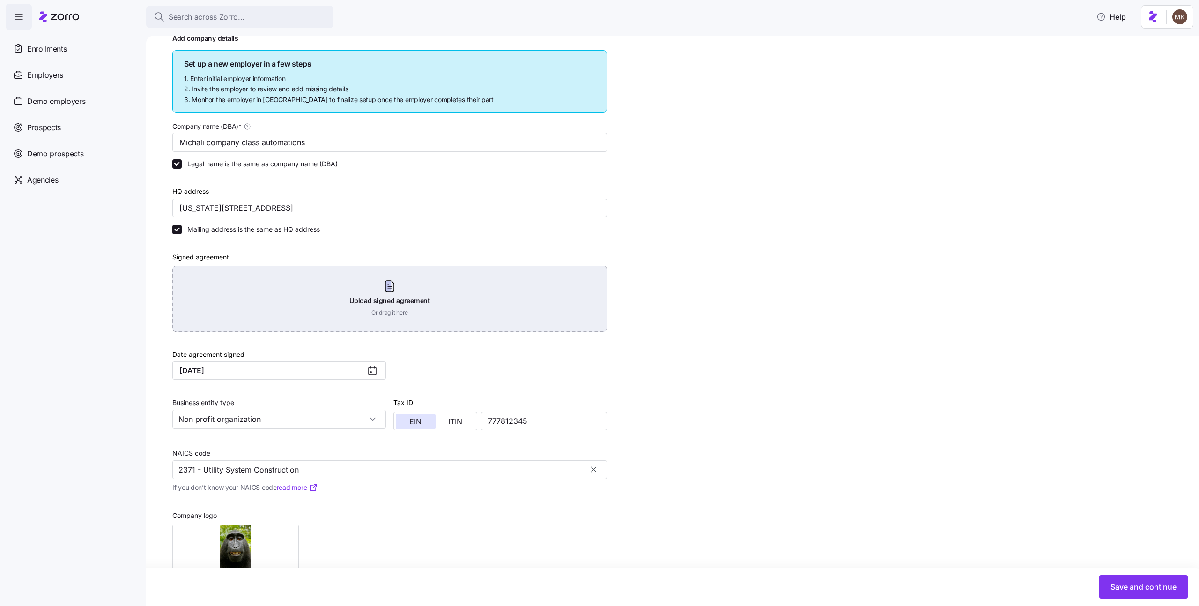
click at [427, 275] on div "Upload signed agreement Or drag it here" at bounding box center [389, 299] width 435 height 66
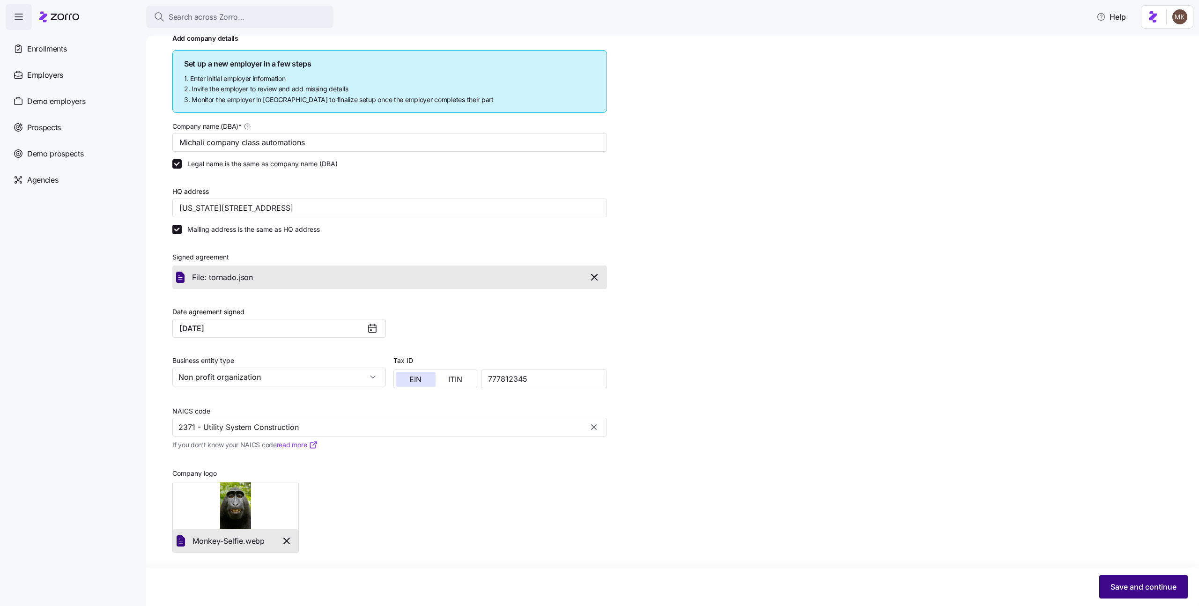
click at [1124, 585] on span "Save and continue" at bounding box center [1144, 586] width 66 height 11
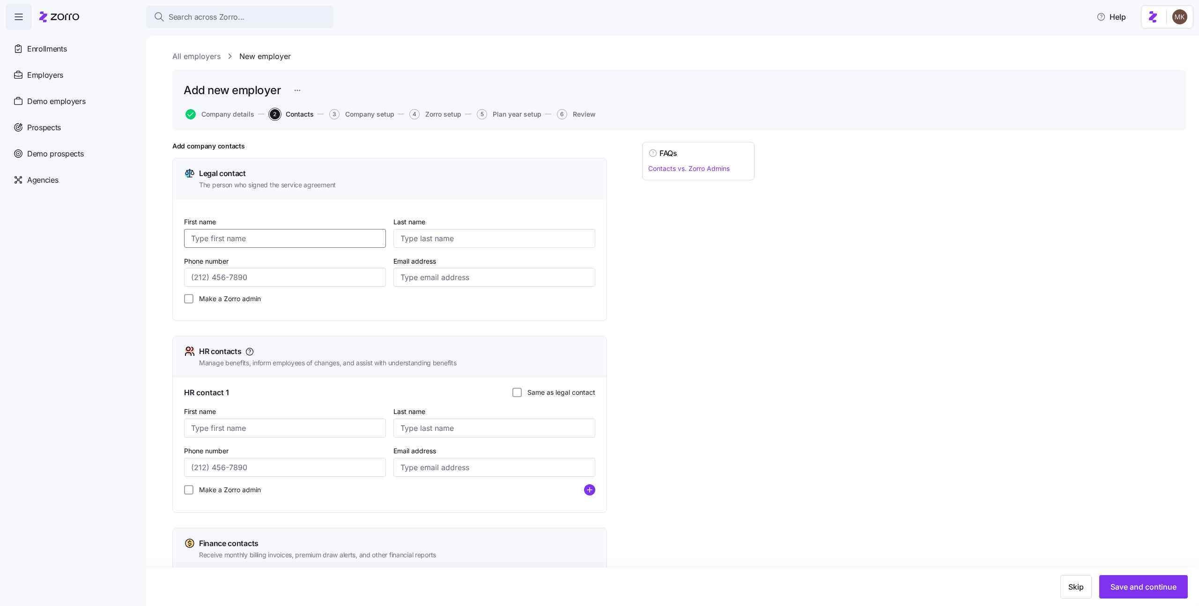
click at [278, 239] on input "First name" at bounding box center [285, 238] width 202 height 19
type input "ababa"
click at [437, 243] on input "Last name" at bounding box center [495, 238] width 202 height 19
type input "ababab"
click at [332, 266] on div "Phone number" at bounding box center [285, 271] width 202 height 32
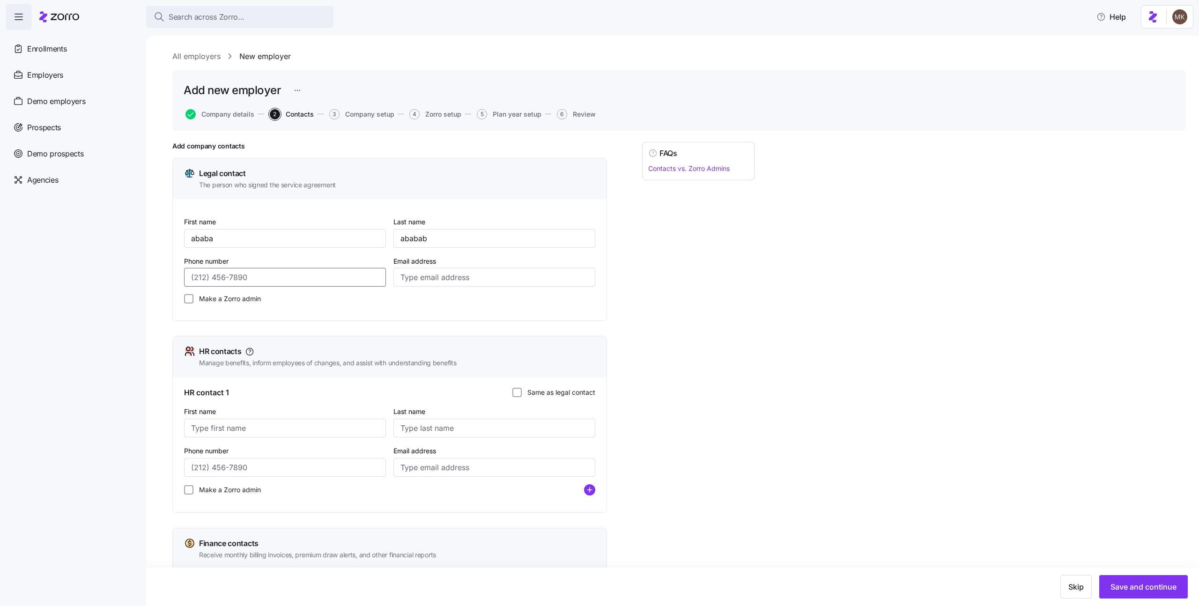
click at [332, 268] on input "Phone number" at bounding box center [285, 277] width 202 height 19
type input "[PHONE_NUMBER]"
click at [450, 273] on input "Email address" at bounding box center [495, 277] width 202 height 19
type input "[EMAIL_ADDRESS][DOMAIN_NAME]"
click at [666, 258] on div "FAQs Contacts vs. Zorro Admins" at bounding box center [698, 423] width 112 height 563
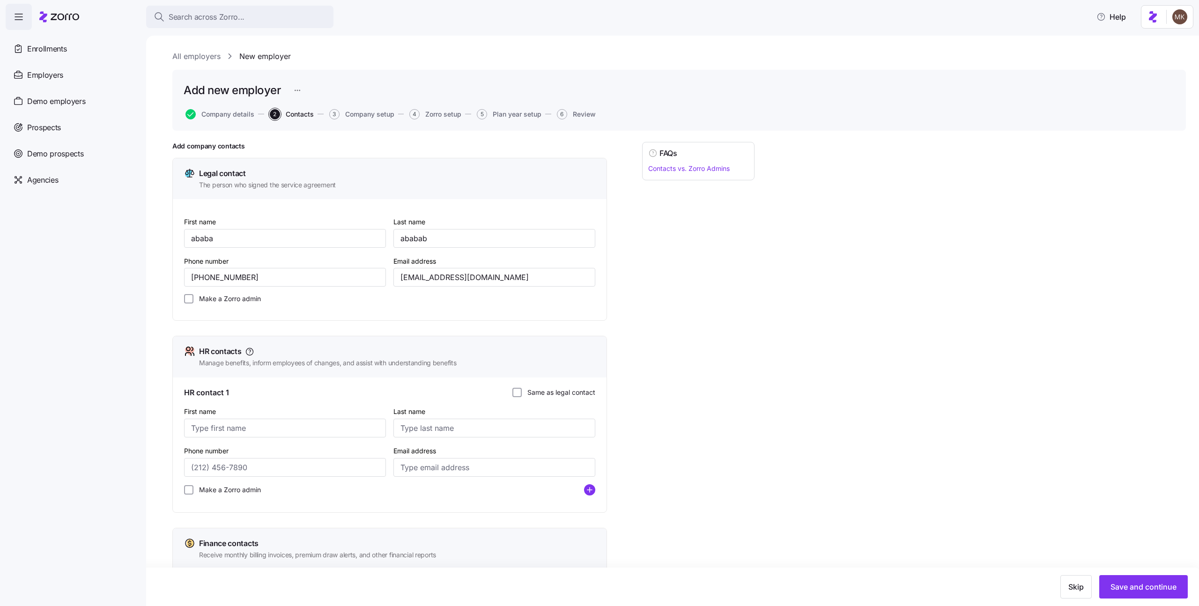
click at [562, 391] on label "Same as legal contact" at bounding box center [559, 392] width 74 height 9
click at [522, 391] on input "Same as legal contact" at bounding box center [517, 392] width 9 height 9
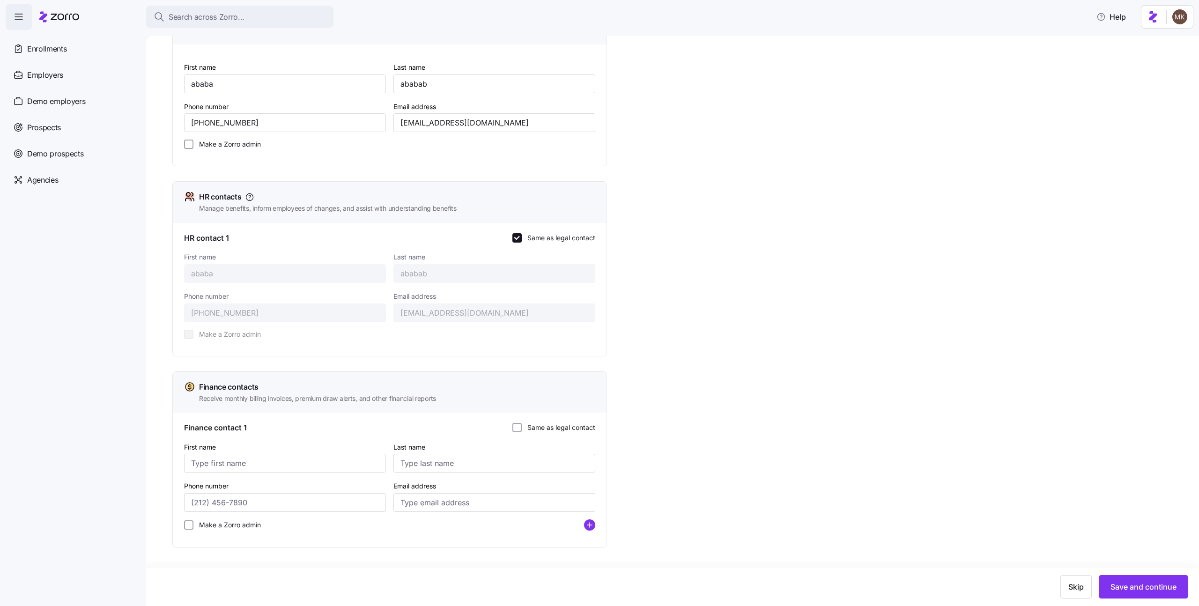
click at [575, 422] on div "Finance contact 1 Same as legal contact" at bounding box center [389, 428] width 411 height 12
click at [575, 425] on label "Same as legal contact" at bounding box center [559, 427] width 74 height 9
click at [522, 425] on input "Same as legal contact" at bounding box center [517, 427] width 9 height 9
click at [1131, 579] on button "Save and continue" at bounding box center [1144, 586] width 89 height 23
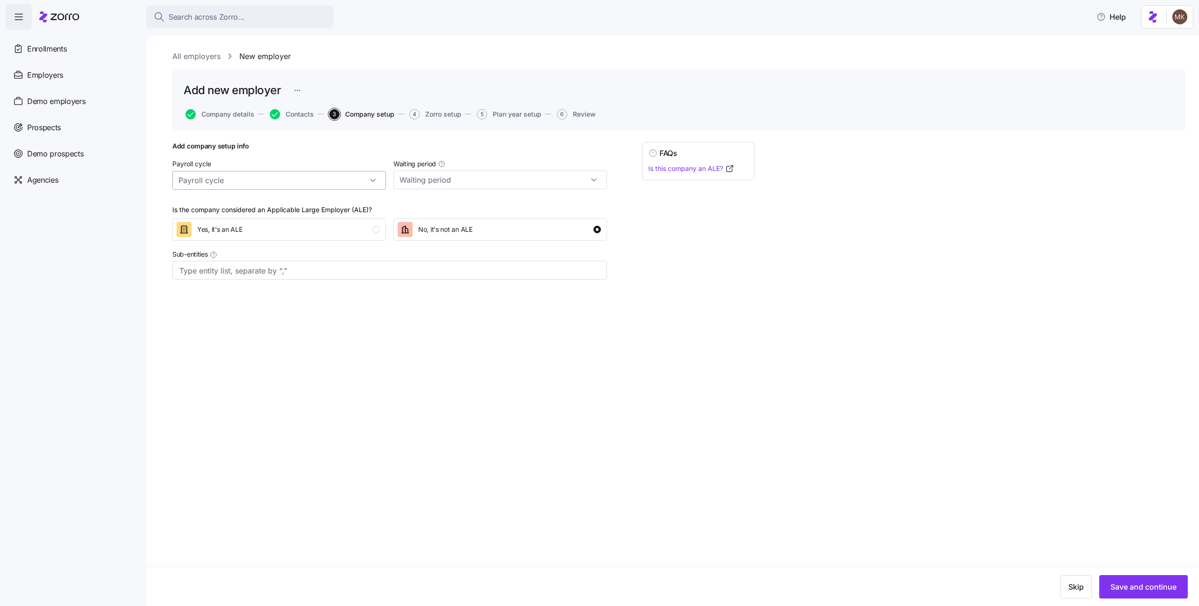
click at [323, 186] on input "Payroll cycle" at bounding box center [279, 180] width 214 height 19
click at [293, 252] on div "Monthly (12 cycles)" at bounding box center [279, 259] width 206 height 18
type input "Monthly (12 cycles)"
click at [452, 175] on input "Waiting period" at bounding box center [501, 180] width 214 height 19
click at [442, 205] on span "No waiting period" at bounding box center [430, 206] width 54 height 10
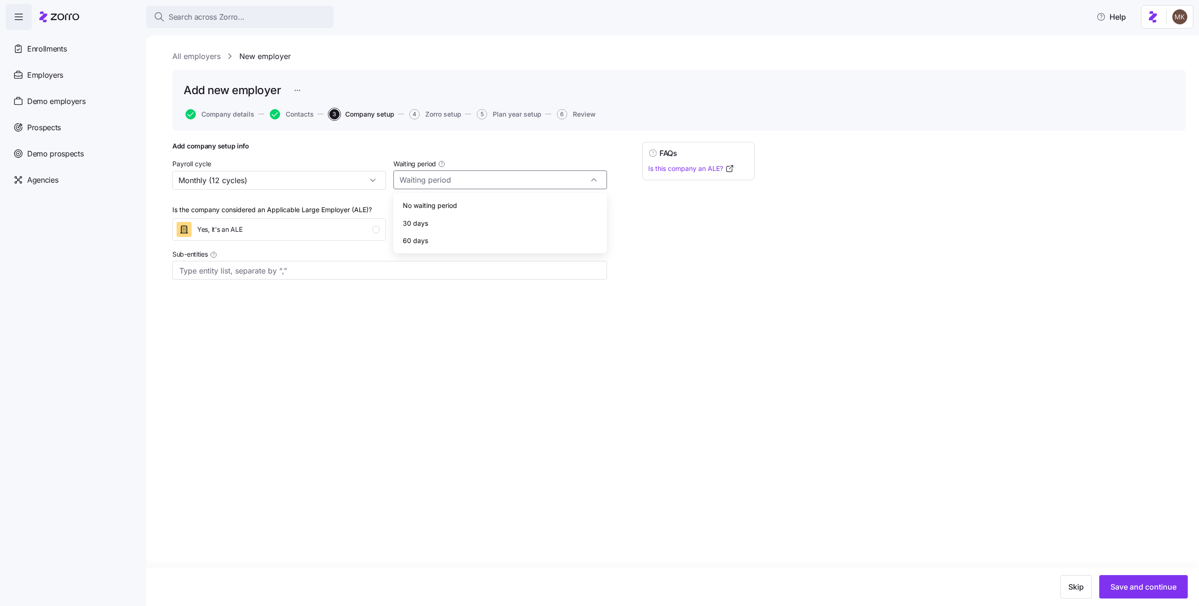
type input "No waiting period"
click at [1161, 588] on span "Save and continue" at bounding box center [1144, 586] width 66 height 11
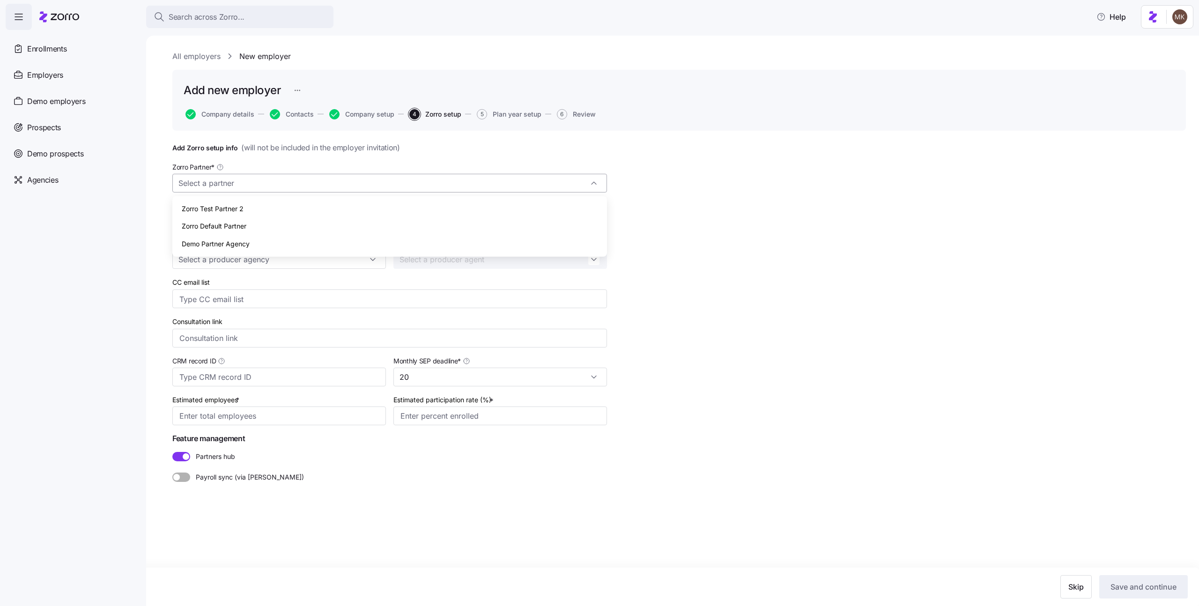
click at [576, 177] on input "Zorro Partner *" at bounding box center [389, 183] width 435 height 19
click at [447, 234] on div "Zorro Default Partner" at bounding box center [389, 226] width 427 height 18
click at [290, 224] on input "Enrollment team(s) *" at bounding box center [374, 221] width 390 height 12
click at [183, 264] on icon at bounding box center [184, 261] width 11 height 11
click at [164, 273] on div "All employers New employer Add new employer Company details Contacts Company se…" at bounding box center [672, 321] width 1053 height 571
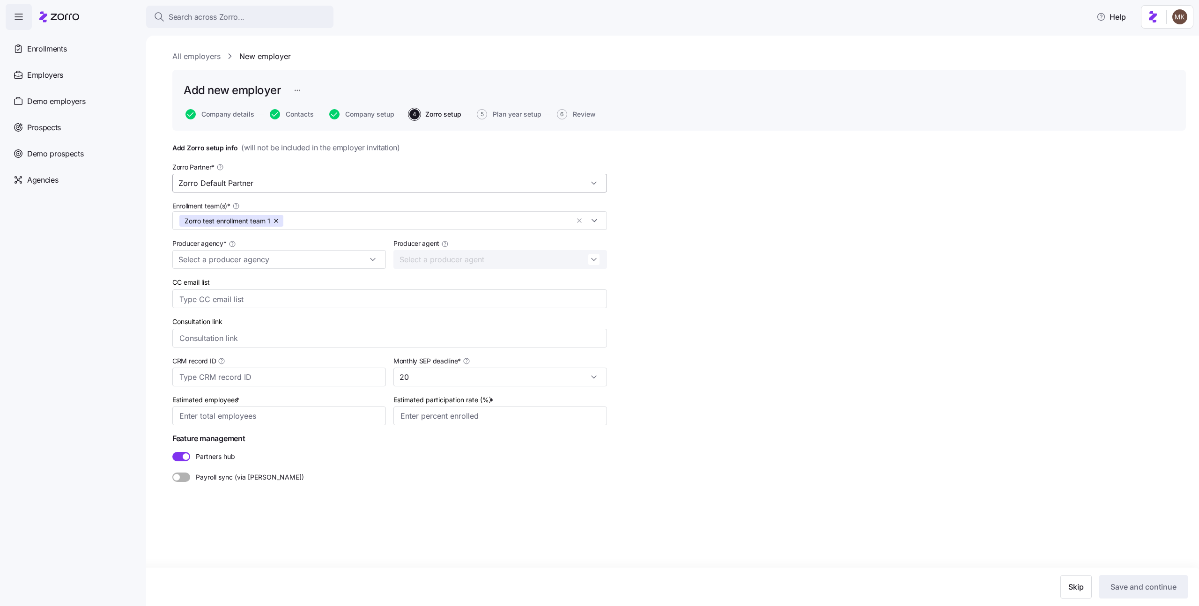
click at [258, 185] on input "Zorro Default Partner" at bounding box center [389, 183] width 435 height 19
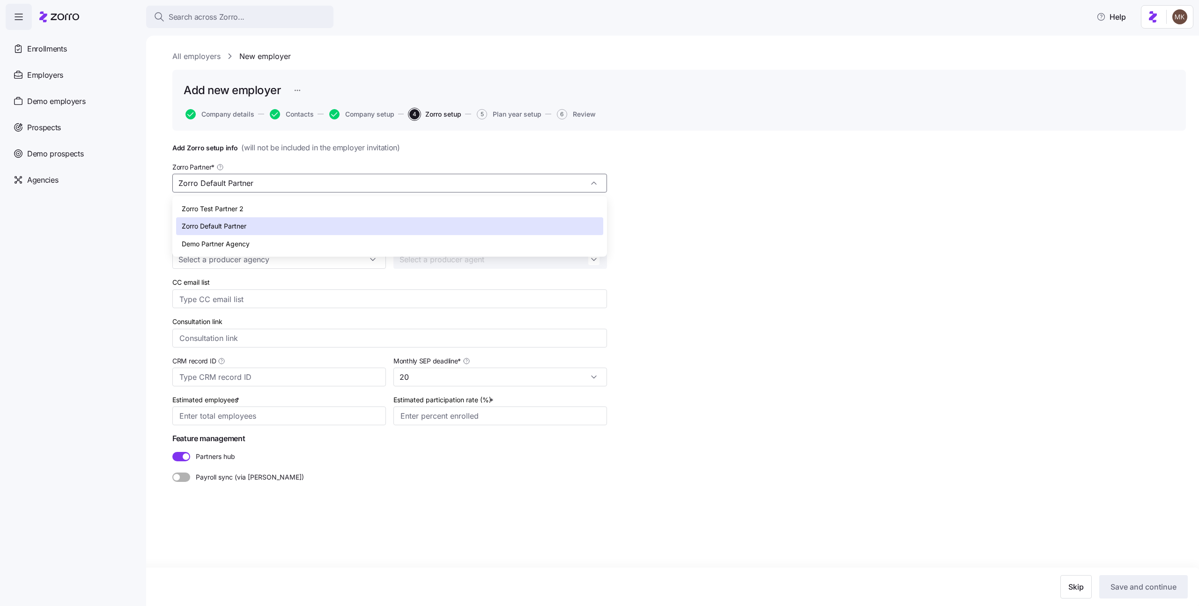
click at [252, 212] on div "Zorro Test Partner 2" at bounding box center [389, 209] width 427 height 18
type input "Zorro Test Partner 2"
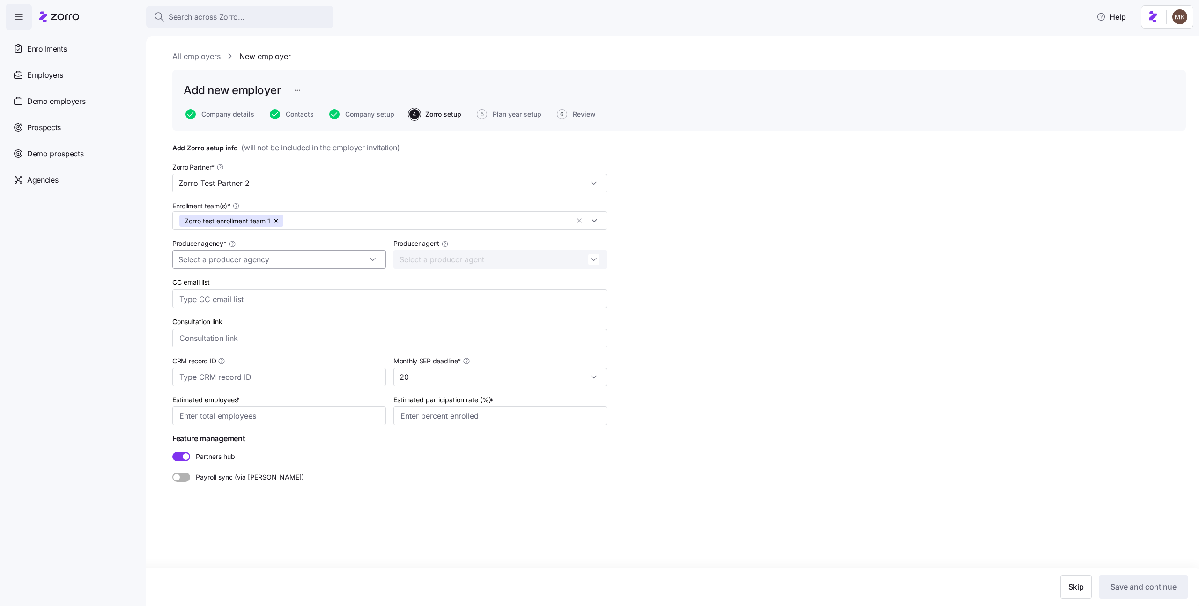
click at [214, 255] on input "Producer agency *" at bounding box center [279, 259] width 214 height 19
click at [238, 359] on span "Zorro Test Partner 2" at bounding box center [213, 356] width 62 height 10
type input "Zorro Test Partner 2"
drag, startPoint x: 298, startPoint y: 415, endPoint x: 323, endPoint y: 409, distance: 26.5
click at [298, 415] on input "Estimated employees *" at bounding box center [279, 416] width 214 height 19
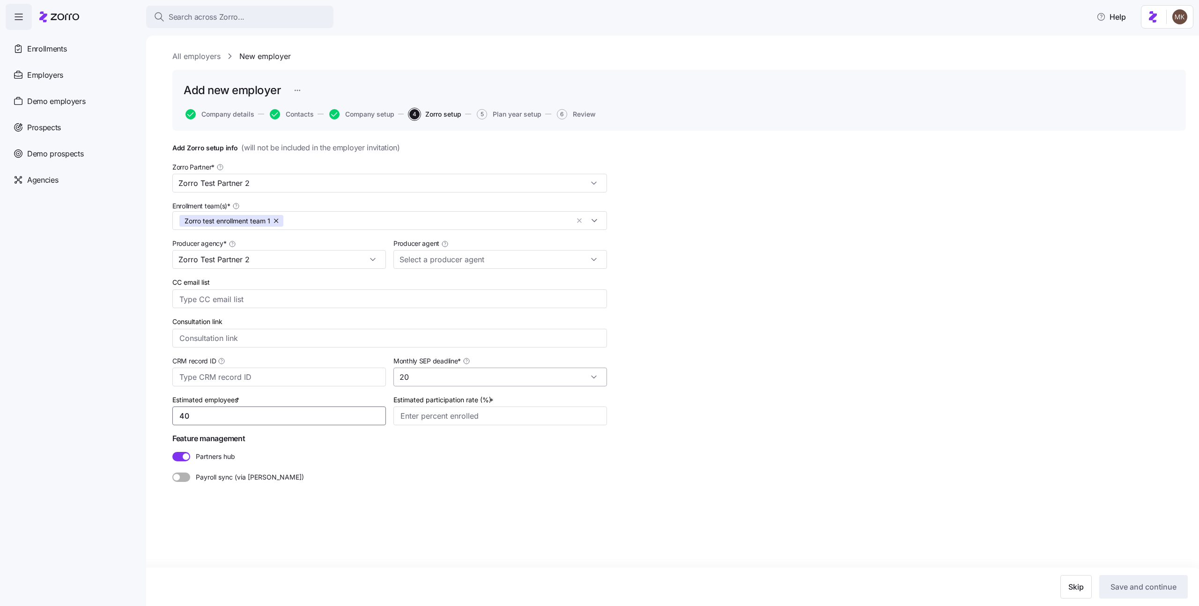
type input "40"
type input "70%"
click at [1116, 589] on span "Save and continue" at bounding box center [1144, 586] width 66 height 11
type input "4"
type input "7%"
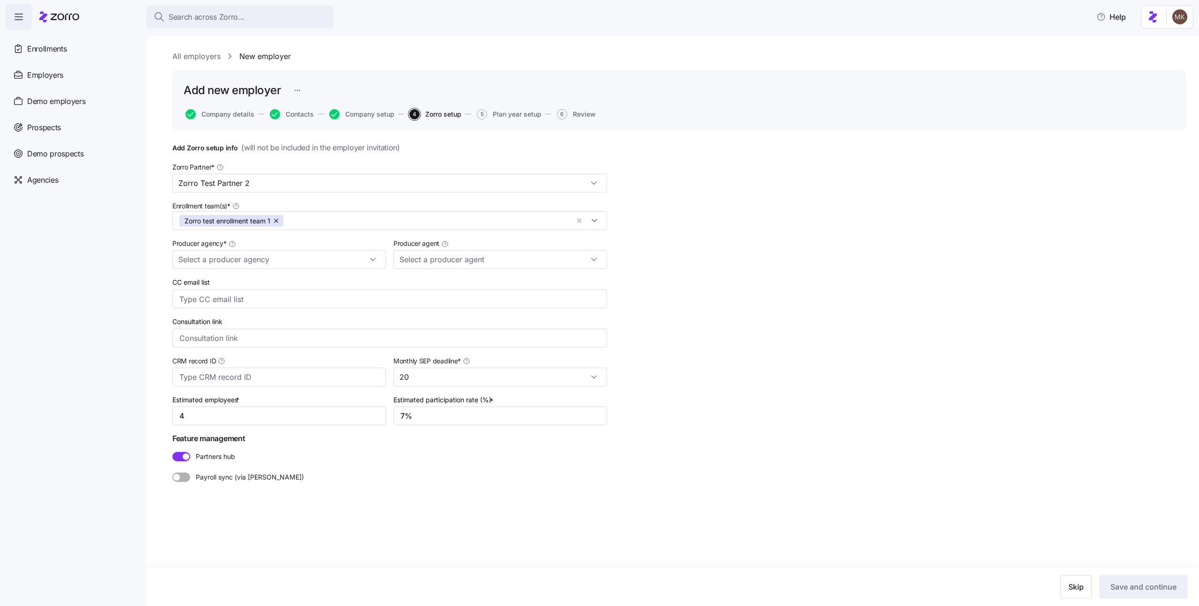
type input "40"
type input "70%"
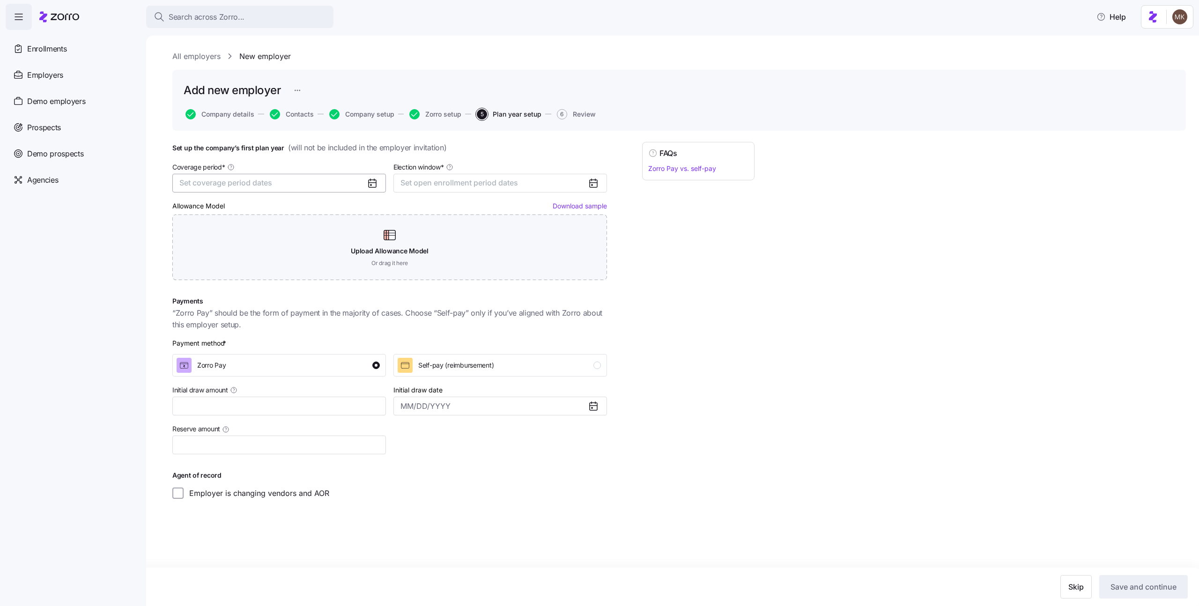
click at [261, 179] on span "Set coverage period dates" at bounding box center [225, 182] width 93 height 9
click at [205, 276] on button "[DATE]" at bounding box center [204, 276] width 47 height 20
click at [304, 304] on button "Dec" at bounding box center [298, 296] width 47 height 20
click at [462, 181] on span "Set open enrollment period dates" at bounding box center [460, 182] width 118 height 9
click at [412, 246] on button "1" at bounding box center [412, 252] width 20 height 20
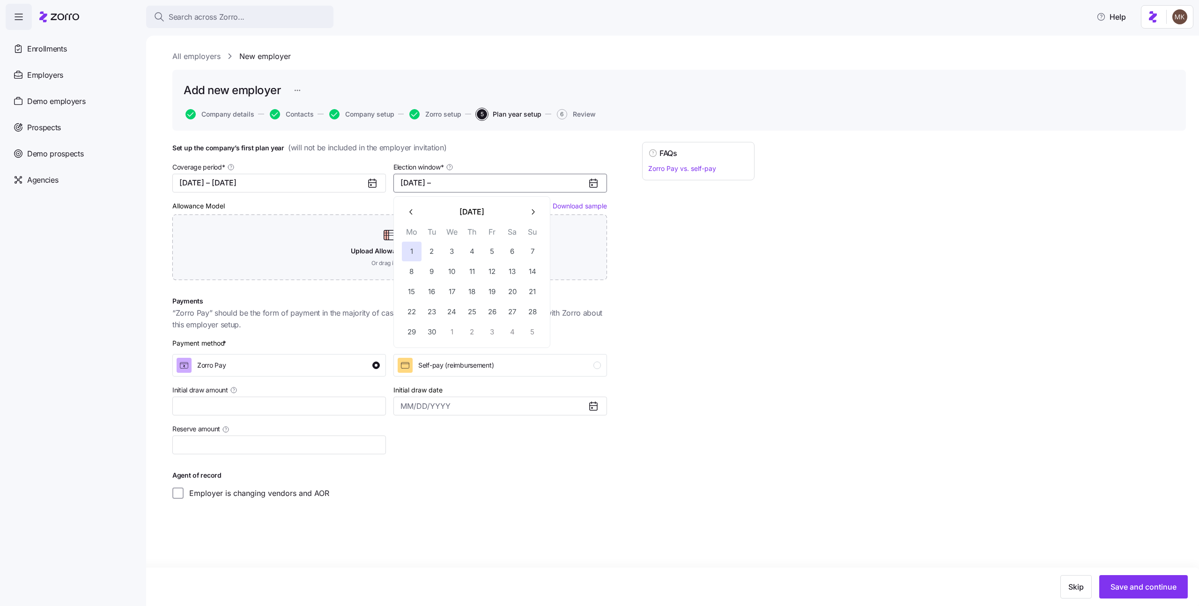
click at [537, 210] on icon "button" at bounding box center [533, 212] width 9 height 9
click at [529, 245] on button "5" at bounding box center [533, 252] width 20 height 20
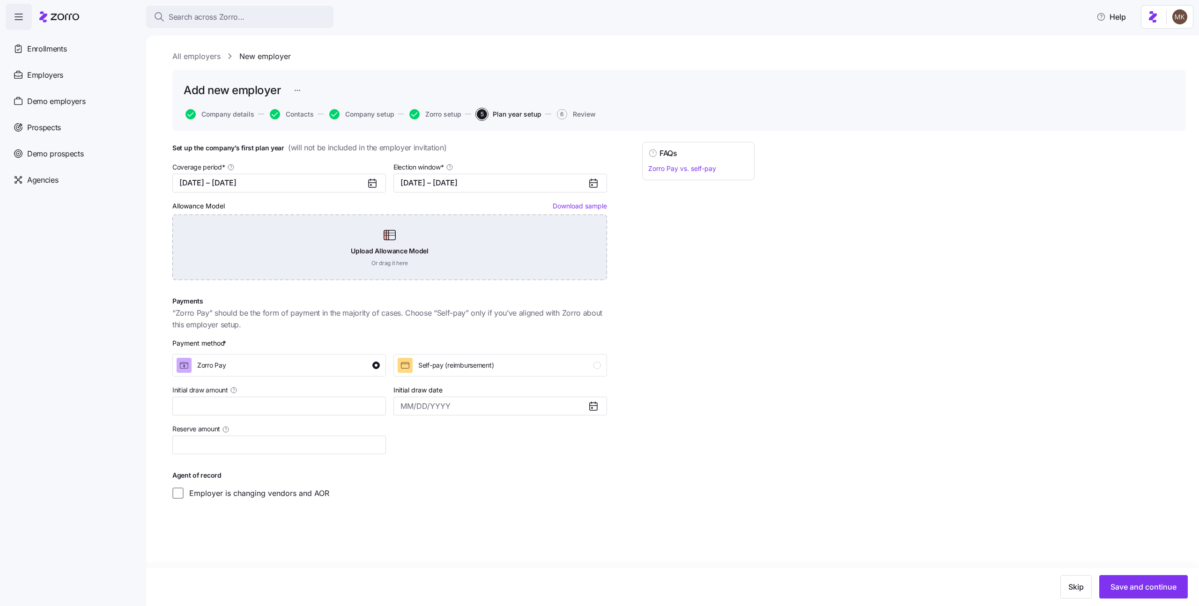
click at [375, 252] on div "Upload Allowance Model Or drag it here" at bounding box center [389, 248] width 435 height 66
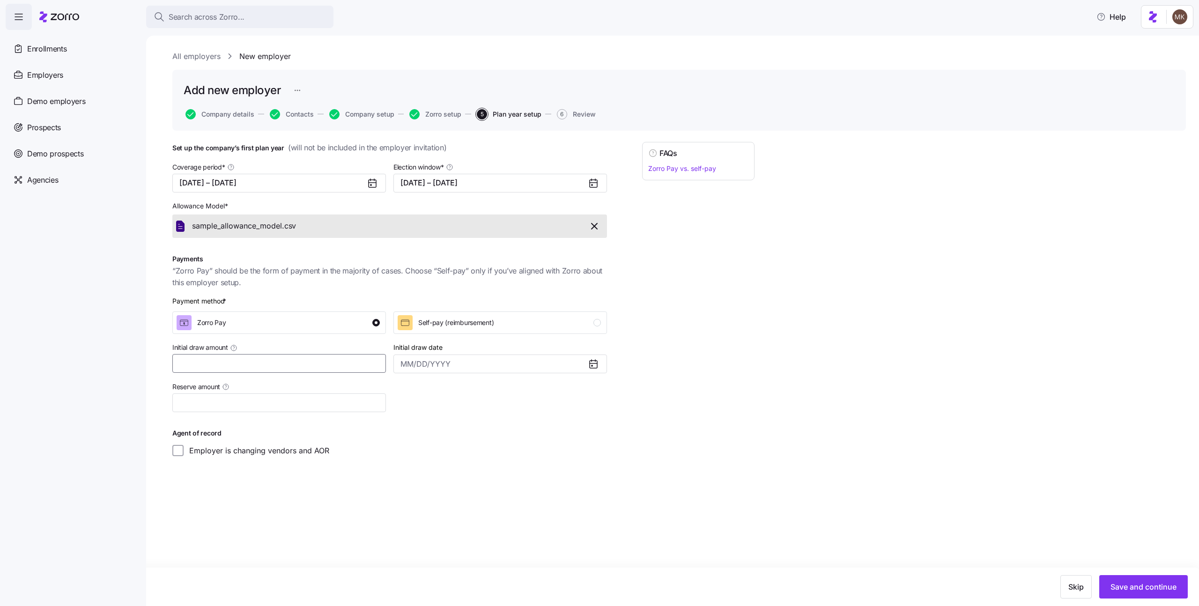
click at [327, 362] on input "Initial draw amount" at bounding box center [279, 363] width 214 height 19
type input "$1,231"
click at [1118, 587] on span "Save and continue" at bounding box center [1144, 586] width 66 height 11
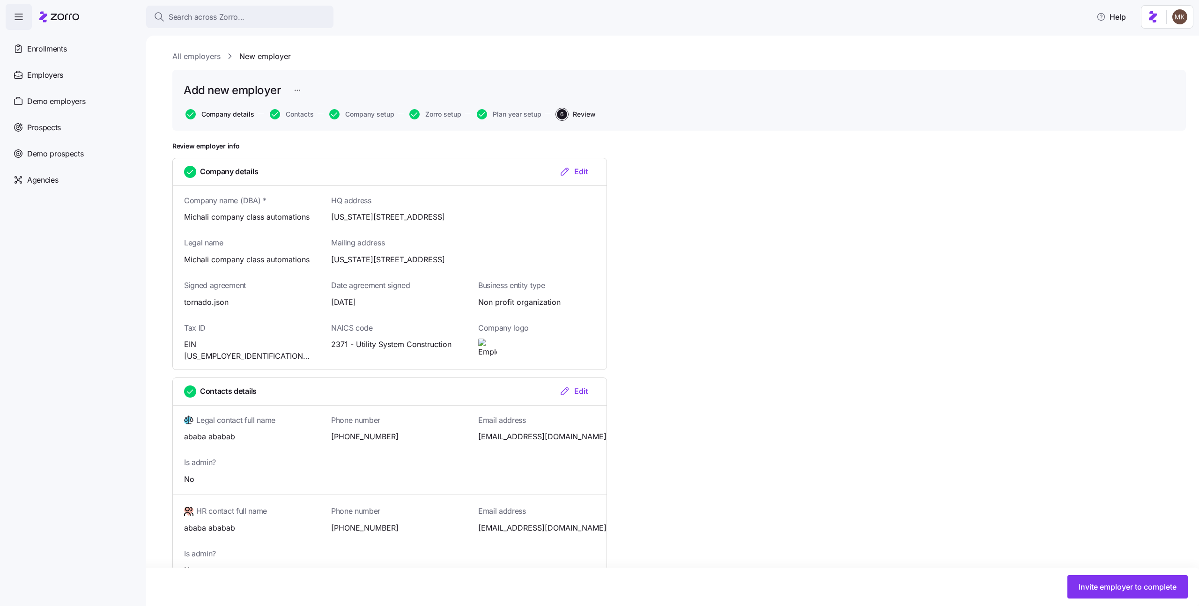
click at [214, 116] on span "Company details" at bounding box center [227, 114] width 53 height 7
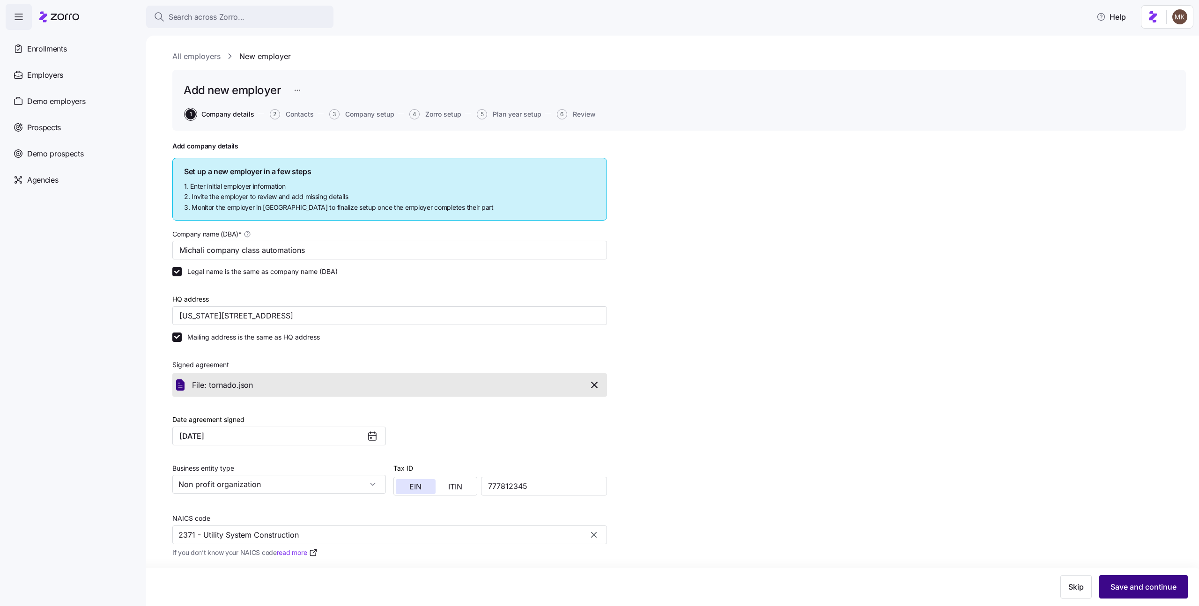
click at [1152, 579] on button "Save and continue" at bounding box center [1144, 586] width 89 height 23
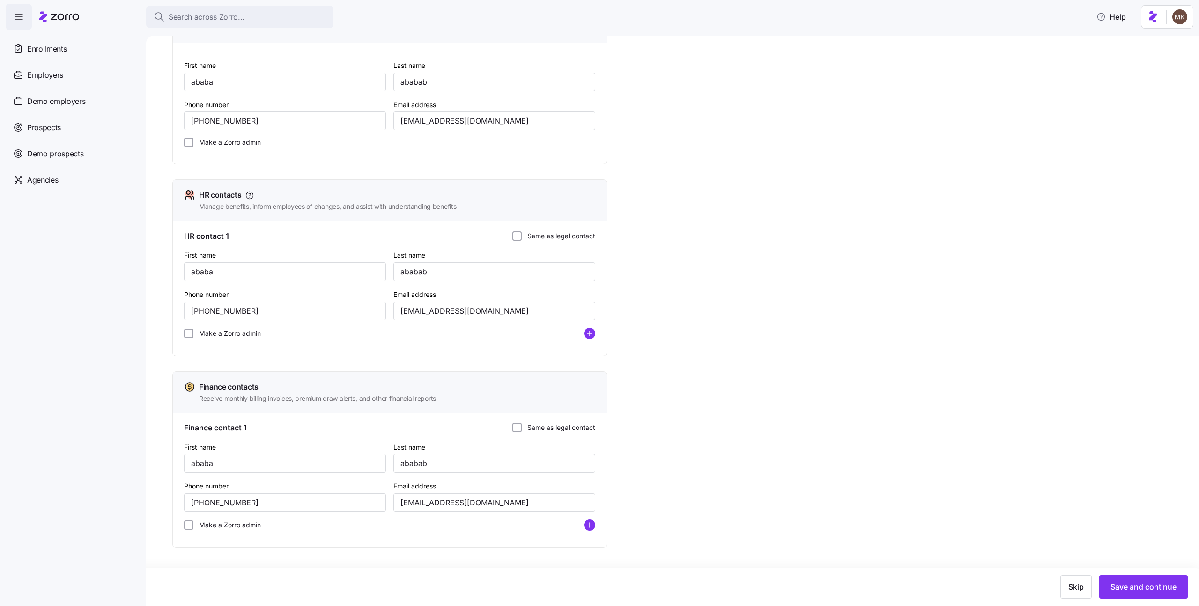
click at [522, 239] on label "Same as legal contact" at bounding box center [559, 235] width 74 height 9
click at [522, 239] on input "Same as legal contact" at bounding box center [517, 235] width 9 height 9
click at [568, 428] on label "Same as legal contact" at bounding box center [559, 427] width 74 height 9
click at [522, 428] on input "Same as legal contact" at bounding box center [517, 427] width 9 height 9
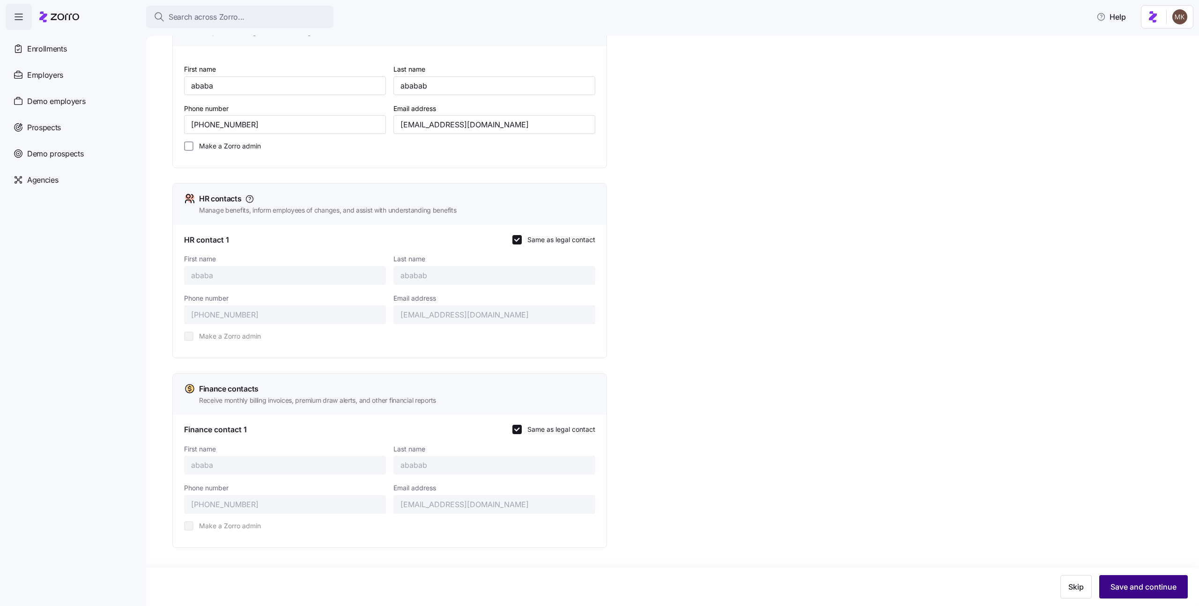
click at [1134, 584] on span "Save and continue" at bounding box center [1144, 586] width 66 height 11
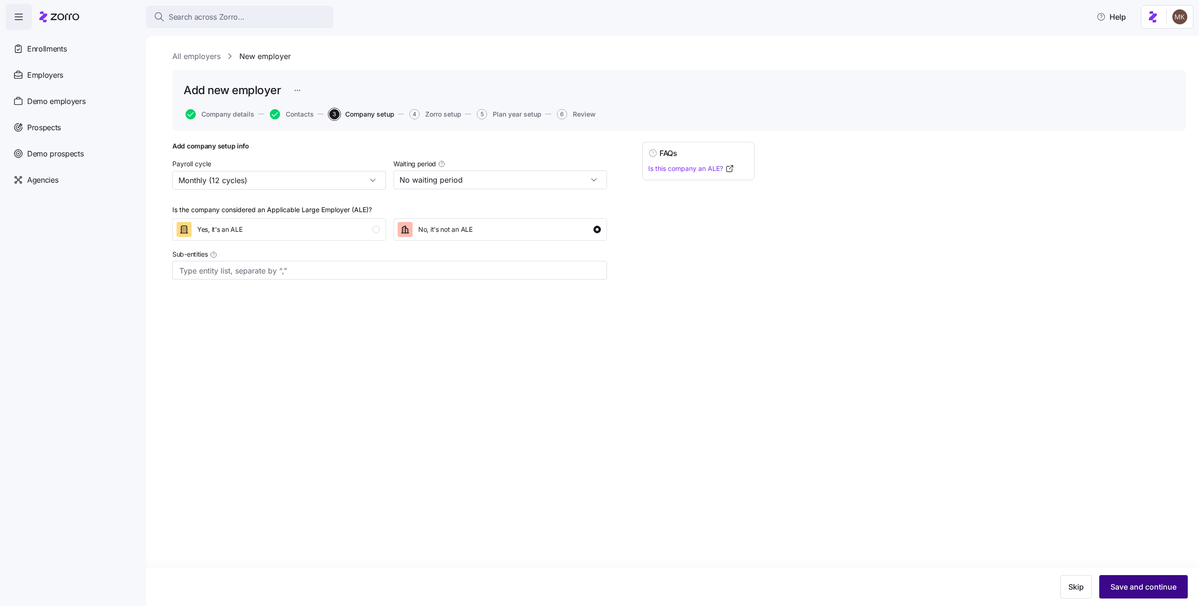
click at [1170, 583] on span "Save and continue" at bounding box center [1144, 586] width 66 height 11
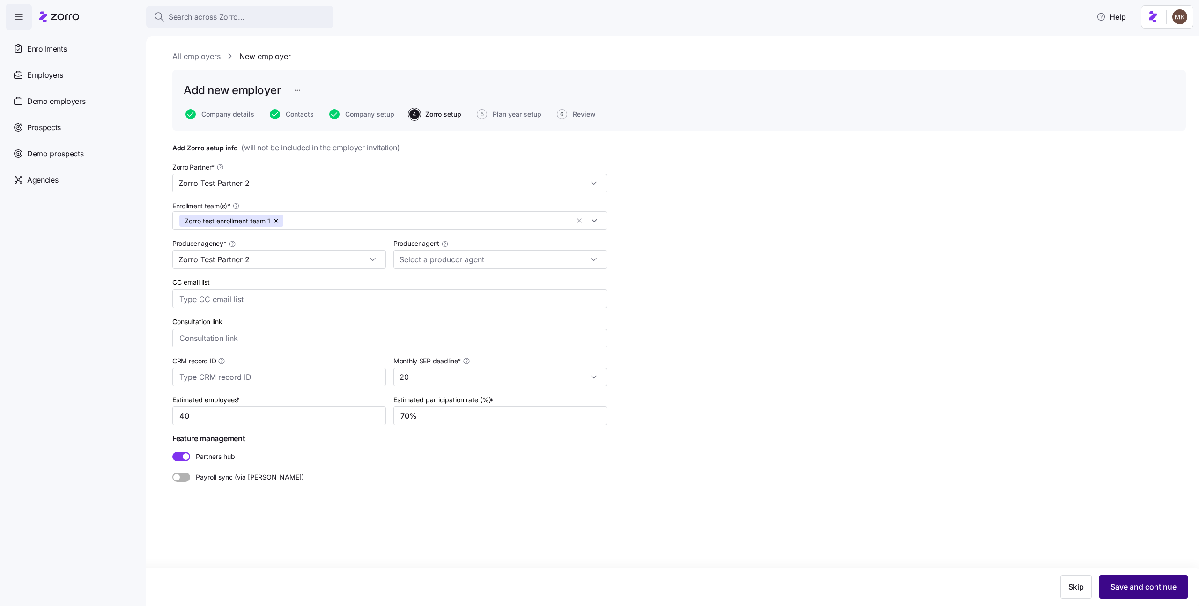
click at [1121, 582] on span "Save and continue" at bounding box center [1144, 586] width 66 height 11
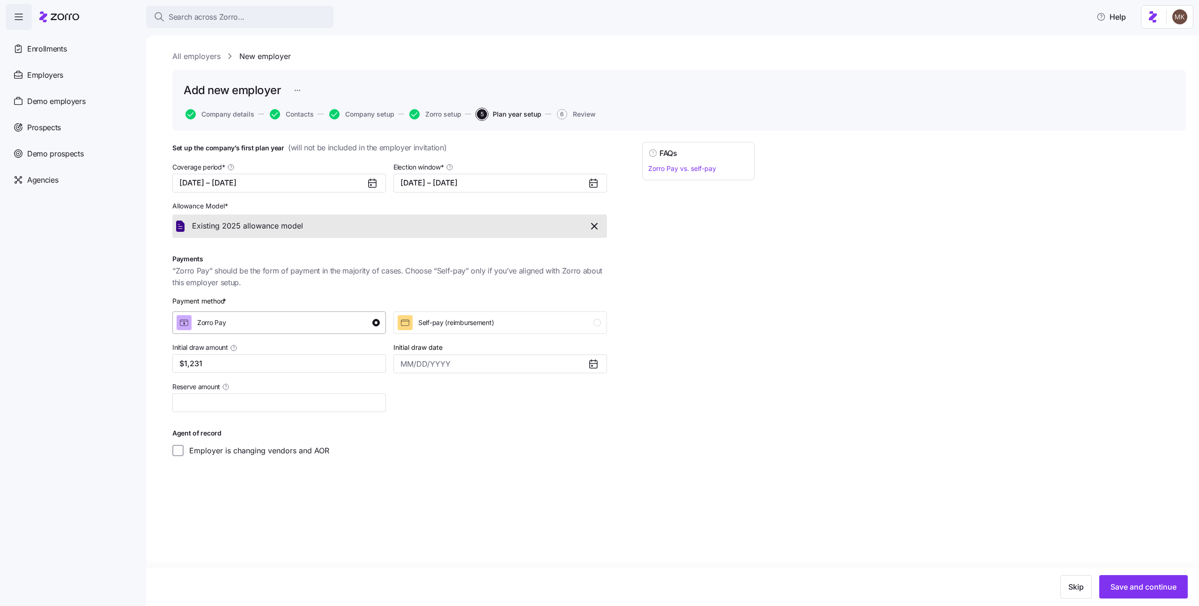
click at [338, 321] on div "Zorro Pay" at bounding box center [278, 322] width 203 height 15
click at [1140, 591] on span "Save and continue" at bounding box center [1144, 586] width 66 height 11
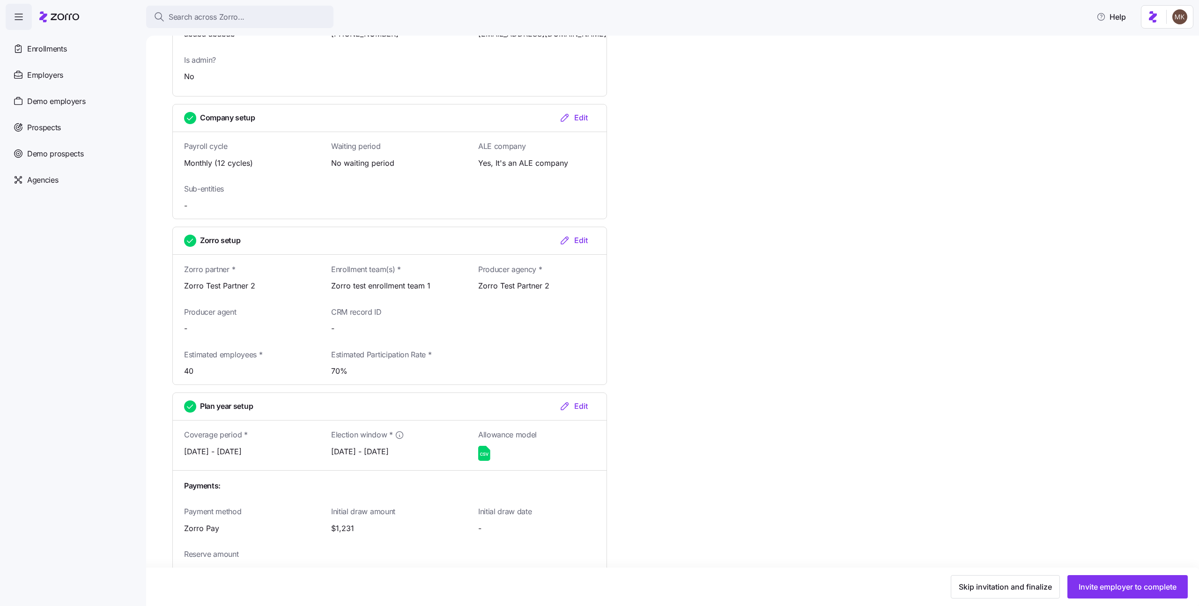
scroll to position [691, 0]
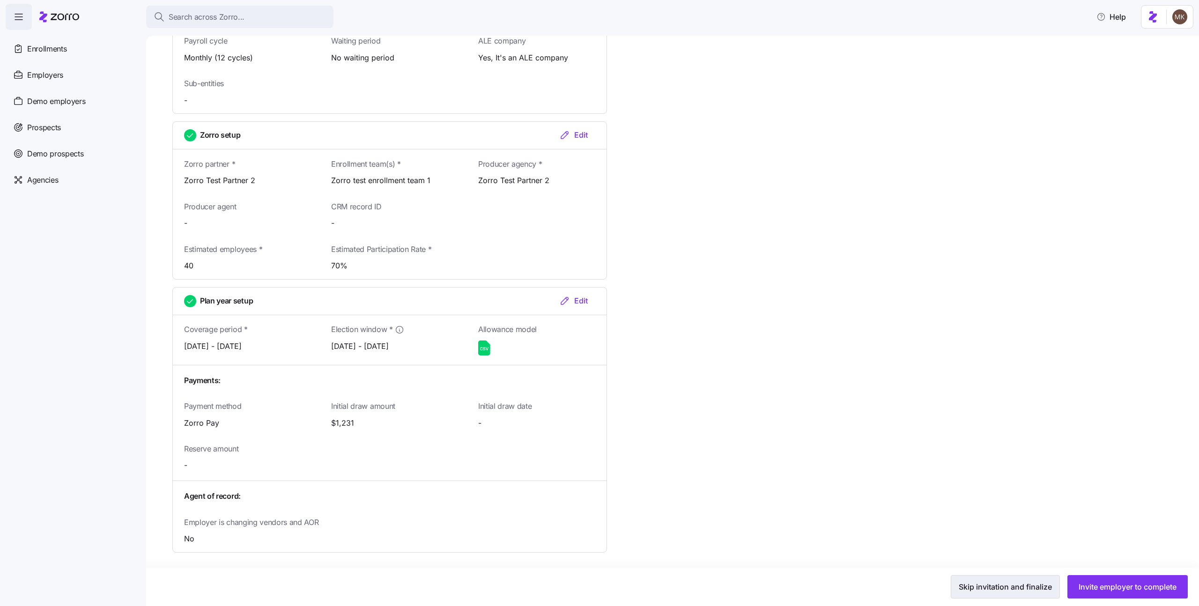
click at [1032, 589] on span "Skip invitation and finalize" at bounding box center [1005, 586] width 93 height 11
click at [1117, 593] on button "Activate account" at bounding box center [1147, 586] width 82 height 23
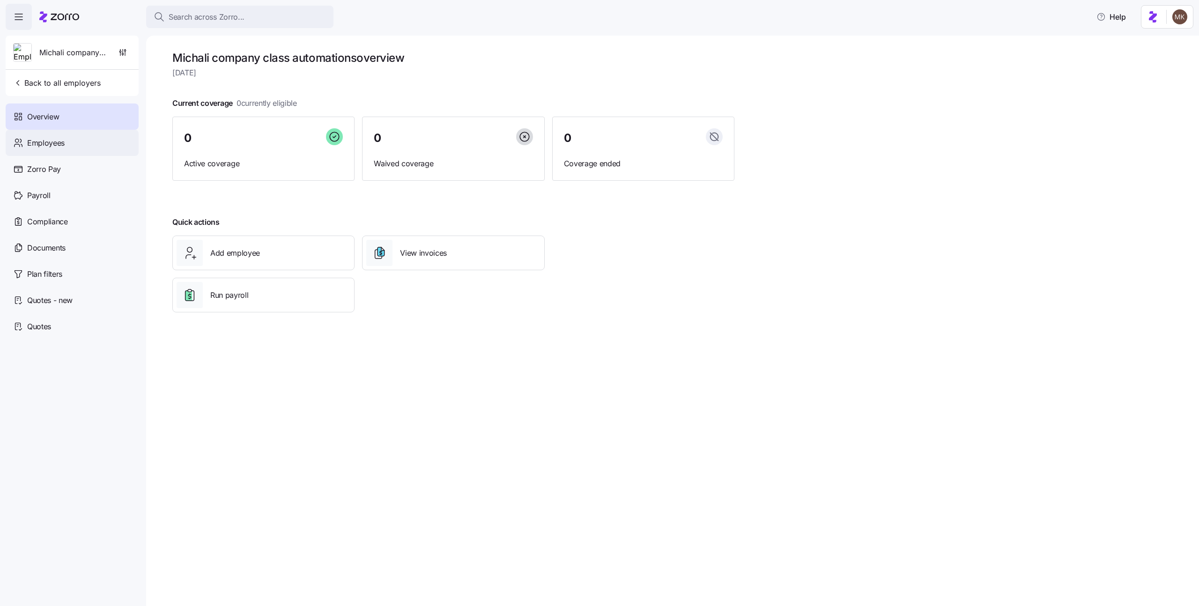
click at [79, 141] on div "Employees" at bounding box center [72, 143] width 133 height 26
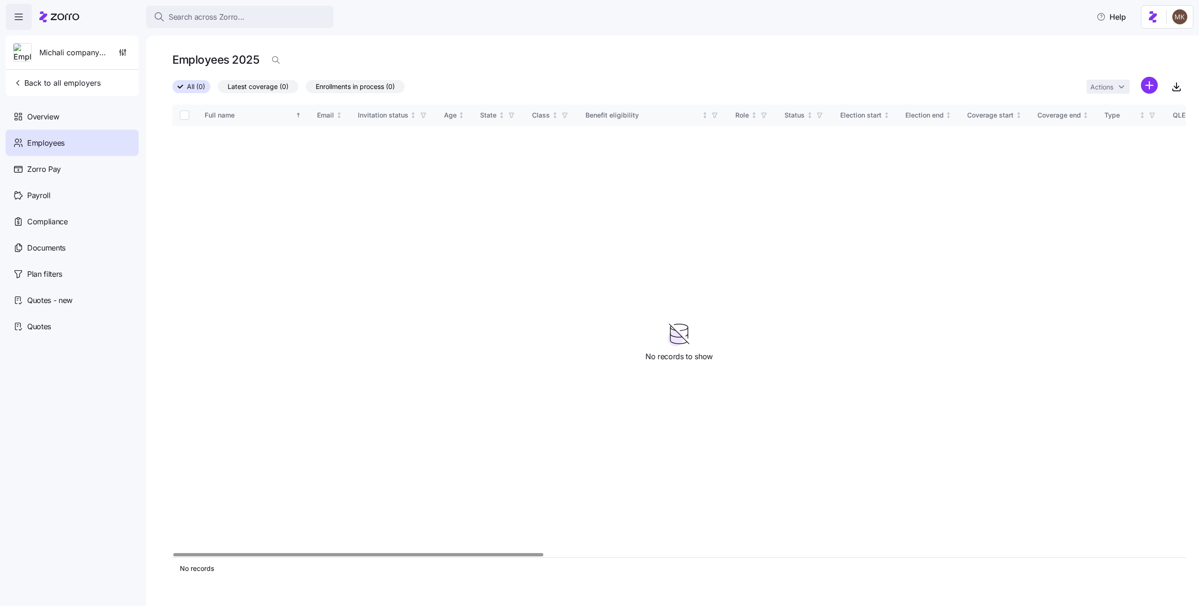
click at [311, 211] on div "Full name Email Invitation status Age State Class Benefit eligibility Role Stat…" at bounding box center [679, 330] width 1014 height 453
click at [1140, 86] on div "Actions" at bounding box center [1122, 87] width 71 height 20
click at [1146, 84] on html "Search across Zorro... Help Michali company class automations Back to all emplo…" at bounding box center [599, 300] width 1199 height 601
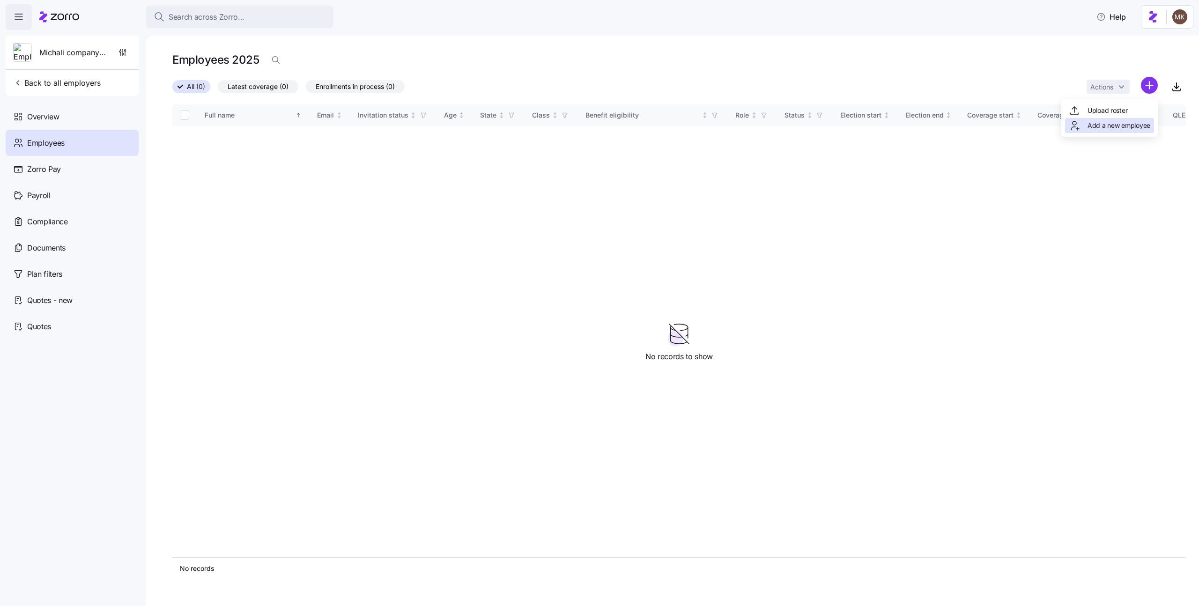
click at [1105, 123] on span "Add a new employee" at bounding box center [1119, 125] width 63 height 9
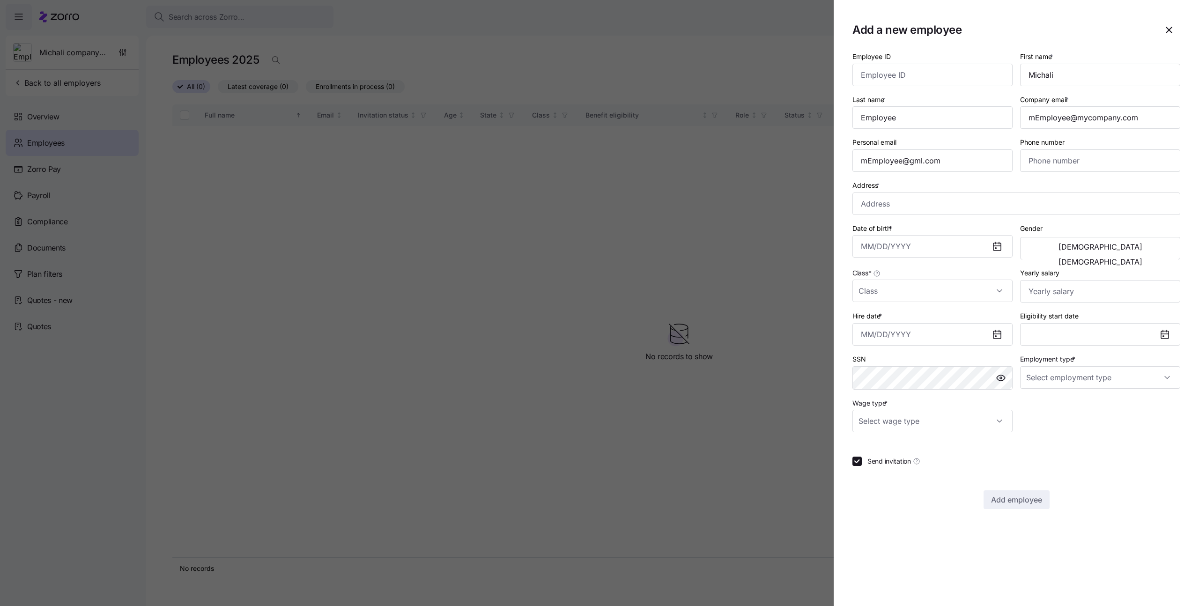
type input "[PHONE_NUMBER]"
type input "$656,665"
type input "Full Time"
type input "Salary"
checkbox input "false"
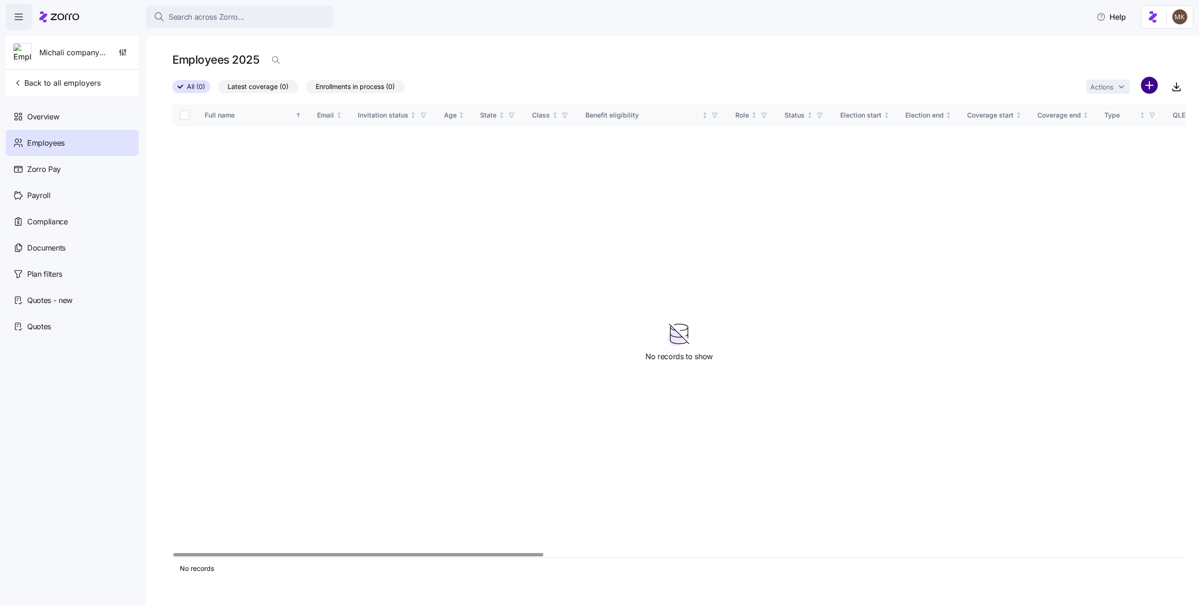
click at [1154, 86] on html "Search across Zorro... Help Michali company class automations Back to all emplo…" at bounding box center [599, 300] width 1199 height 601
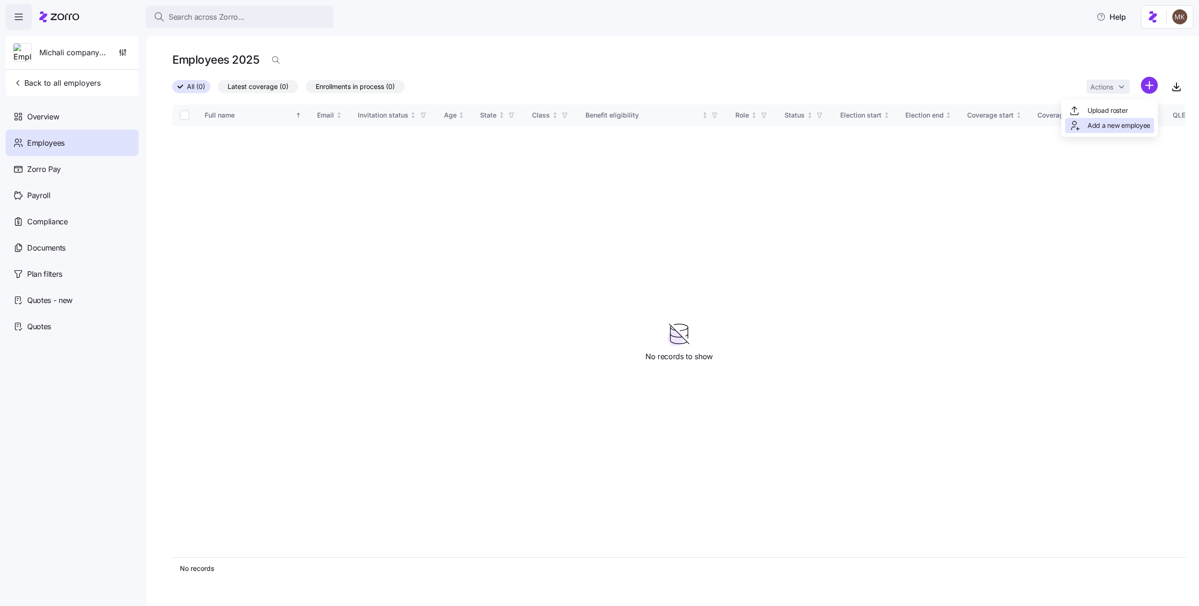
click at [1127, 125] on span "Add a new employee" at bounding box center [1119, 125] width 63 height 9
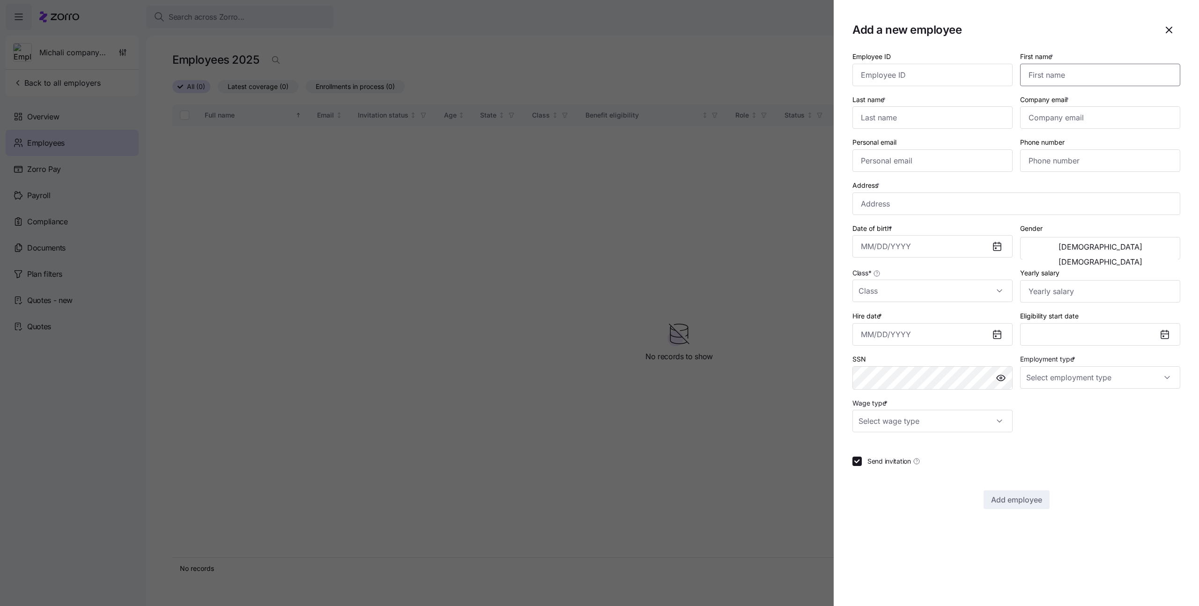
click at [1077, 74] on input "First name *" at bounding box center [1101, 75] width 160 height 22
type input "[PHONE_NUMBER]"
type input "$656,665"
type input "Full Time"
type input "Salary"
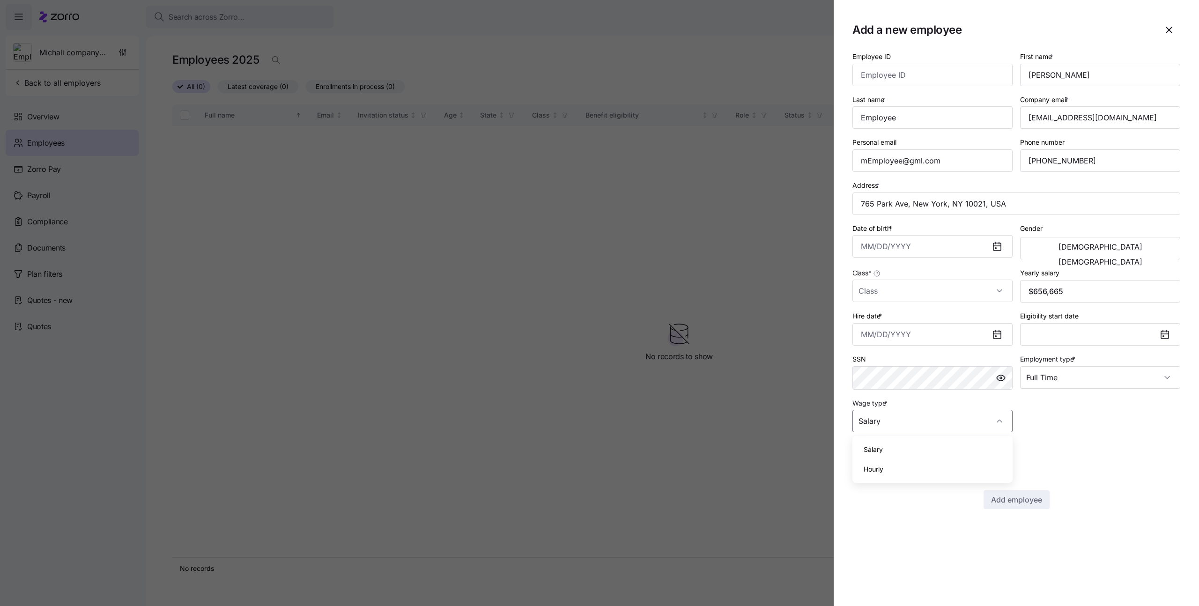
checkbox input "false"
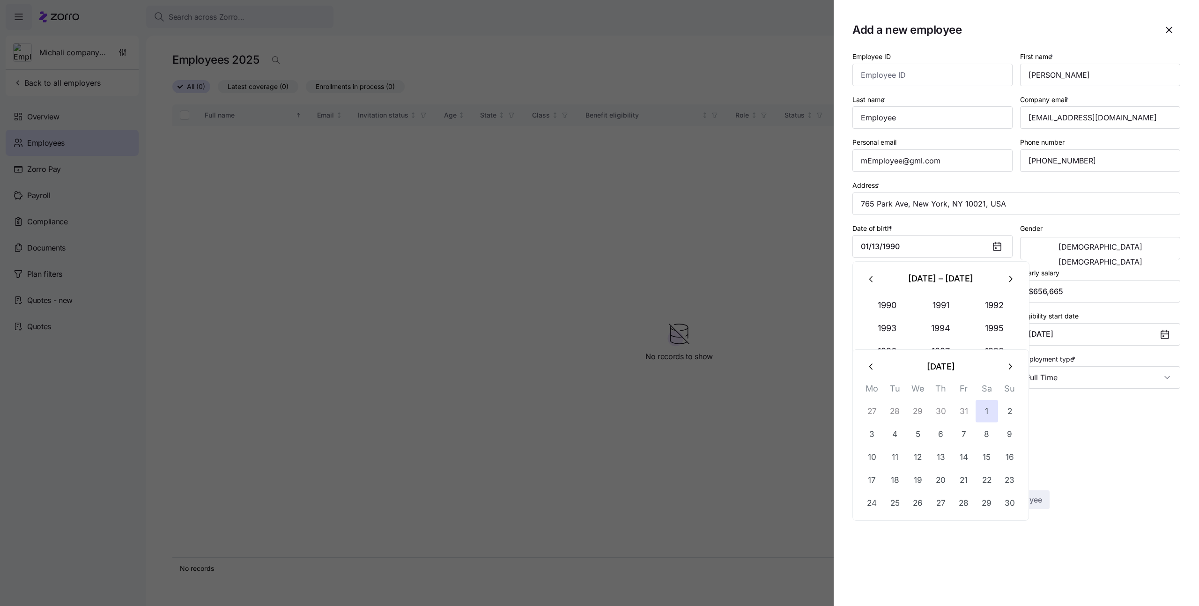
click at [1112, 520] on section "Add a new employee Employee ID First name * Last name * Company email * Persona…" at bounding box center [1016, 303] width 365 height 606
click at [935, 292] on input "Class *" at bounding box center [933, 291] width 160 height 22
click at [925, 310] on div "class1" at bounding box center [933, 320] width 153 height 20
type input "class1"
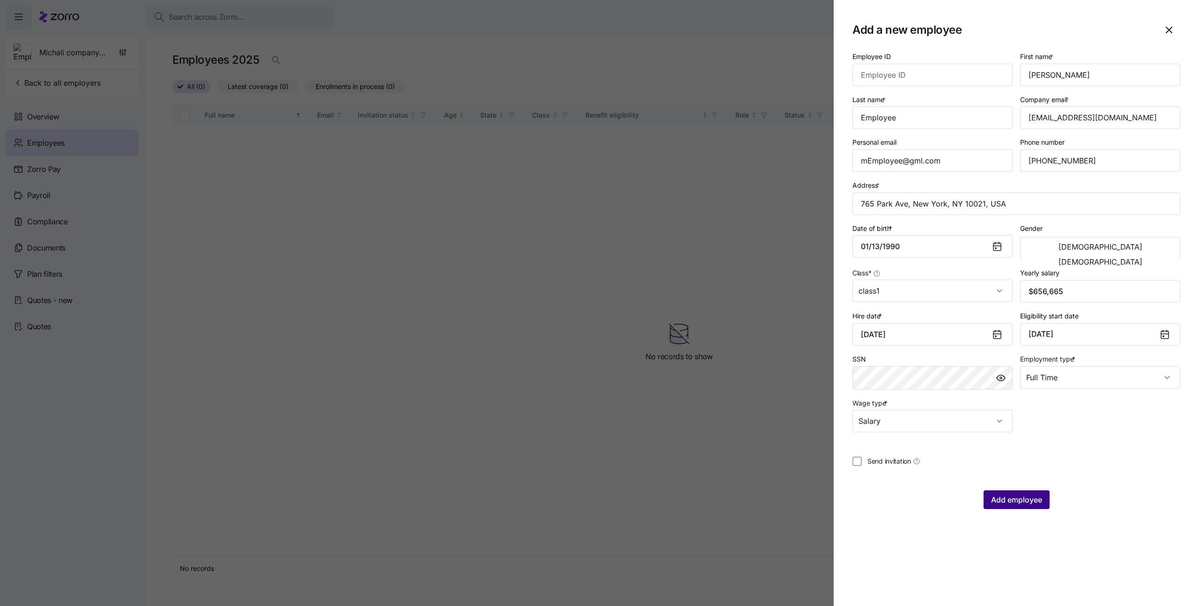
click at [988, 496] on button "Add employee" at bounding box center [1017, 500] width 66 height 19
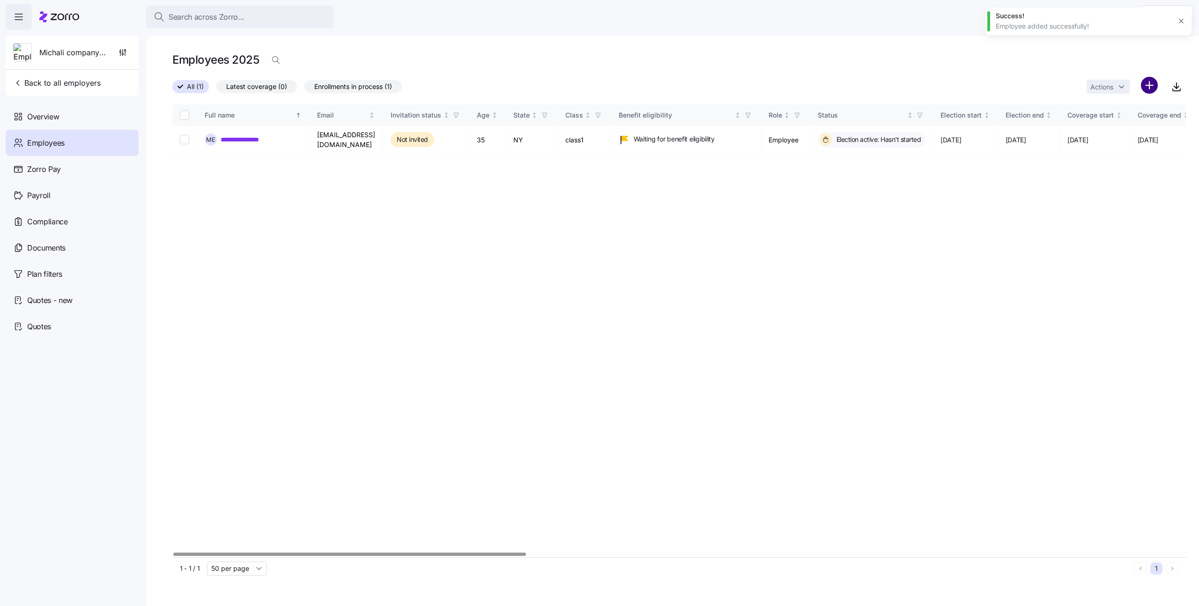
click at [1142, 85] on html "**********" at bounding box center [599, 300] width 1199 height 601
click at [1125, 127] on span "Add a new employee" at bounding box center [1119, 125] width 63 height 9
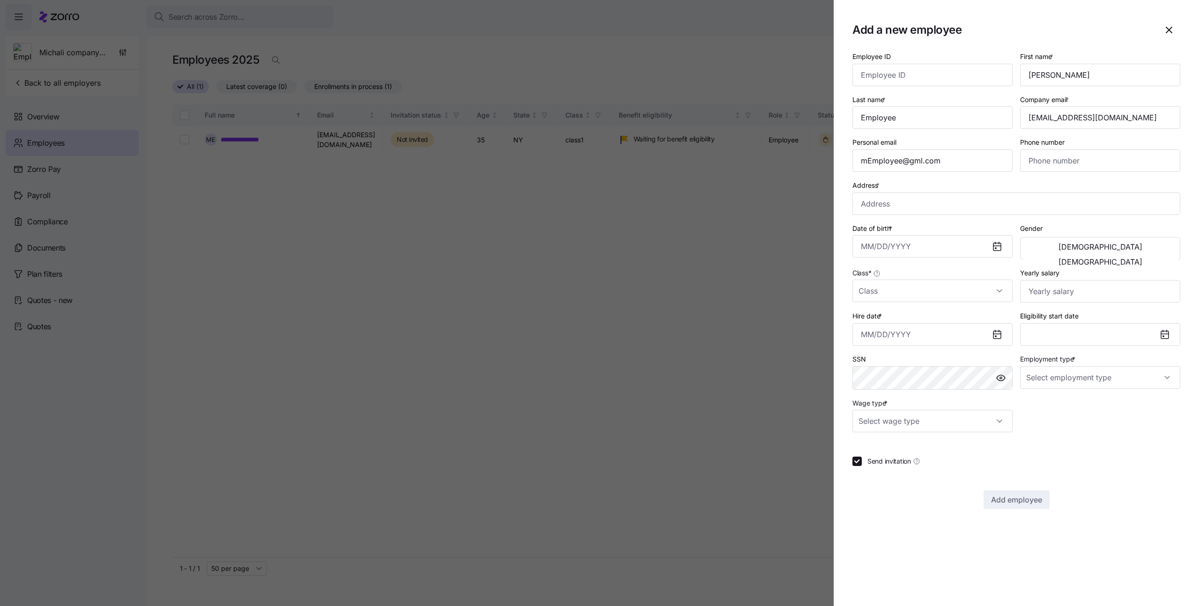
type input "[PHONE_NUMBER]"
type input "$656,665"
type input "Full Time"
type input "Salary"
checkbox input "false"
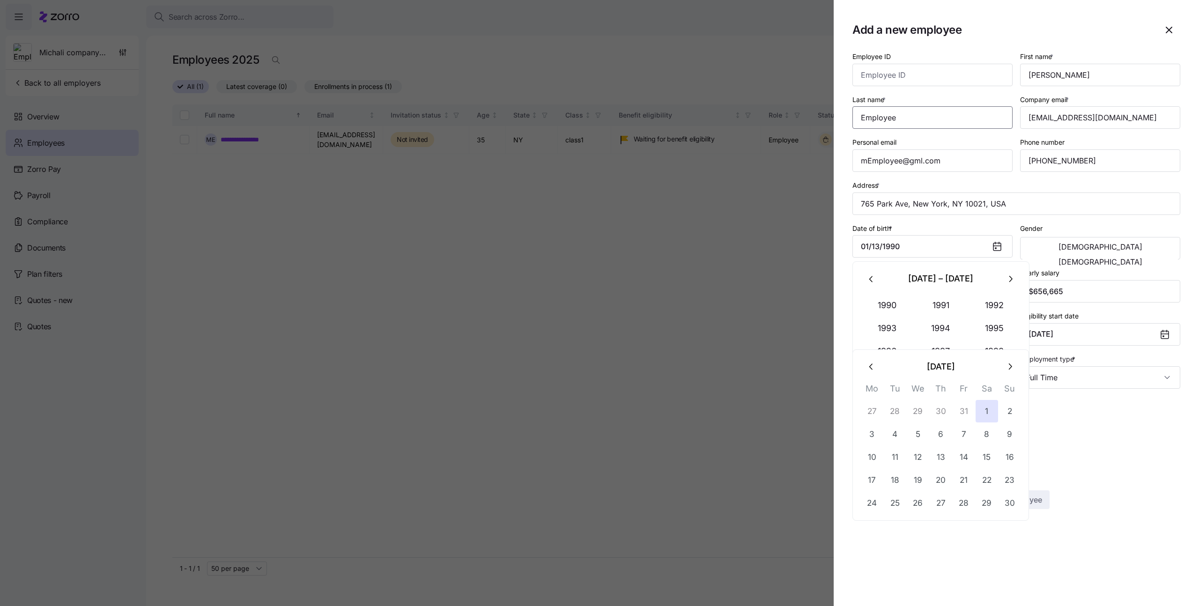
click at [933, 116] on input "Last name *" at bounding box center [933, 117] width 160 height 22
type input "Employee2"
click at [1070, 119] on input "Company email *" at bounding box center [1101, 117] width 160 height 22
type input "mEmployee2@mycompany.com"
click at [1064, 79] on input "First name *" at bounding box center [1101, 75] width 160 height 22
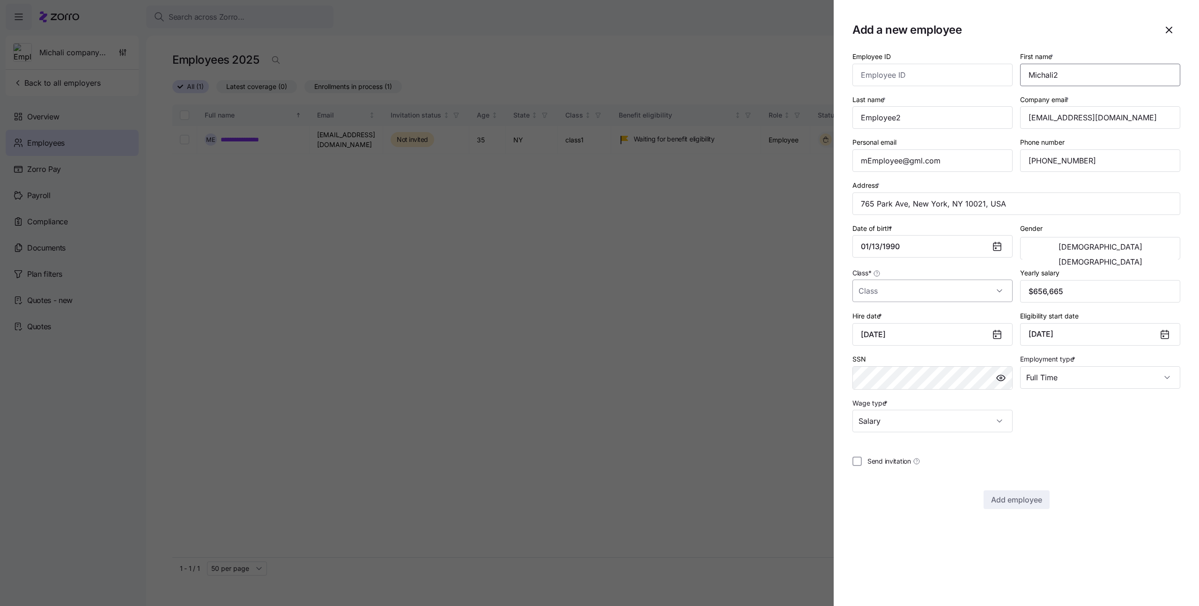
type input "Michali2"
click at [931, 294] on input "Class *" at bounding box center [933, 291] width 160 height 22
click at [916, 348] on div "class2" at bounding box center [933, 339] width 153 height 20
type input "class2"
click at [1020, 503] on span "Add employee" at bounding box center [1016, 499] width 51 height 11
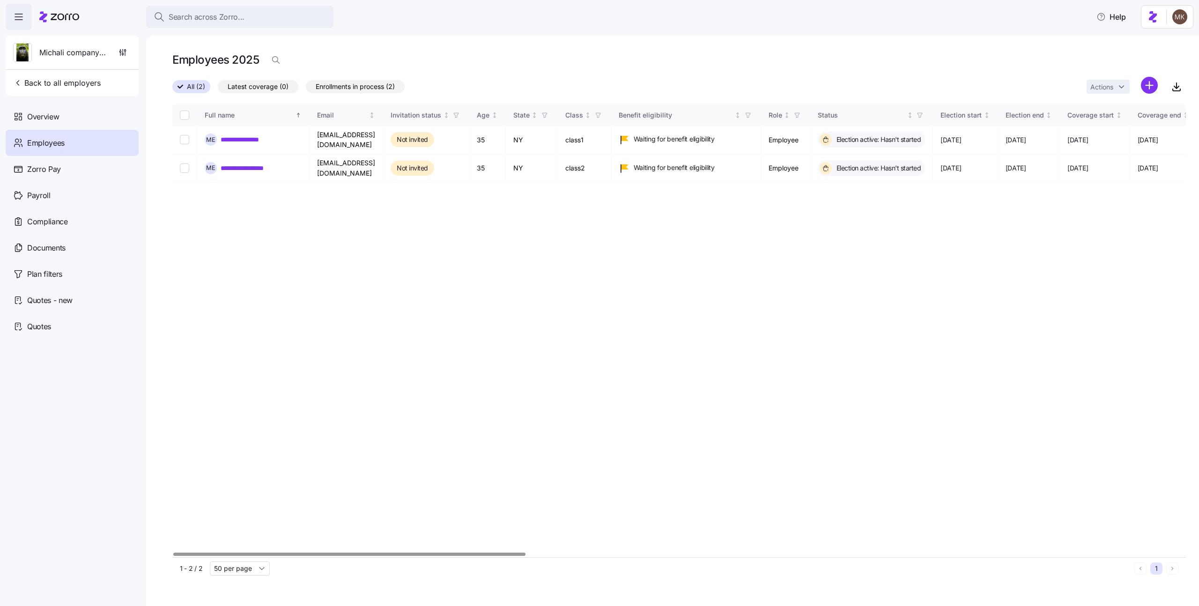
click at [476, 298] on div "**********" at bounding box center [679, 330] width 1014 height 453
click at [339, 302] on div "**********" at bounding box center [679, 330] width 1014 height 453
click at [256, 140] on link "**********" at bounding box center [248, 139] width 54 height 9
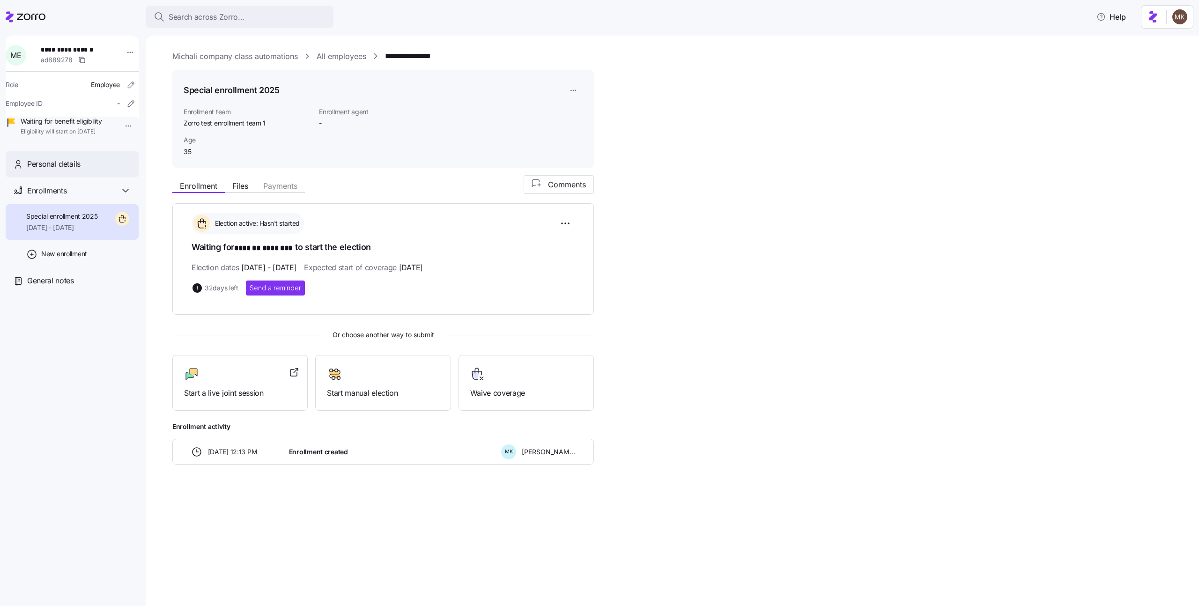
click at [91, 170] on div "Personal details" at bounding box center [79, 164] width 104 height 12
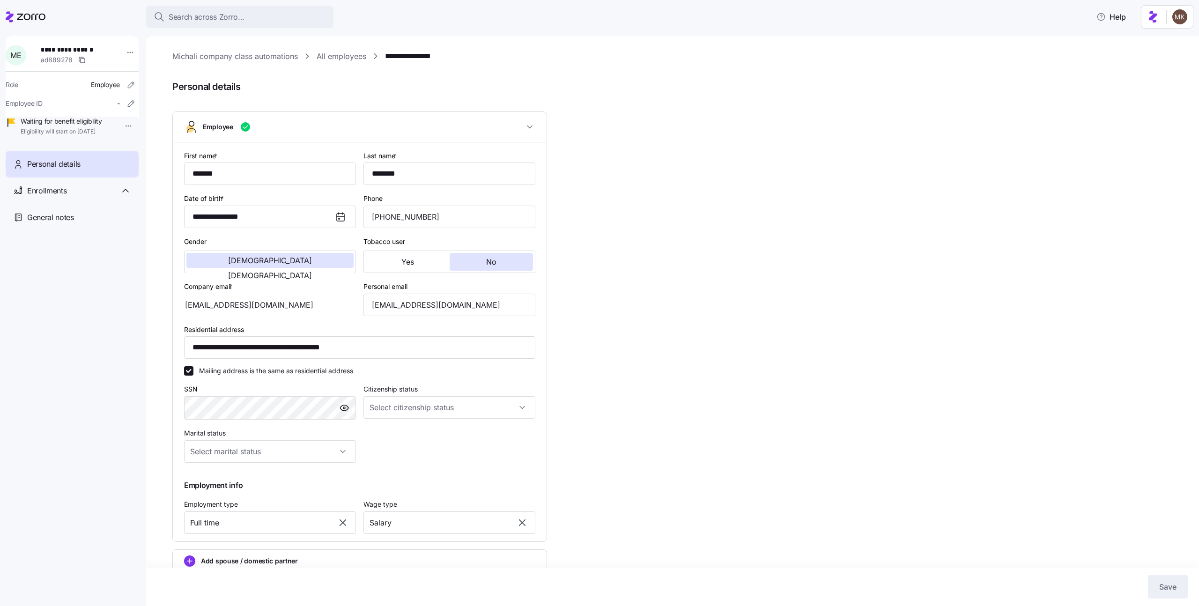
click at [329, 52] on link "All employees" at bounding box center [342, 57] width 50 height 12
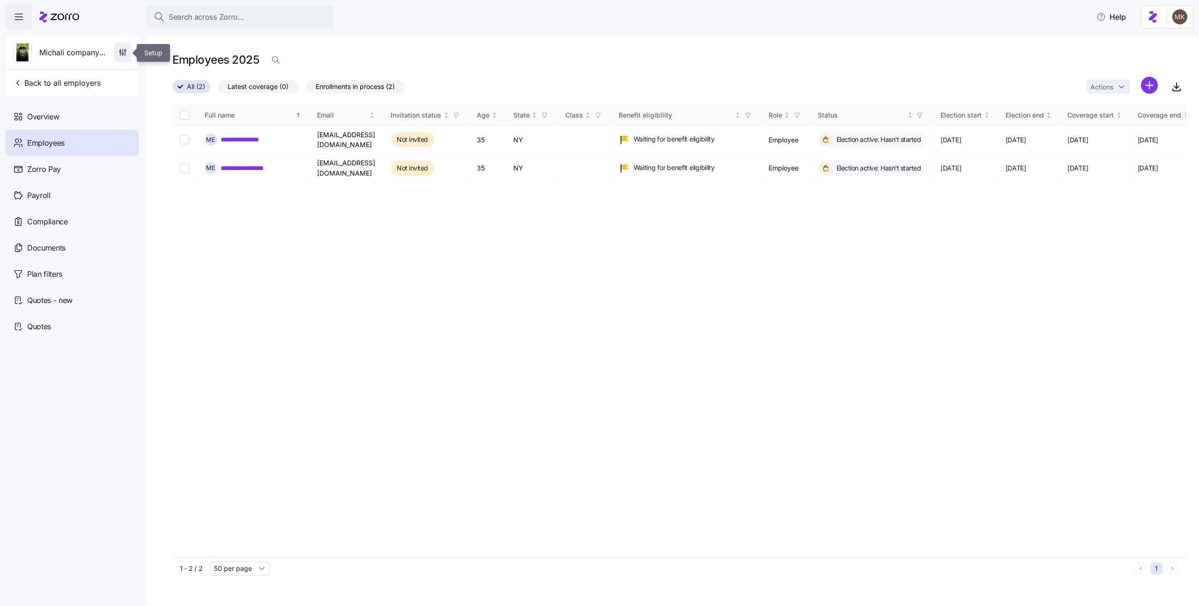
click at [120, 52] on icon "button" at bounding box center [120, 53] width 0 height 3
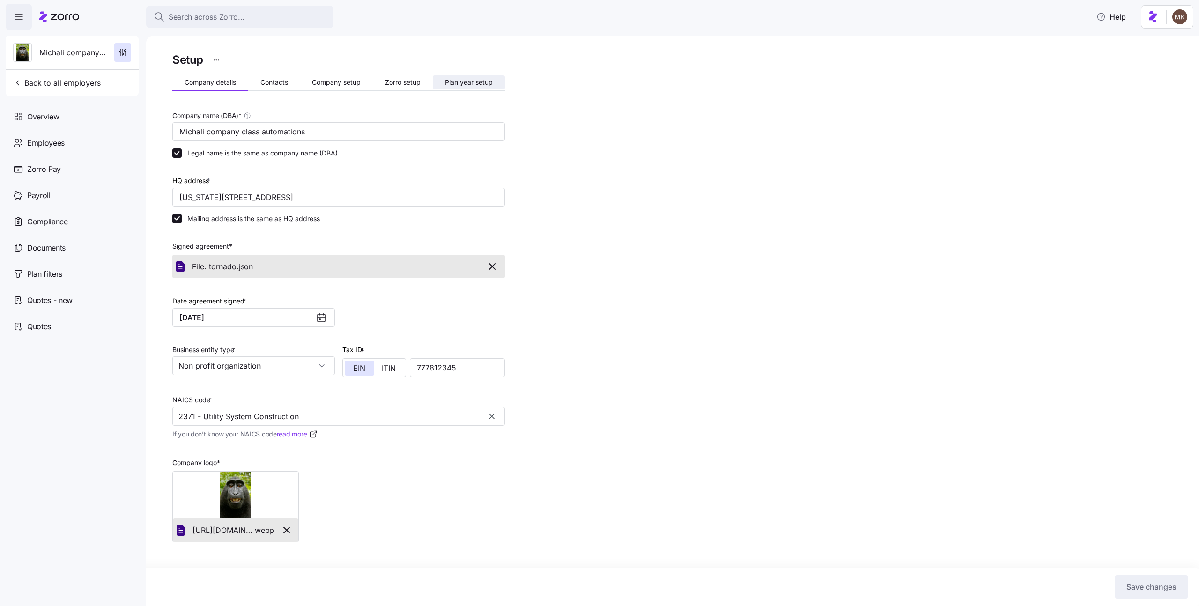
click at [490, 85] on span "Plan year setup" at bounding box center [469, 82] width 48 height 7
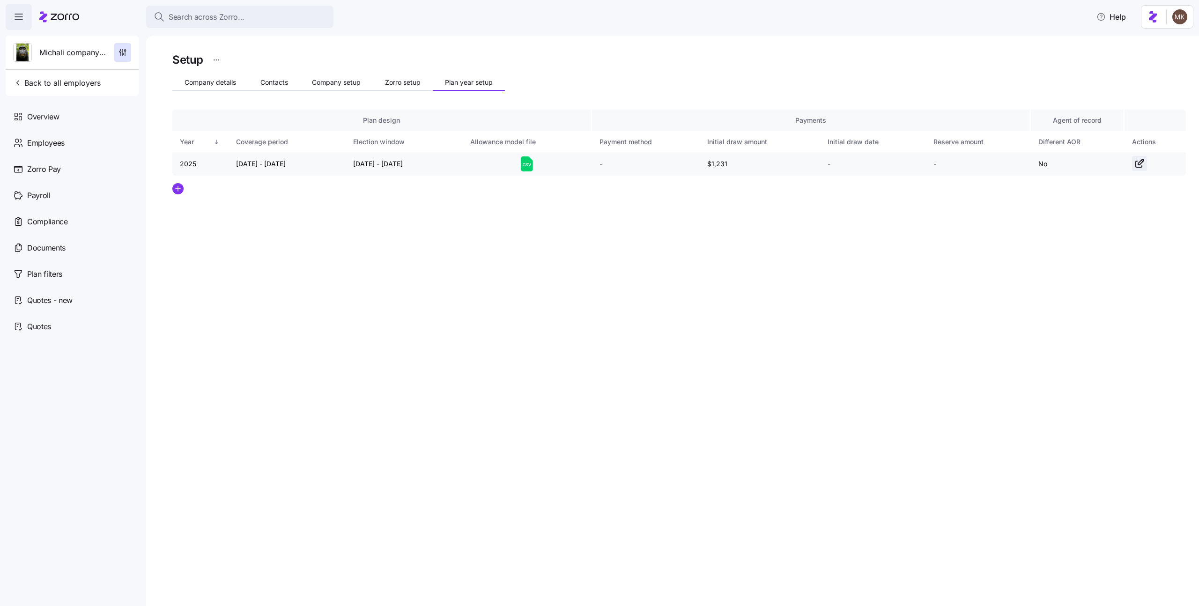
click at [1141, 161] on icon "button" at bounding box center [1142, 162] width 6 height 6
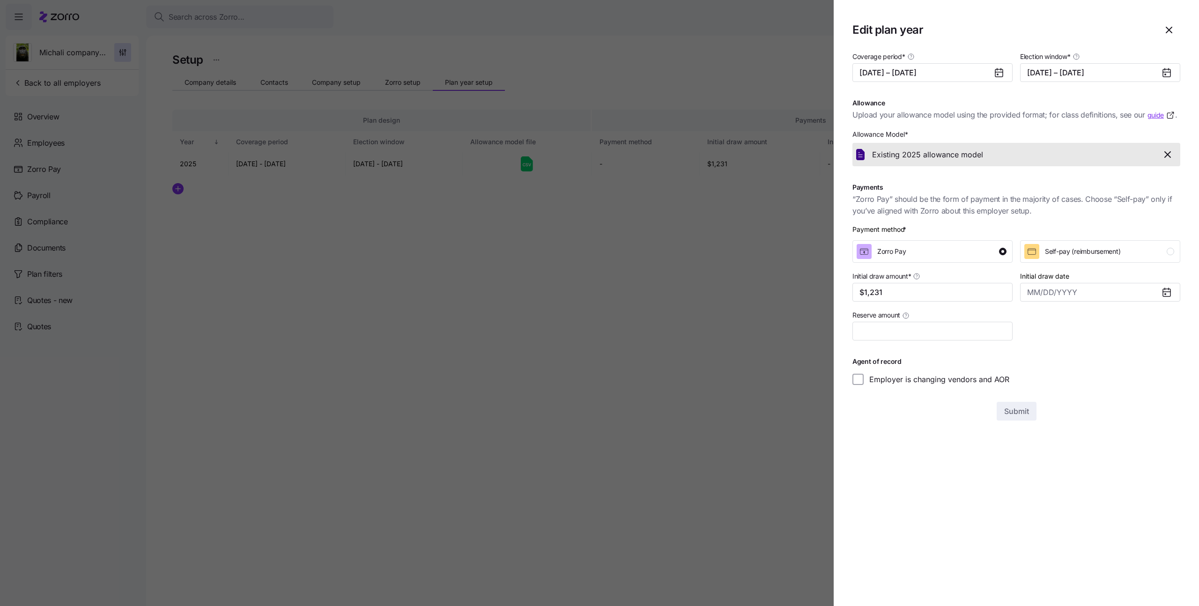
click at [1167, 156] on icon "button" at bounding box center [1168, 155] width 6 height 6
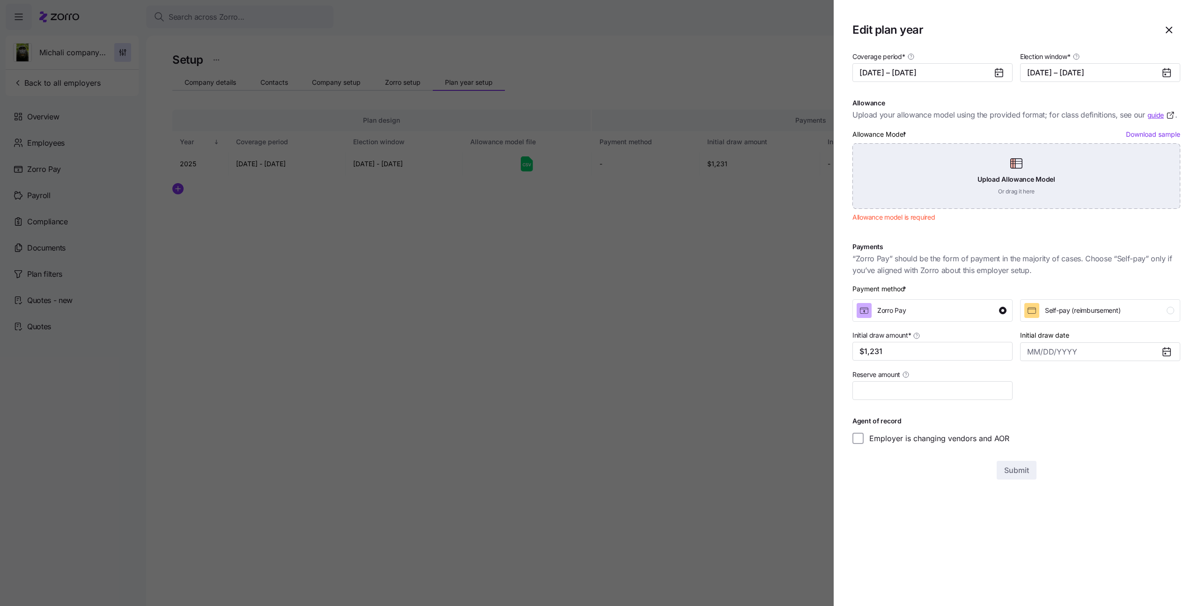
click at [1125, 161] on div "Upload Allowance Model Or drag it here" at bounding box center [1017, 176] width 328 height 66
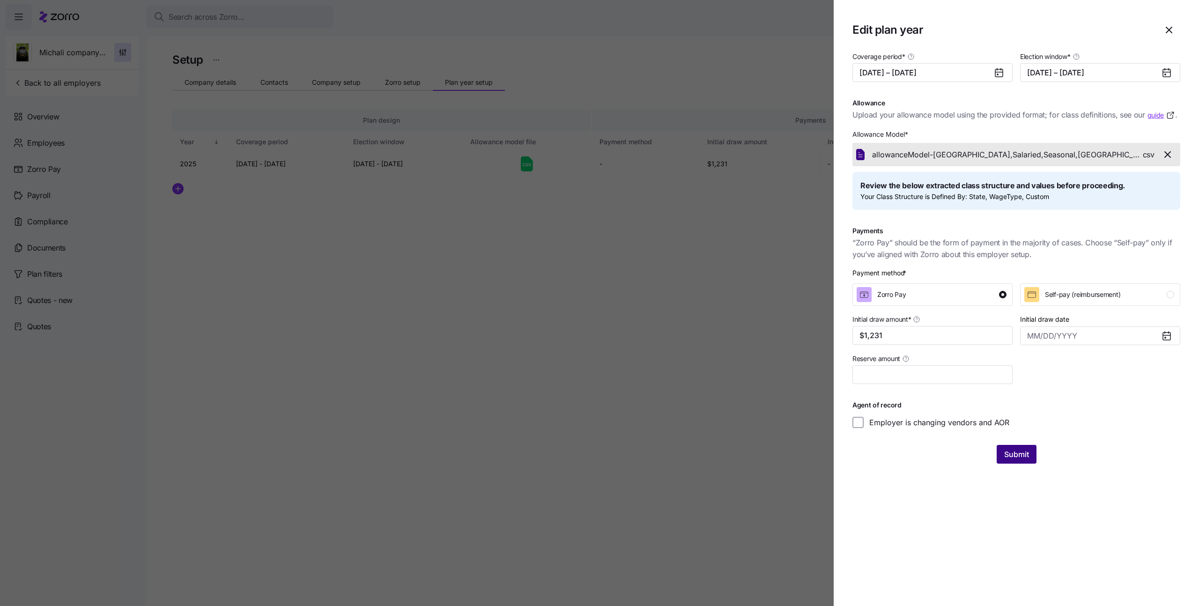
click at [1011, 462] on button "Submit" at bounding box center [1017, 454] width 40 height 19
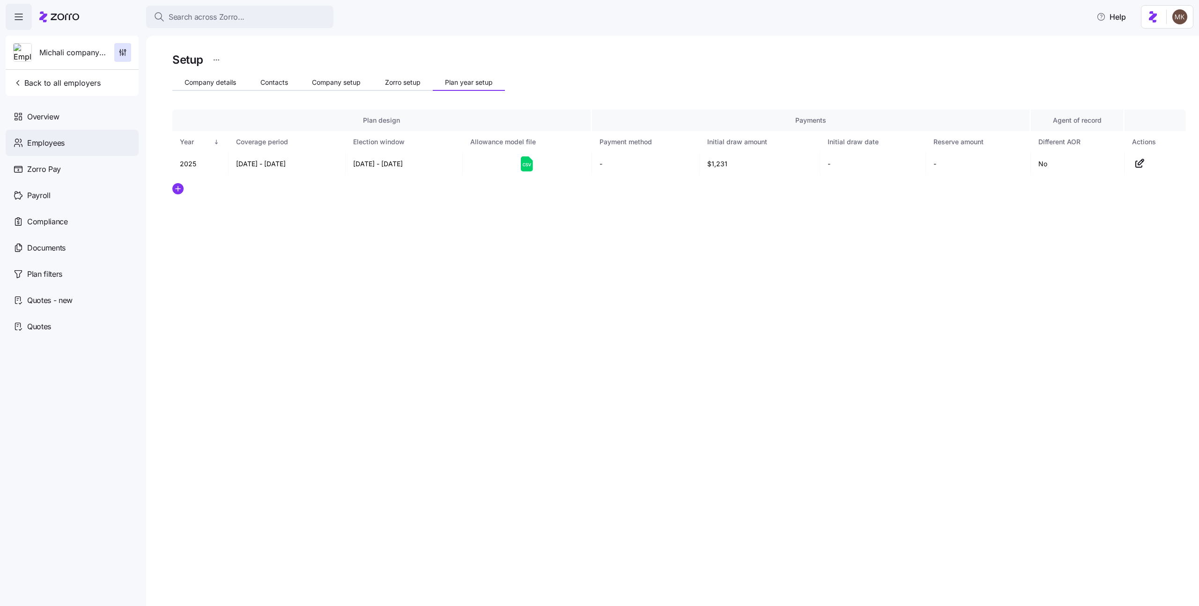
click at [61, 138] on span "Employees" at bounding box center [45, 143] width 37 height 12
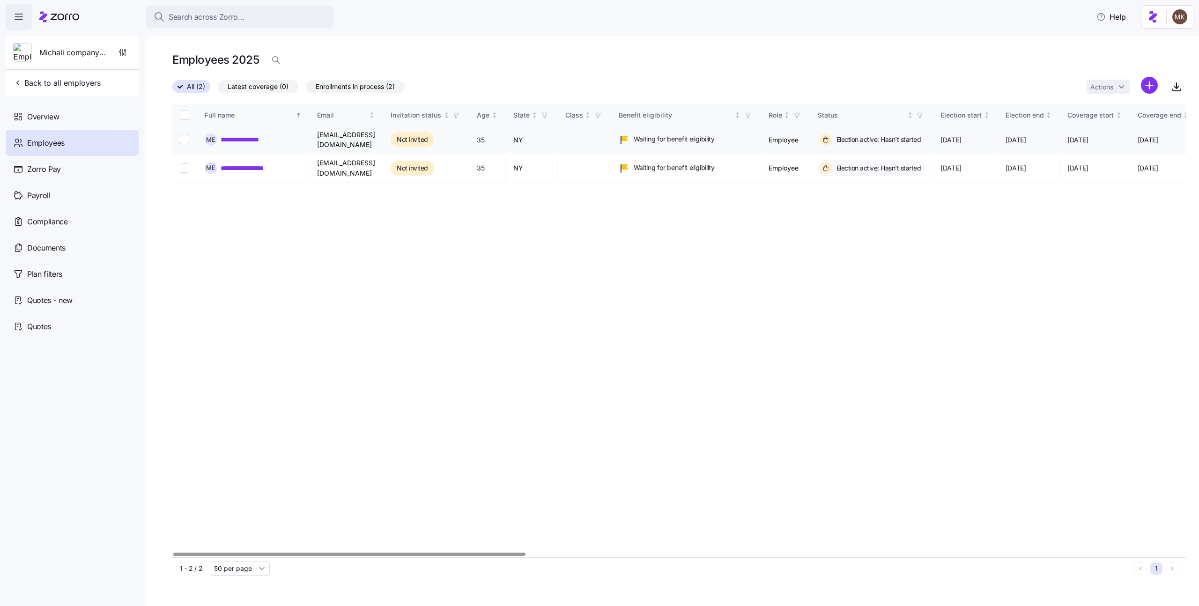
click at [238, 140] on link "**********" at bounding box center [248, 139] width 54 height 9
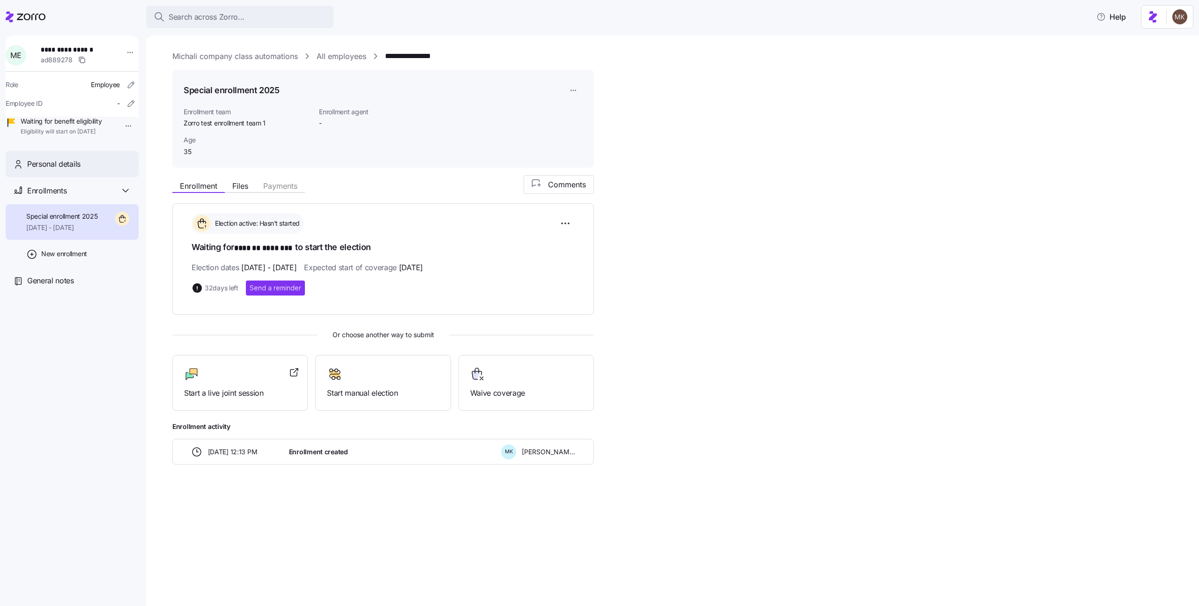
click at [57, 170] on span "Personal details" at bounding box center [53, 164] width 53 height 12
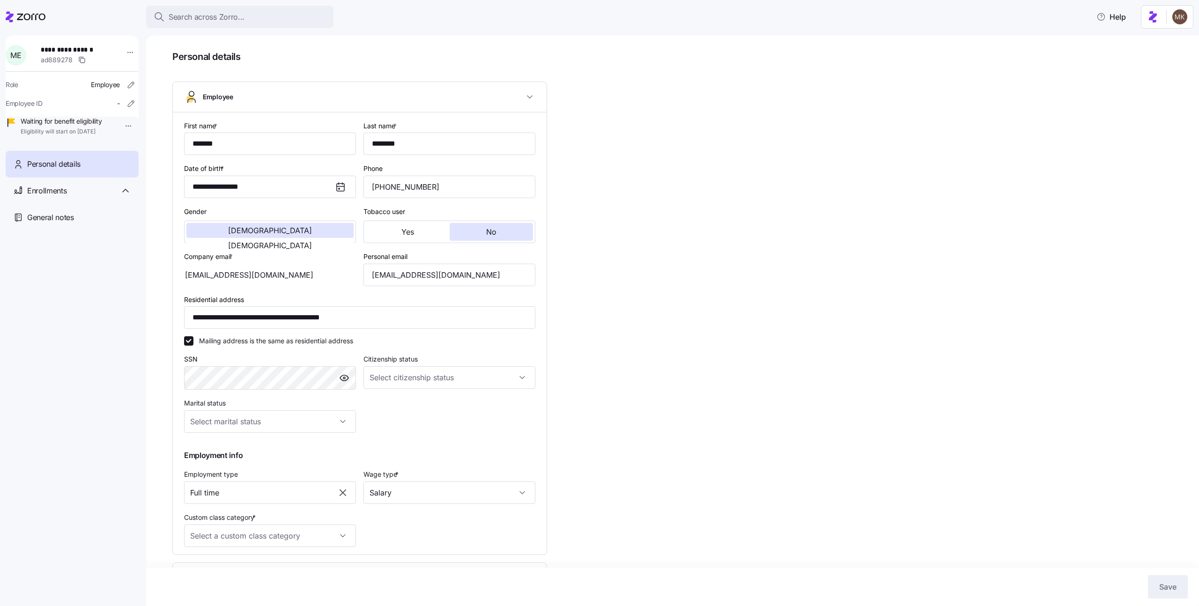
scroll to position [67, 0]
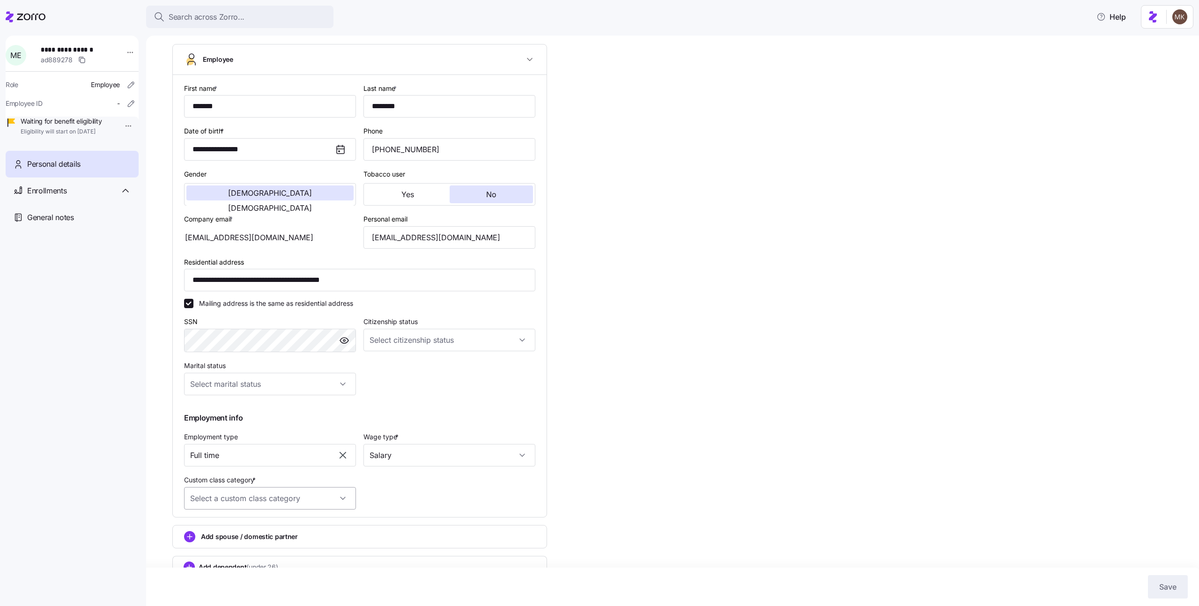
click at [295, 500] on input "Custom class category *" at bounding box center [270, 498] width 172 height 22
click at [281, 524] on div "Seasonal" at bounding box center [270, 527] width 164 height 20
type input "Seasonal"
click at [1168, 590] on span "Save" at bounding box center [1168, 586] width 17 height 11
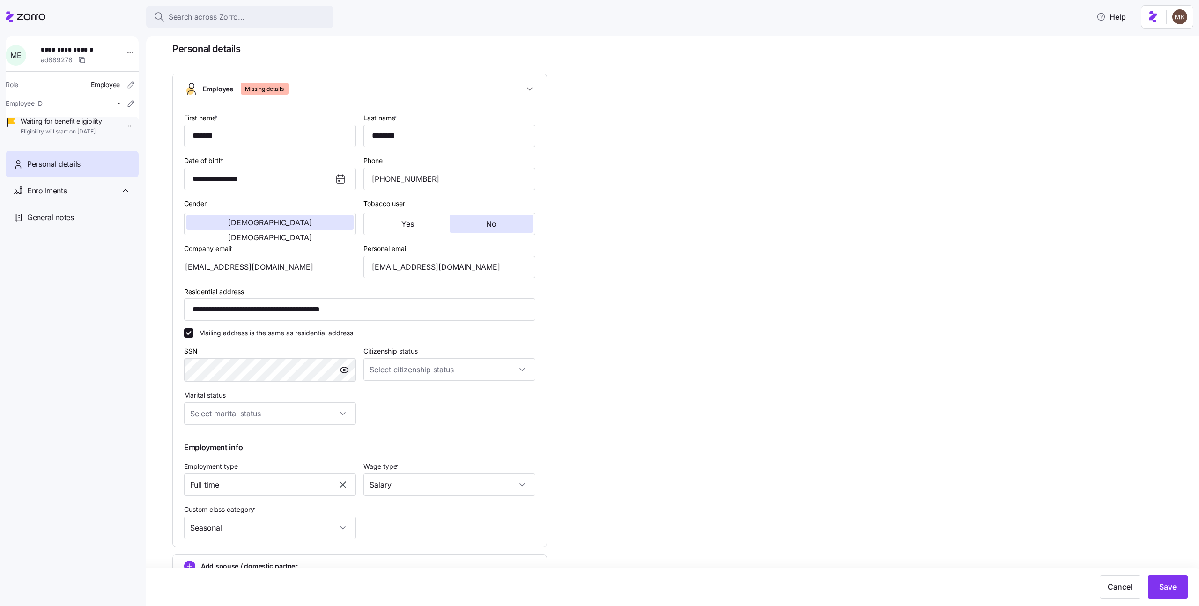
scroll to position [0, 0]
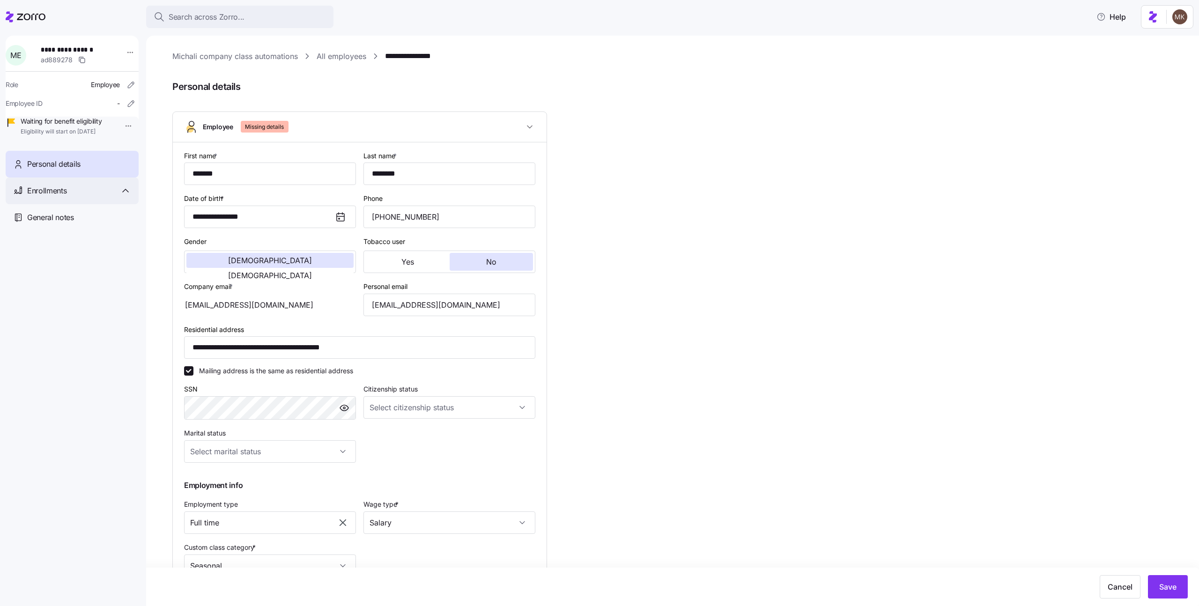
click at [80, 204] on div "Enrollments" at bounding box center [72, 191] width 133 height 27
click at [129, 54] on html "**********" at bounding box center [599, 300] width 1199 height 601
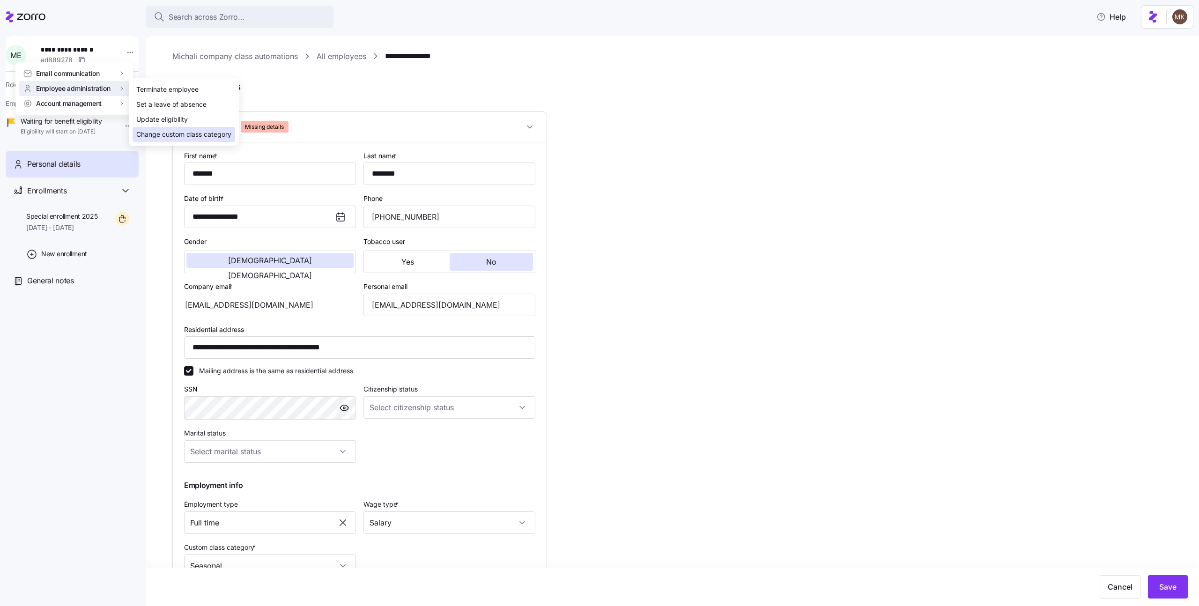
click at [168, 134] on div "Change custom class category" at bounding box center [183, 134] width 95 height 10
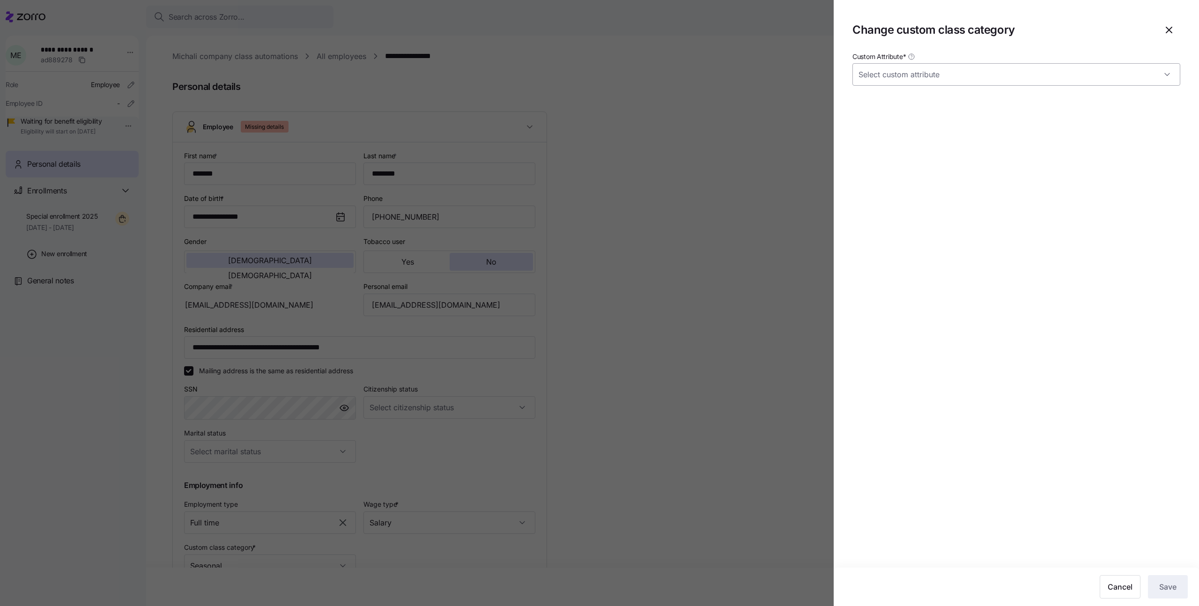
click at [902, 73] on input "Custom Attribute *" at bounding box center [1017, 74] width 328 height 22
click at [908, 102] on div "Seasonal" at bounding box center [1017, 103] width 320 height 20
type input "Seasonal"
click at [1167, 591] on span "Save" at bounding box center [1168, 586] width 17 height 11
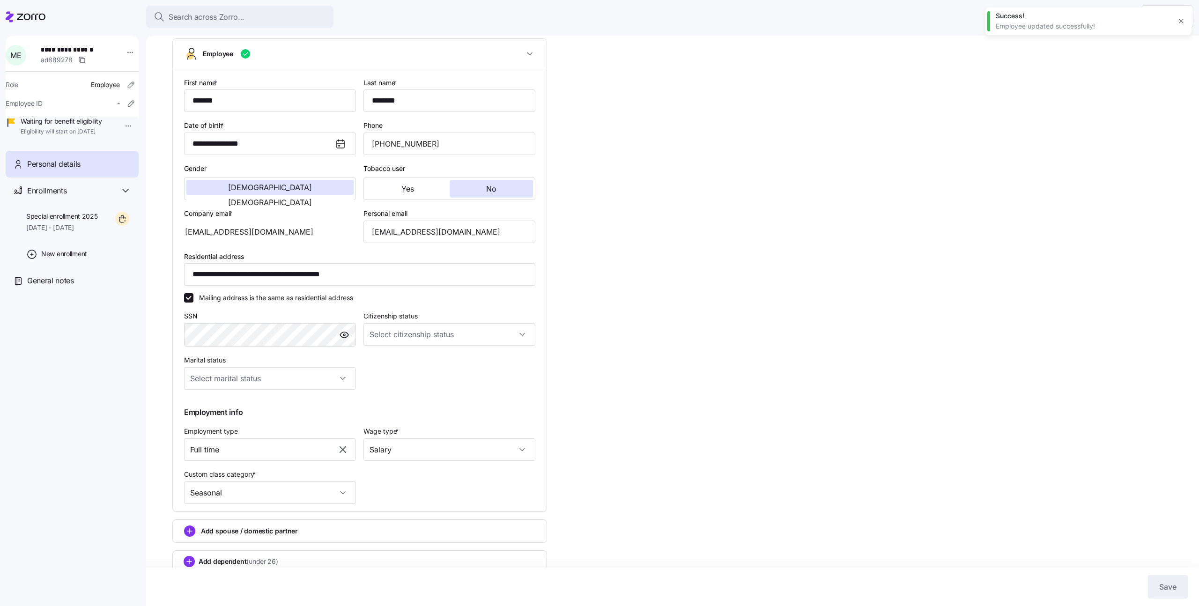
scroll to position [74, 0]
click at [97, 221] on span "Special enrollment 2025" at bounding box center [62, 216] width 72 height 9
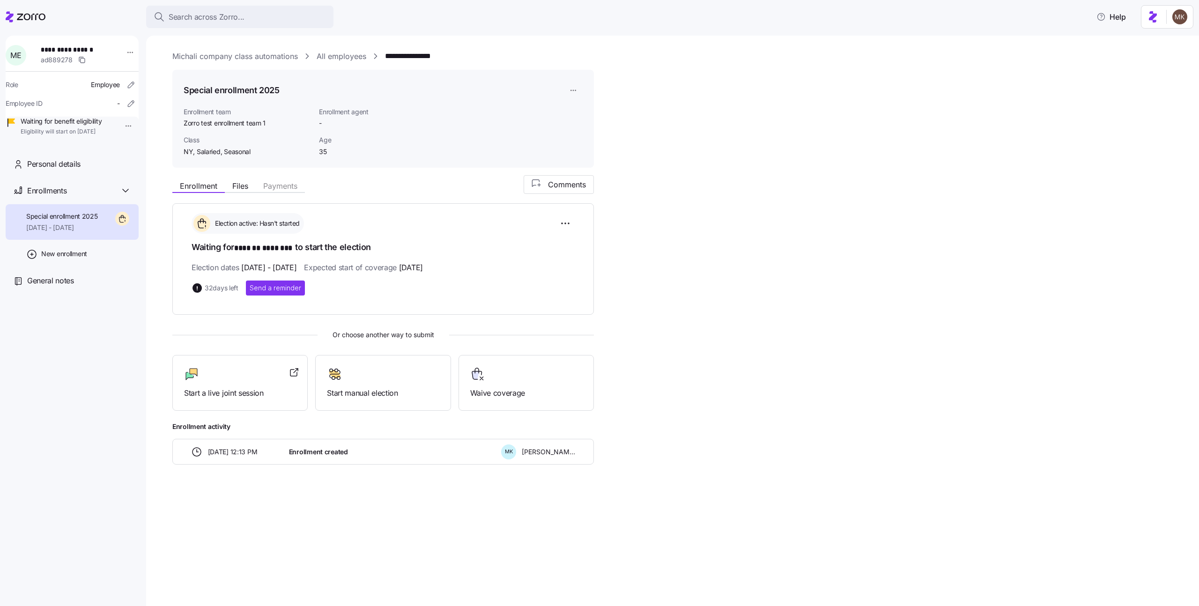
click at [333, 54] on link "All employees" at bounding box center [342, 57] width 50 height 12
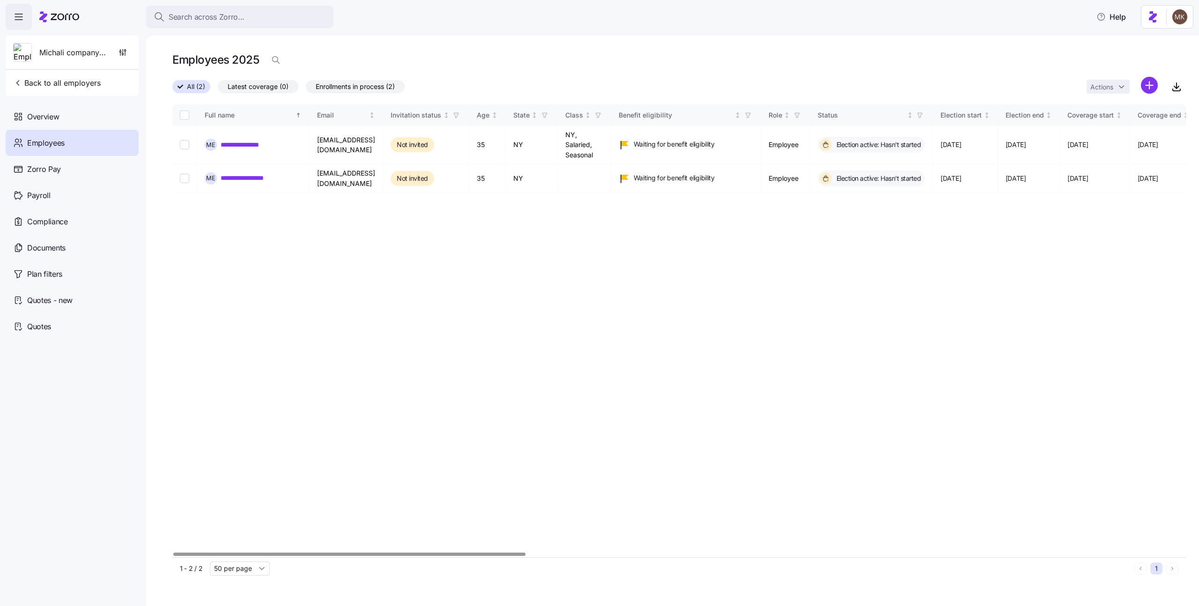
click at [444, 553] on div at bounding box center [349, 554] width 352 height 3
click at [119, 55] on icon "button" at bounding box center [122, 52] width 9 height 9
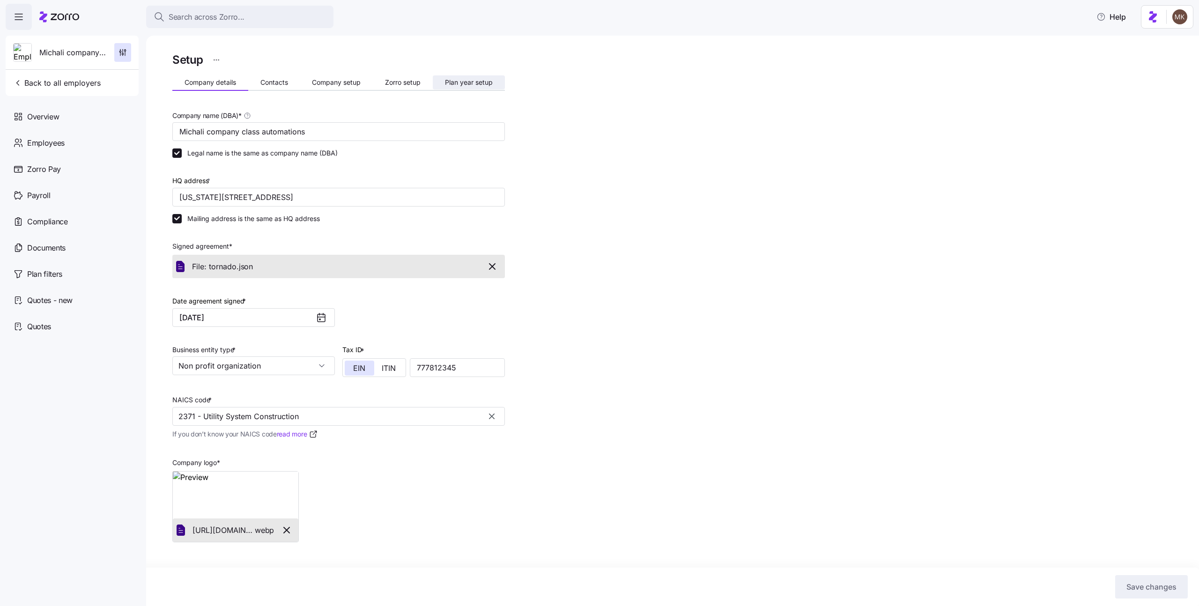
click at [466, 86] on button "Plan year setup" at bounding box center [469, 82] width 72 height 14
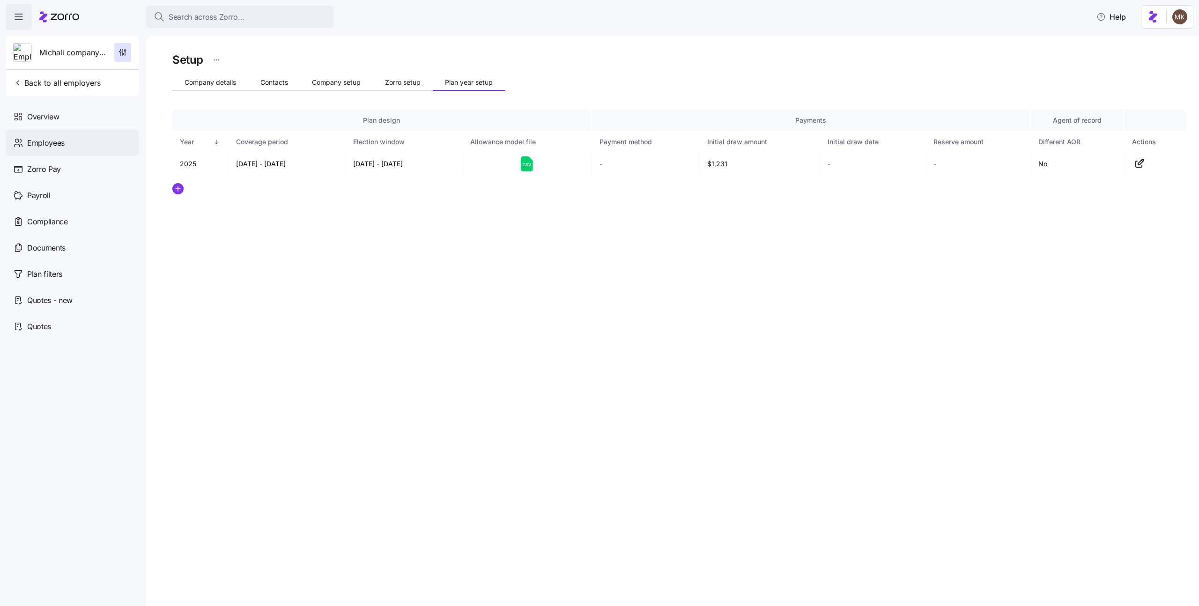
click at [74, 146] on div "Employees" at bounding box center [72, 143] width 133 height 26
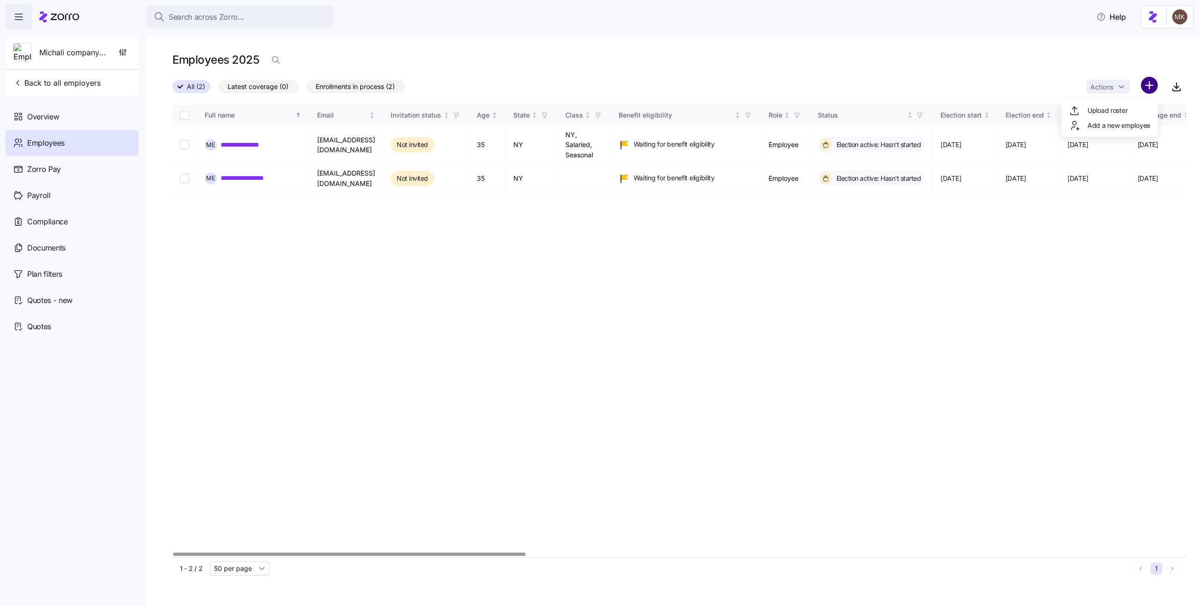
click at [1147, 90] on html "**********" at bounding box center [599, 300] width 1199 height 601
click at [1132, 111] on div "Upload roster" at bounding box center [1109, 110] width 89 height 15
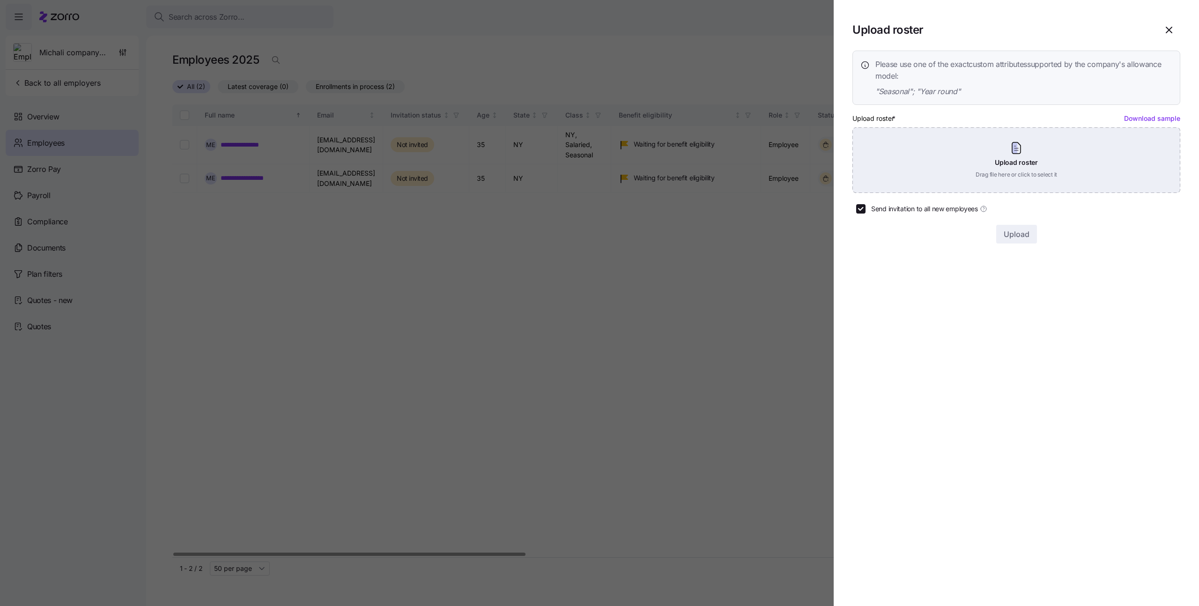
click at [946, 139] on div "Upload roster Drag file here or click to select it" at bounding box center [1017, 160] width 328 height 66
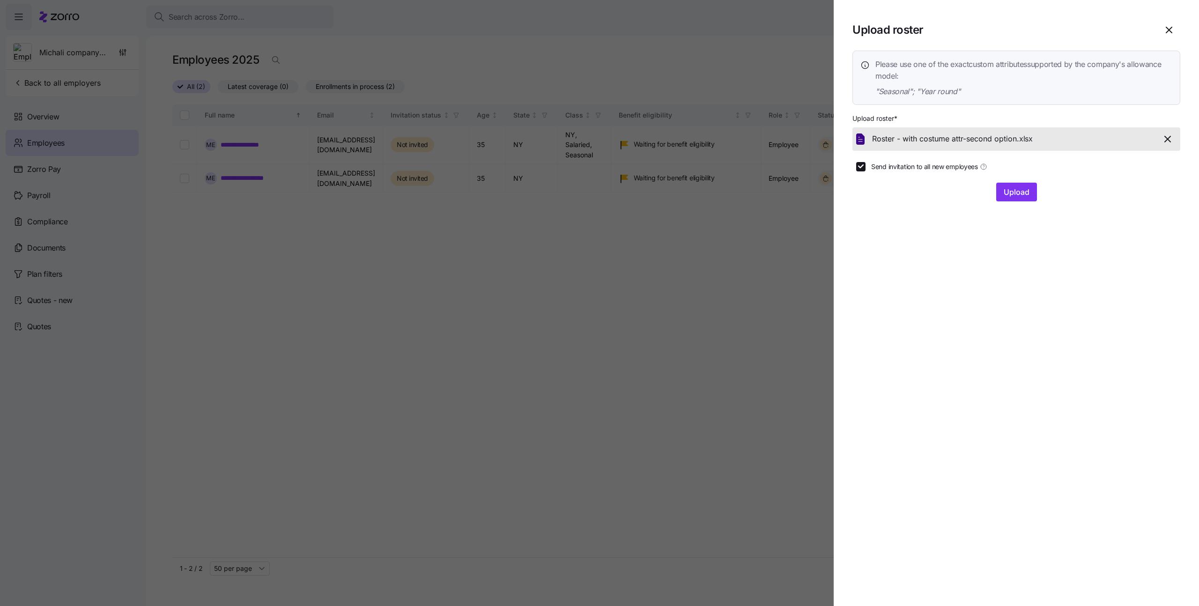
click at [885, 172] on form "Upload roster * Roster - with costume attr-second option. xlsx Send invitation …" at bounding box center [1017, 156] width 328 height 89
click at [890, 168] on span "Send invitation to all new employees" at bounding box center [925, 166] width 107 height 9
click at [866, 168] on input "Send invitation to all new employees" at bounding box center [861, 166] width 9 height 9
checkbox input "false"
click at [1005, 194] on span "Upload" at bounding box center [1017, 191] width 26 height 11
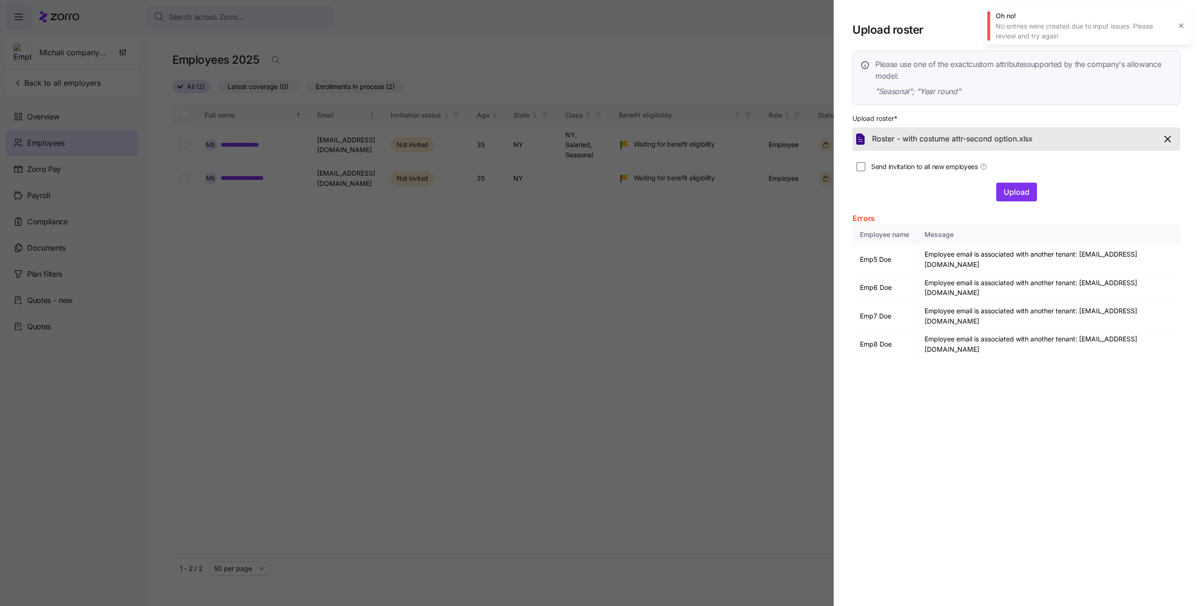
click at [1179, 26] on icon "button" at bounding box center [1181, 25] width 7 height 7
click at [1170, 31] on icon "button" at bounding box center [1170, 30] width 6 height 6
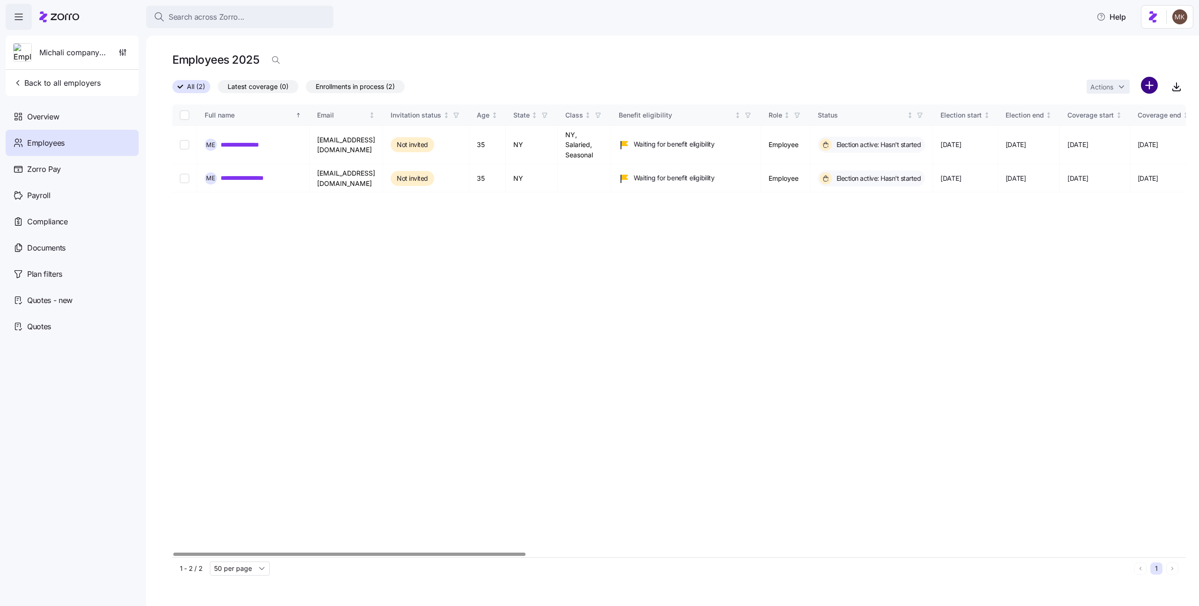
click at [1143, 87] on html "**********" at bounding box center [599, 300] width 1199 height 601
click at [1126, 128] on span "Add a new employee" at bounding box center [1119, 125] width 63 height 9
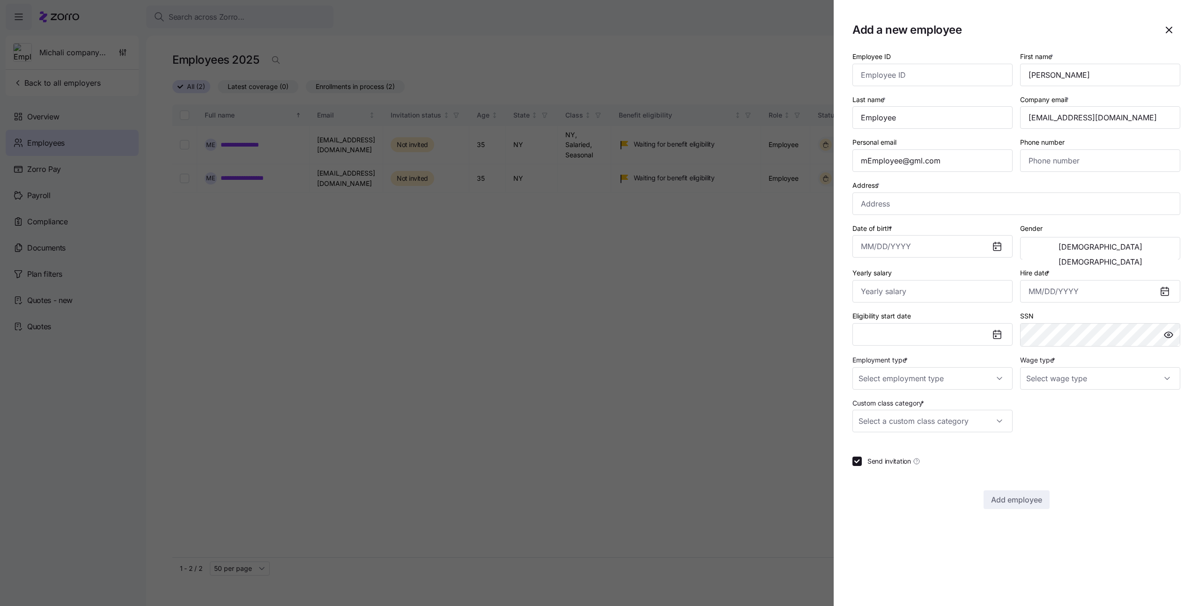
type input "[PHONE_NUMBER]"
type input "$656,665"
type input "Full Time"
type input "Salary"
checkbox input "false"
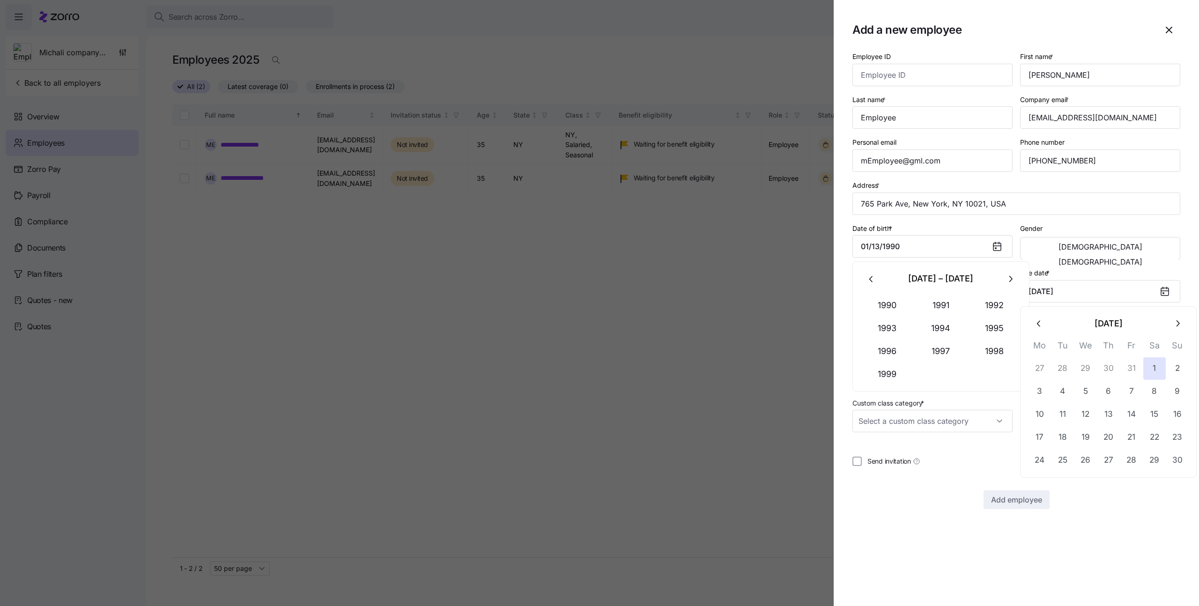
click at [1147, 524] on section "Add a new employee Employee ID First name * Last name * Company email * Persona…" at bounding box center [1016, 303] width 365 height 606
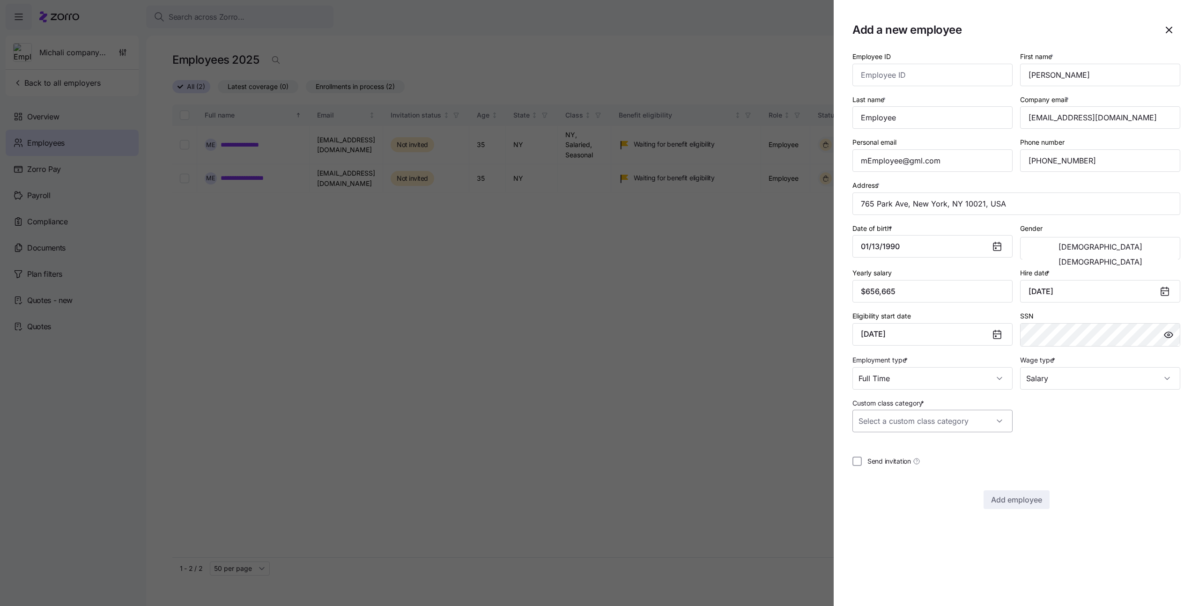
click at [896, 420] on input "Custom class category *" at bounding box center [933, 421] width 160 height 22
click at [896, 451] on div "Seasonal" at bounding box center [933, 450] width 153 height 20
click at [976, 423] on input "Seasonal" at bounding box center [933, 421] width 160 height 22
click at [976, 424] on input "Seasonal" at bounding box center [933, 421] width 160 height 22
click at [975, 425] on input "Seasonal" at bounding box center [933, 421] width 160 height 22
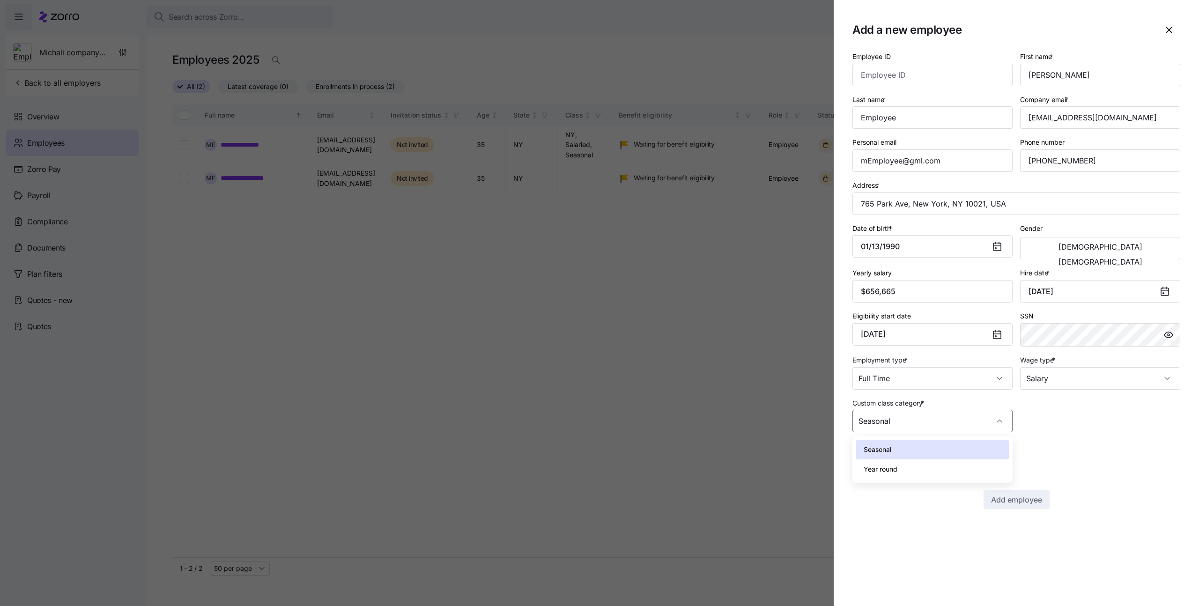
click at [960, 462] on div "Year round" at bounding box center [933, 470] width 153 height 20
click at [959, 424] on input "Year round" at bounding box center [933, 421] width 160 height 22
click at [952, 452] on div "Seasonal" at bounding box center [933, 450] width 153 height 20
type input "Seasonal"
click at [1062, 434] on div "Employee ID First name * Last name * Company email * Personal email Phone numbe…" at bounding box center [1017, 280] width 328 height 459
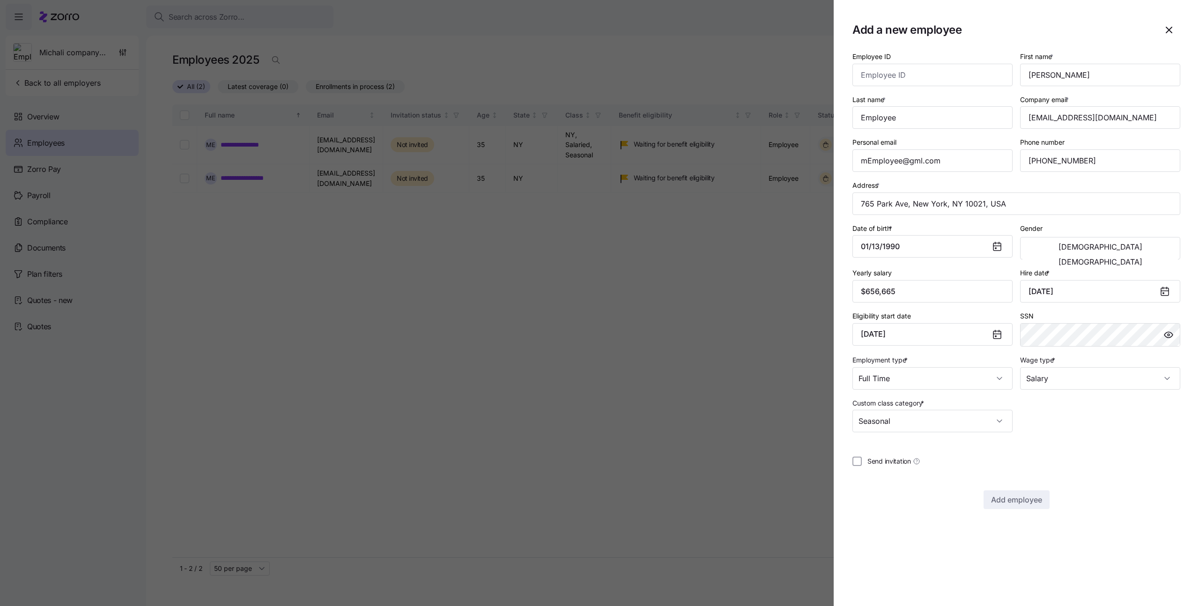
click at [1062, 433] on div "Employee ID First name * Last name * Company email * Personal email Phone numbe…" at bounding box center [1017, 280] width 328 height 459
click at [1099, 440] on div at bounding box center [1017, 444] width 328 height 9
click at [963, 115] on input "Last name *" at bounding box center [933, 117] width 160 height 22
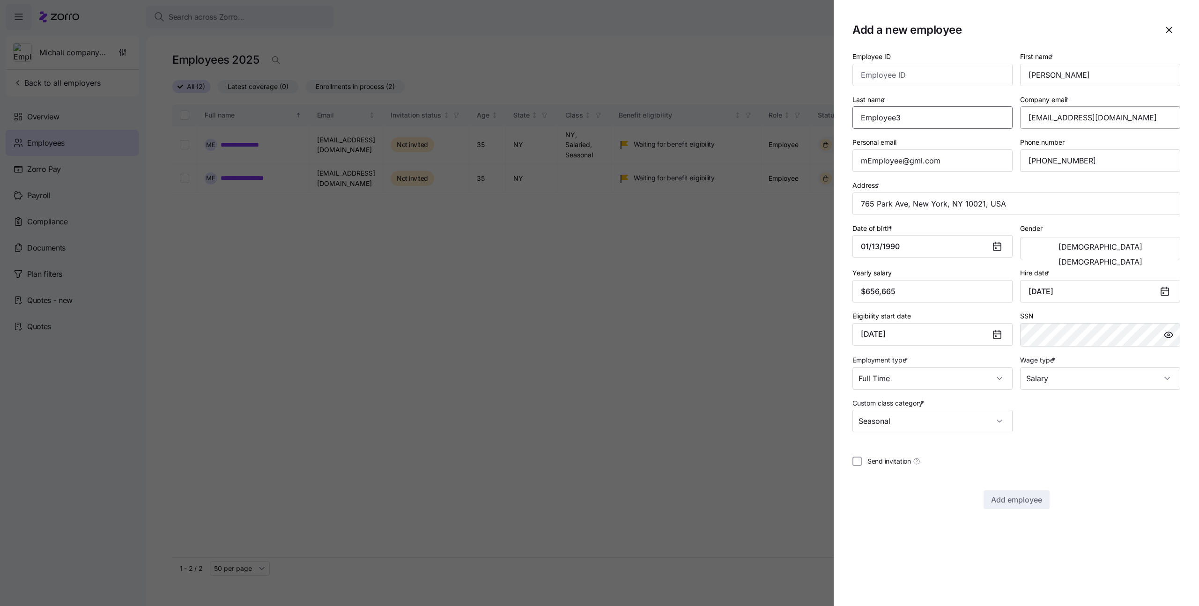
type input "Employee3"
click at [1071, 119] on input "Company email *" at bounding box center [1101, 117] width 160 height 22
type input "[EMAIL_ADDRESS][DOMAIN_NAME]"
click at [1082, 75] on input "First name *" at bounding box center [1101, 75] width 160 height 22
type input "Michali3"
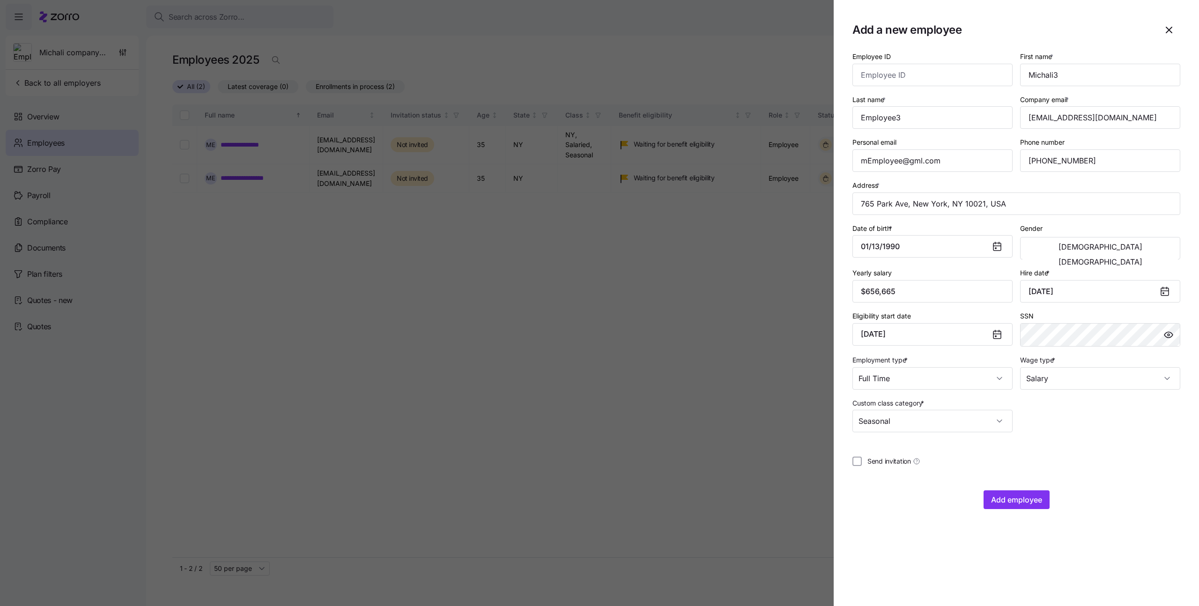
click at [1119, 485] on div "Employee ID First name * Michali3 Last name * Employee3 Company email * [EMAIL_…" at bounding box center [1017, 280] width 328 height 459
click at [1042, 502] on span "Add employee" at bounding box center [1016, 499] width 51 height 11
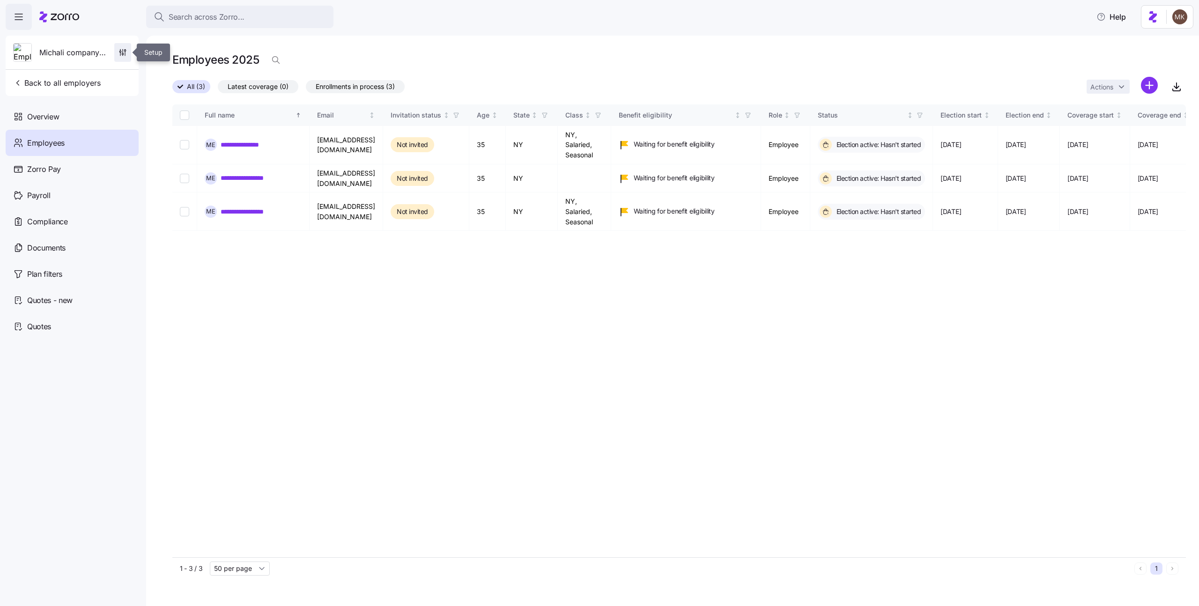
click at [128, 50] on span "button" at bounding box center [123, 53] width 16 height 18
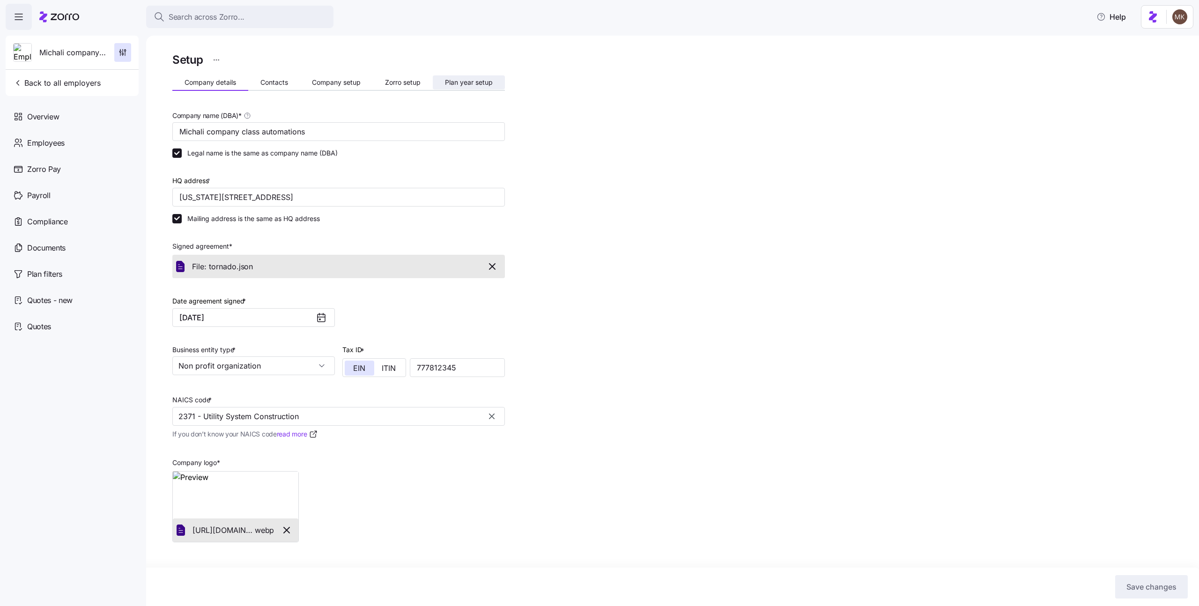
click at [495, 82] on button "Plan year setup" at bounding box center [469, 82] width 72 height 14
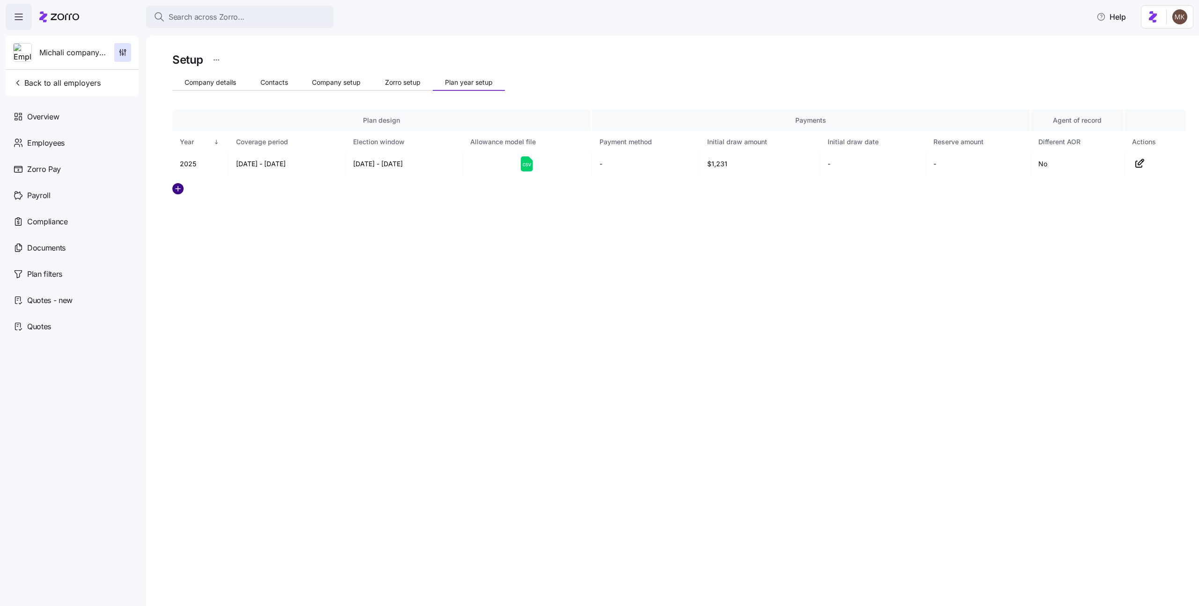
click at [175, 190] on circle "add icon" at bounding box center [178, 189] width 10 height 10
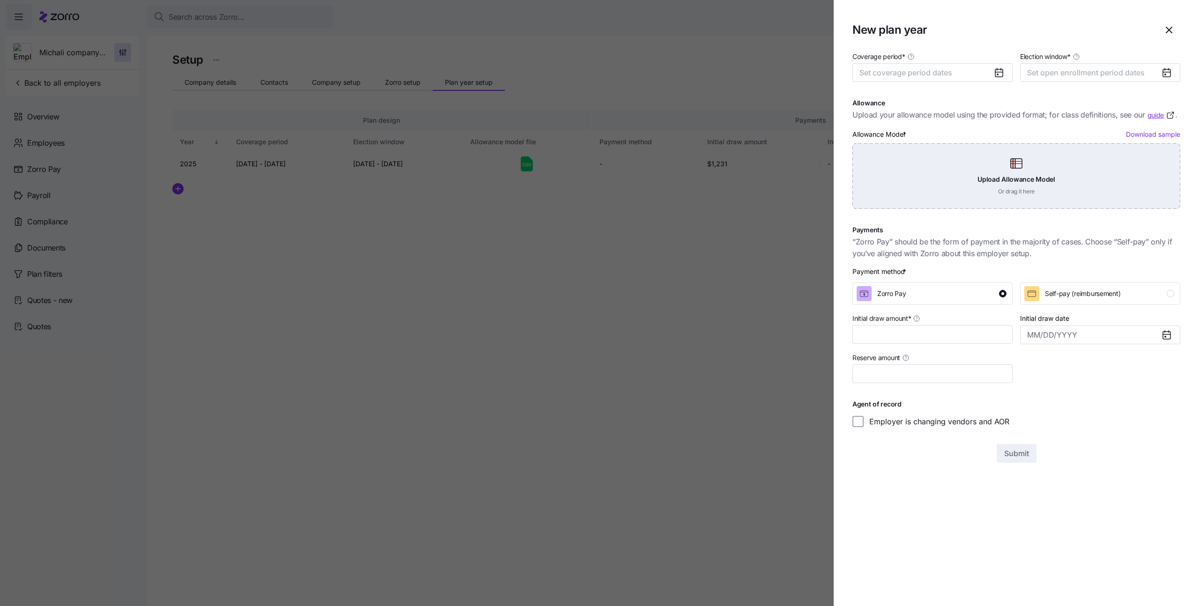
click at [963, 192] on div "Upload Allowance Model Or drag it here" at bounding box center [1017, 176] width 328 height 66
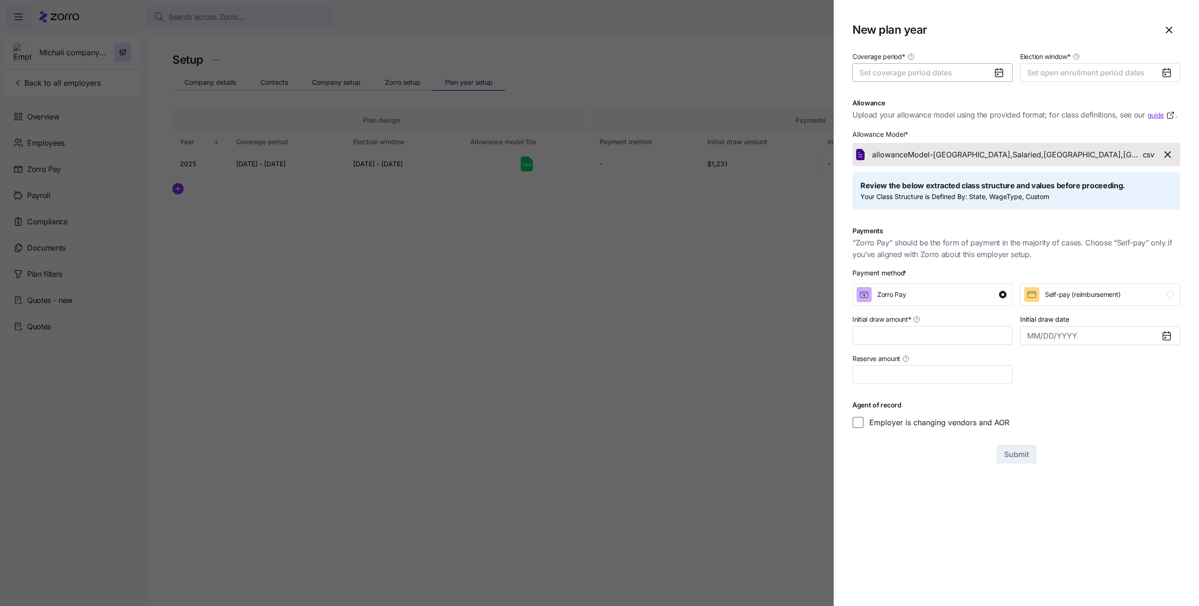
click at [977, 78] on button "Set coverage period dates" at bounding box center [933, 72] width 160 height 19
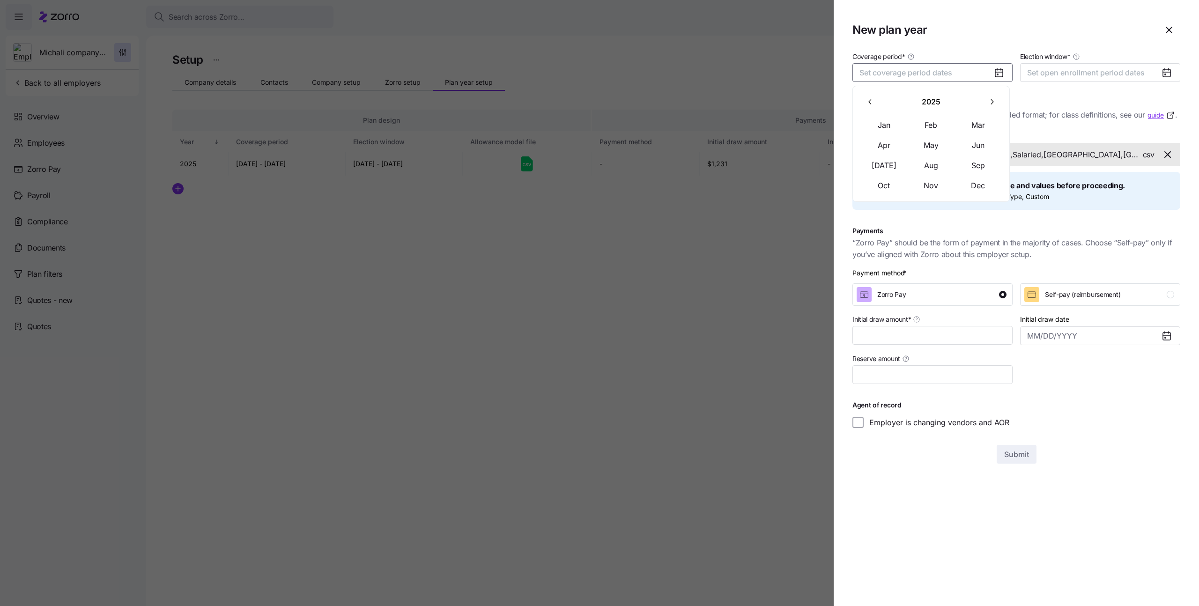
click at [998, 99] on button "button" at bounding box center [993, 102] width 20 height 20
click at [890, 119] on button "Jan" at bounding box center [884, 126] width 47 height 20
click at [976, 178] on button "Dec" at bounding box center [978, 186] width 47 height 20
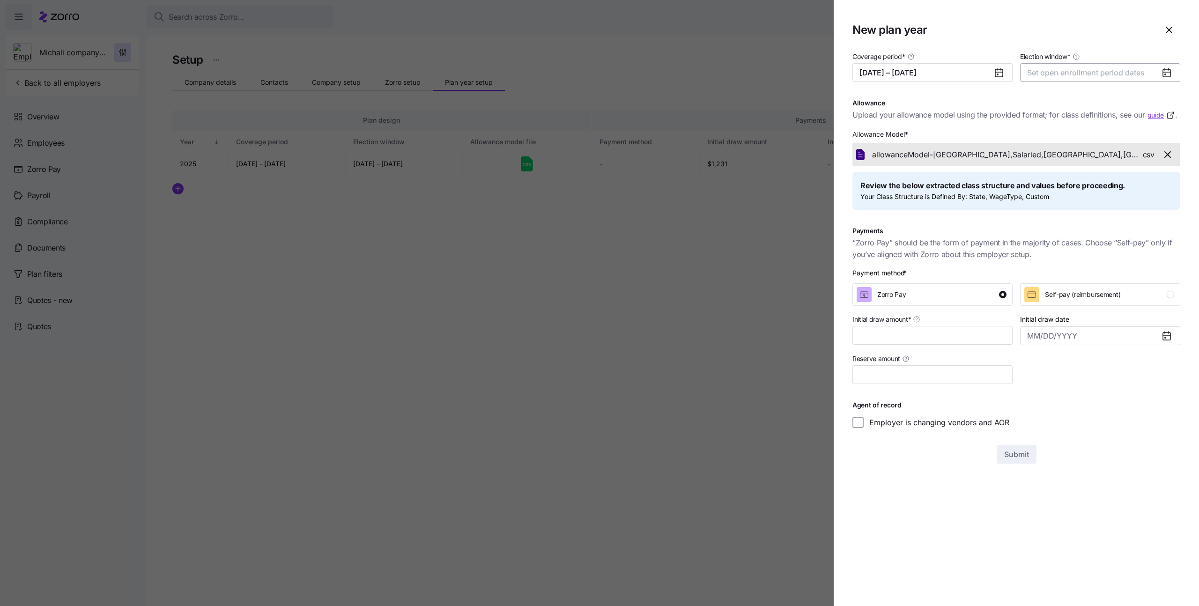
click at [1065, 77] on button "Set open enrollment period dates" at bounding box center [1101, 72] width 160 height 19
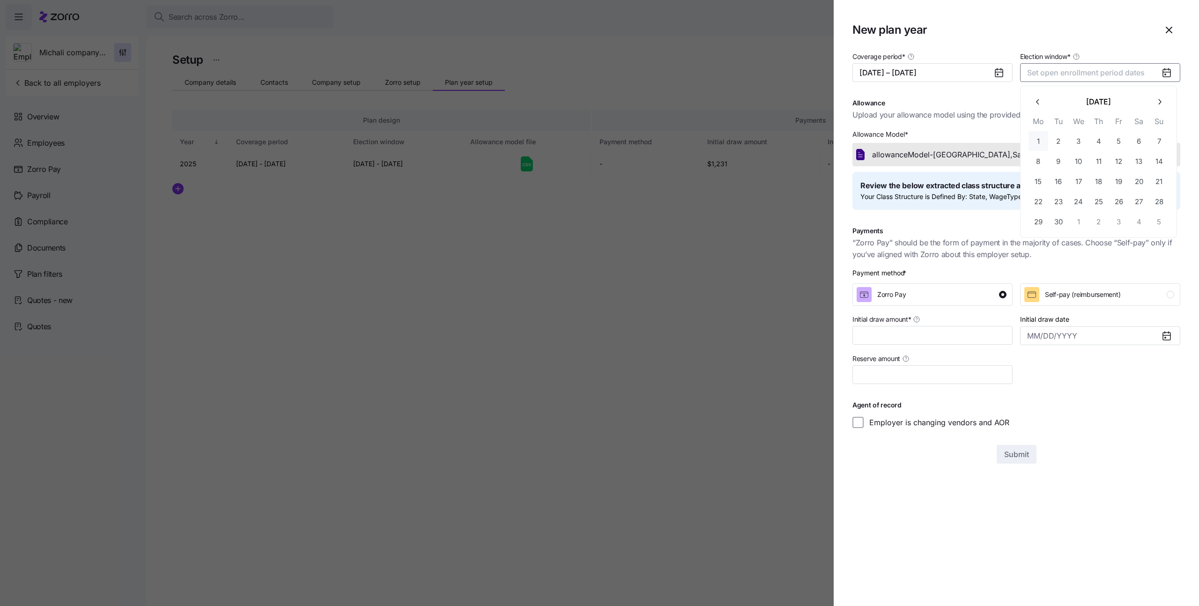
click at [1048, 138] on button "1" at bounding box center [1039, 141] width 20 height 20
click at [1163, 98] on icon "button" at bounding box center [1159, 101] width 9 height 9
click at [1155, 228] on button "30" at bounding box center [1160, 222] width 20 height 20
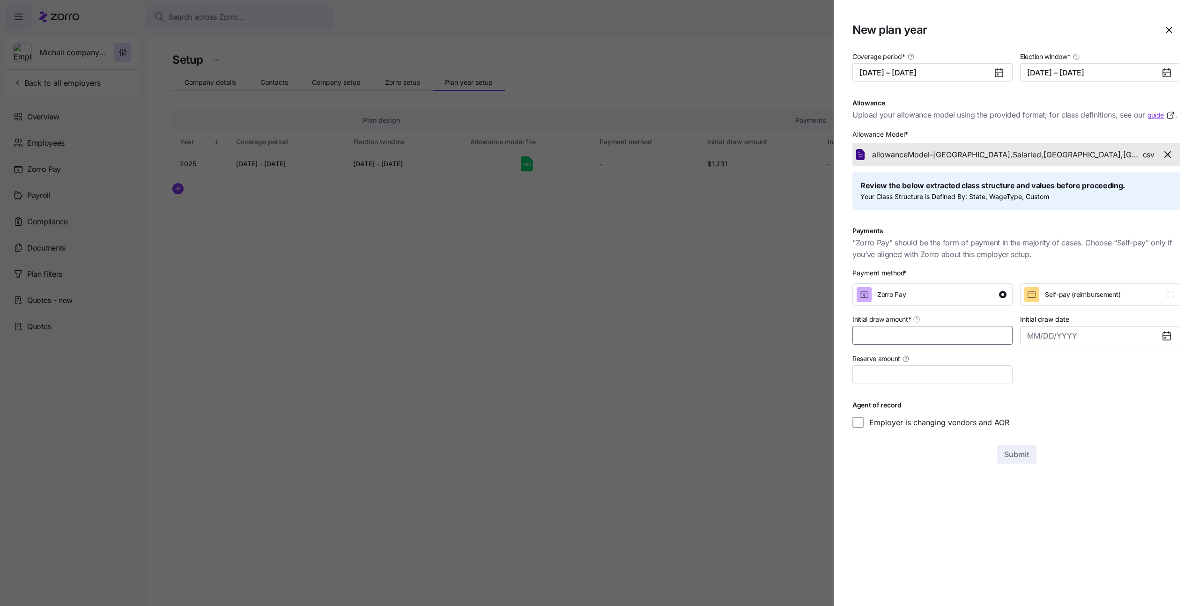
click at [935, 342] on input "Initial draw amount *" at bounding box center [933, 335] width 160 height 19
type input "$1,231"
click at [1009, 456] on span "Submit" at bounding box center [1017, 454] width 25 height 11
click at [1020, 451] on span "Submit" at bounding box center [1017, 454] width 25 height 11
click at [1178, 57] on icon "button" at bounding box center [1181, 55] width 7 height 7
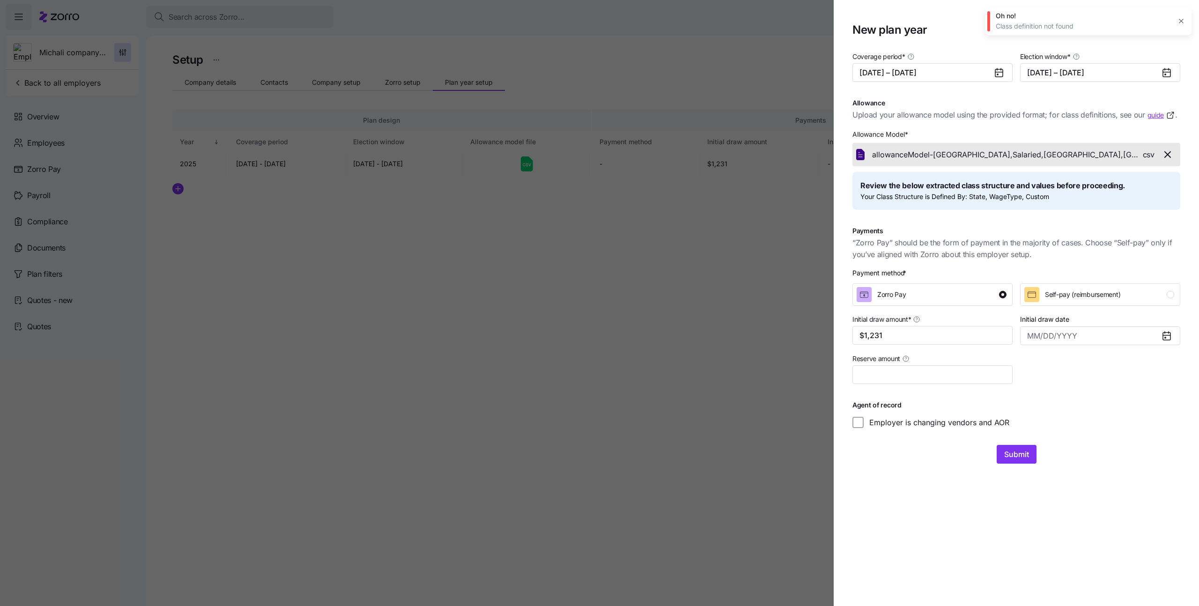
click at [1182, 25] on button "button" at bounding box center [1181, 21] width 13 height 13
click at [1172, 153] on icon "button" at bounding box center [1167, 154] width 11 height 11
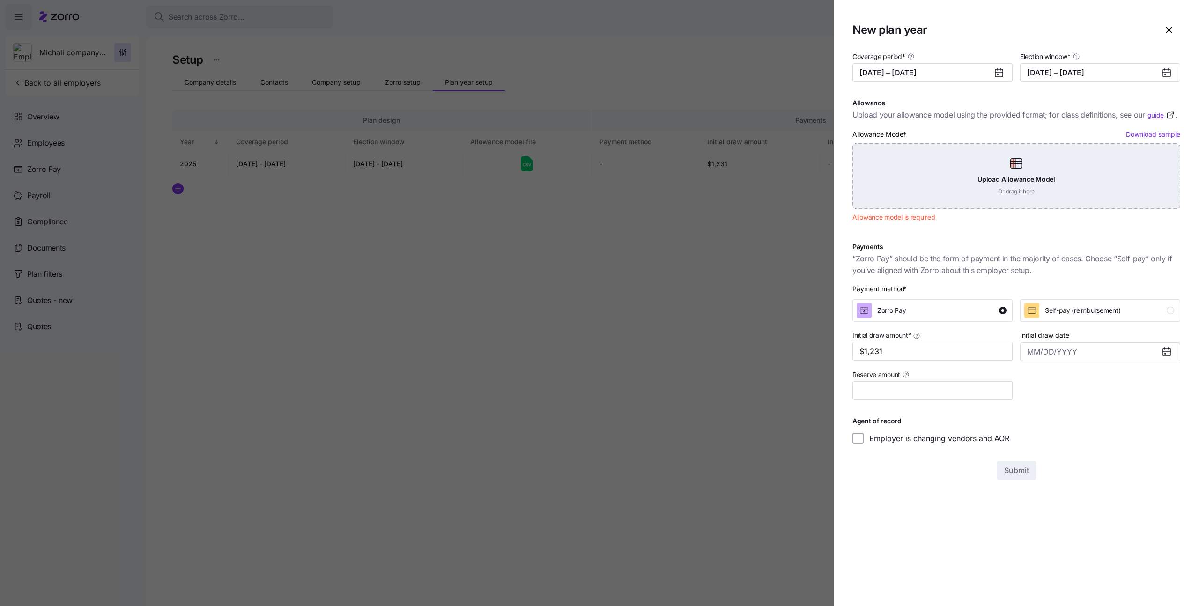
click at [1050, 170] on div "Upload Allowance Model Or drag it here" at bounding box center [1017, 176] width 328 height 66
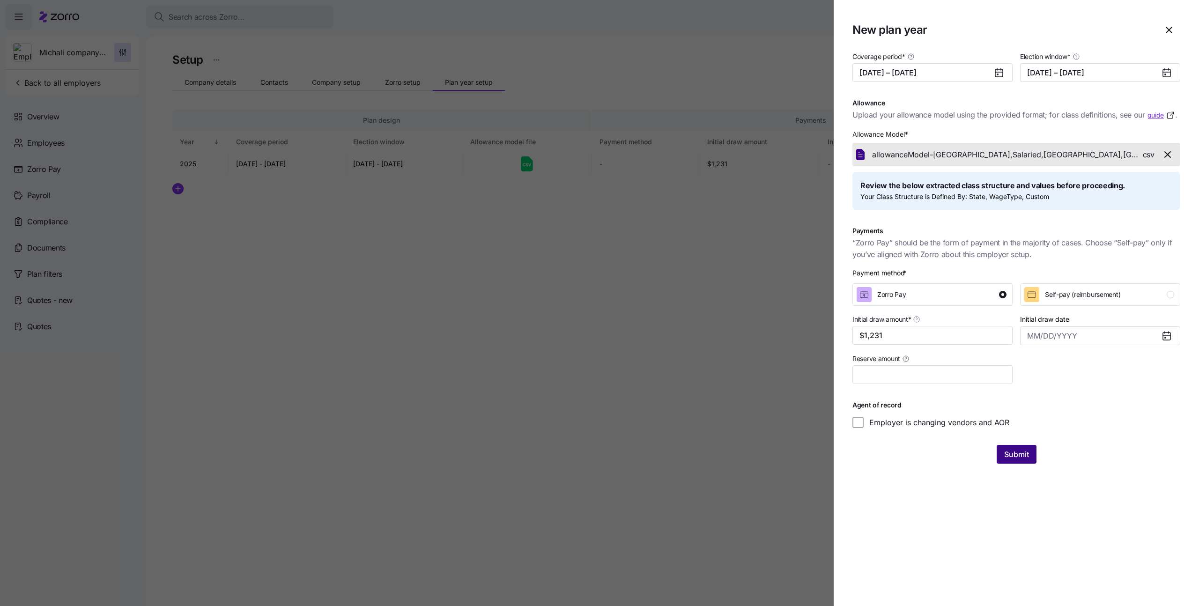
click at [1007, 458] on span "Submit" at bounding box center [1017, 454] width 25 height 11
click at [1180, 22] on icon "button" at bounding box center [1181, 20] width 7 height 7
click at [885, 204] on div "Review the below extracted class structure and values before proceeding. Your C…" at bounding box center [1017, 190] width 328 height 37
click at [1167, 31] on icon "button" at bounding box center [1169, 29] width 11 height 11
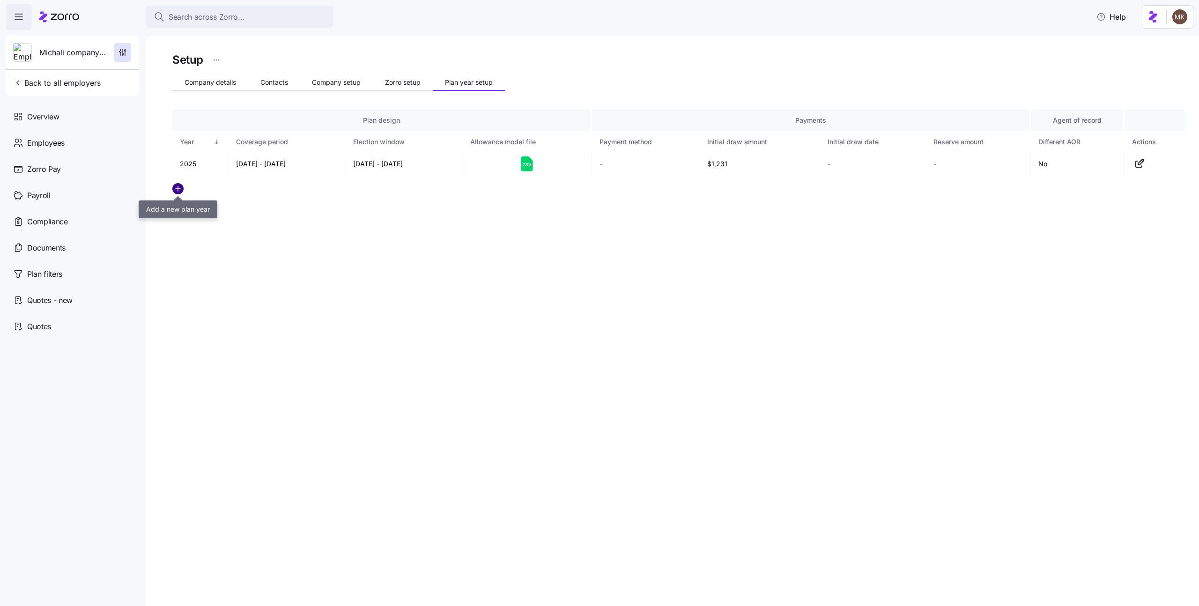
click at [179, 191] on circle "add icon" at bounding box center [178, 189] width 10 height 10
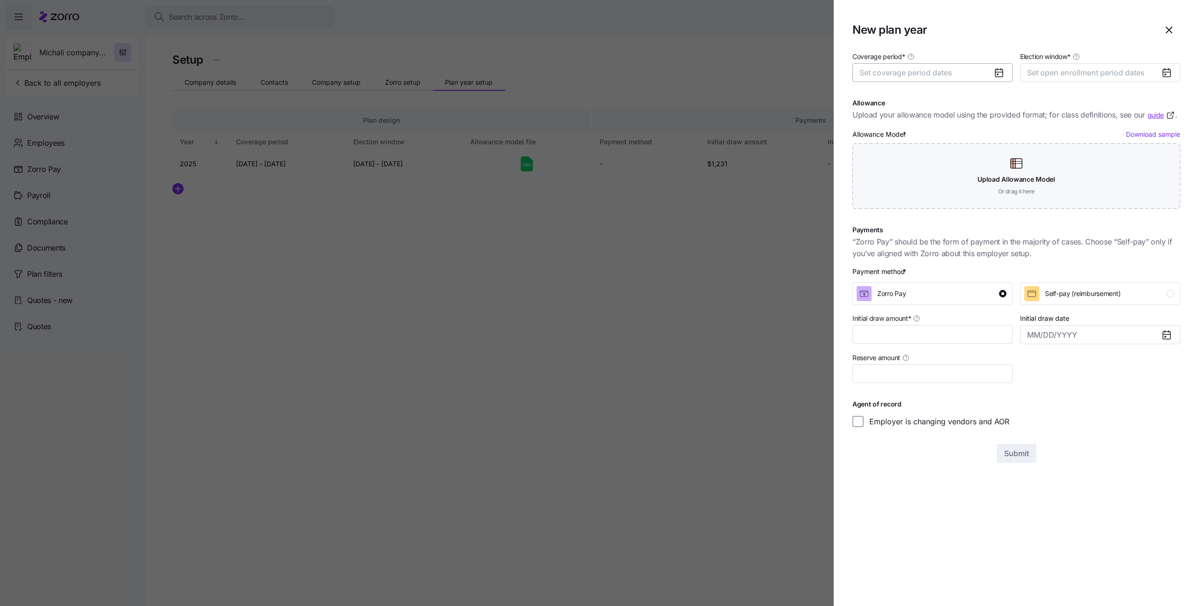
click at [946, 74] on span "Set coverage period dates" at bounding box center [906, 72] width 93 height 9
click at [988, 100] on icon "button" at bounding box center [992, 101] width 9 height 9
click at [893, 130] on button "Jan" at bounding box center [884, 126] width 47 height 20
click at [989, 194] on button "Dec" at bounding box center [978, 186] width 47 height 20
click at [1073, 74] on span "Set open enrollment period dates" at bounding box center [1087, 72] width 118 height 9
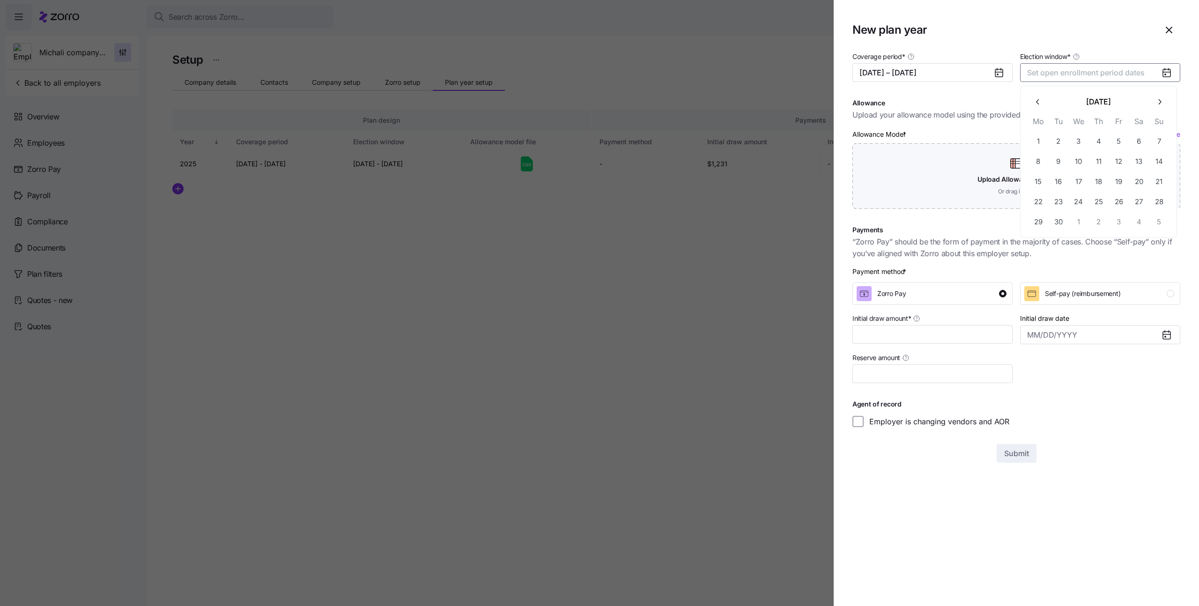
click at [1158, 100] on icon "button" at bounding box center [1159, 101] width 9 height 9
click at [1085, 142] on button "1" at bounding box center [1079, 141] width 20 height 20
click at [1155, 108] on button "button" at bounding box center [1160, 102] width 20 height 20
click at [1159, 222] on button "30" at bounding box center [1160, 222] width 20 height 20
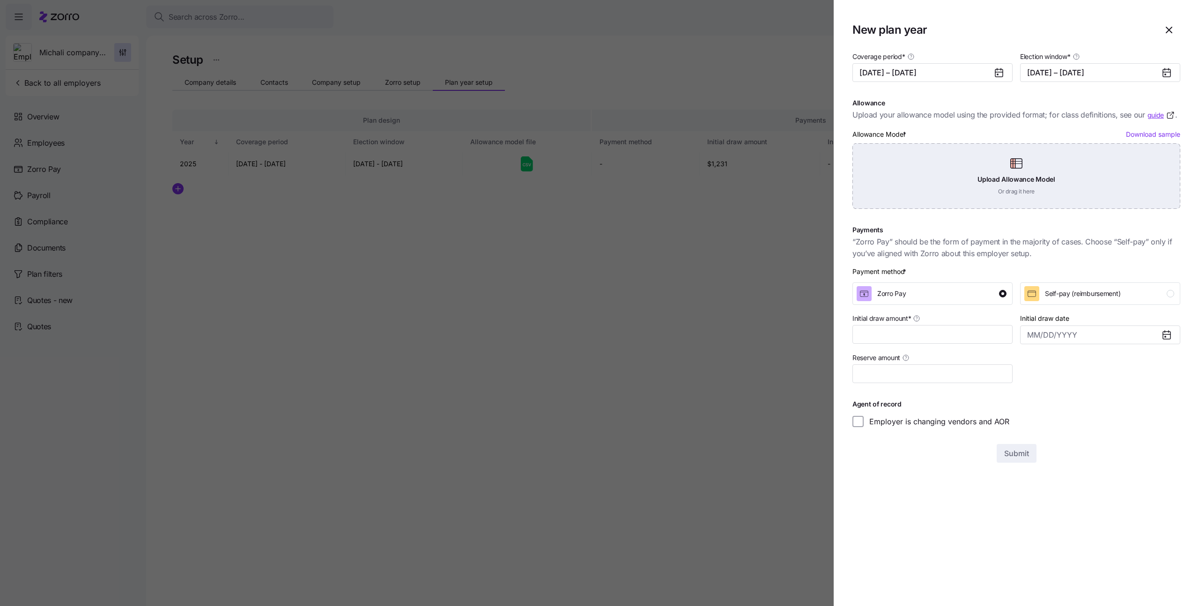
click at [968, 172] on div "Upload Allowance Model Or drag it here" at bounding box center [1017, 176] width 328 height 66
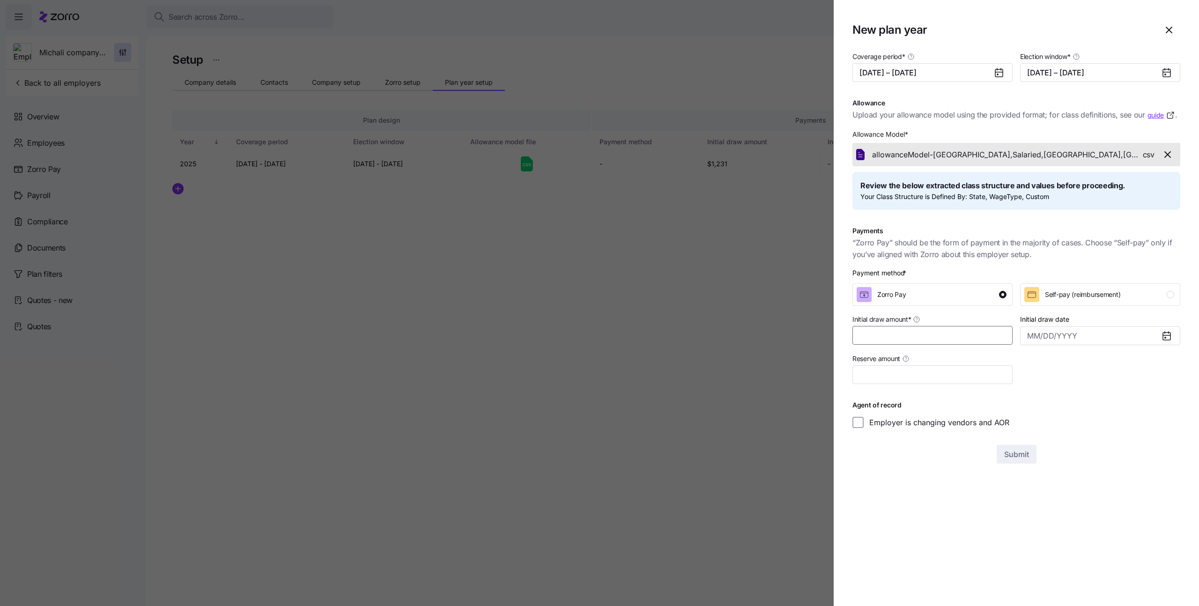
click at [934, 333] on input "Initial draw amount *" at bounding box center [933, 335] width 160 height 19
type input "$1,231"
click at [1017, 453] on span "Submit" at bounding box center [1017, 454] width 25 height 11
click at [1020, 455] on span "Submit" at bounding box center [1017, 454] width 25 height 11
click at [1179, 48] on div "Oh no! Class definition not found" at bounding box center [1089, 57] width 206 height 28
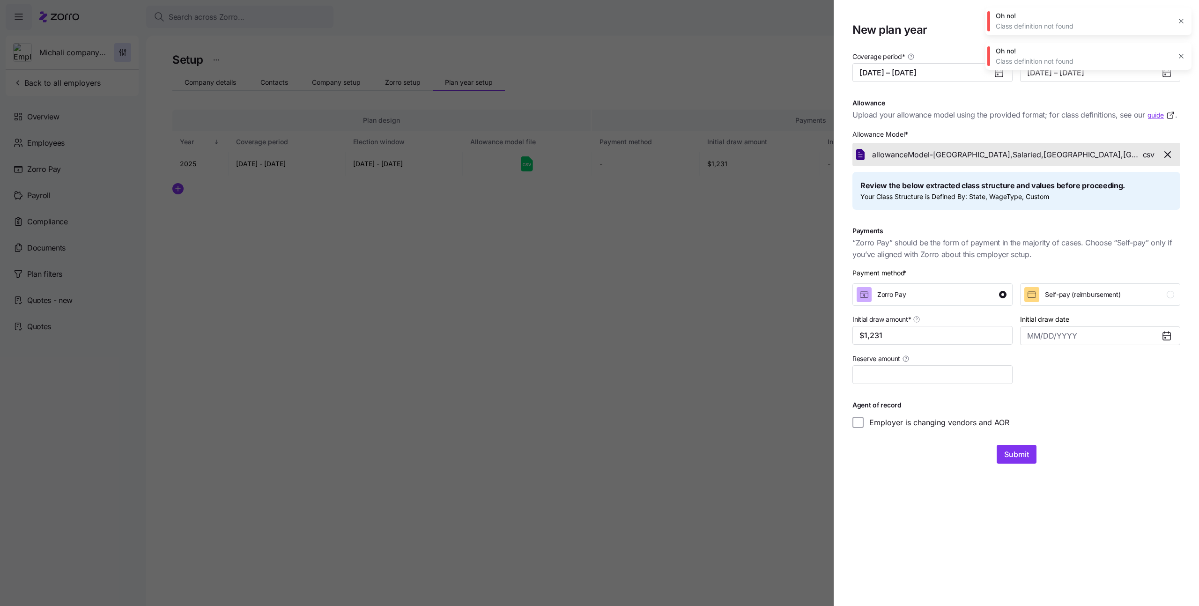
click at [1179, 22] on icon "button" at bounding box center [1181, 20] width 7 height 7
click at [1180, 26] on button "button" at bounding box center [1181, 21] width 13 height 13
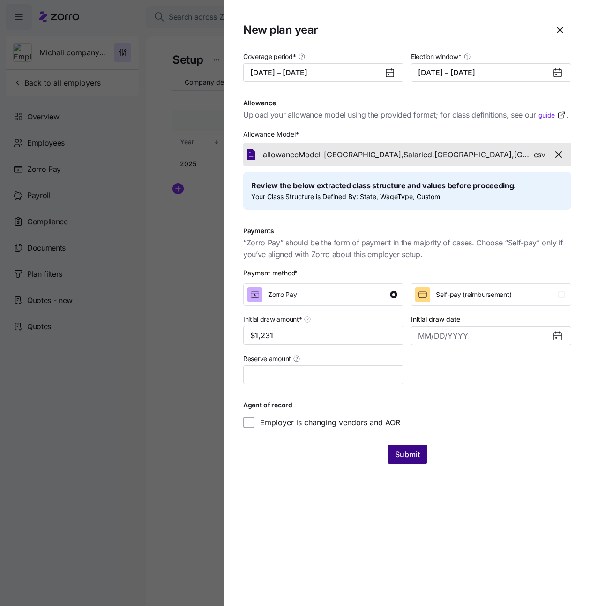
click at [397, 459] on span "Submit" at bounding box center [407, 454] width 25 height 11
click at [454, 183] on span "Review the below extracted class structure and values before proceeding." at bounding box center [383, 186] width 265 height 12
drag, startPoint x: 295, startPoint y: 134, endPoint x: 231, endPoint y: 131, distance: 63.8
click at [231, 131] on section "New plan year Coverage period * [DATE] – [DATE] Election window * [DATE] – [DAT…" at bounding box center [406, 303] width 365 height 606
drag, startPoint x: 285, startPoint y: 126, endPoint x: 293, endPoint y: 126, distance: 8.4
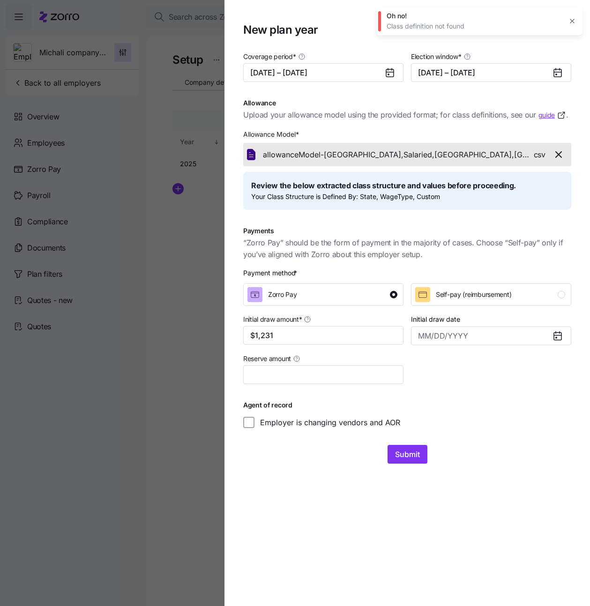
click at [293, 126] on div "Allowance Model * allowanceModel-[GEOGRAPHIC_DATA],Salaried,[GEOGRAPHIC_DATA],[…" at bounding box center [406, 169] width 335 height 89
drag, startPoint x: 244, startPoint y: 28, endPoint x: 319, endPoint y: 35, distance: 75.3
click at [319, 35] on h1 "New plan year" at bounding box center [392, 29] width 298 height 15
copy h1 "New plan year"
